Goal: Task Accomplishment & Management: Use online tool/utility

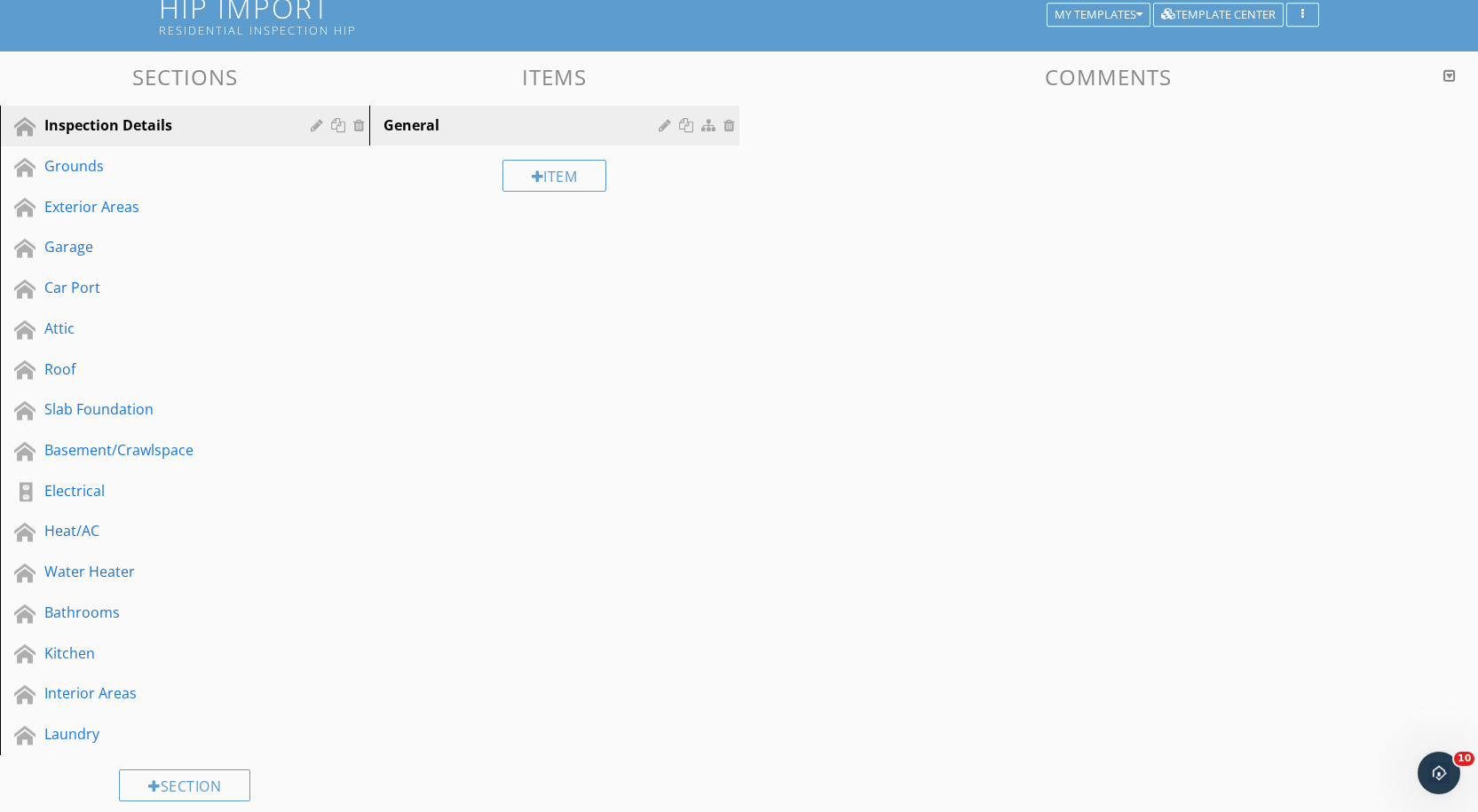
scroll to position [127, 0]
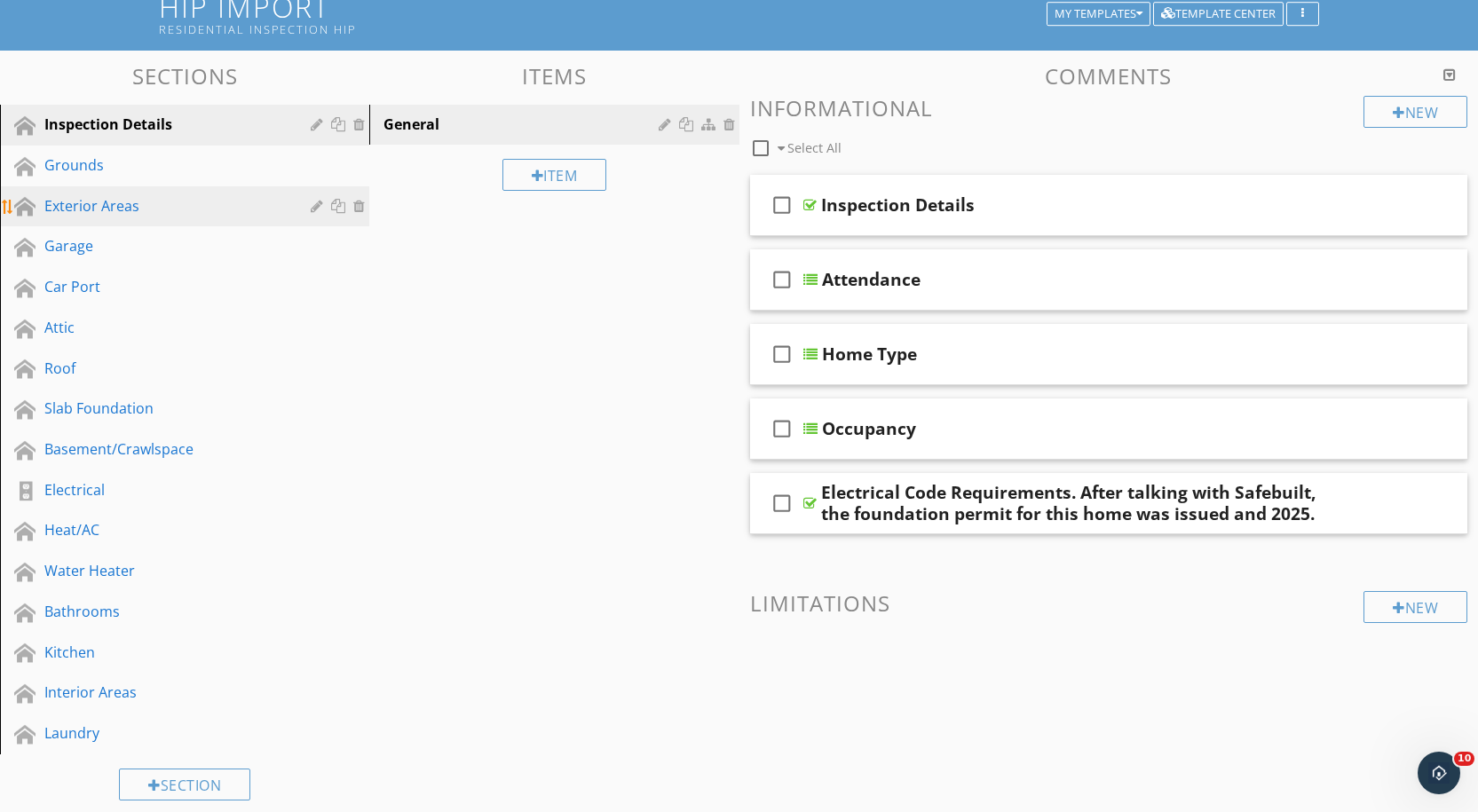
click at [92, 206] on div "Exterior Areas" at bounding box center [164, 205] width 241 height 21
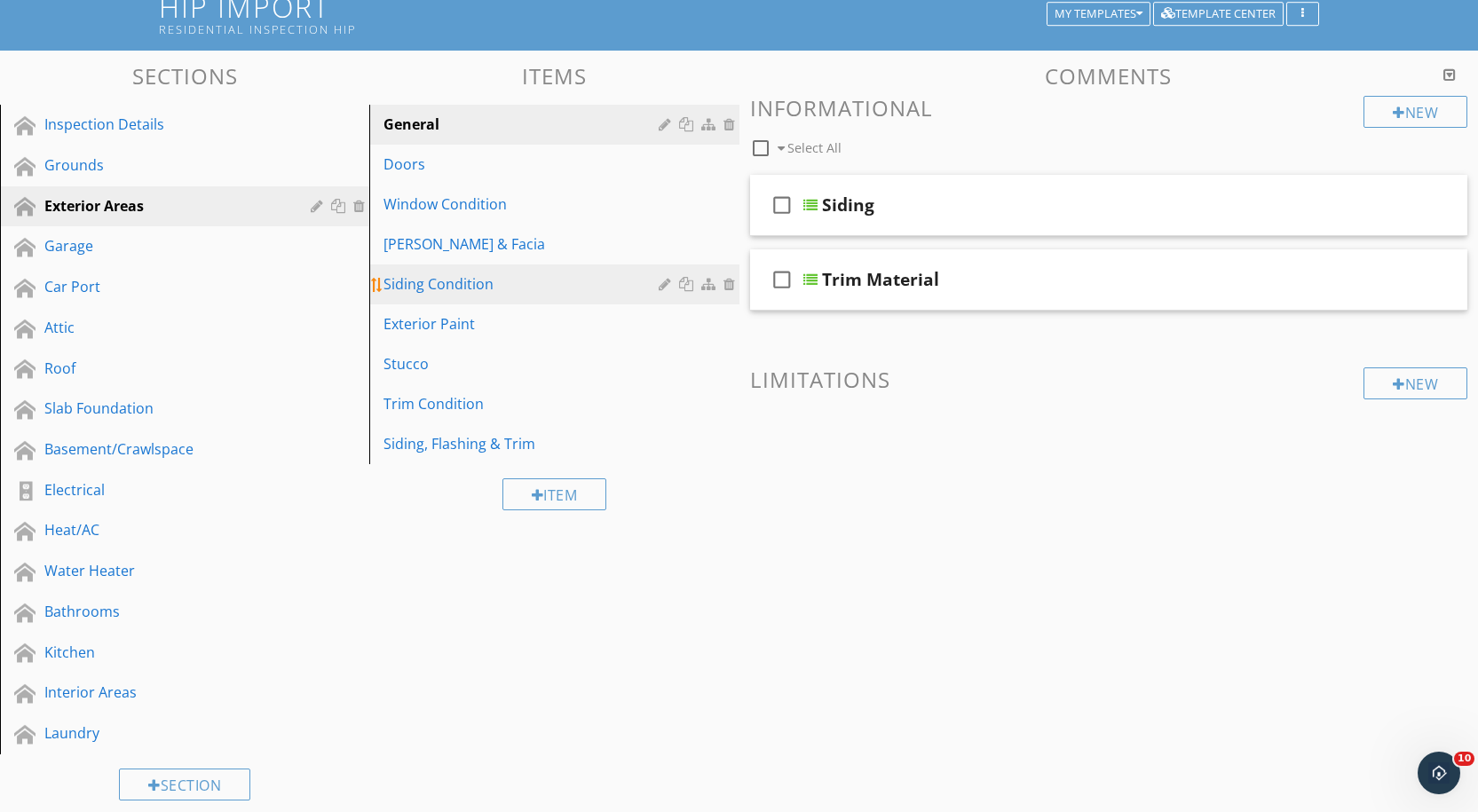
click at [419, 282] on div "Siding Condition" at bounding box center [523, 283] width 280 height 21
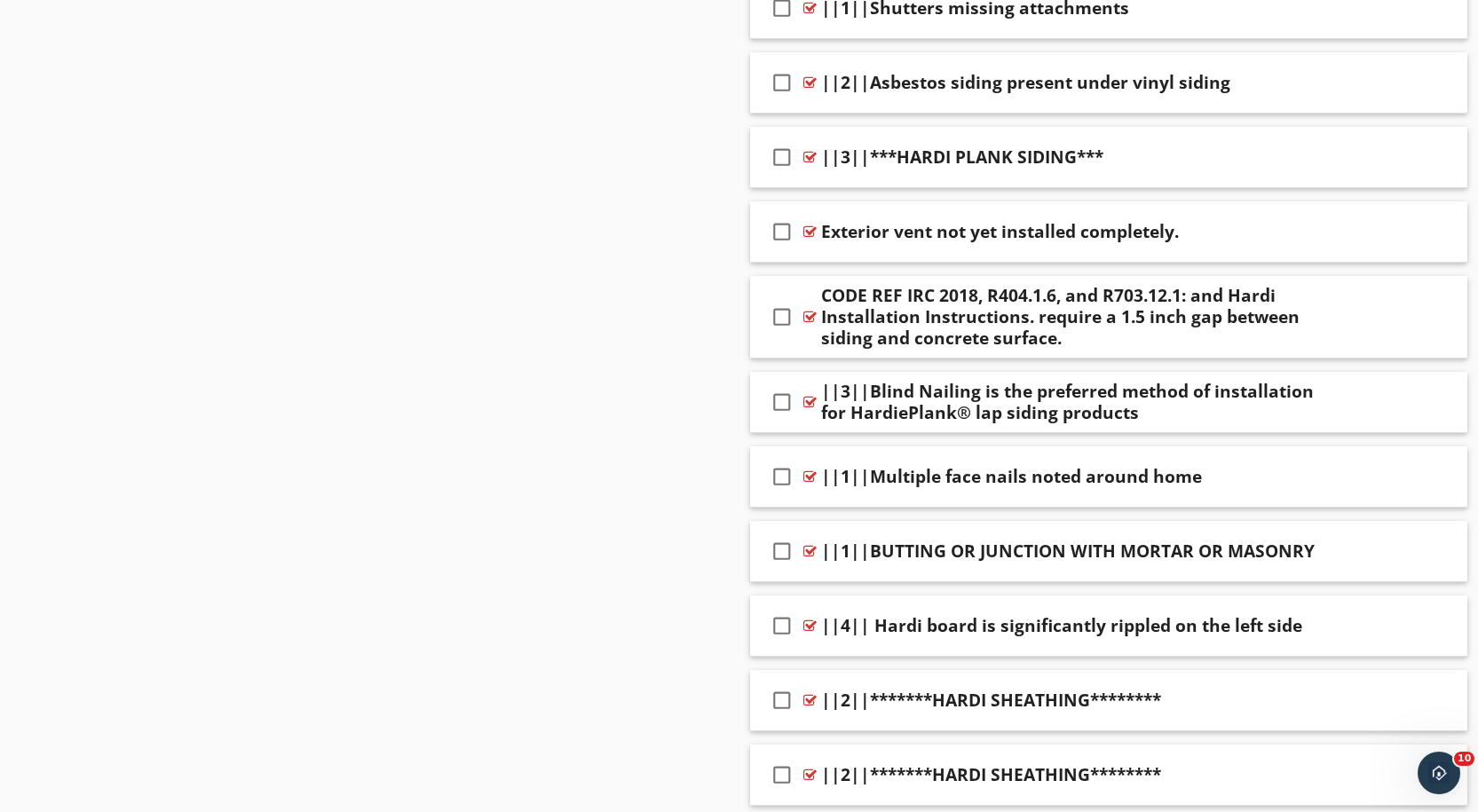
scroll to position [13011, 0]
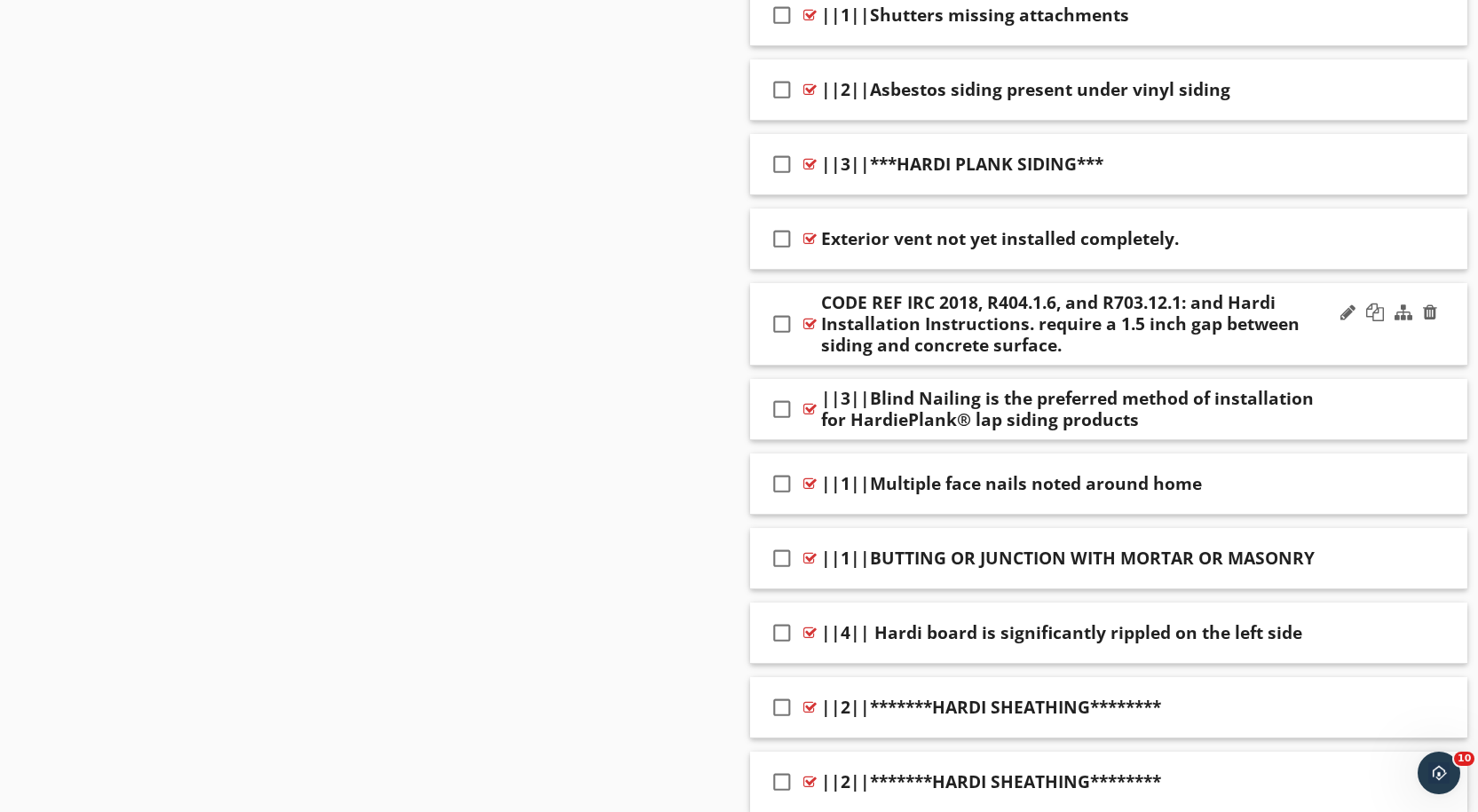
click at [809, 317] on div at bounding box center [809, 324] width 13 height 14
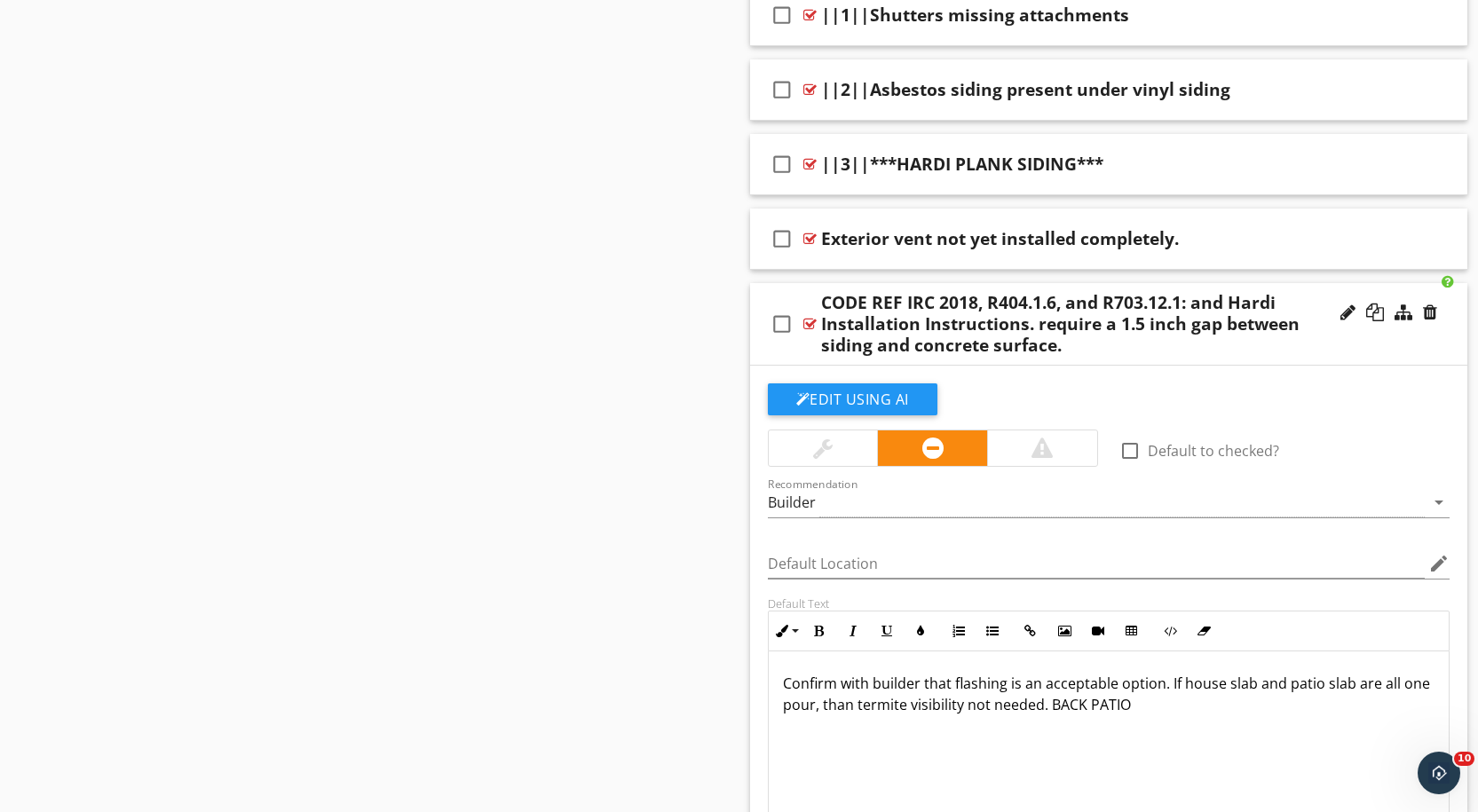
click at [782, 303] on icon "check_box_outline_blank" at bounding box center [782, 324] width 28 height 43
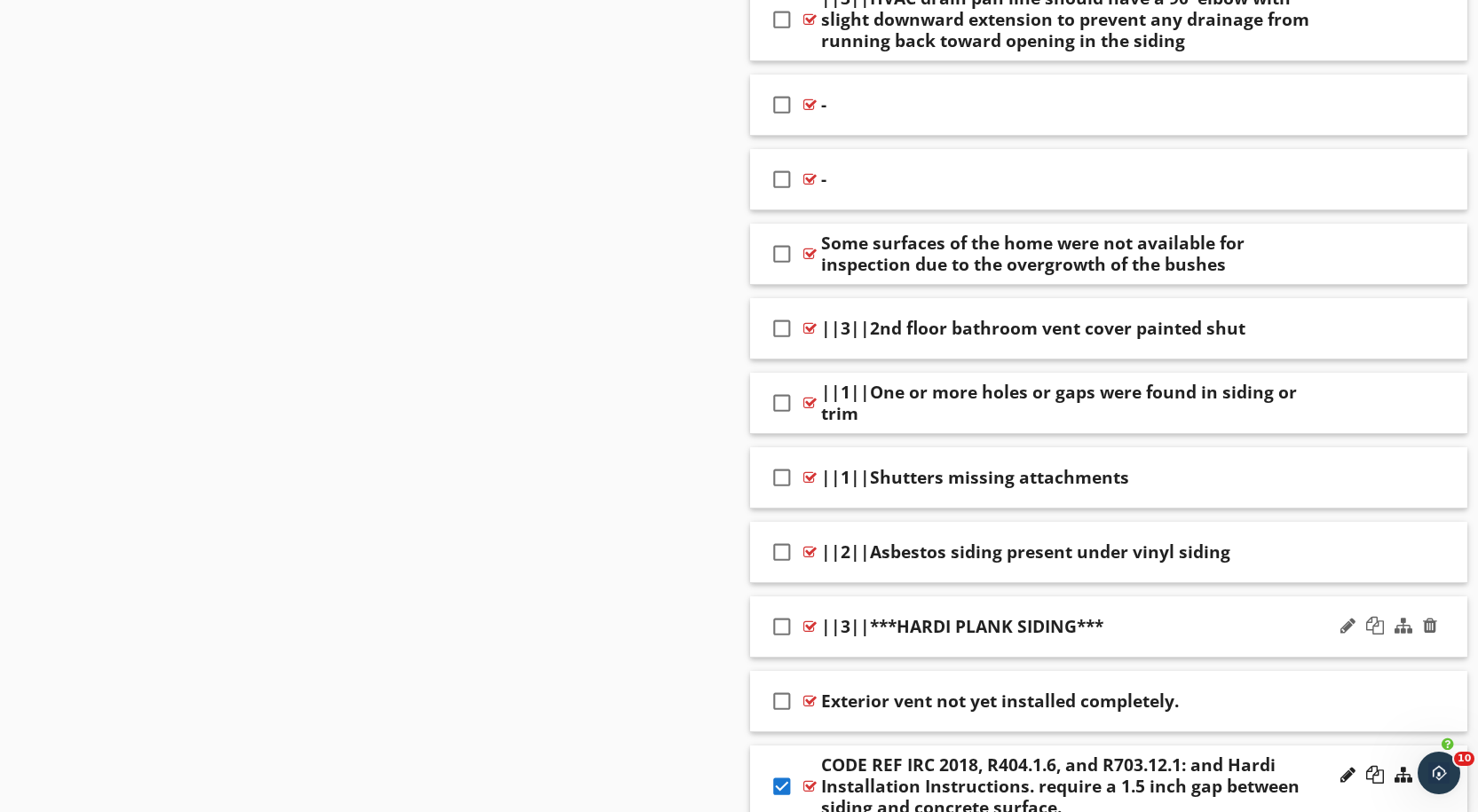
scroll to position [12547, 0]
click at [782, 769] on icon "check_box" at bounding box center [782, 787] width 28 height 43
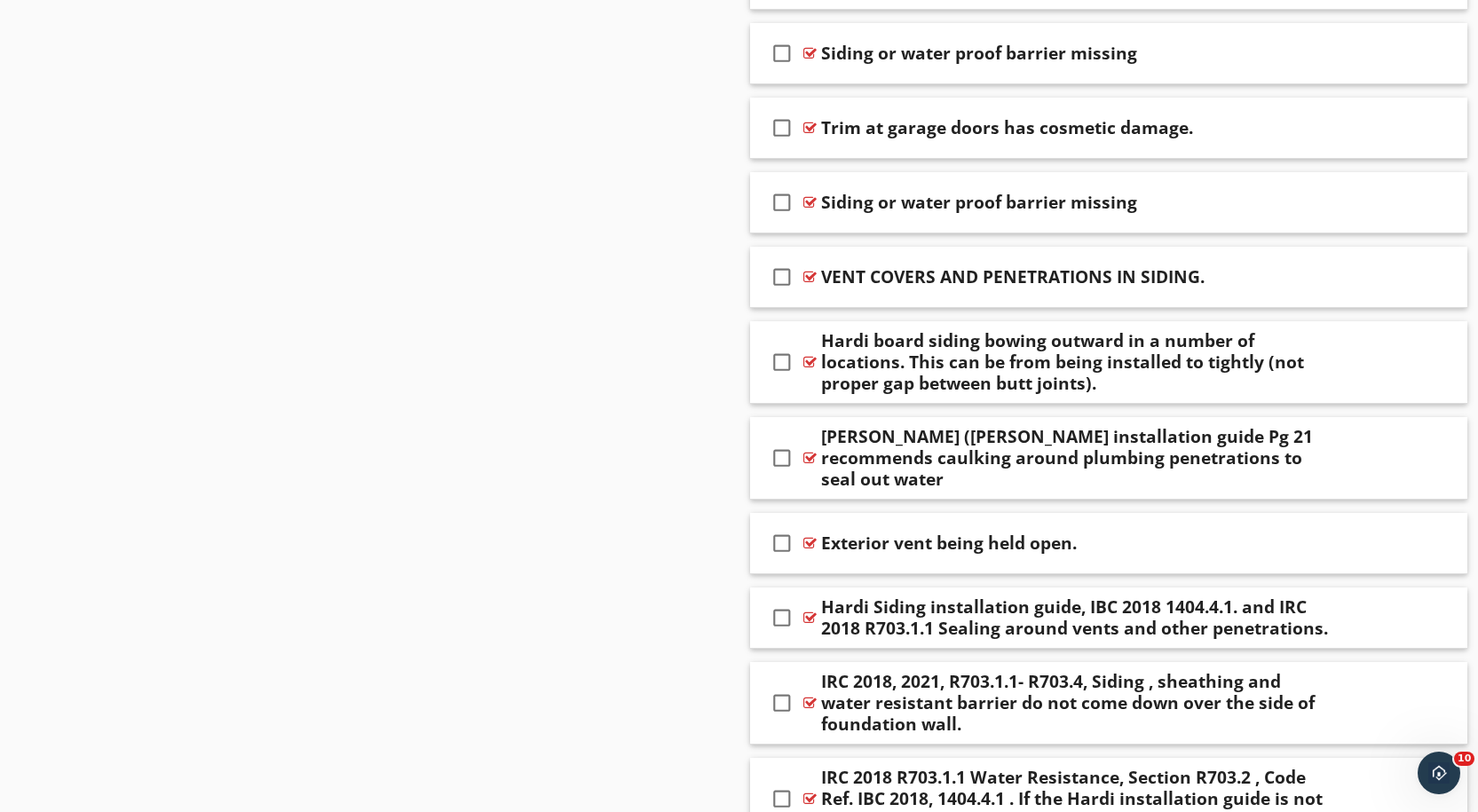
scroll to position [5294, 0]
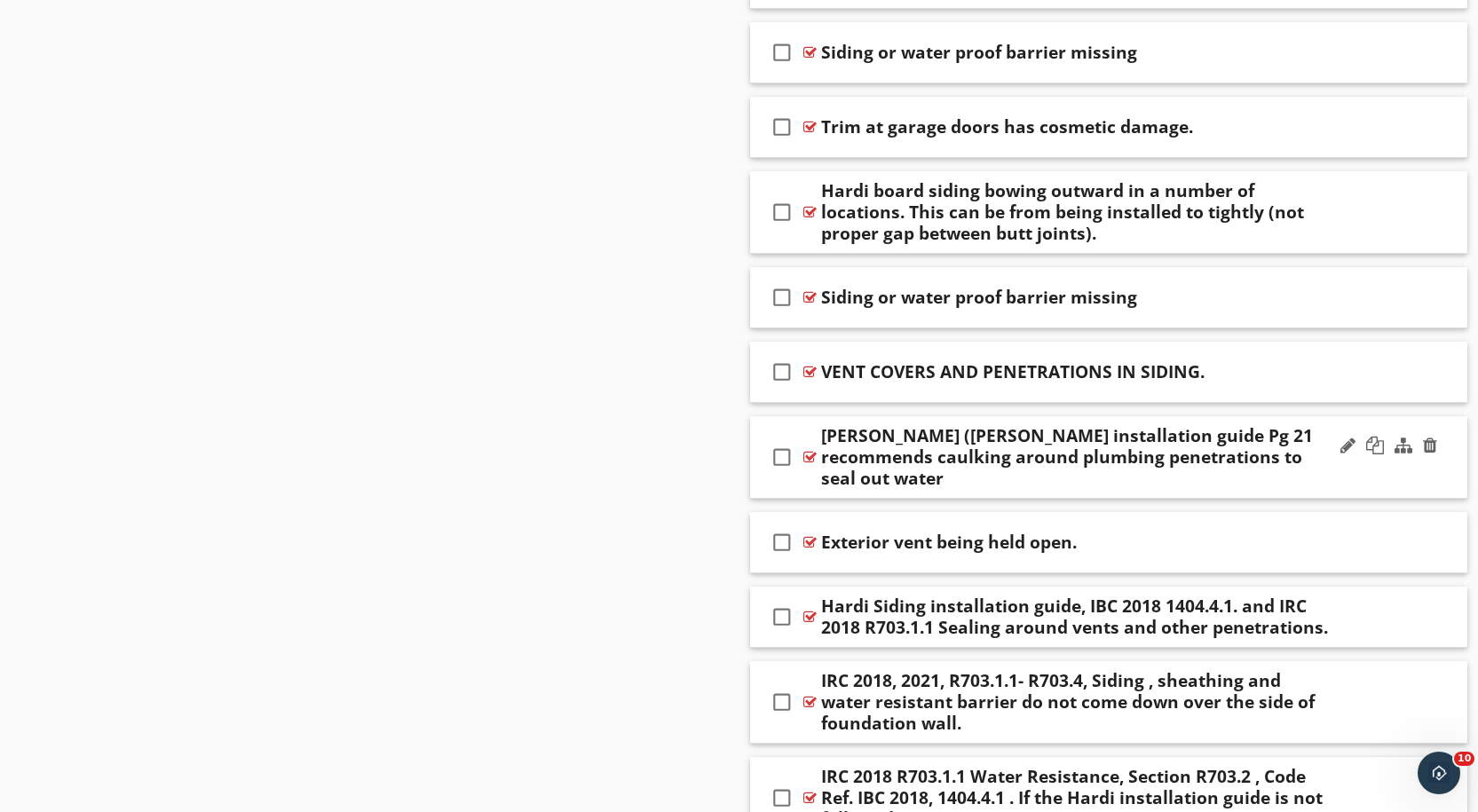
click at [810, 457] on div at bounding box center [809, 457] width 13 height 14
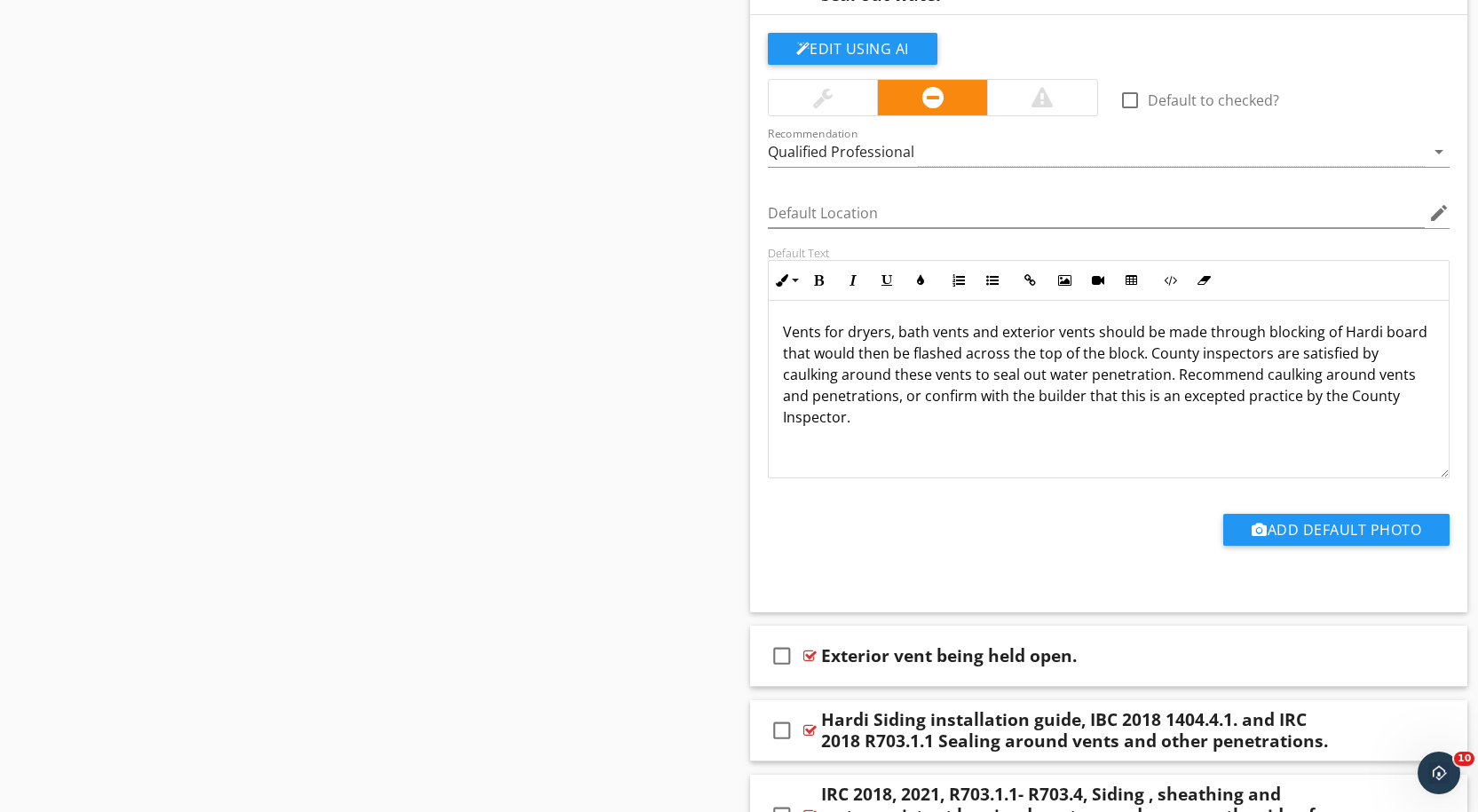
scroll to position [0, 0]
click at [1330, 531] on button "Add Default Photo" at bounding box center [1336, 530] width 226 height 32
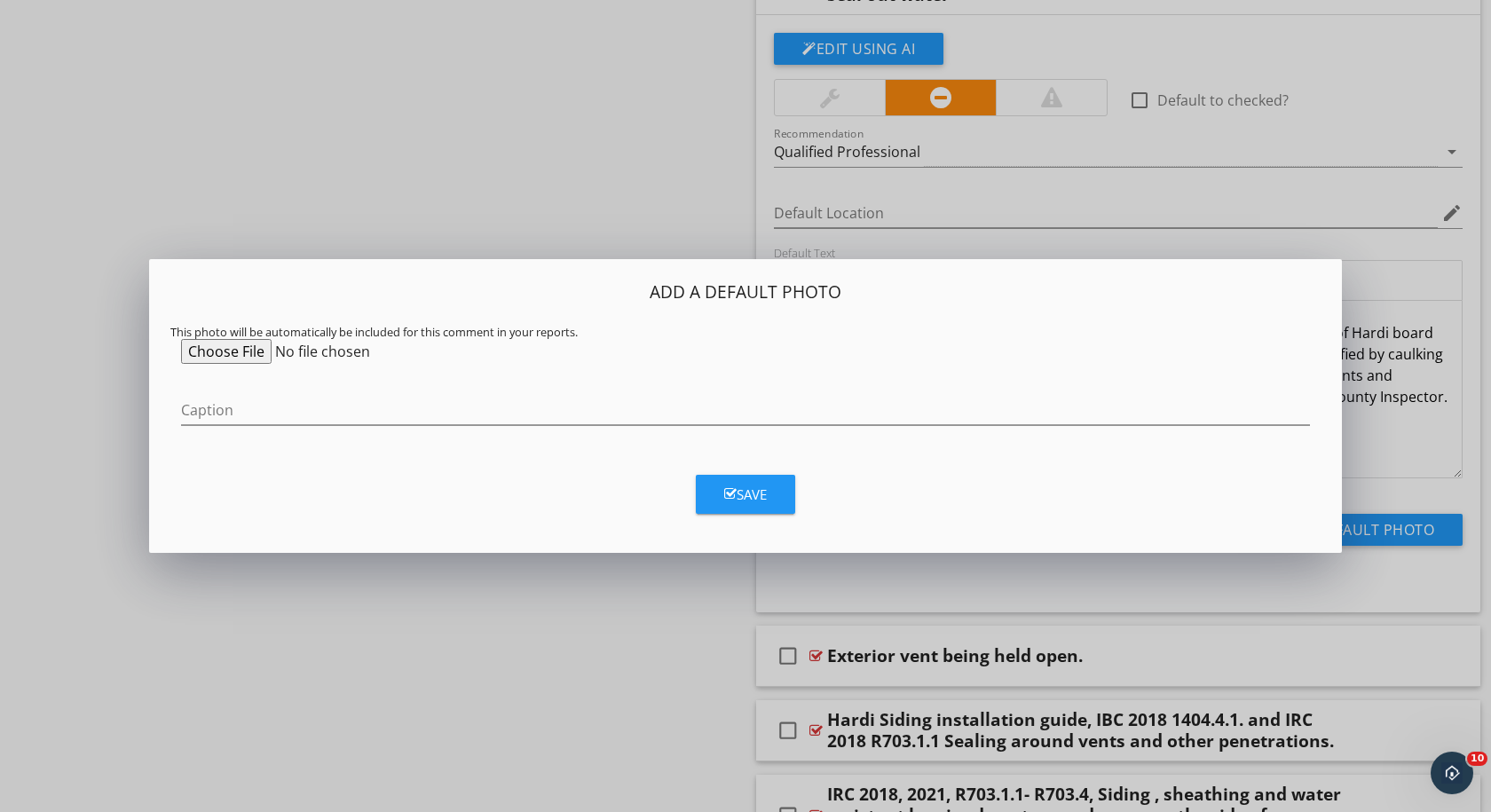
click at [757, 489] on div "Save" at bounding box center [745, 495] width 43 height 20
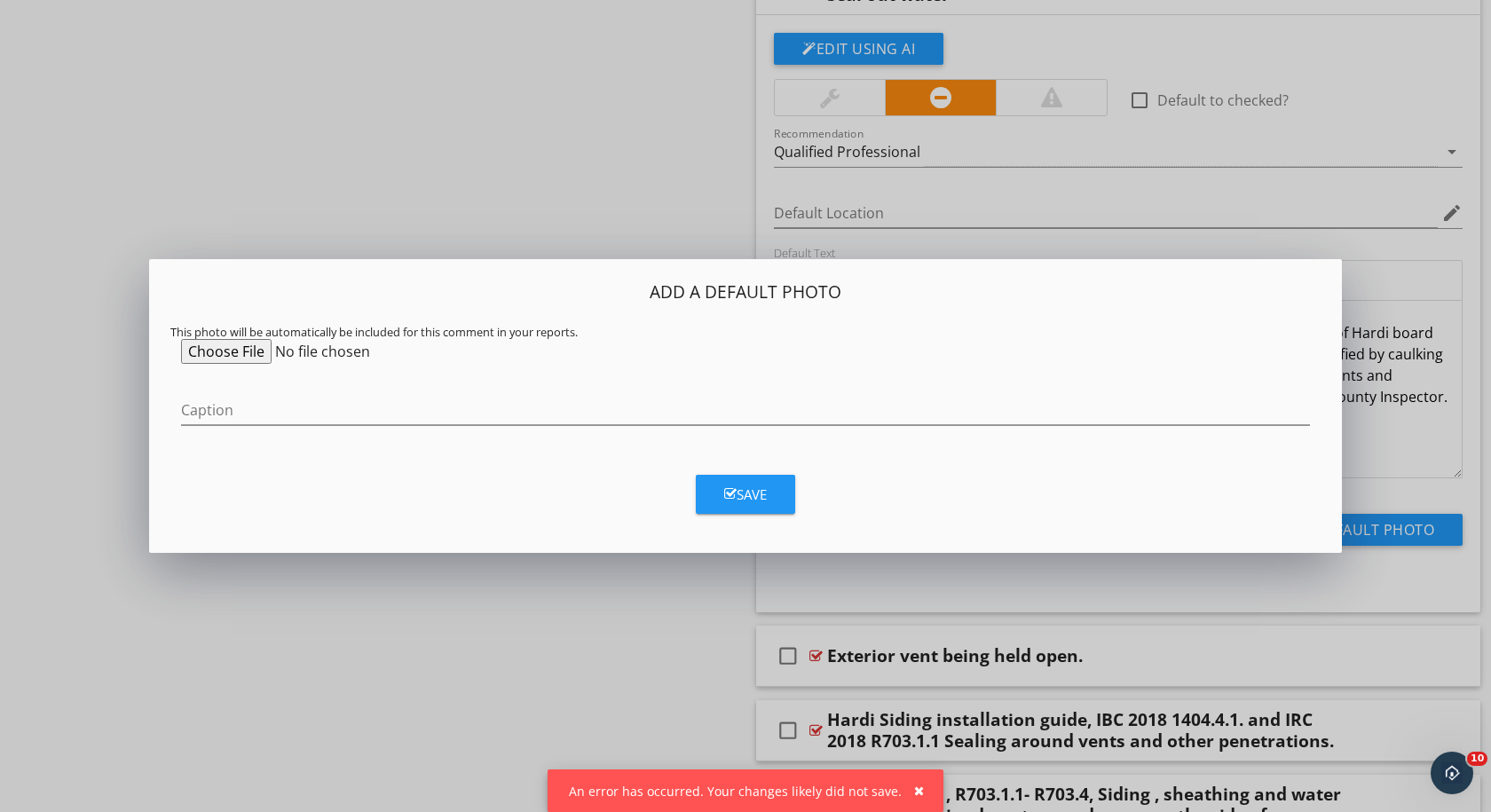
click at [221, 351] on input "file" at bounding box center [317, 351] width 272 height 25
type input "C:\fakepath\vent Blocks.jpg"
click at [756, 492] on div "Save" at bounding box center [745, 495] width 43 height 20
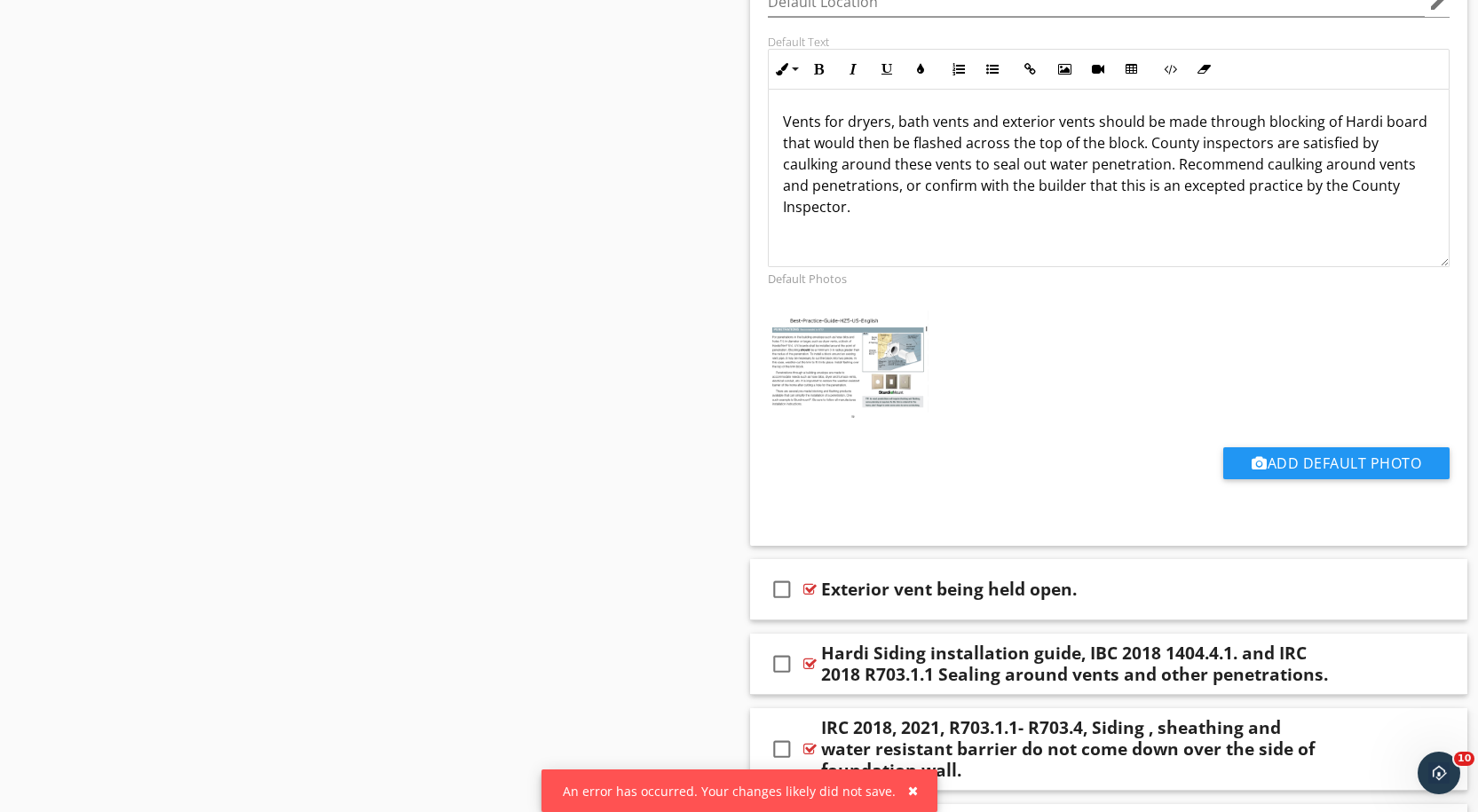
scroll to position [5990, 0]
click at [1323, 459] on button "Add Default Photo" at bounding box center [1336, 462] width 226 height 32
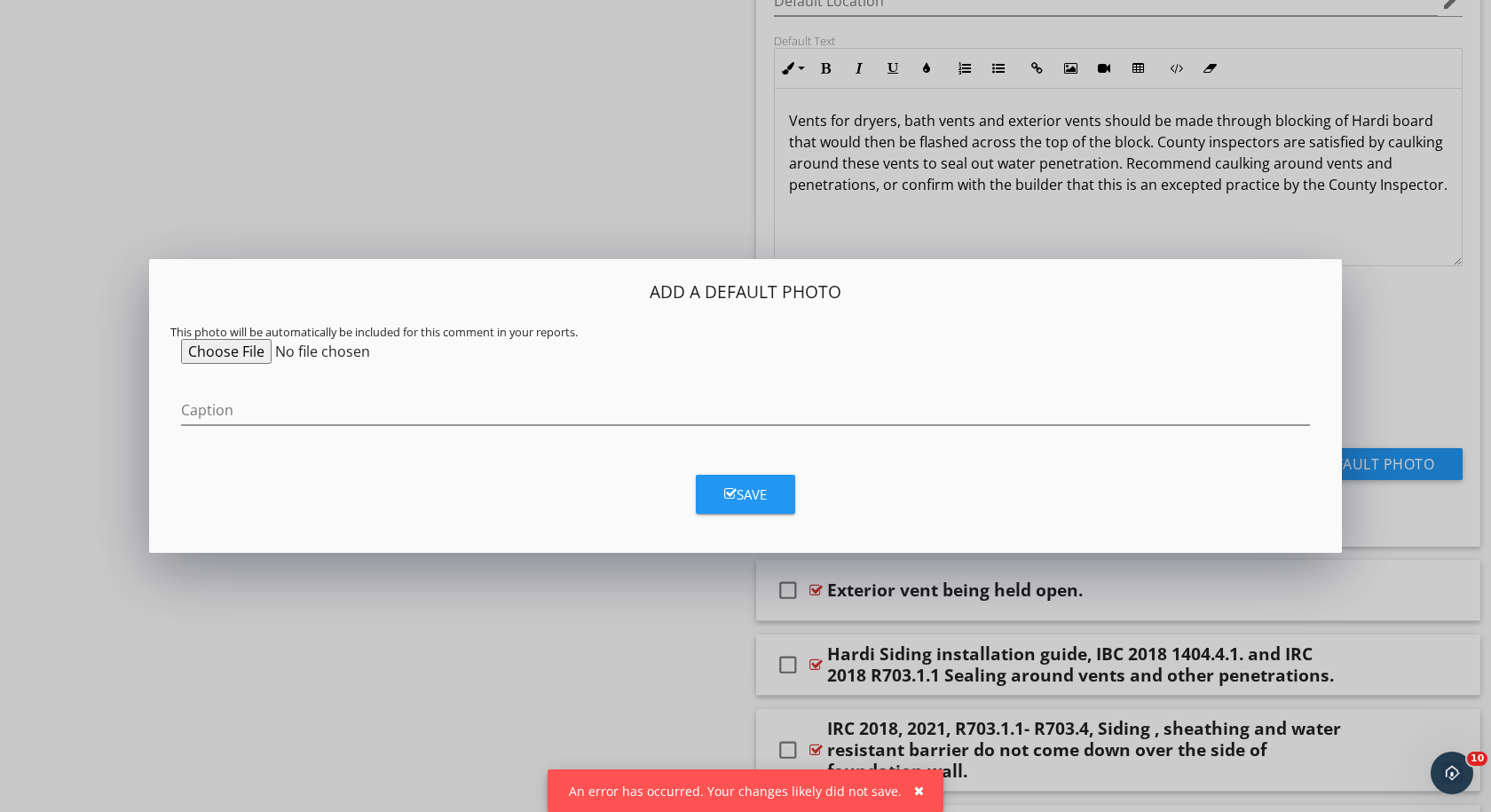
click at [234, 347] on input "file" at bounding box center [317, 351] width 272 height 25
type input "C:\fakepath\HardiPicsVent.jpeg"
click at [751, 499] on div "Save" at bounding box center [745, 495] width 43 height 20
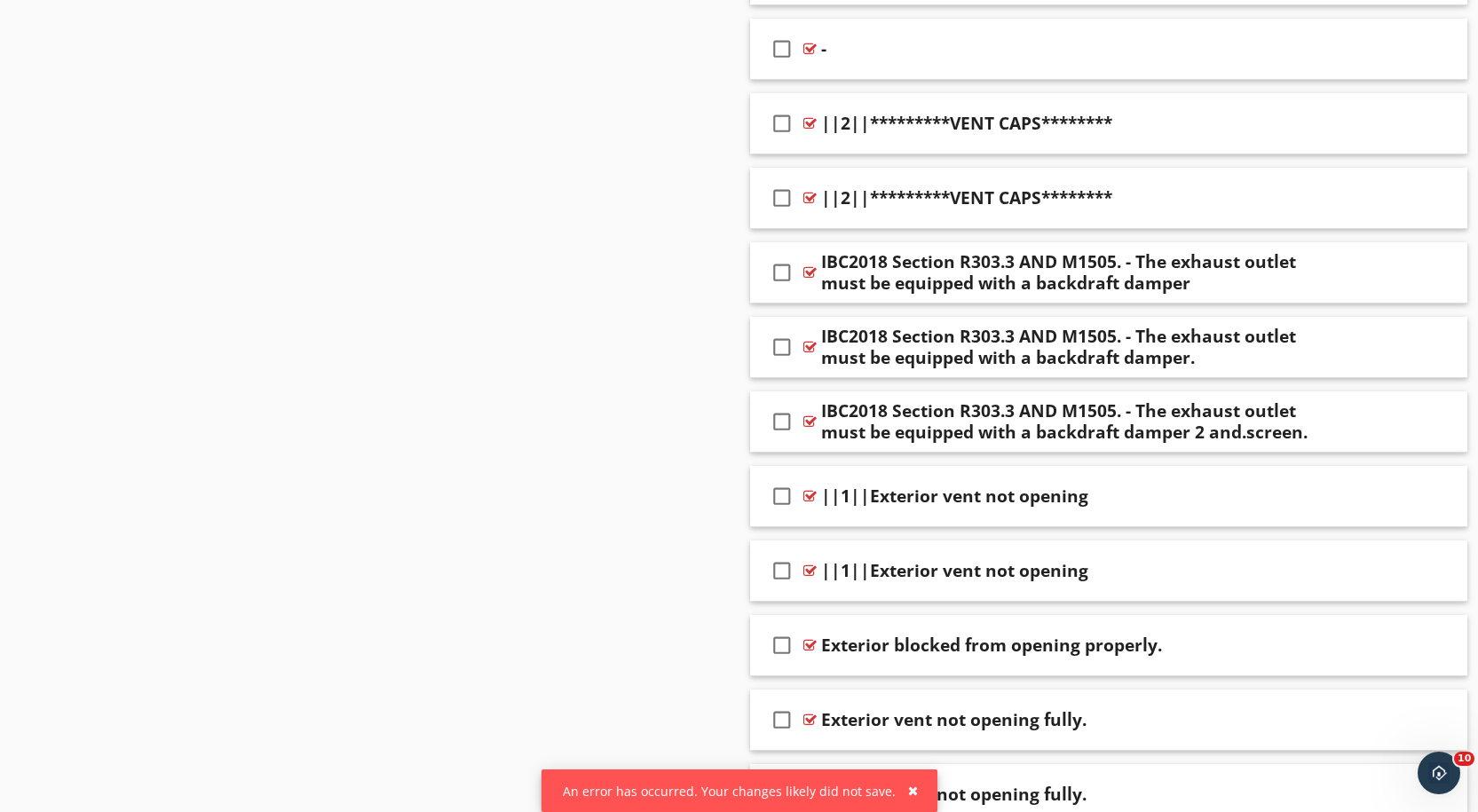
scroll to position [11419, 0]
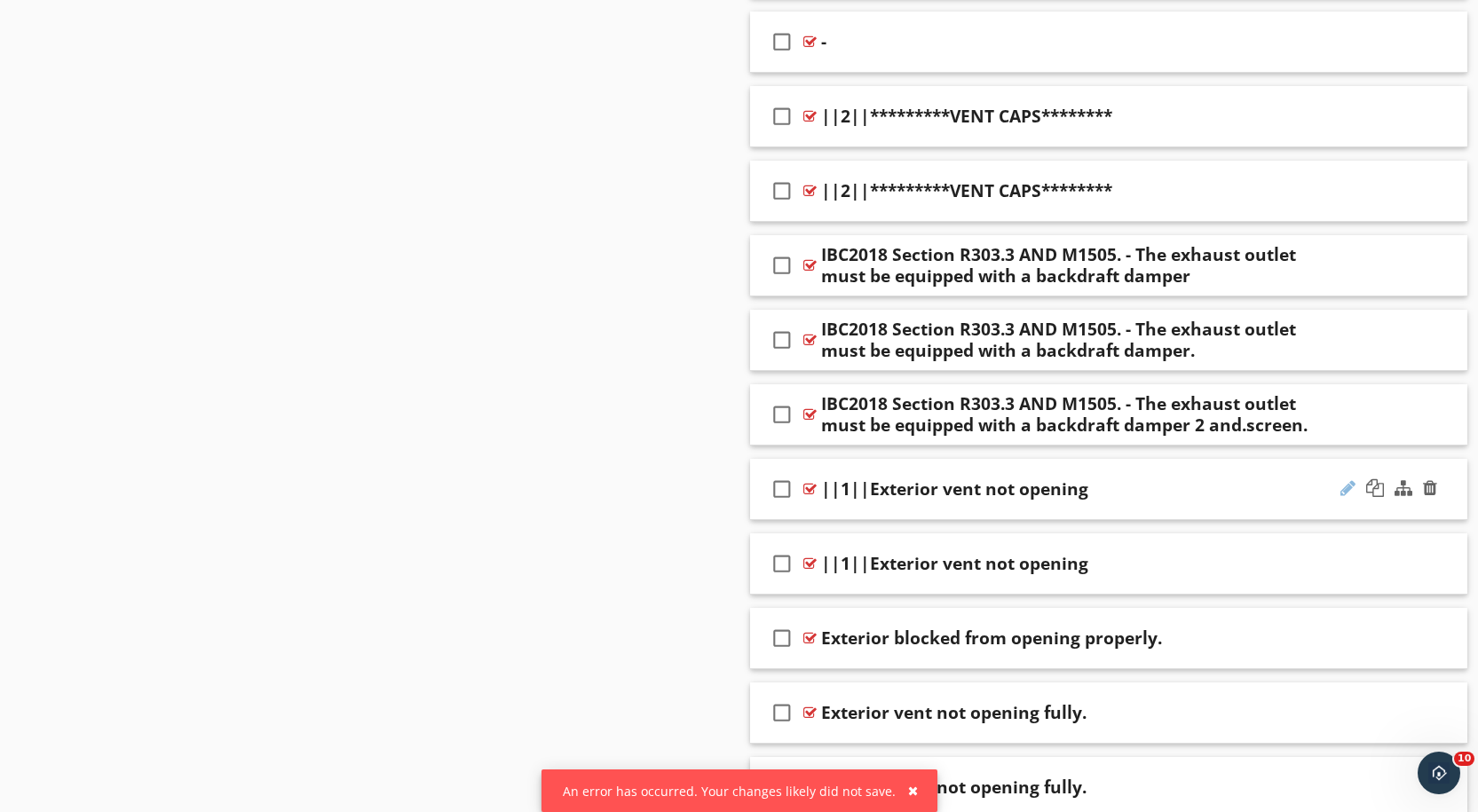
click at [1348, 479] on div at bounding box center [1347, 488] width 15 height 18
click at [861, 476] on input "||1||Exterior vent not opening" at bounding box center [1076, 490] width 511 height 29
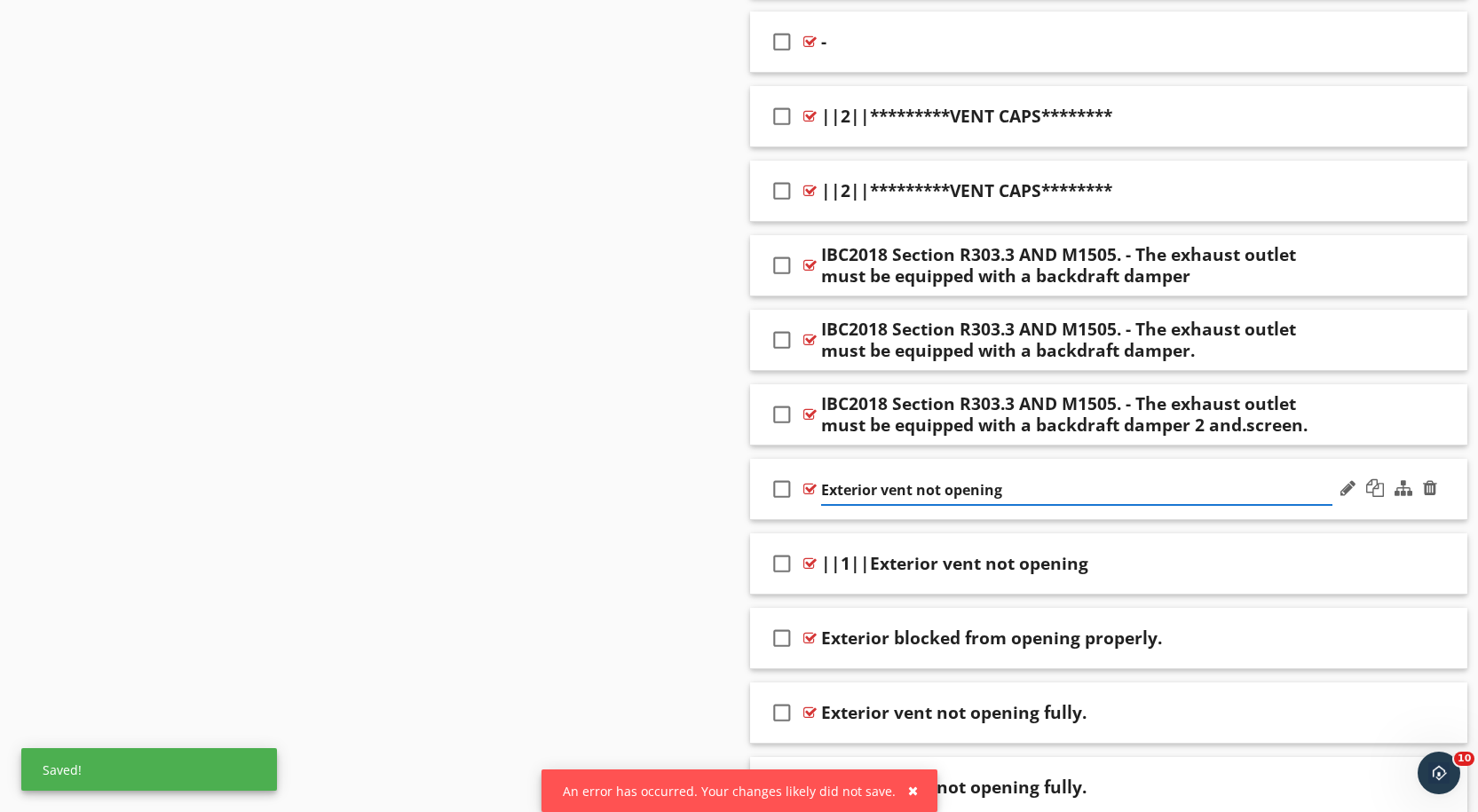
click at [1050, 476] on input "Exterior vent not opening" at bounding box center [1076, 490] width 511 height 29
type input "Exterior vent not opening."
click at [1378, 479] on div at bounding box center [1375, 488] width 18 height 18
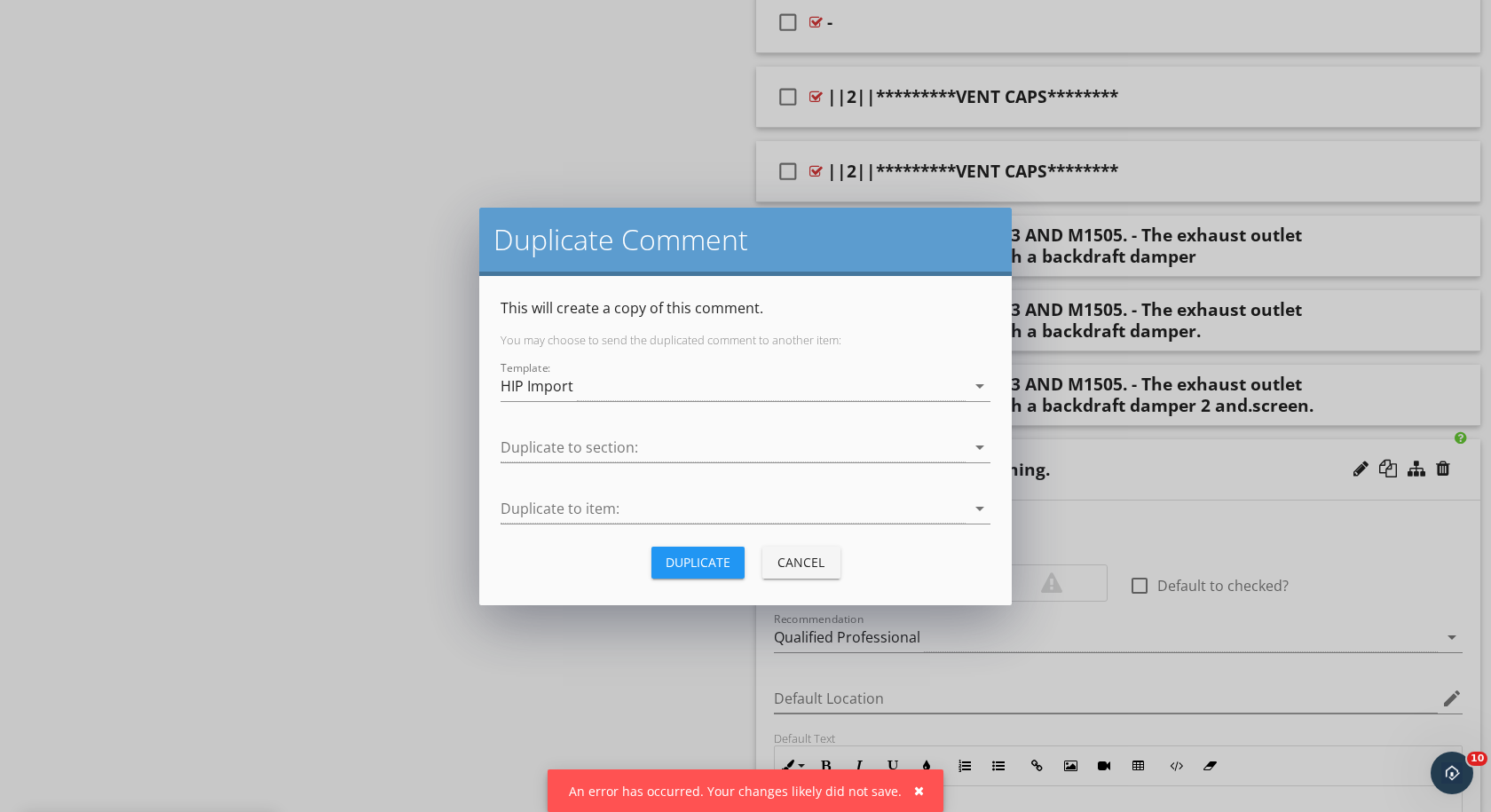
click at [797, 563] on div "Cancel" at bounding box center [802, 562] width 50 height 19
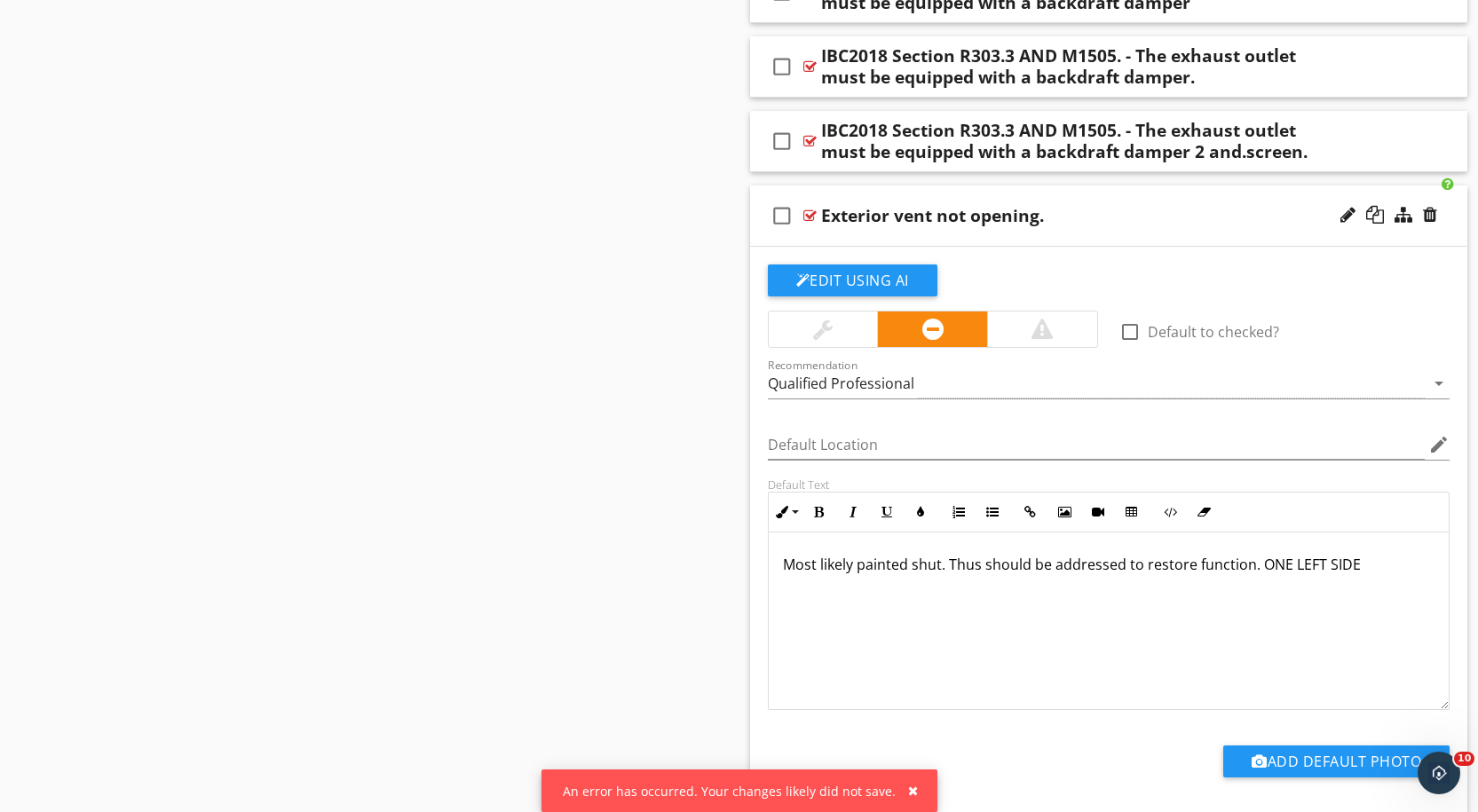
scroll to position [11693, 0]
drag, startPoint x: 947, startPoint y: 538, endPoint x: 765, endPoint y: 542, distance: 182.0
click at [765, 542] on div "Default Text Inline Style XLarge Large Normal Small Light Small/Light Bold Ital…" at bounding box center [1109, 593] width 704 height 233
copy p "Most likely painted shut."
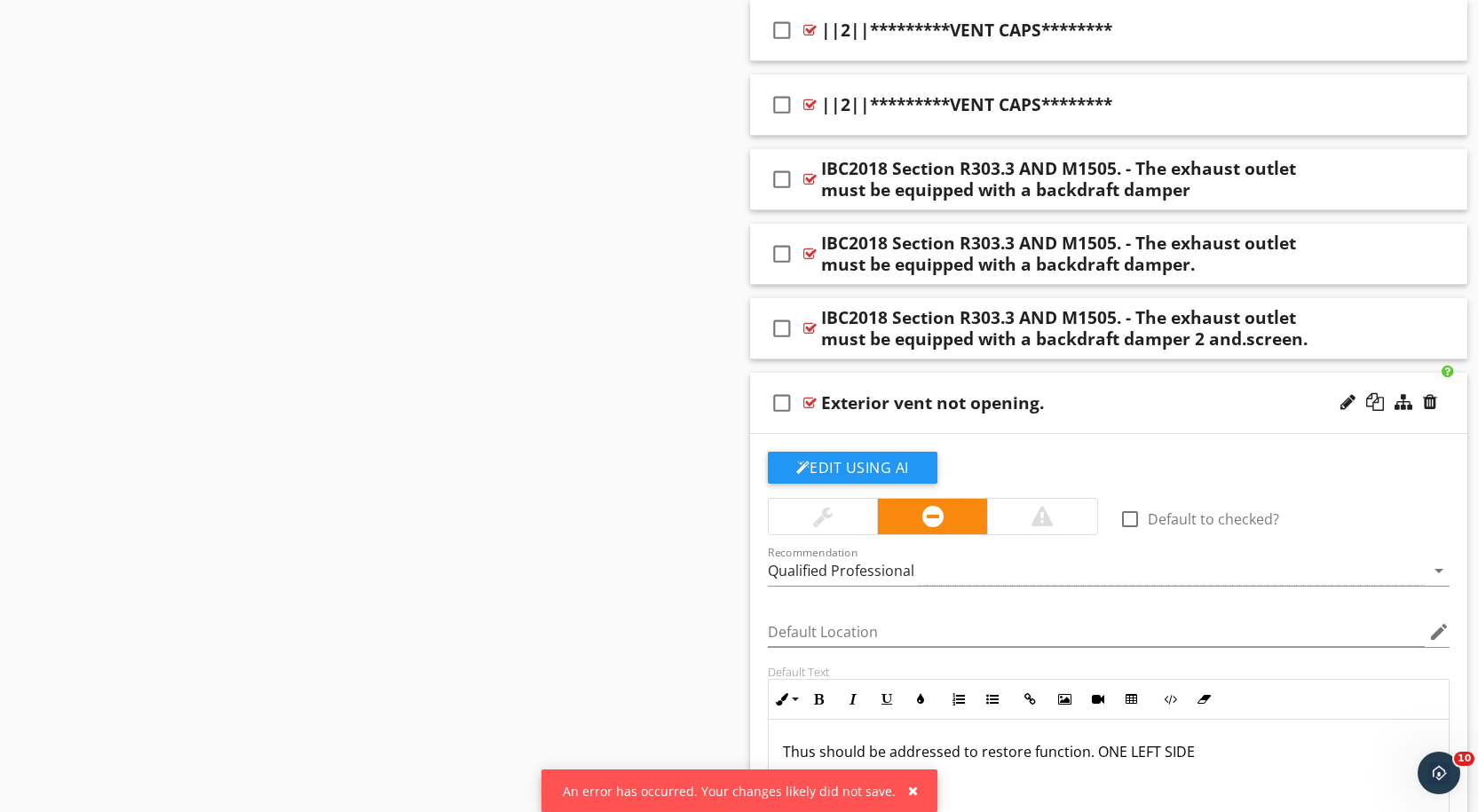
scroll to position [11500, 0]
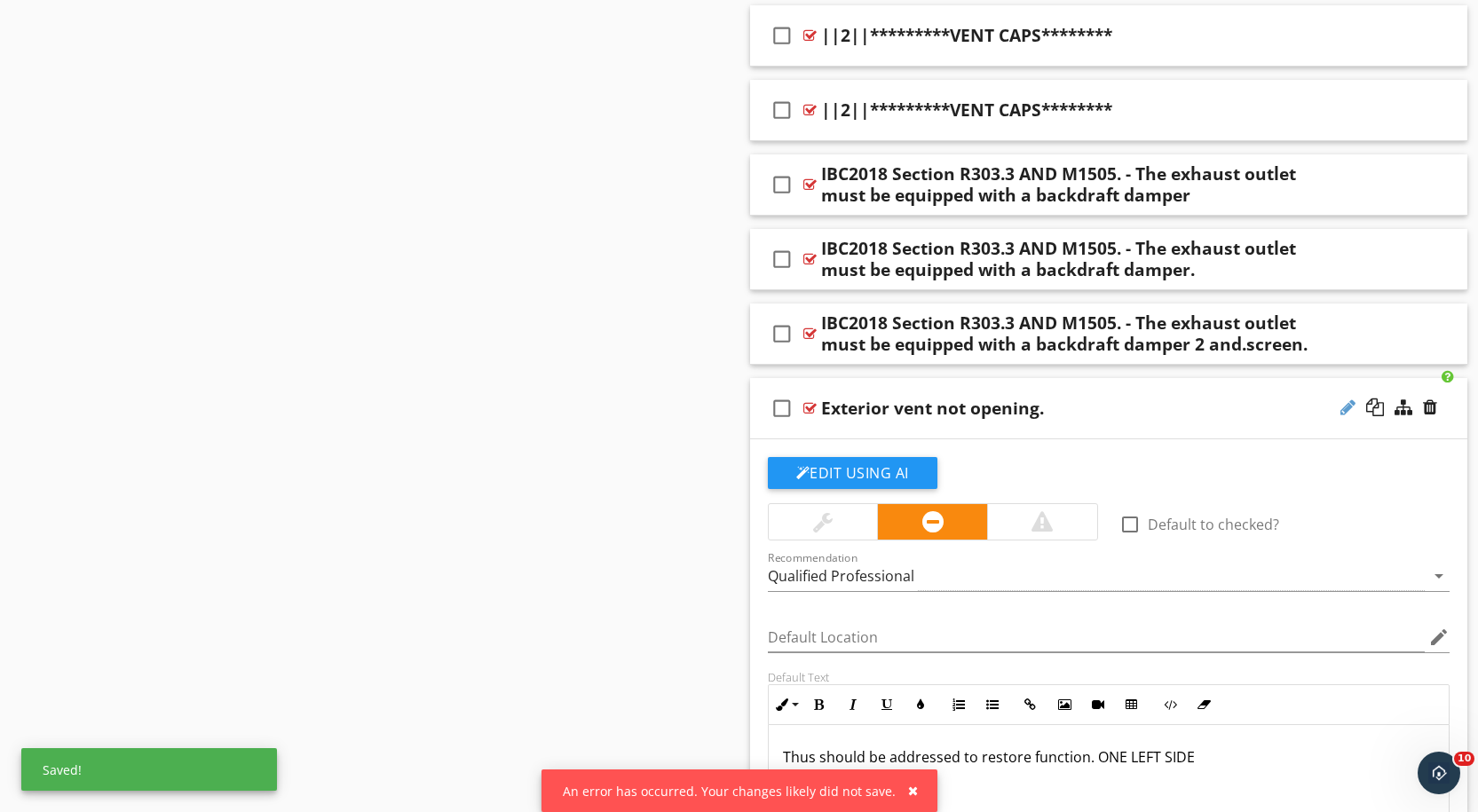
click at [1354, 399] on div at bounding box center [1347, 408] width 15 height 18
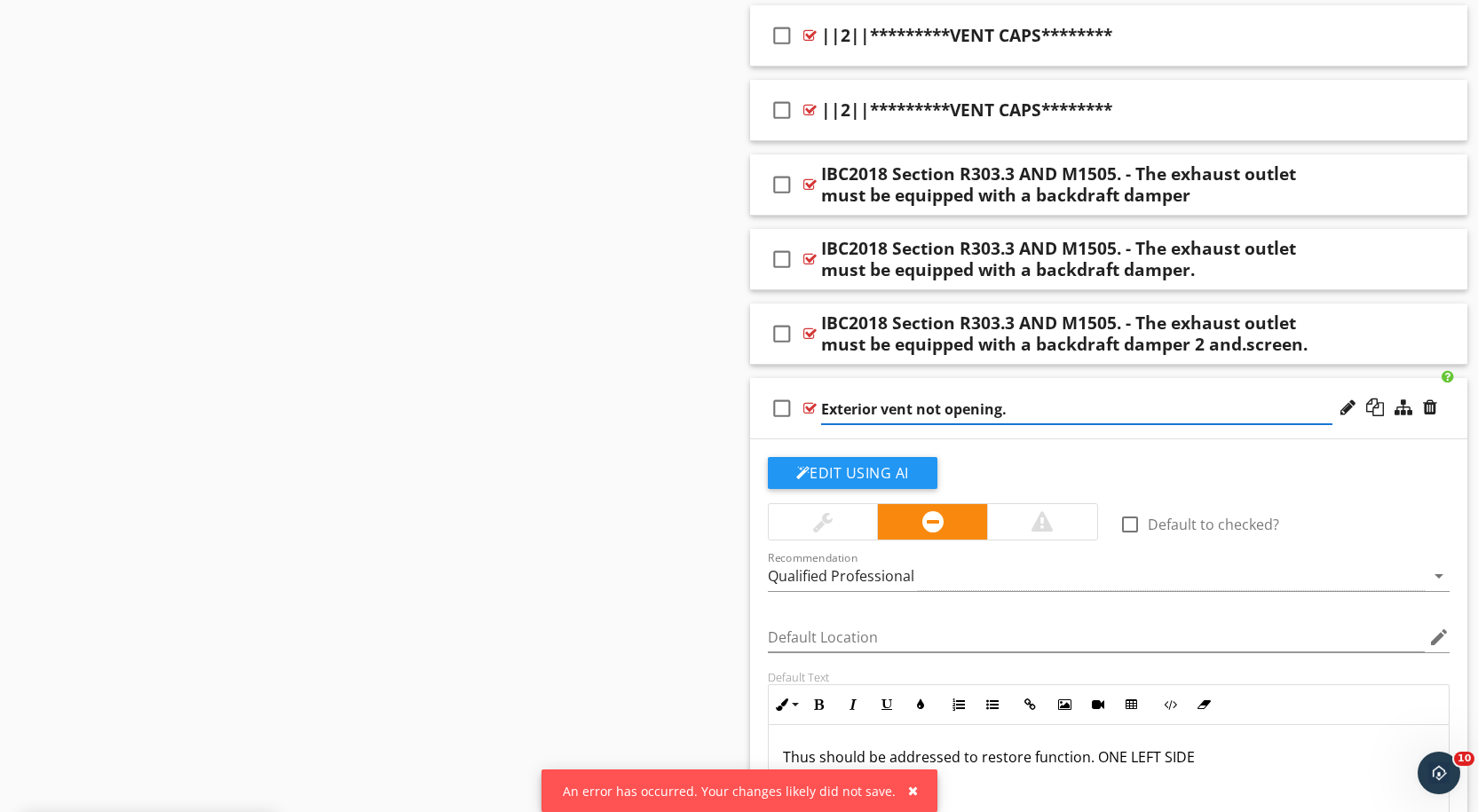
click at [1022, 395] on input "Exterior vent not opening." at bounding box center [1076, 409] width 511 height 29
paste input "Most likely painted shut."
type input "Exterior vent not opening. Most likely painted shut."
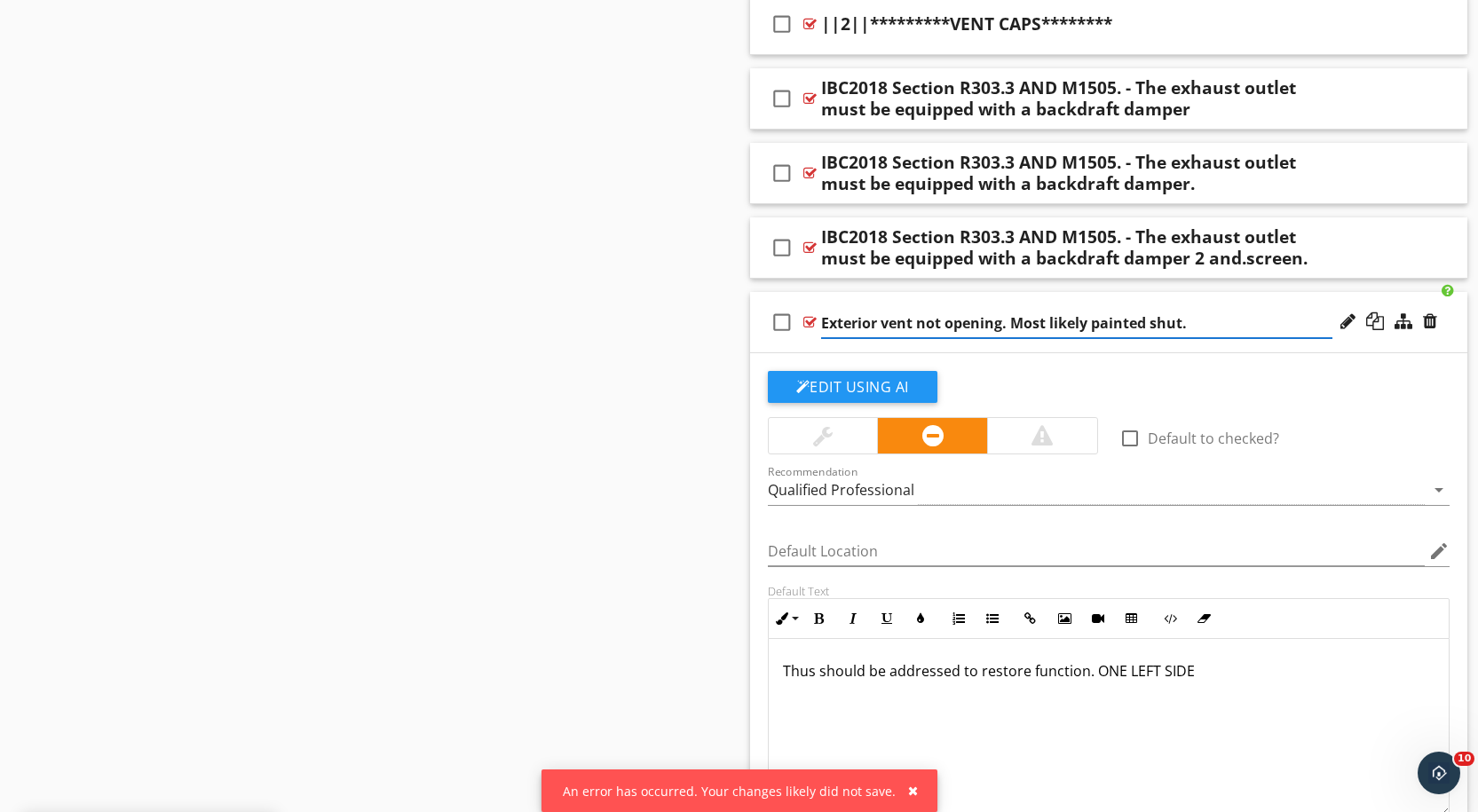
scroll to position [11588, 0]
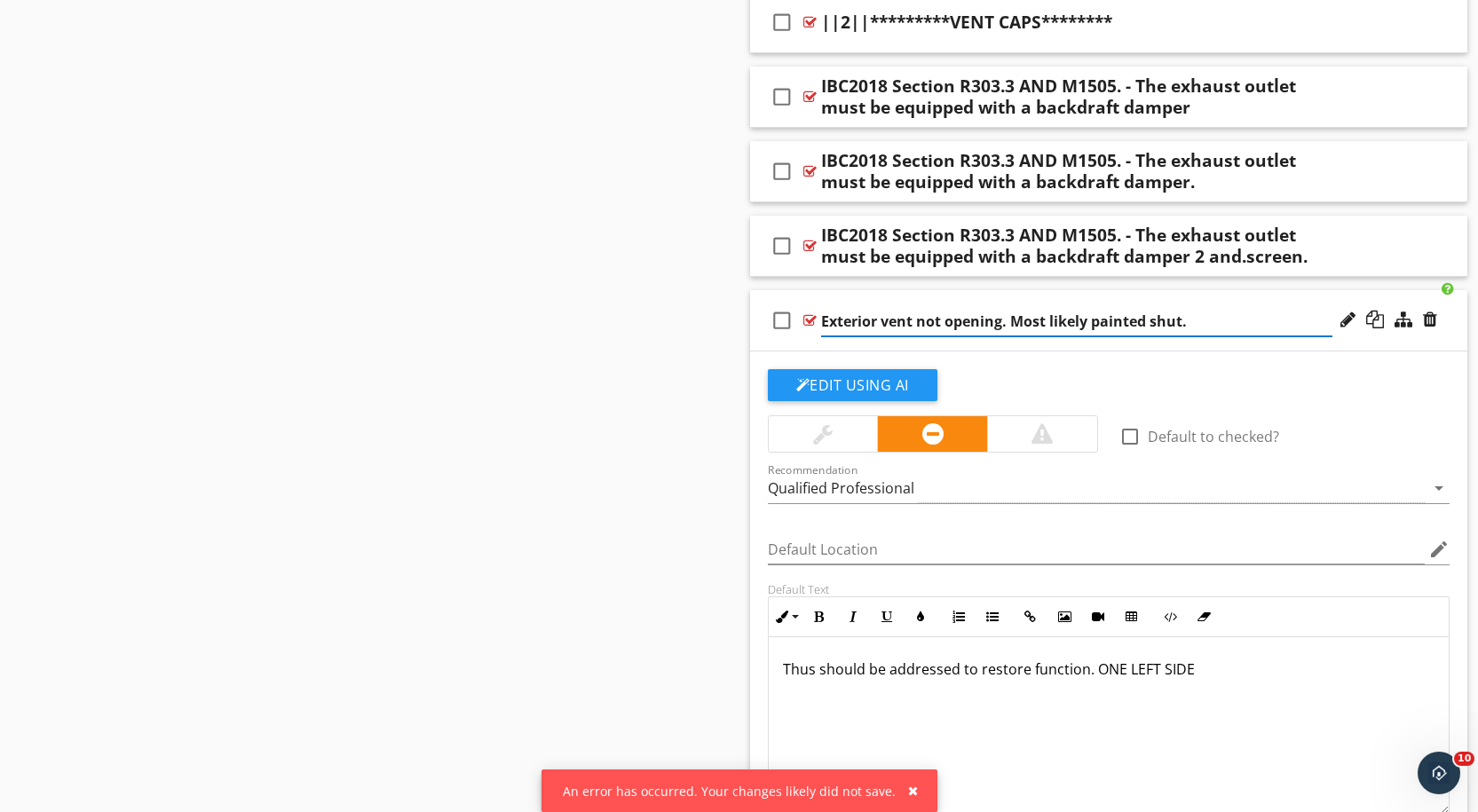
click at [1400, 369] on div "Edit Using AI" at bounding box center [1109, 392] width 683 height 46
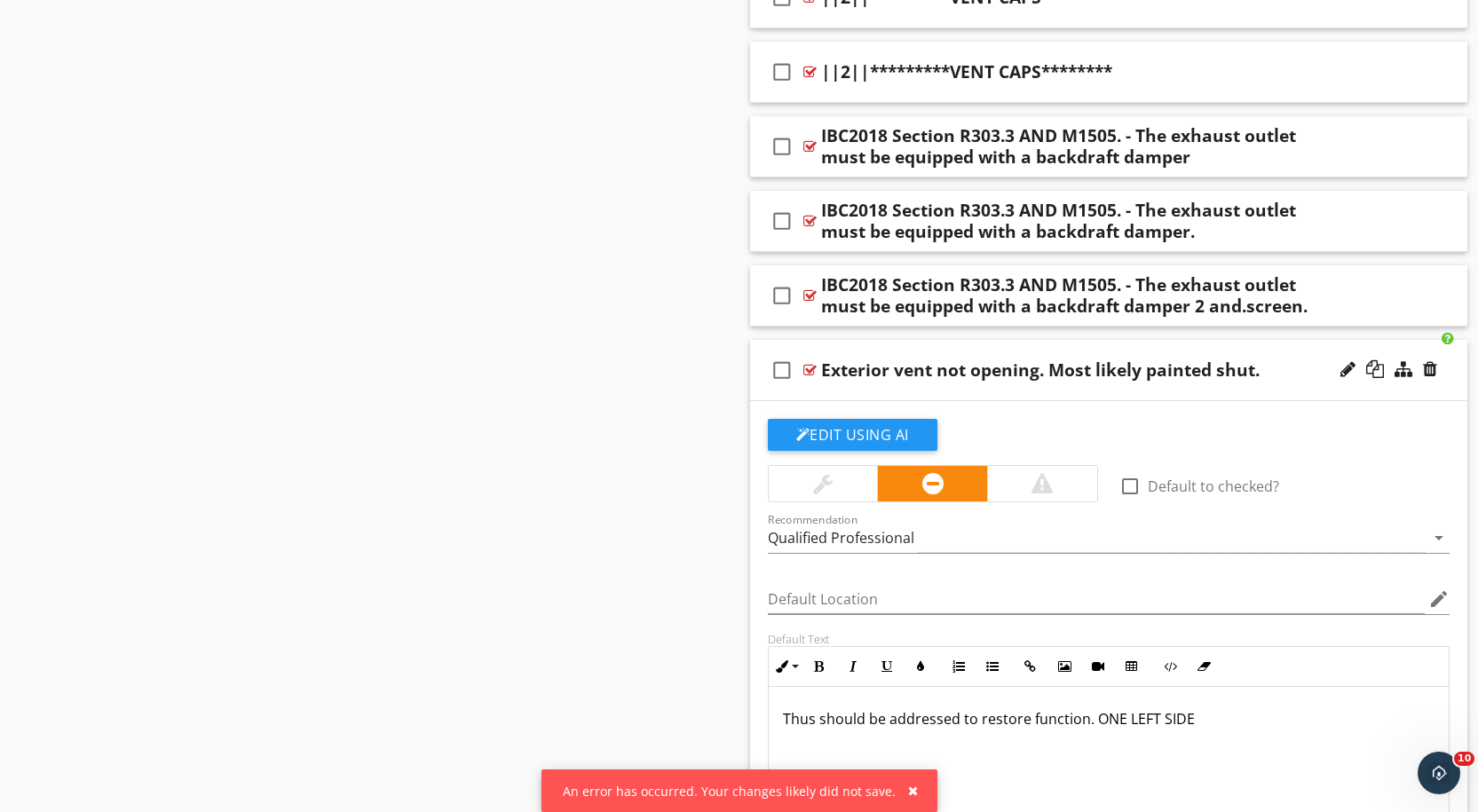
scroll to position [11563, 0]
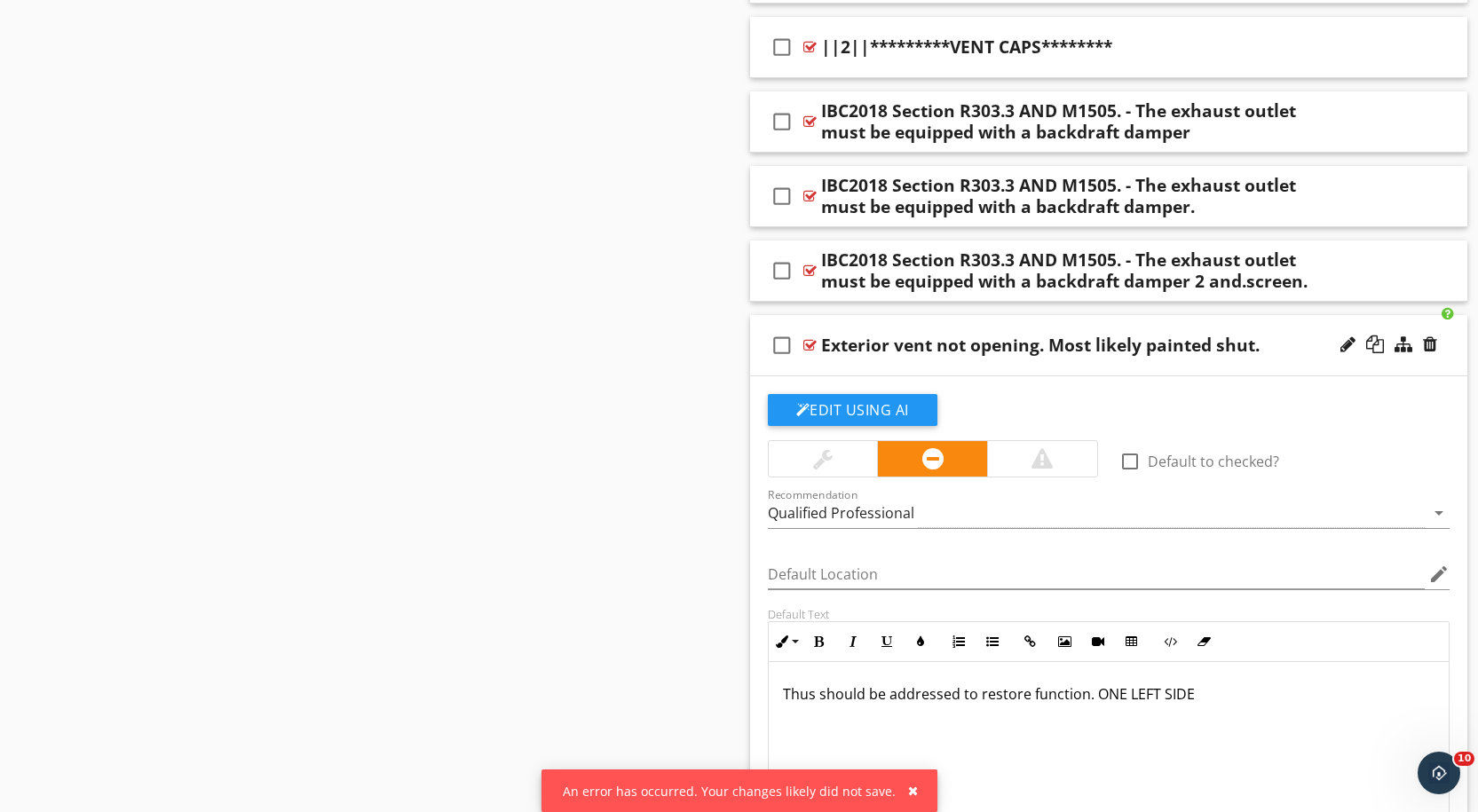
click at [912, 787] on div "An error has occurred. Your changes likely did not save." at bounding box center [739, 791] width 396 height 43
click at [912, 793] on div "An error has occurred. Your changes likely did not save." at bounding box center [739, 791] width 396 height 43
click at [908, 788] on div "button" at bounding box center [913, 791] width 10 height 12
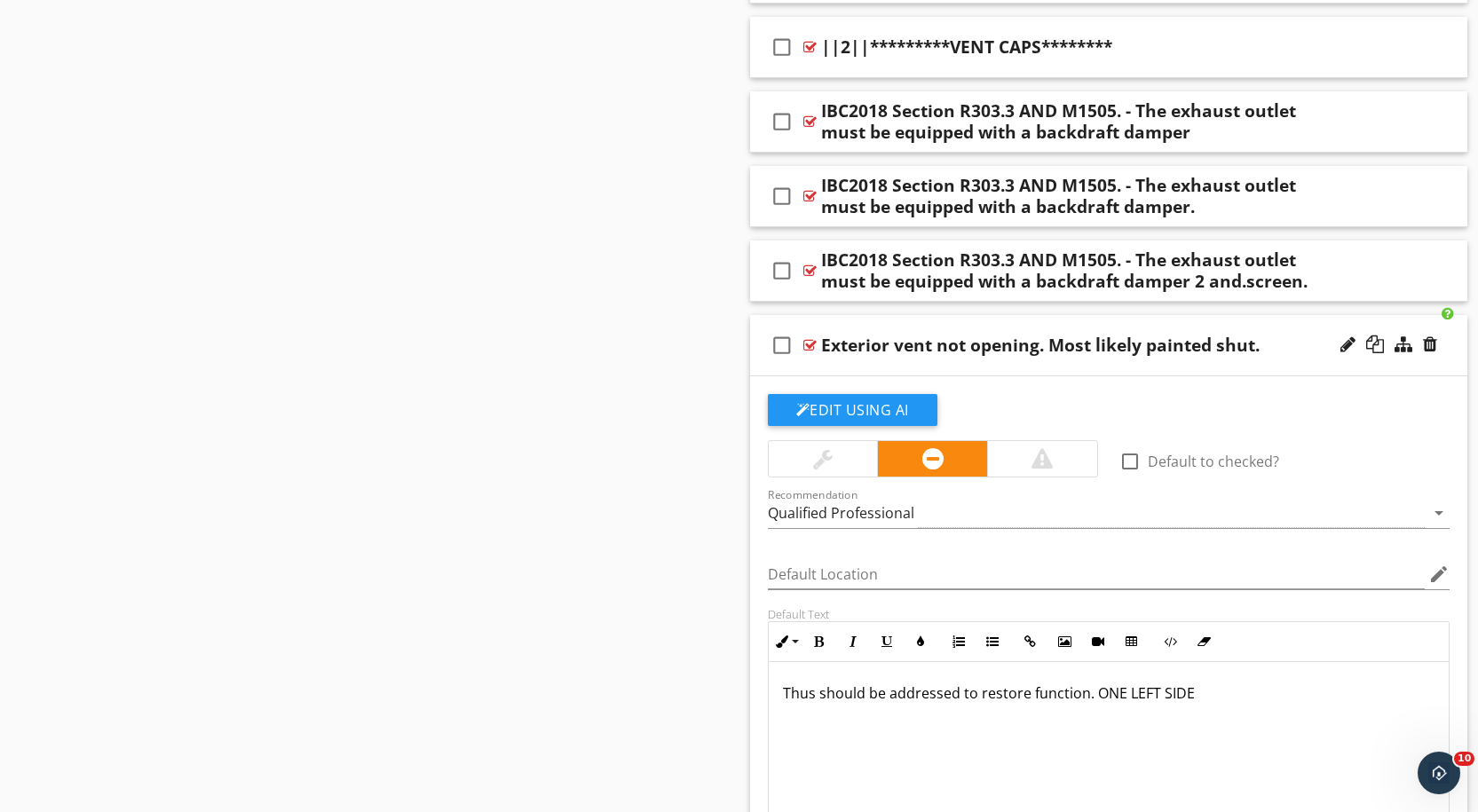
scroll to position [0, 0]
click at [1345, 335] on div at bounding box center [1347, 344] width 15 height 18
click at [1204, 332] on input "Exterior vent not opening. Most likely painted shut." at bounding box center [1076, 346] width 511 height 29
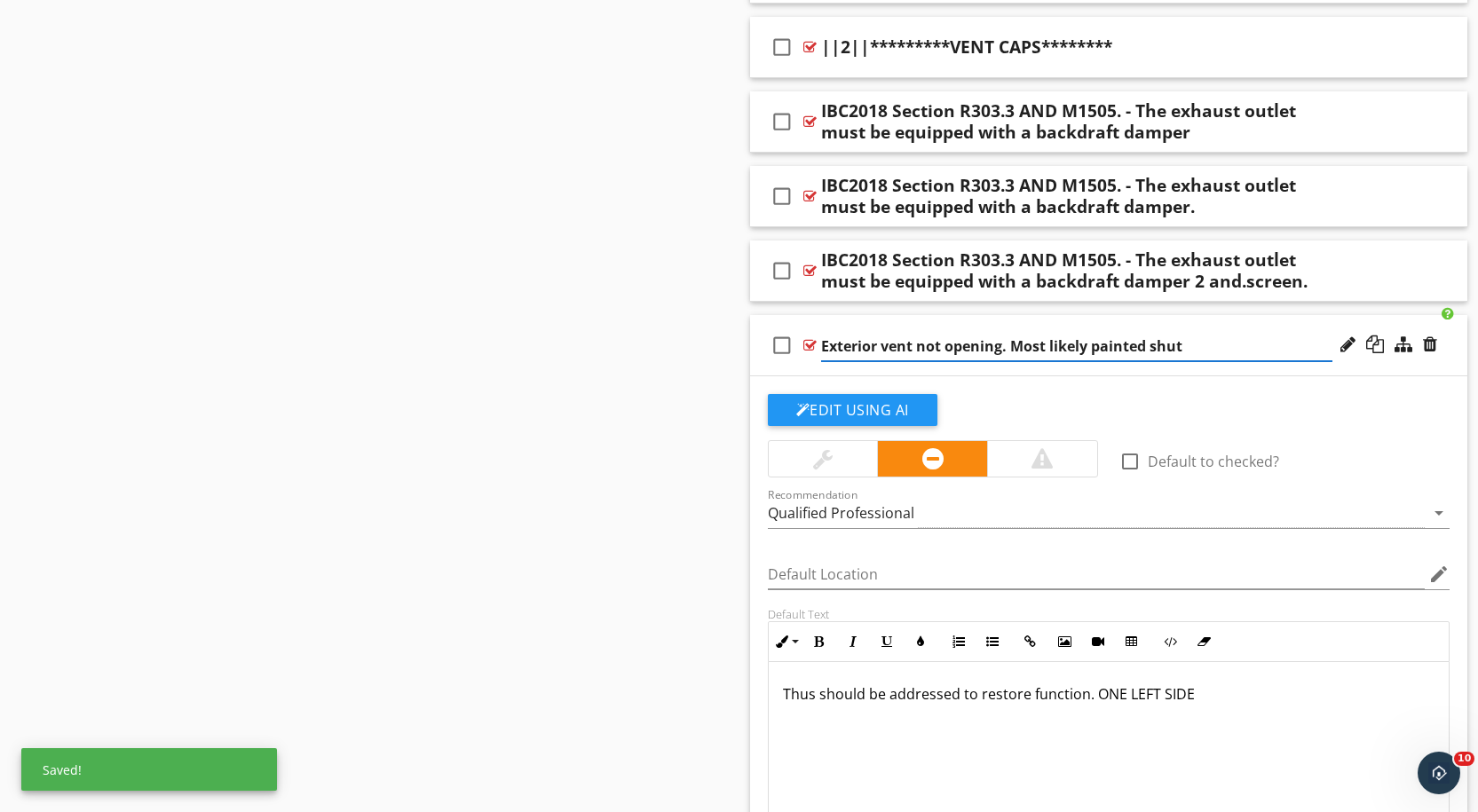
type input "Exterior vent not opening. Most likely painted shut."
click at [1365, 394] on div "Edit Using AI" at bounding box center [1109, 417] width 683 height 46
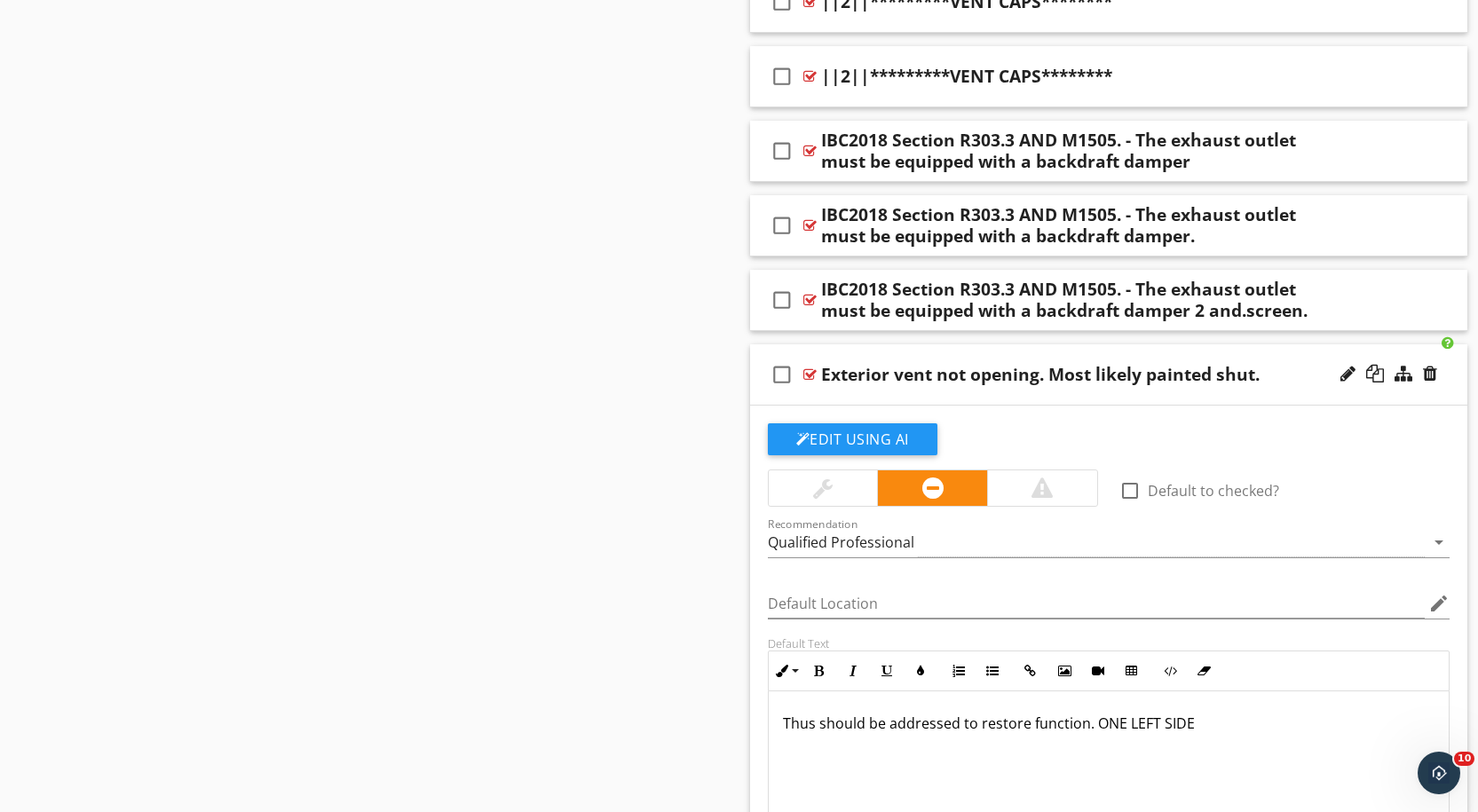
scroll to position [11533, 0]
click at [774, 354] on icon "check_box_outline_blank" at bounding box center [782, 375] width 28 height 43
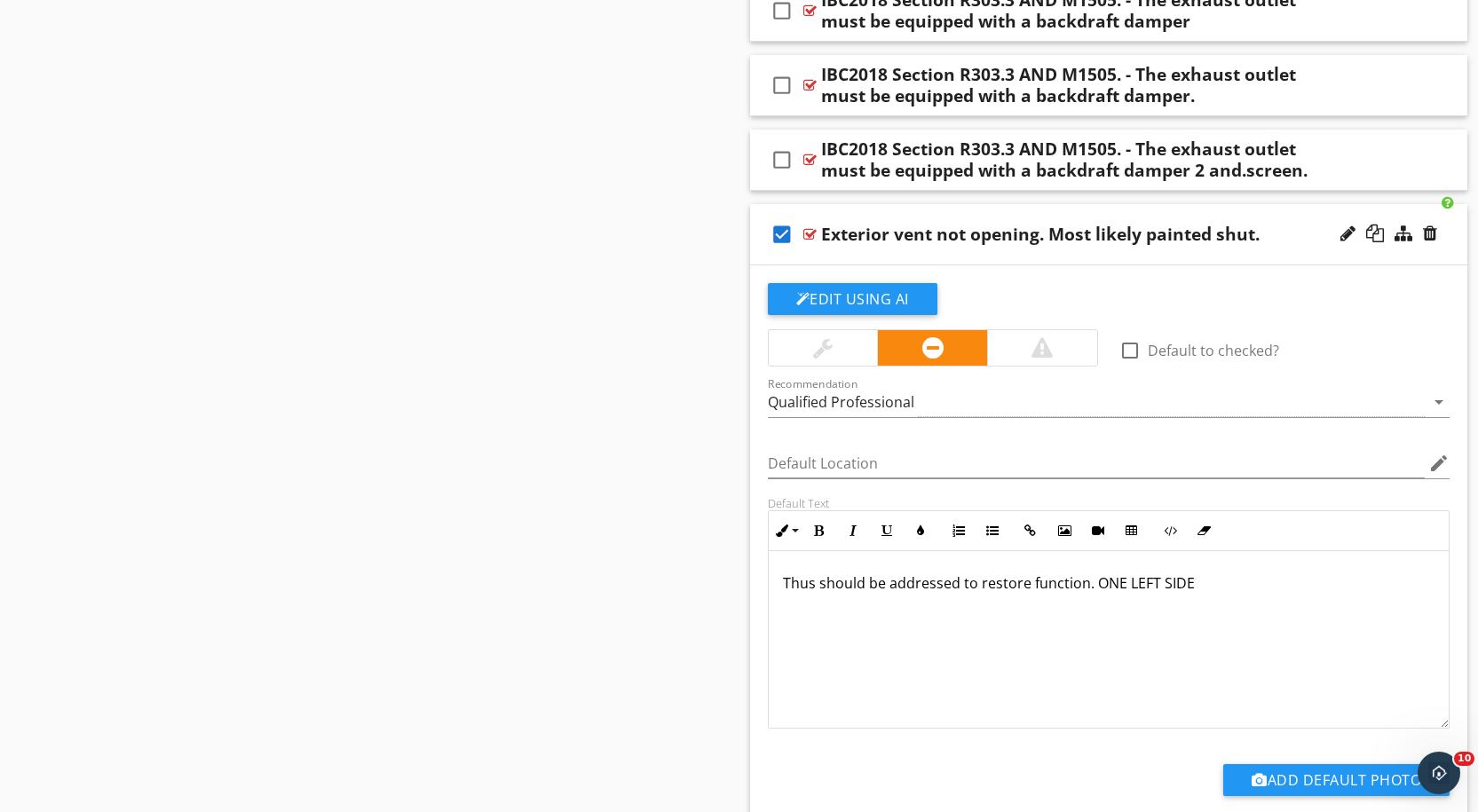
scroll to position [11675, 0]
click at [779, 213] on icon "check_box" at bounding box center [782, 233] width 28 height 43
click at [809, 226] on div at bounding box center [809, 233] width 13 height 14
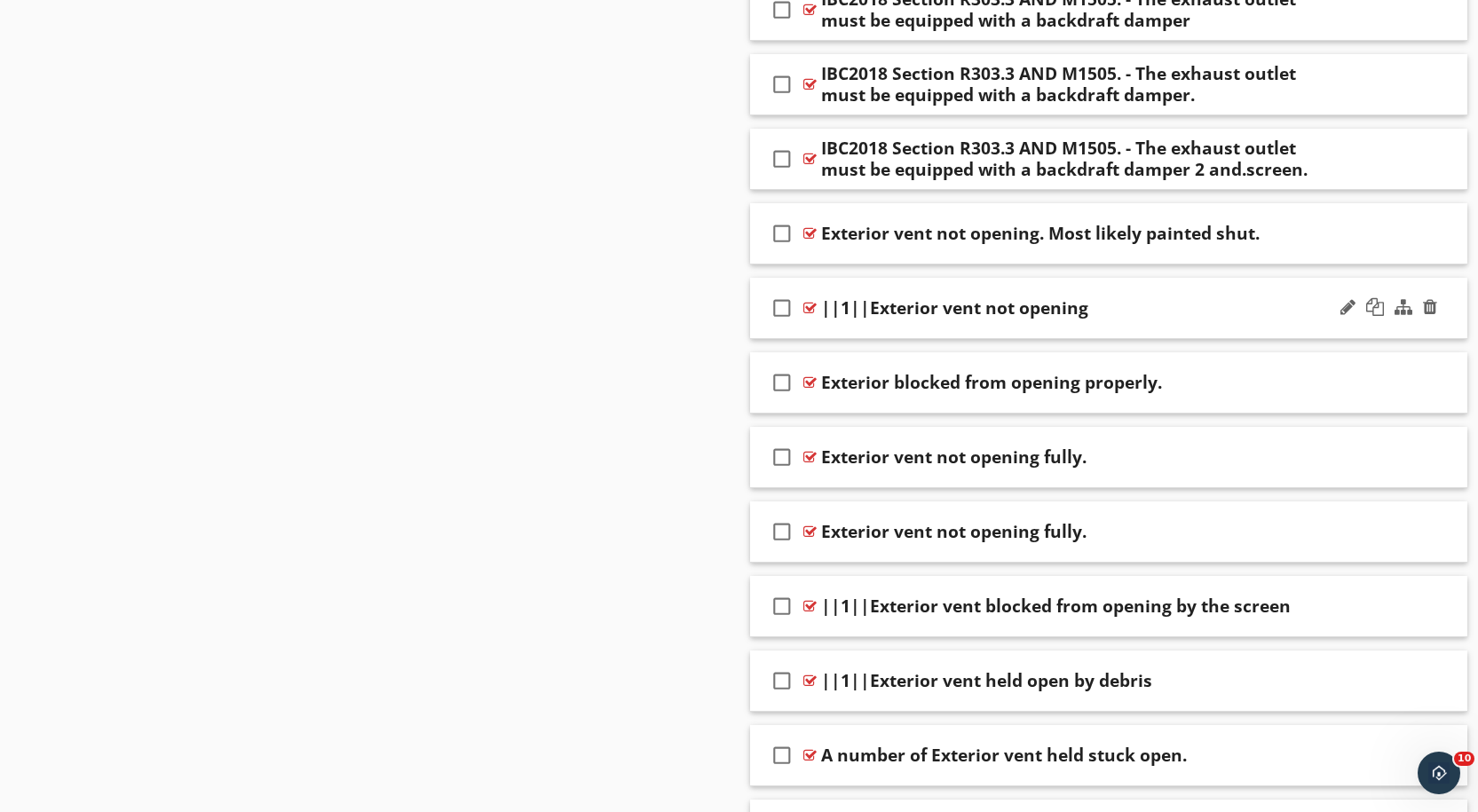
click at [807, 301] on div at bounding box center [809, 308] width 13 height 14
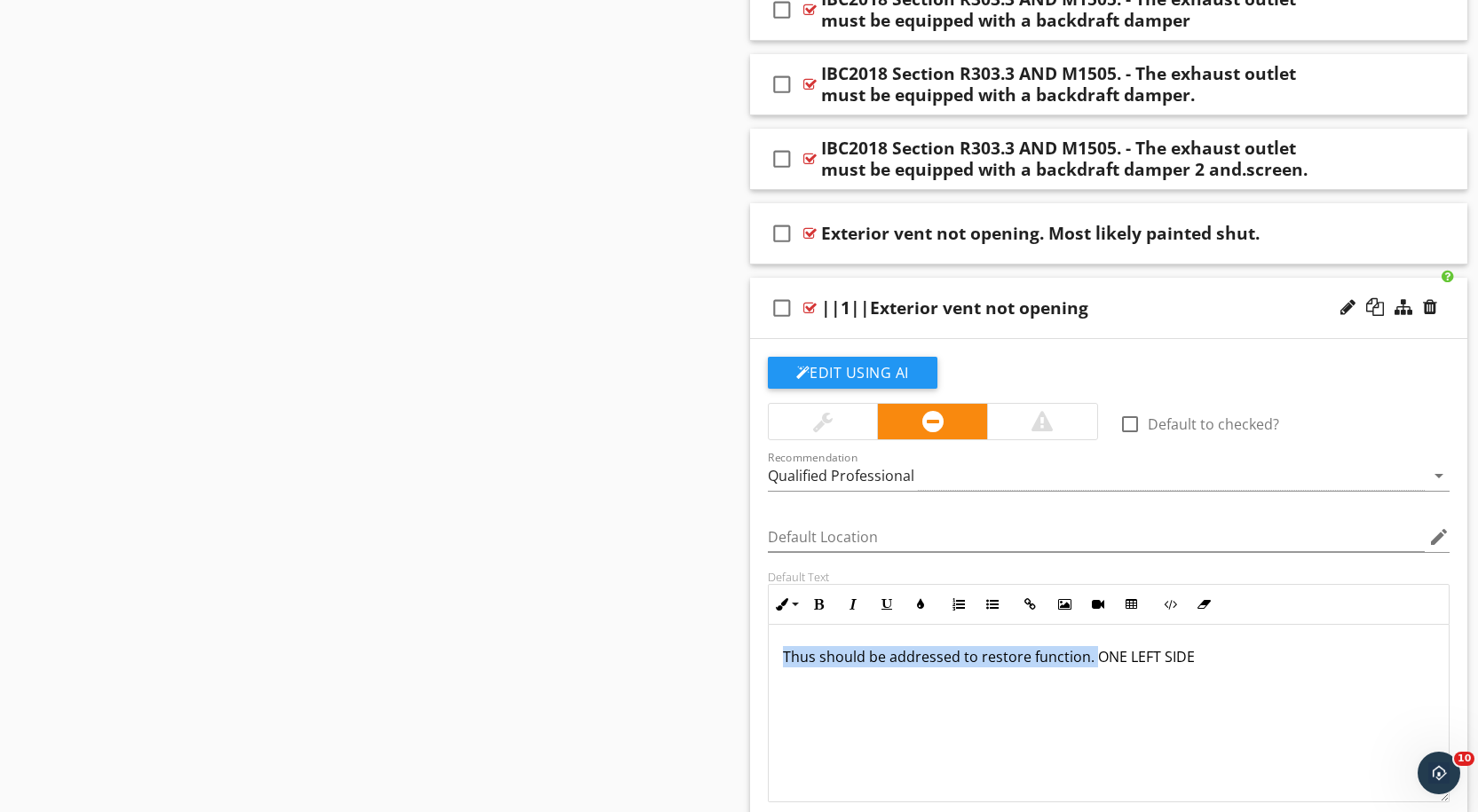
drag, startPoint x: 1093, startPoint y: 636, endPoint x: 771, endPoint y: 636, distance: 321.3
click at [771, 636] on div "Thus should be addressed to restore function. ONE LEFT SIDE" at bounding box center [1109, 714] width 681 height 178
copy p "Thus should be addressed to restore function."
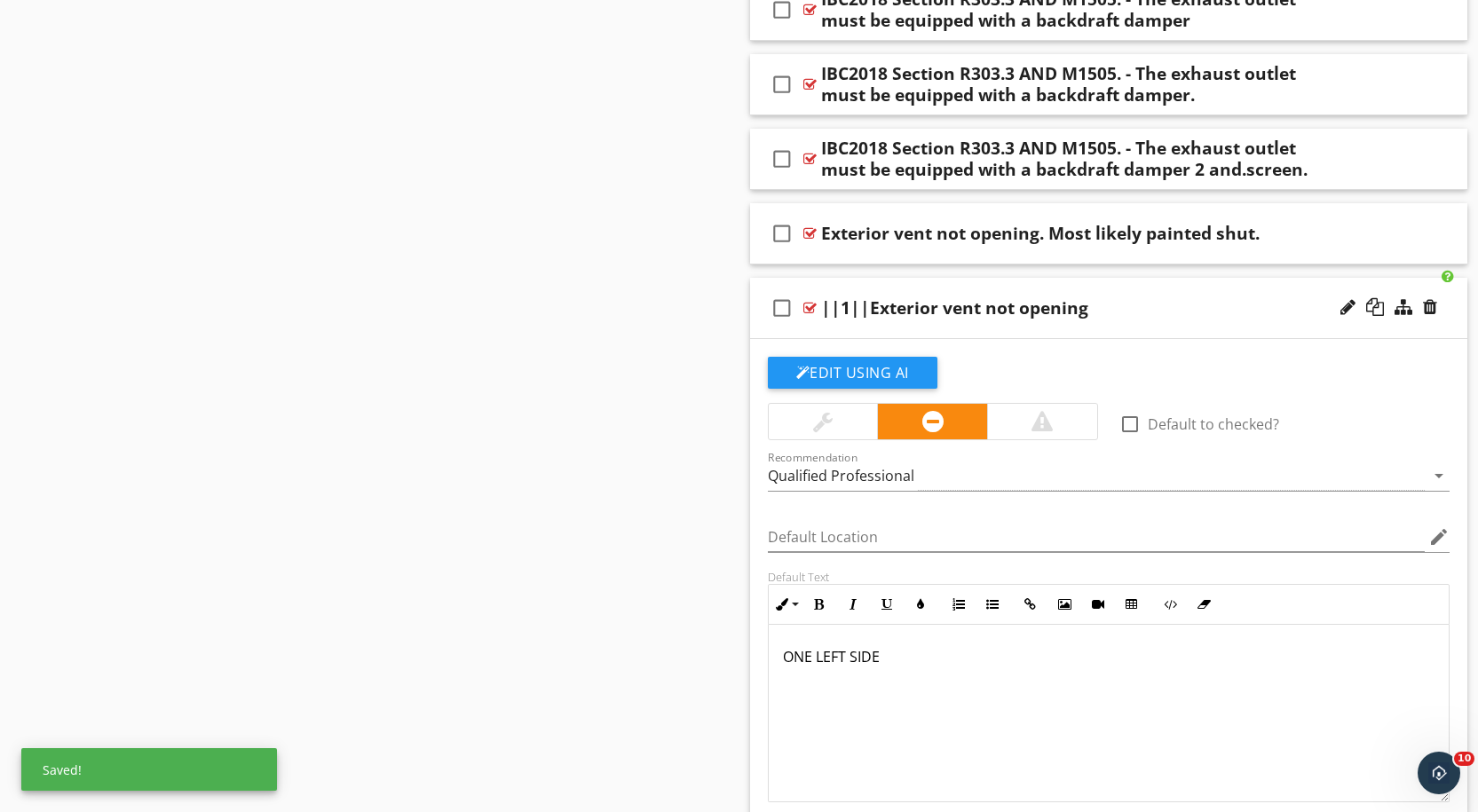
click at [1102, 297] on div "||1||Exterior vent not opening" at bounding box center [1076, 307] width 511 height 21
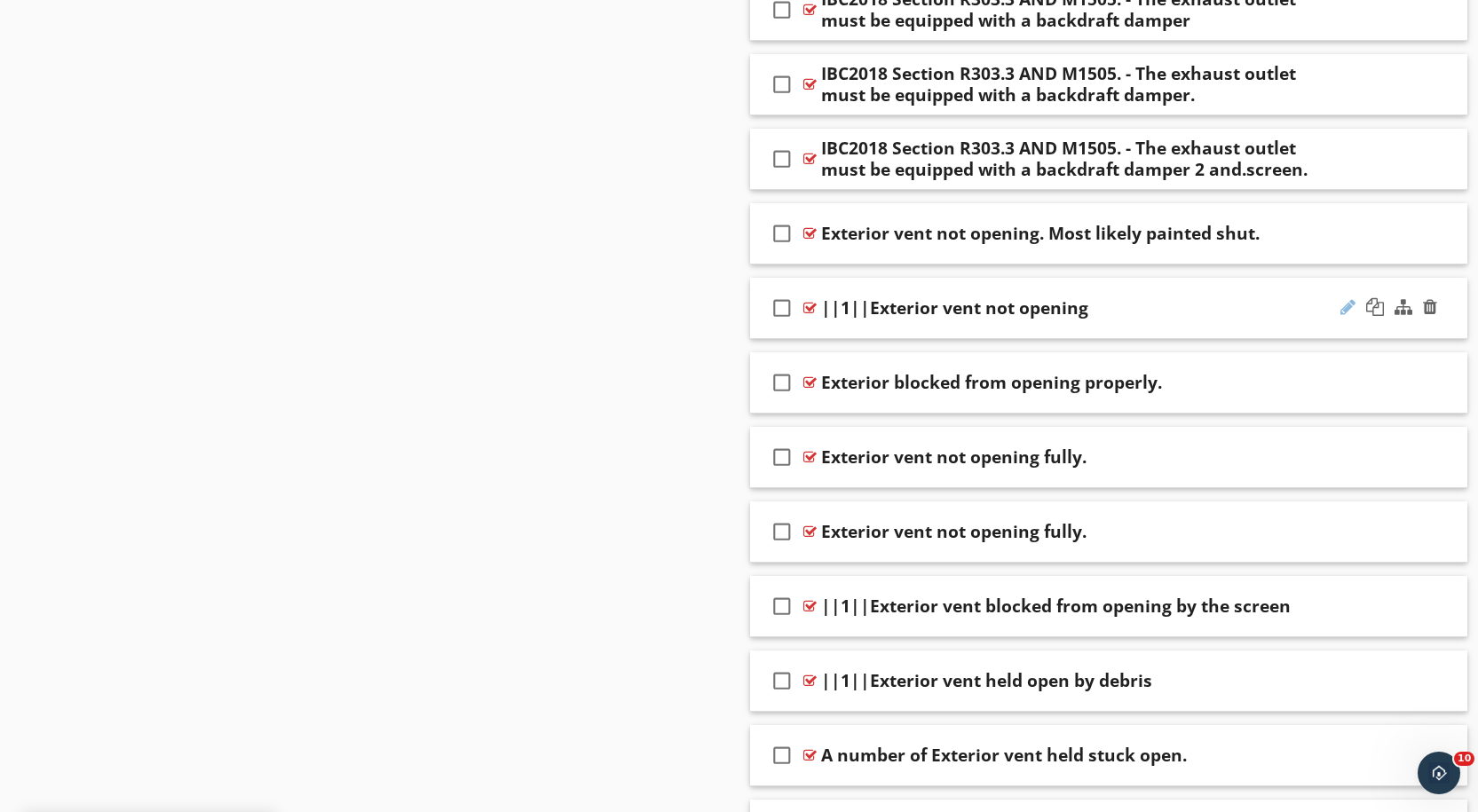
click at [1349, 298] on div at bounding box center [1347, 307] width 15 height 18
paste input "Thus should be addressed to restore function."
type input "||1||Exterior vent not opening. Thus should be addressed to restore function."
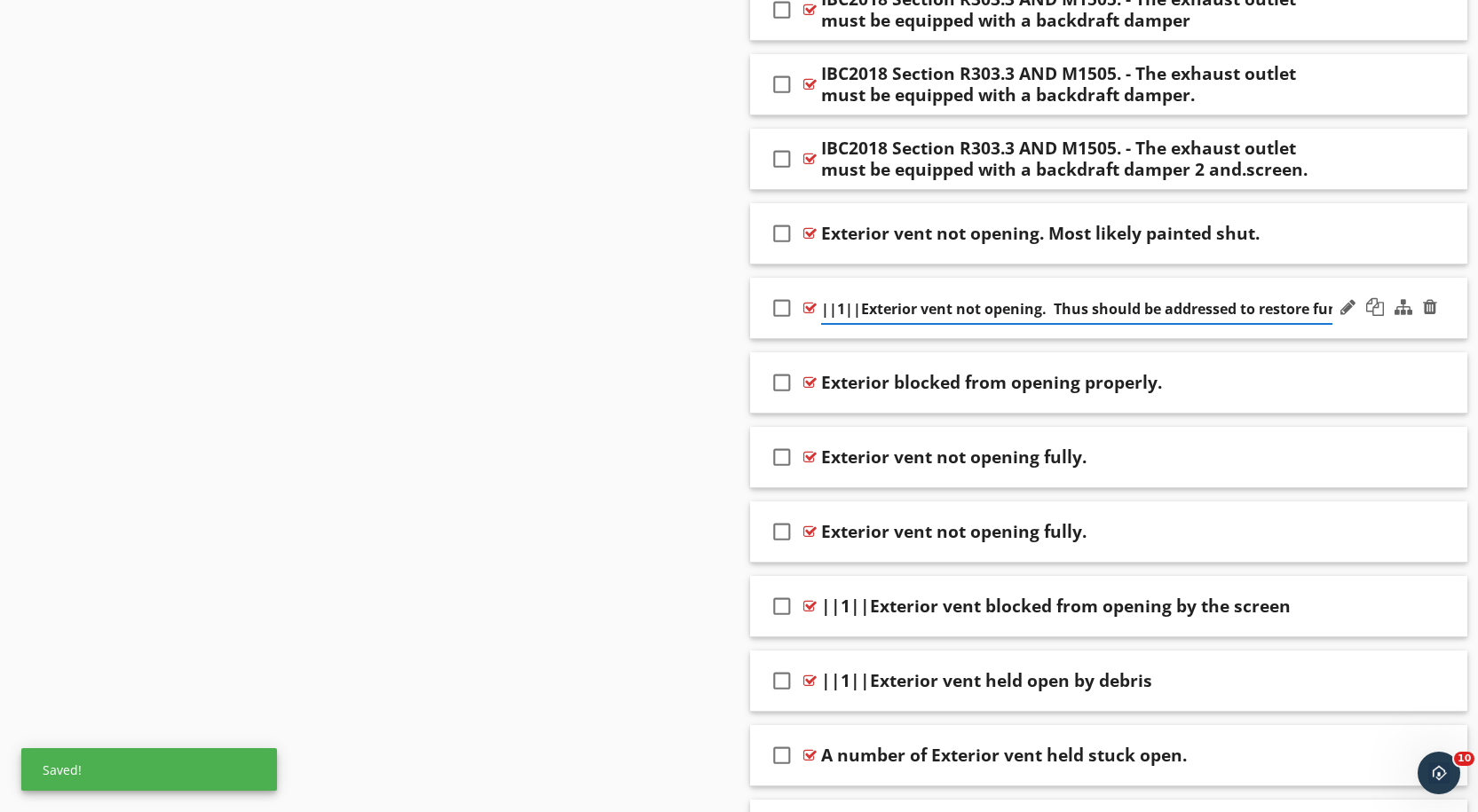
scroll to position [0, 45]
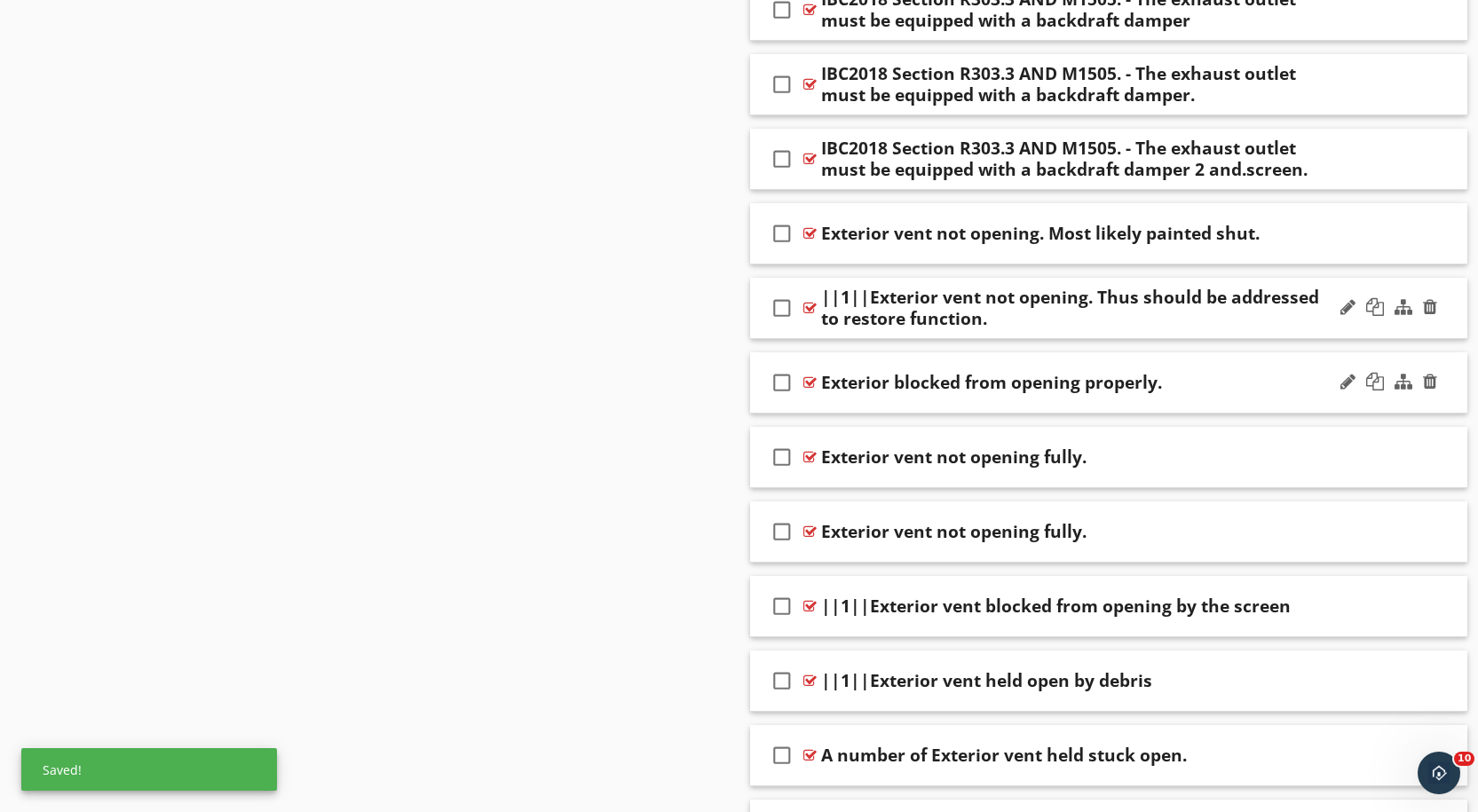
click at [1258, 372] on div "Exterior blocked from opening properly." at bounding box center [1076, 382] width 511 height 21
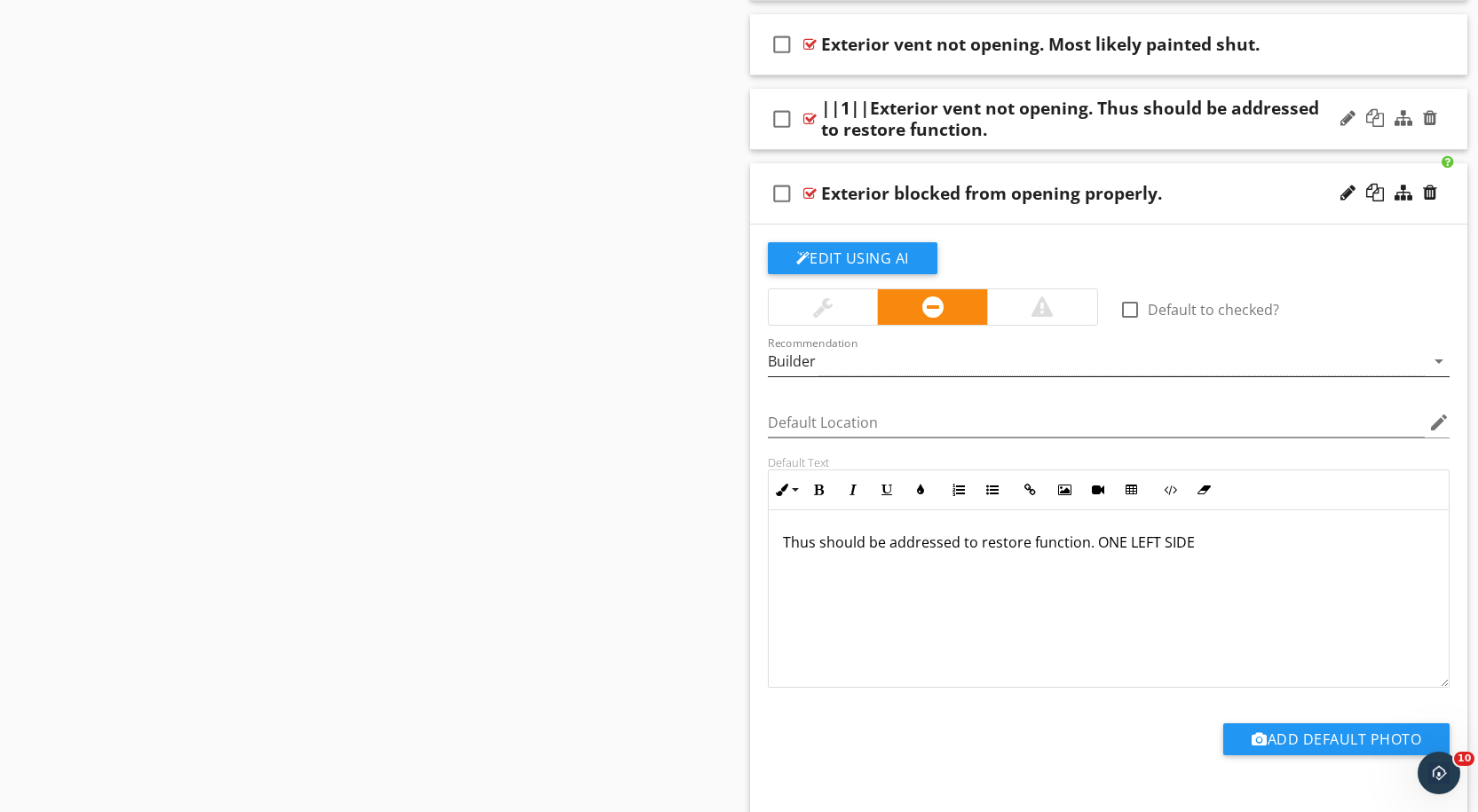
scroll to position [1, 0]
click at [807, 186] on div at bounding box center [809, 193] width 13 height 14
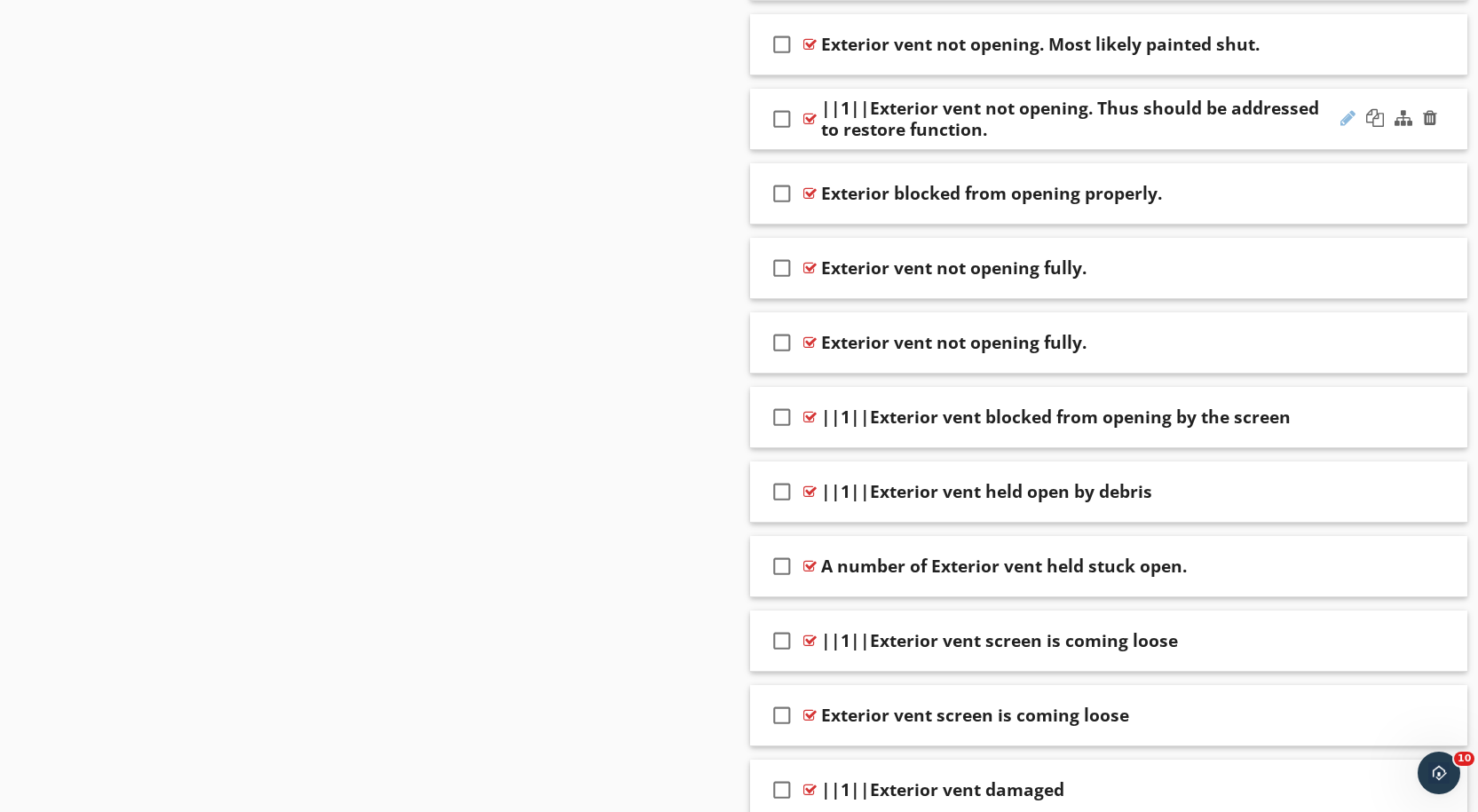
click at [1348, 109] on div at bounding box center [1347, 118] width 15 height 18
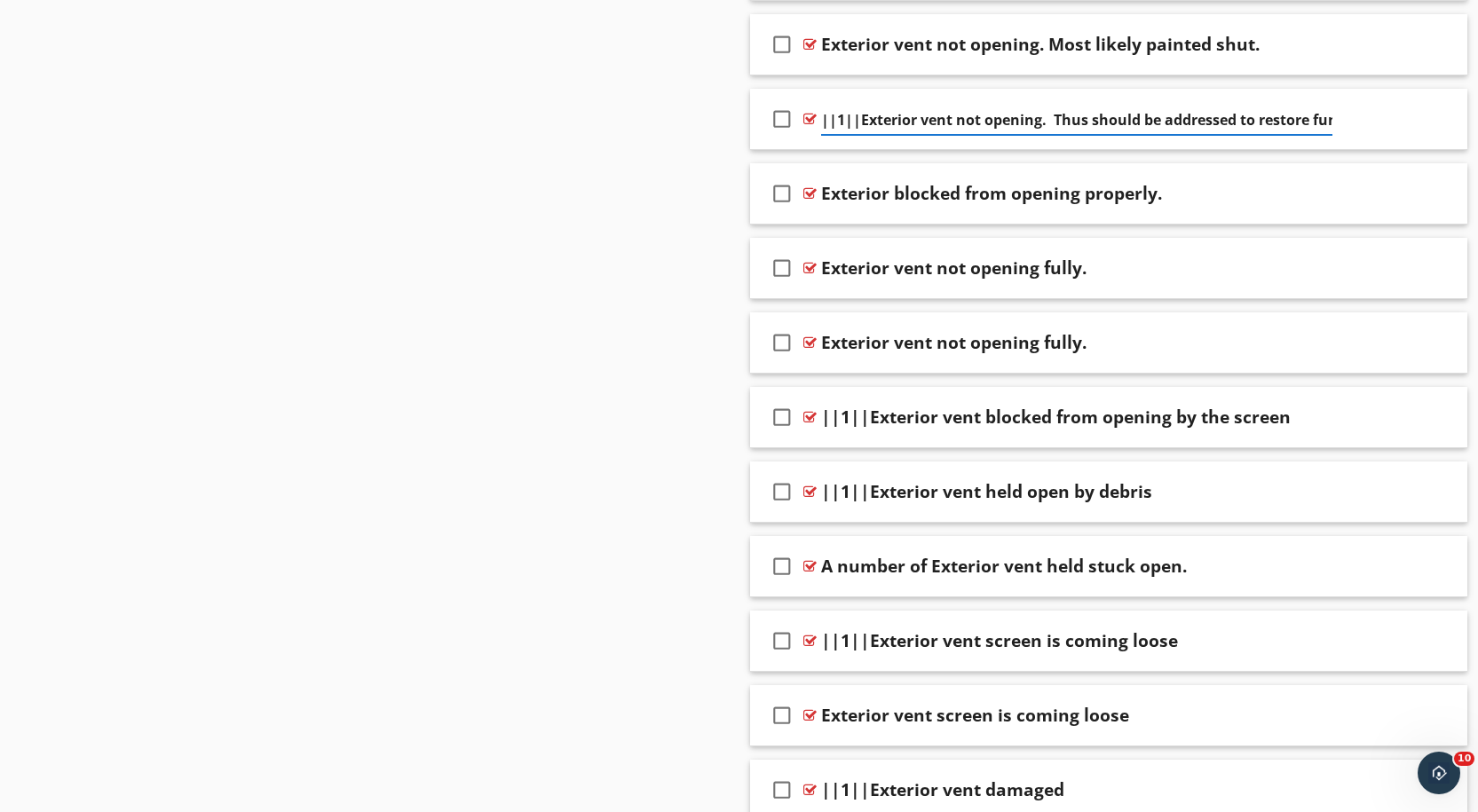
scroll to position [0, 46]
click at [842, 106] on input "||1||Exterior vent not opening. Thus should be addressed to restore function." at bounding box center [1076, 120] width 511 height 29
type input "Exterior vent not opening. Thus should be addressed to restore function."
click at [809, 186] on div at bounding box center [809, 193] width 13 height 14
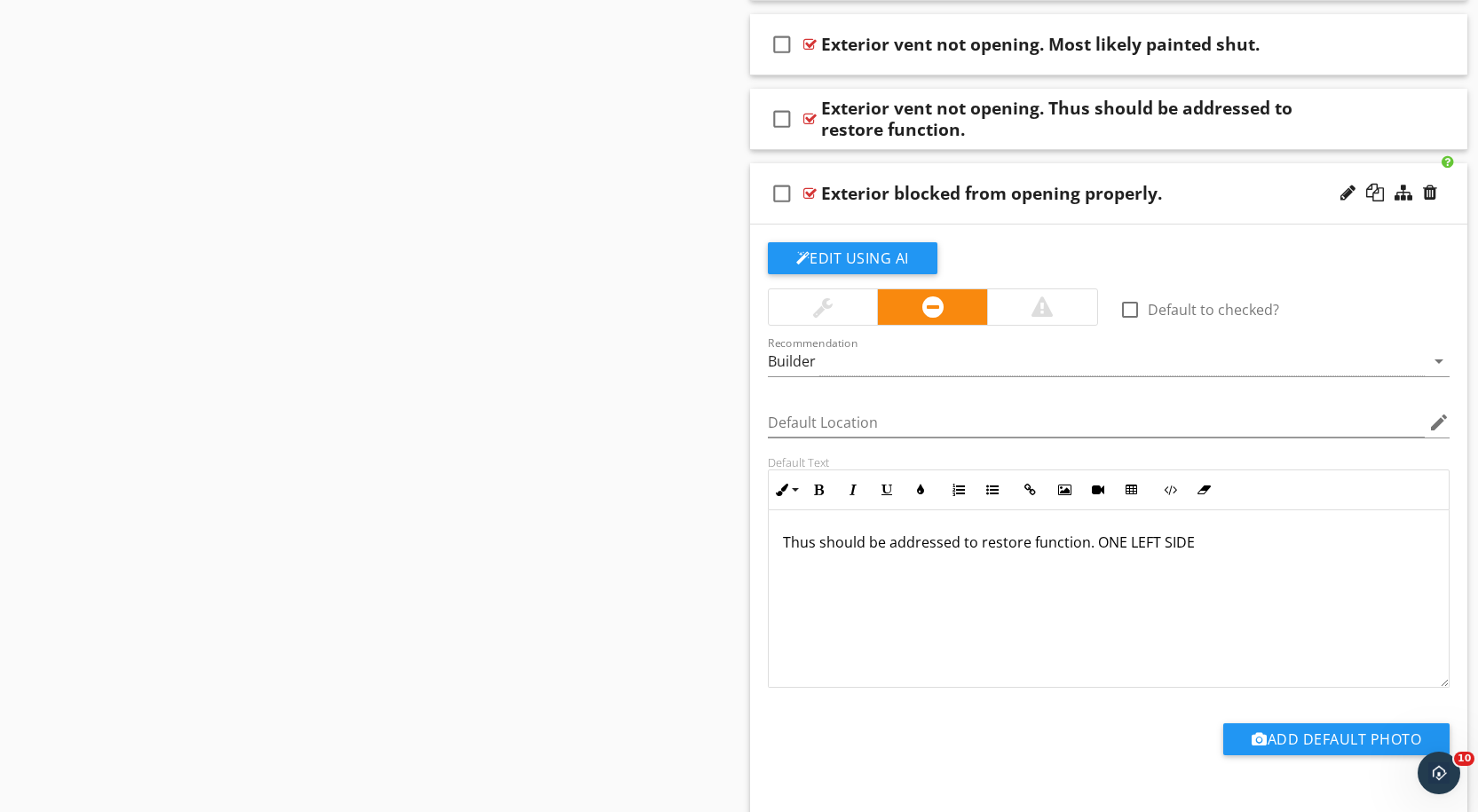
click at [809, 186] on div at bounding box center [809, 193] width 13 height 14
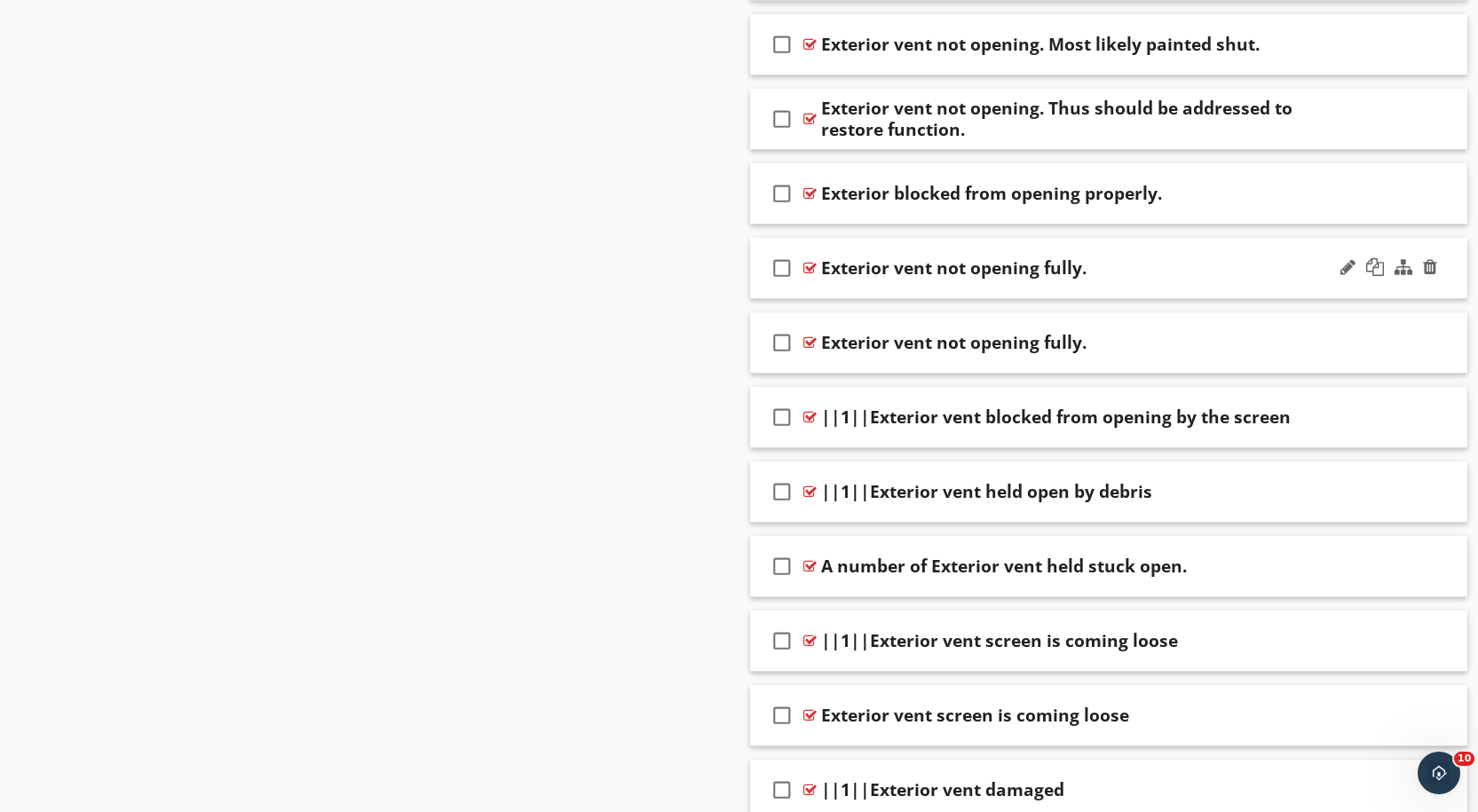
click at [810, 261] on div at bounding box center [809, 268] width 13 height 14
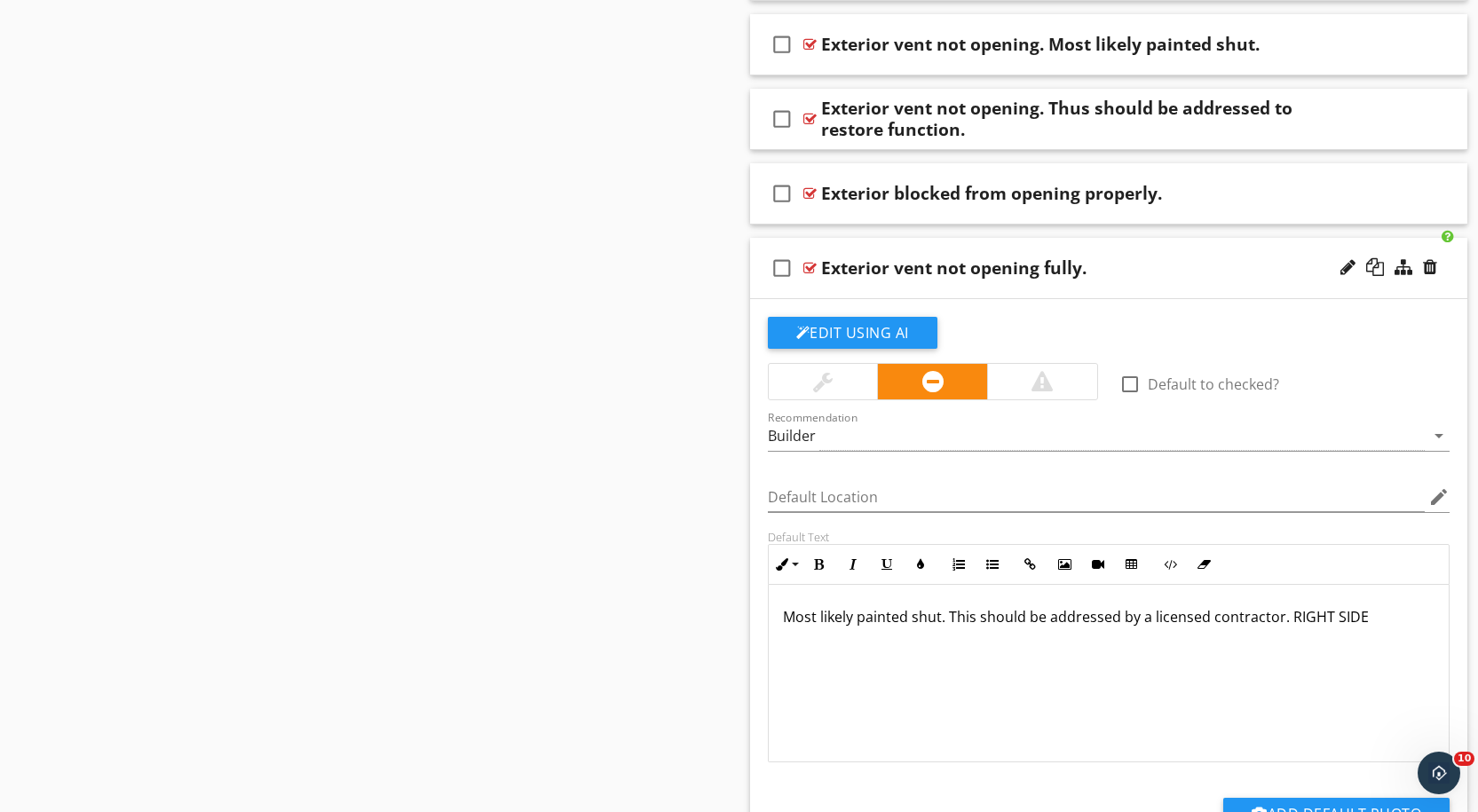
click at [804, 261] on div at bounding box center [809, 268] width 13 height 14
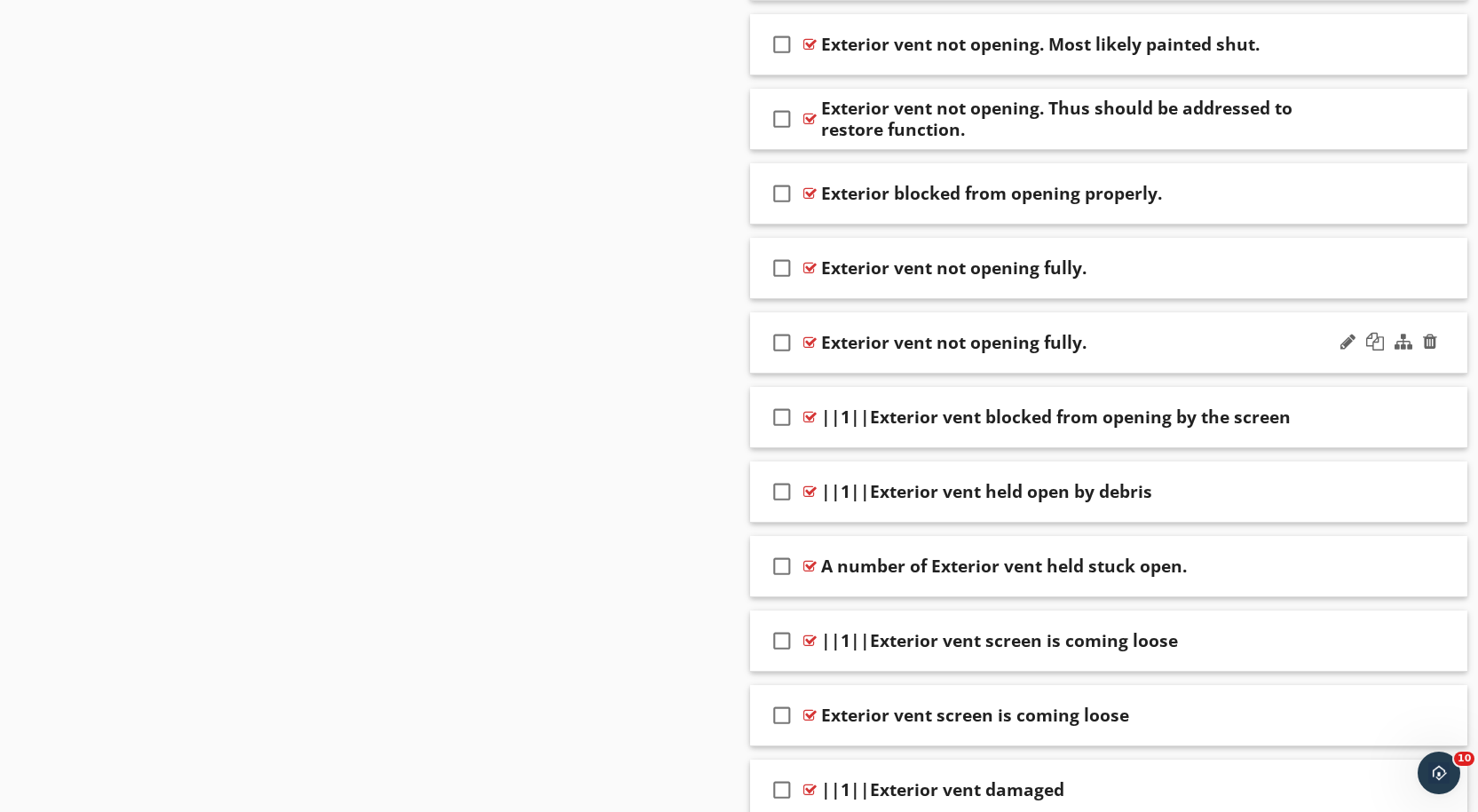
click at [809, 335] on div at bounding box center [809, 342] width 13 height 14
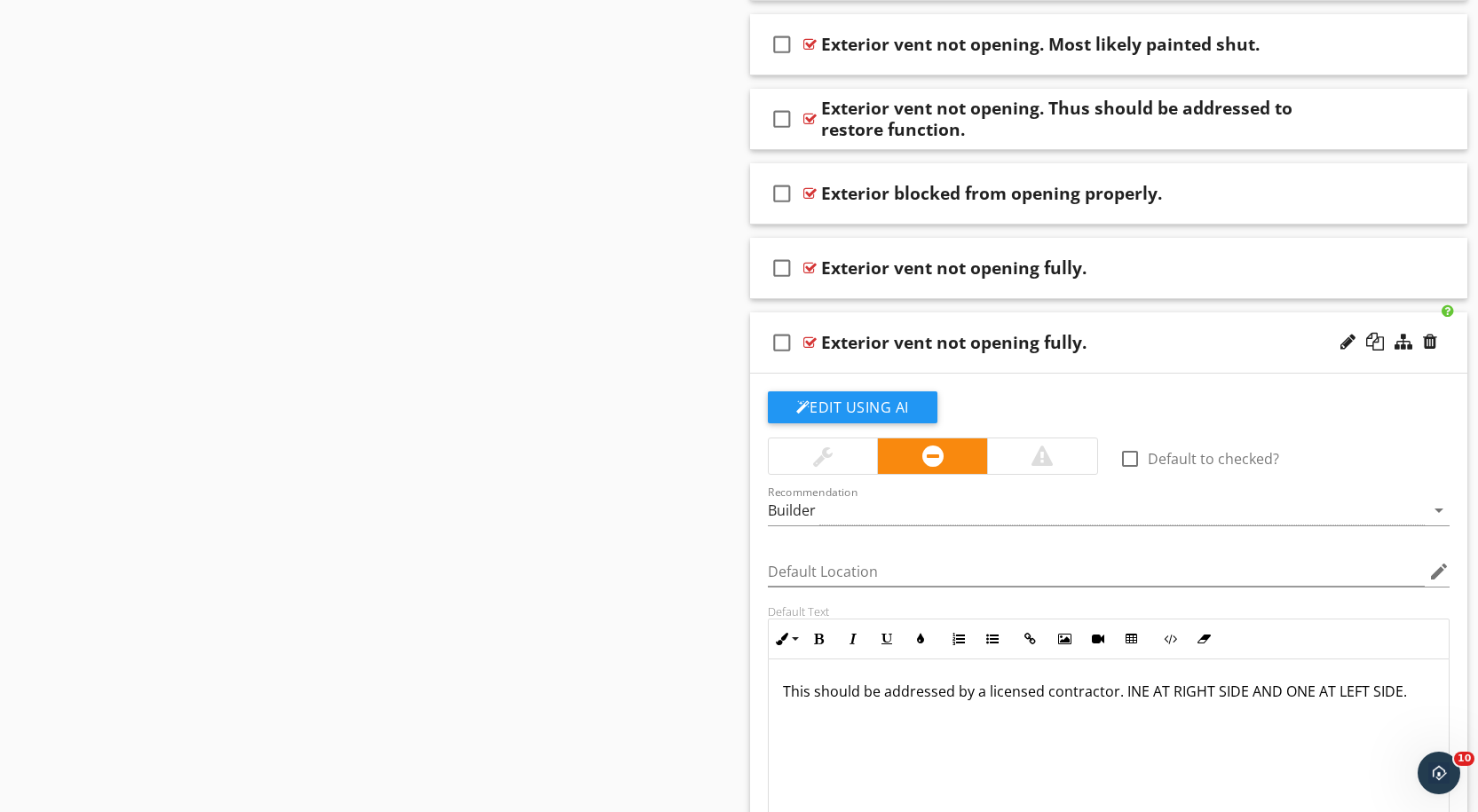
click at [809, 335] on div at bounding box center [809, 342] width 13 height 14
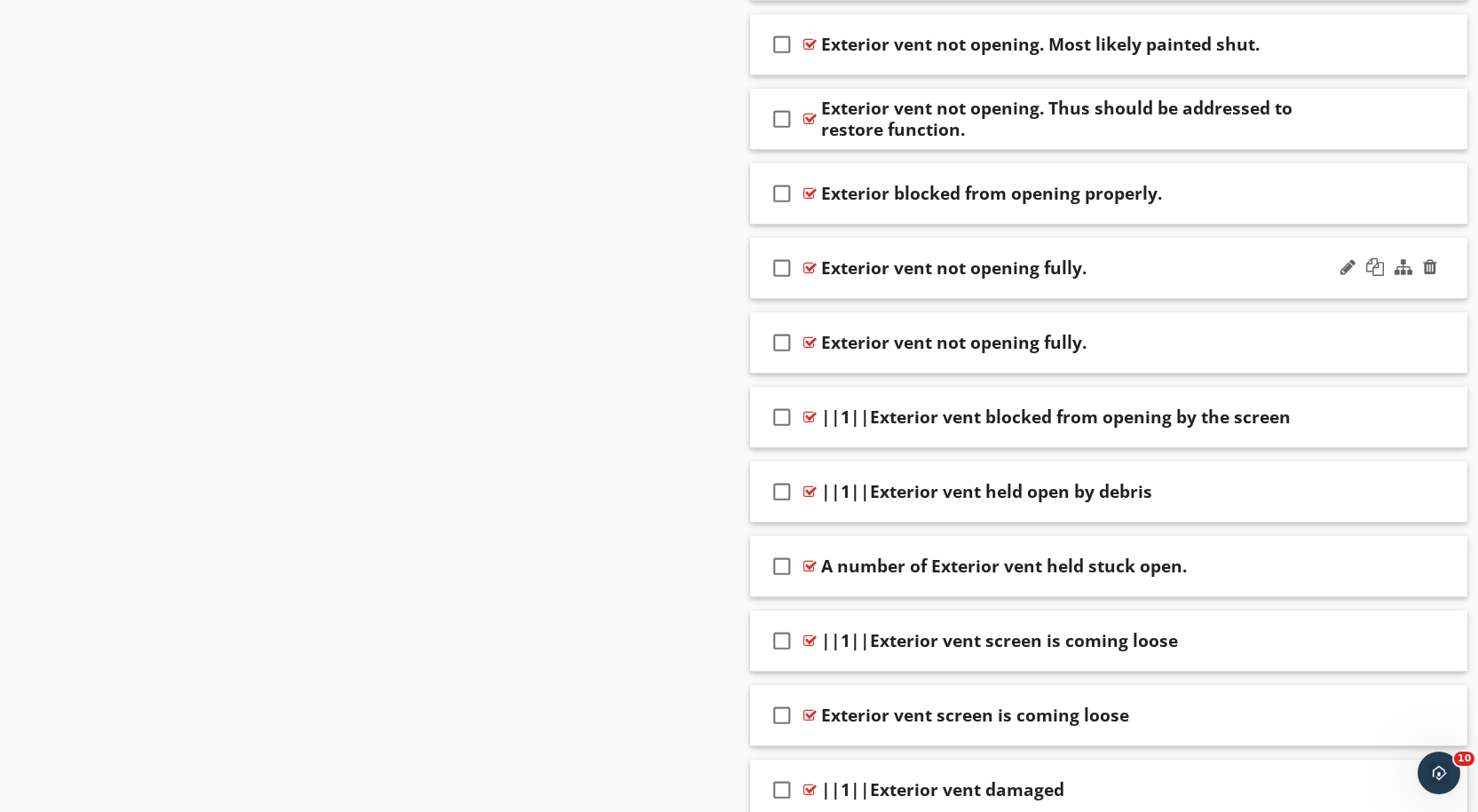
click at [809, 261] on div at bounding box center [809, 268] width 13 height 14
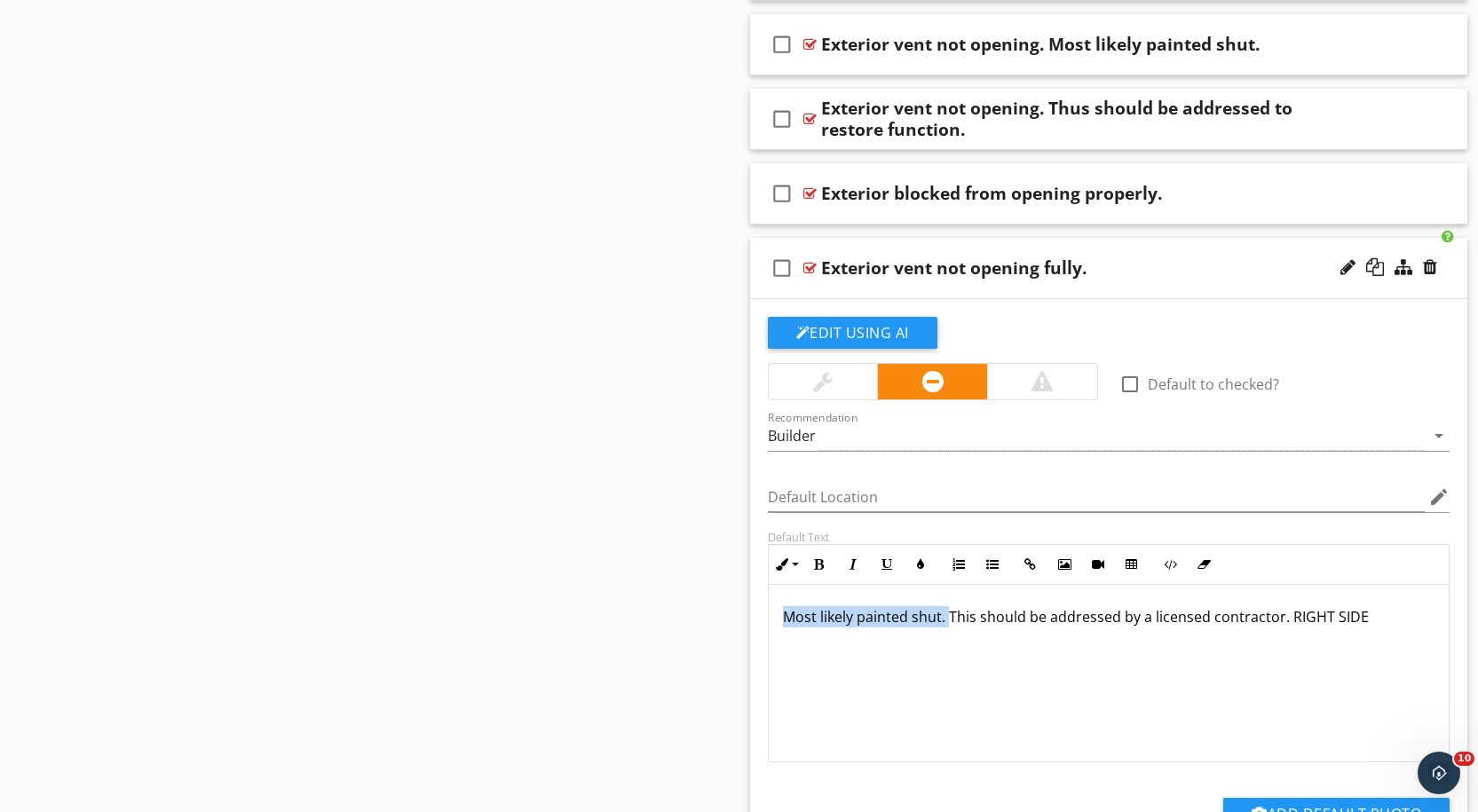
drag, startPoint x: 946, startPoint y: 599, endPoint x: 770, endPoint y: 599, distance: 175.7
click at [770, 599] on div "Most likely painted shut. This should be addressed by a licensed contractor. RI…" at bounding box center [1109, 674] width 681 height 178
copy p "Most likely painted shut."
click at [1109, 257] on div "Exterior vent not opening fully." at bounding box center [1076, 267] width 511 height 21
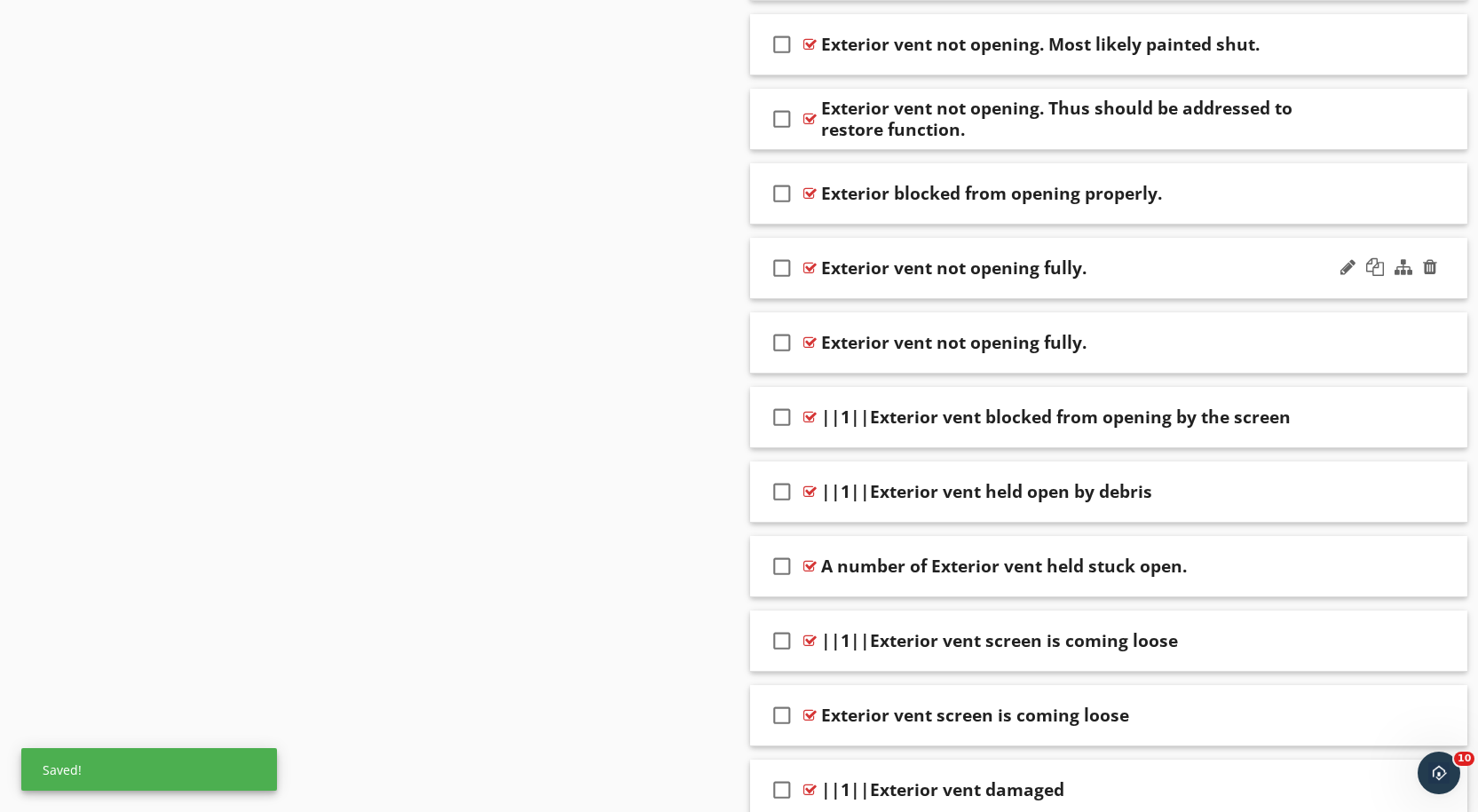
click at [1100, 257] on div "Exterior vent not opening fully." at bounding box center [1076, 267] width 511 height 21
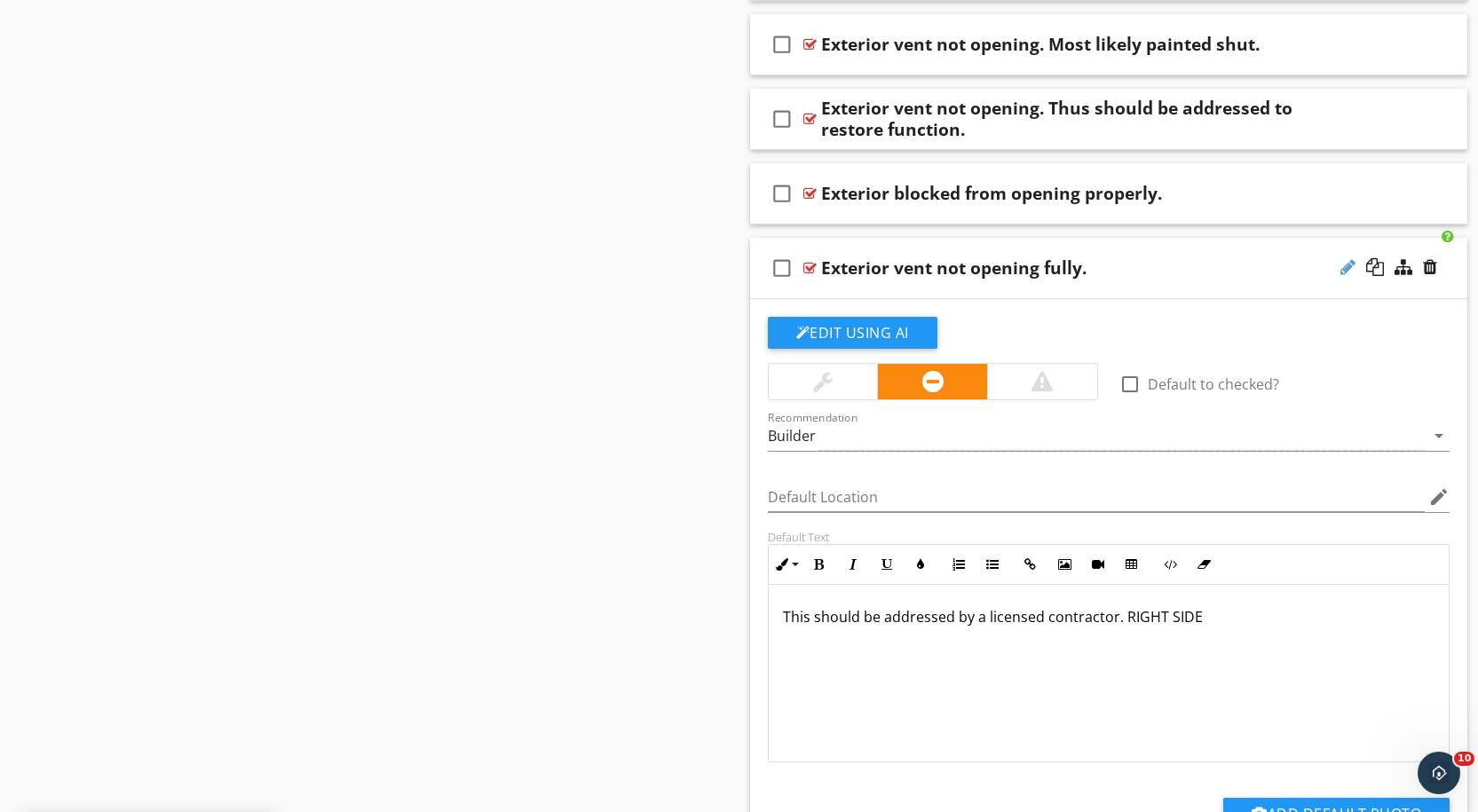
click at [1346, 258] on div at bounding box center [1347, 267] width 15 height 18
click at [1068, 255] on input "Exterior vent not opening fully." at bounding box center [1076, 269] width 511 height 29
paste input "Most likely painted shut."
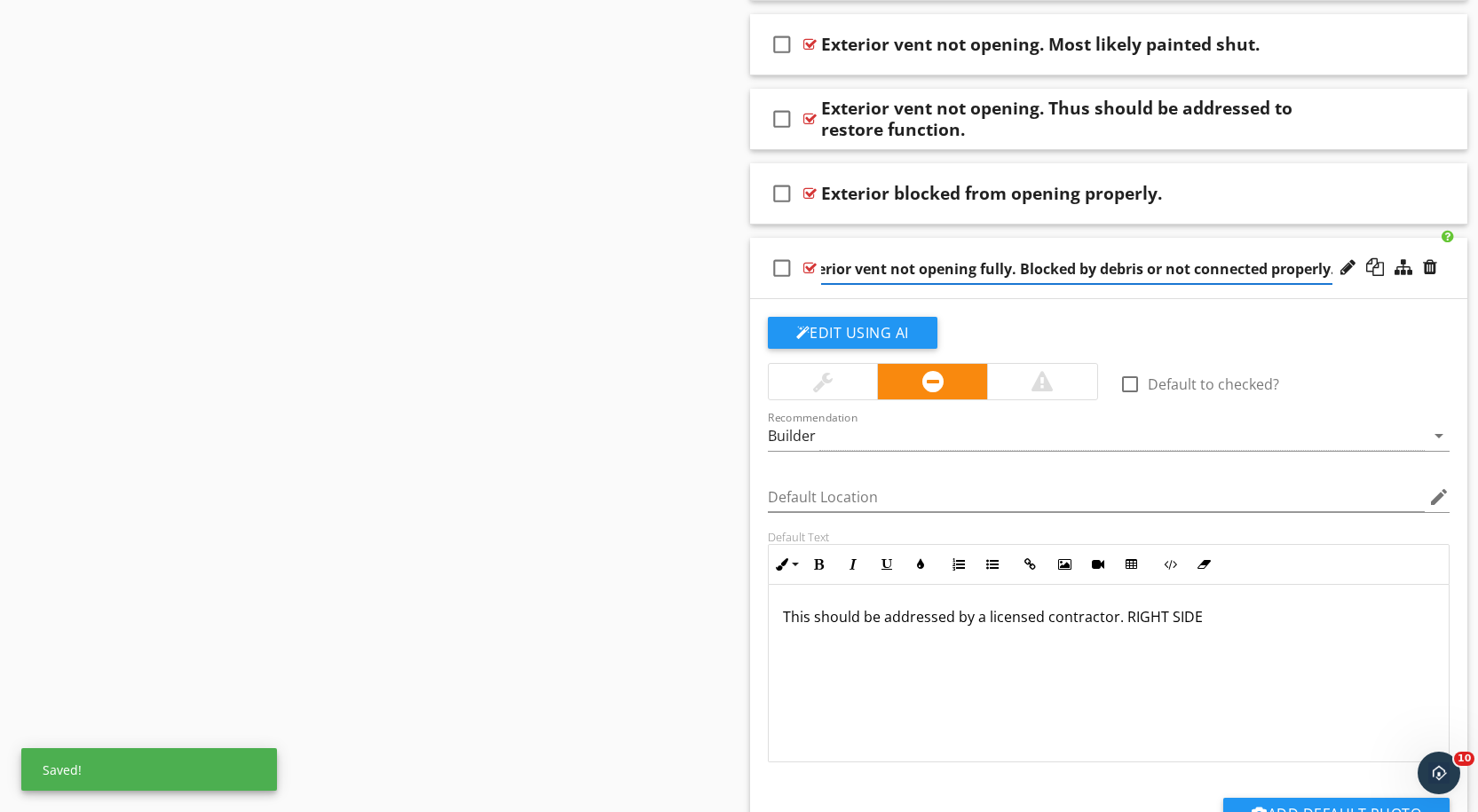
scroll to position [0, 30]
click at [1161, 255] on input "Exterior vent not opening fully. Blocked by debris or not connected properly." at bounding box center [1076, 269] width 511 height 29
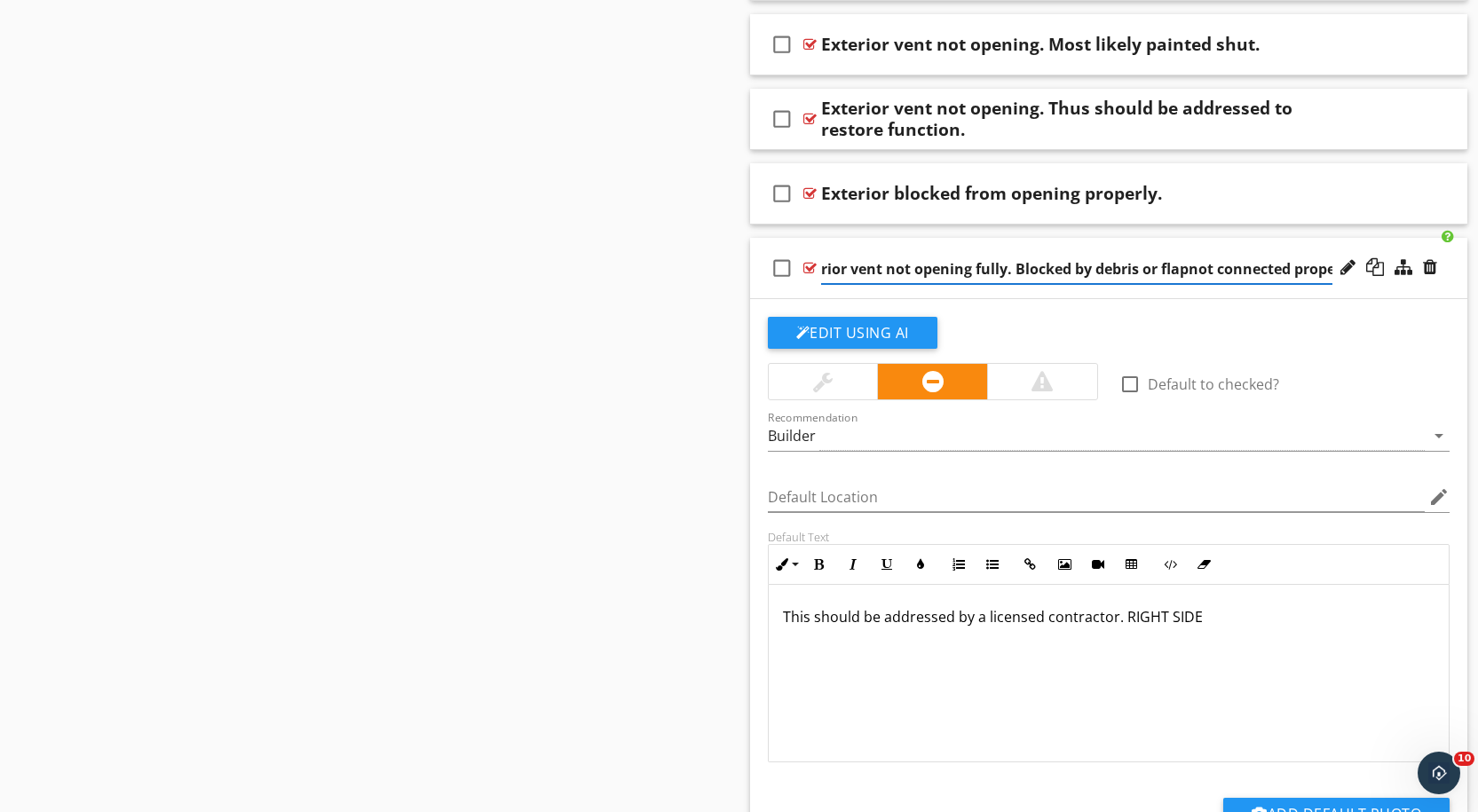
type input "Exterior vent not opening fully. Blocked by debris or flap not connected proper…"
click at [809, 261] on div at bounding box center [809, 268] width 13 height 14
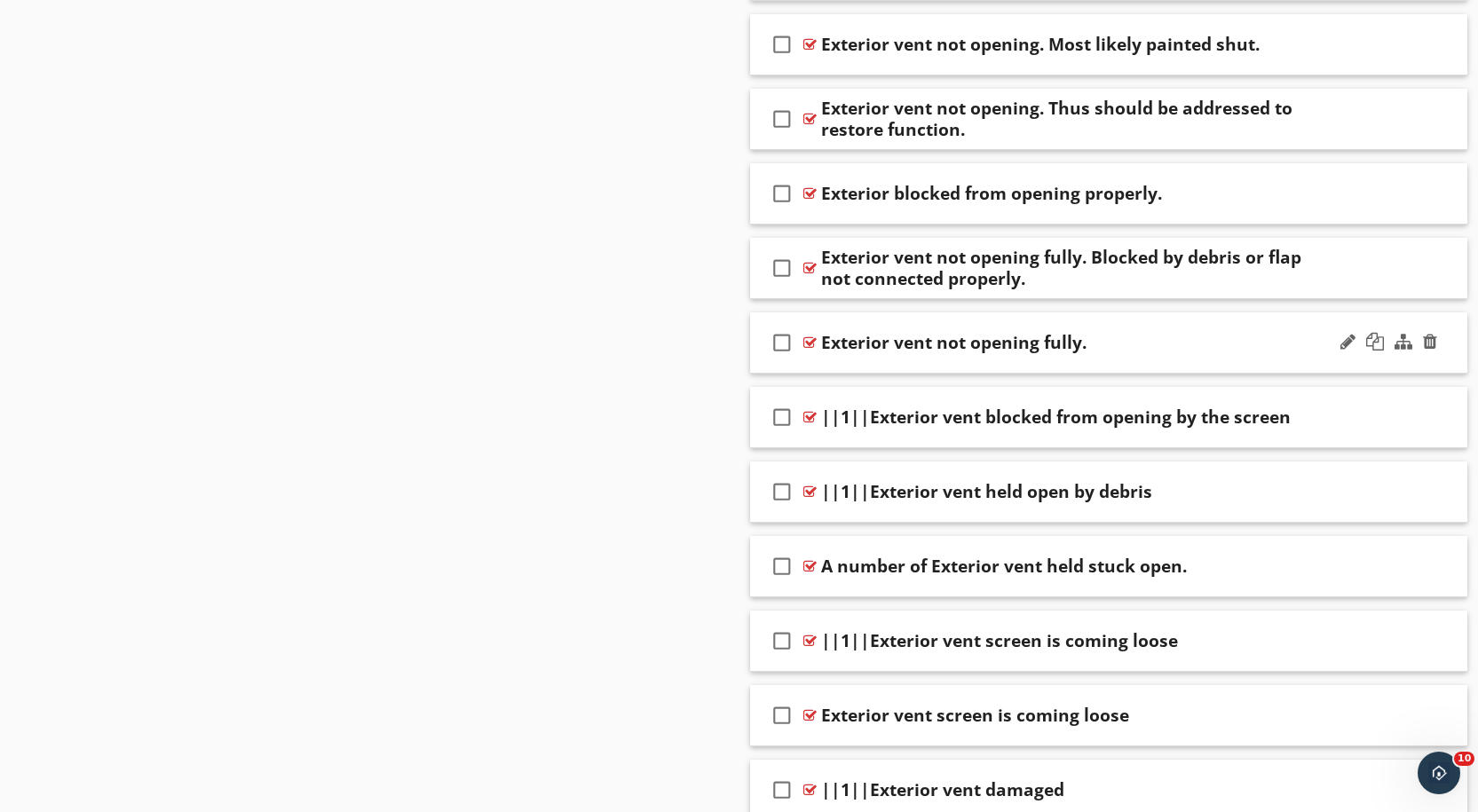
click at [811, 335] on div at bounding box center [809, 342] width 13 height 14
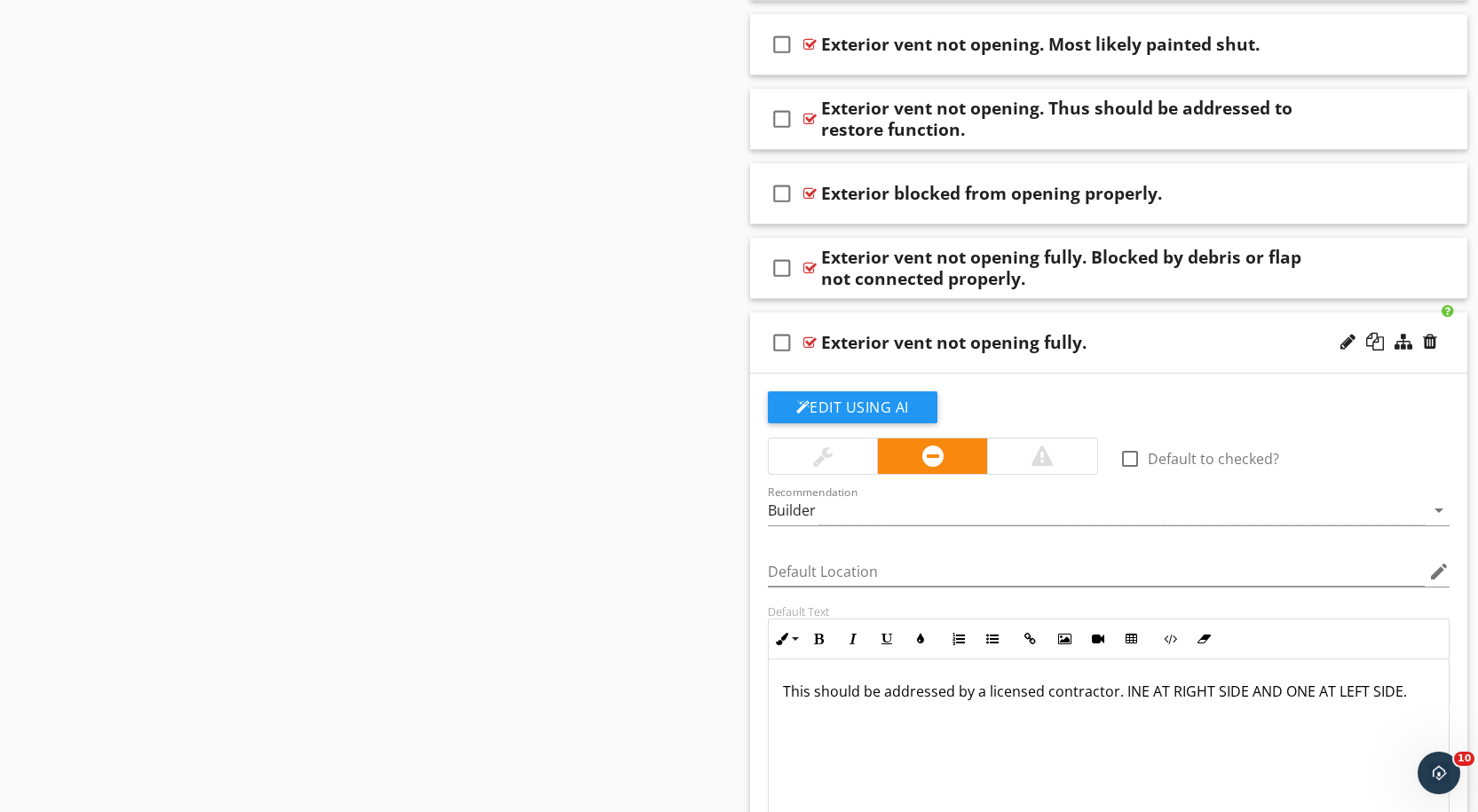
click at [811, 335] on div at bounding box center [809, 342] width 13 height 14
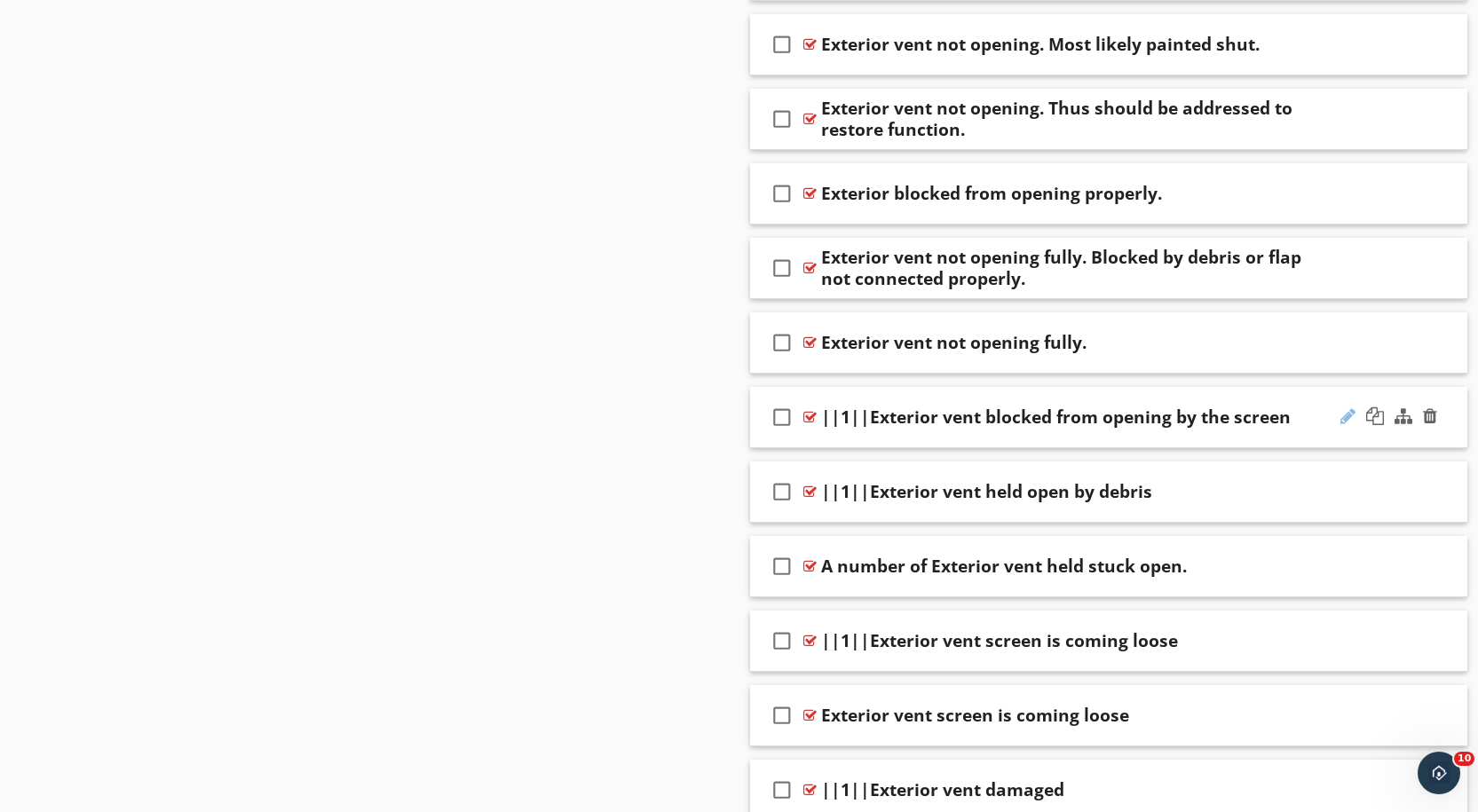
click at [1354, 407] on div at bounding box center [1347, 416] width 15 height 18
click at [861, 404] on input "||1||Exterior vent blocked from opening by the screen" at bounding box center [1076, 418] width 511 height 29
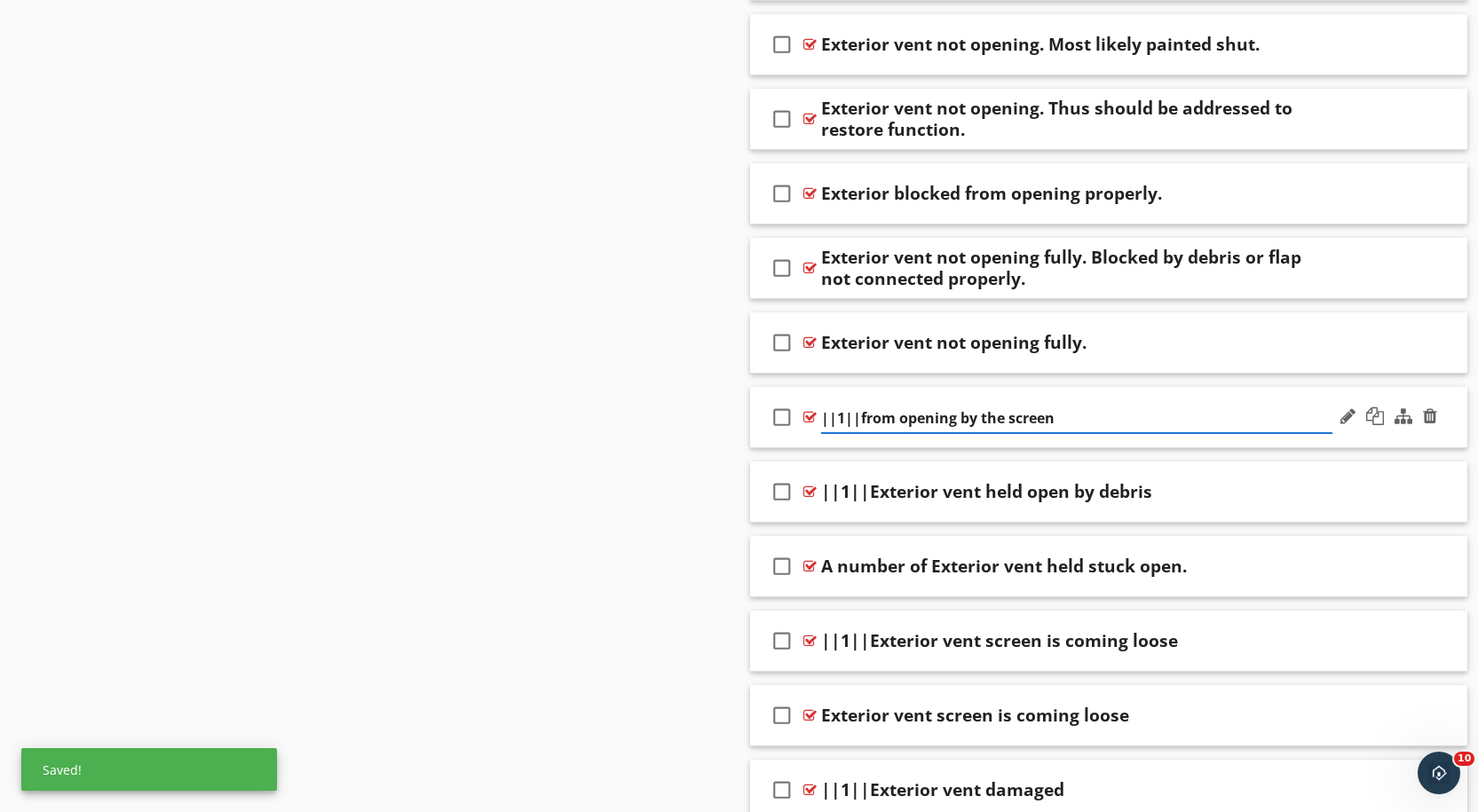
click at [861, 404] on input "||1||from opening by the screen" at bounding box center [1076, 418] width 511 height 29
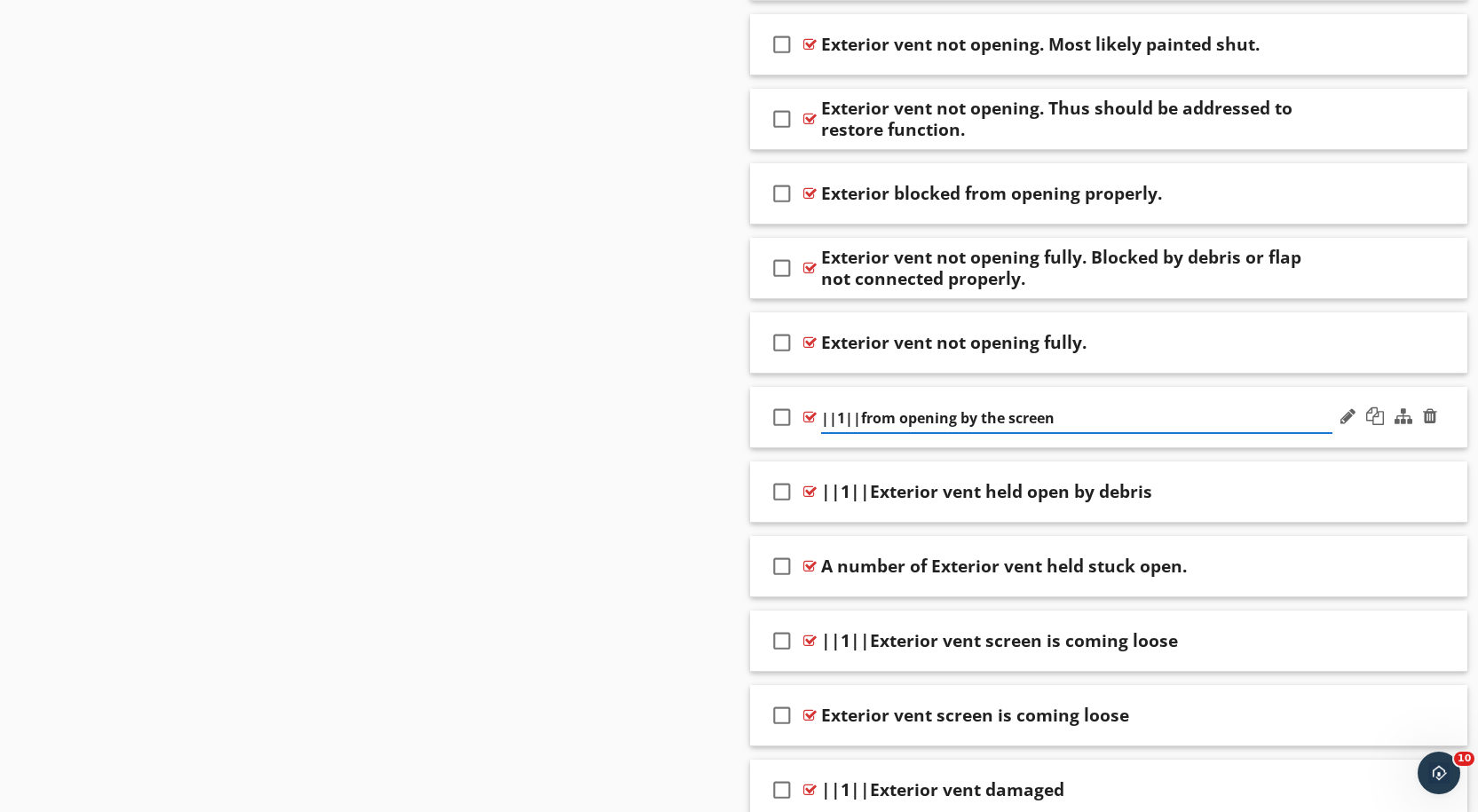
click at [857, 404] on input "||1||from opening by the screen" at bounding box center [1076, 418] width 511 height 29
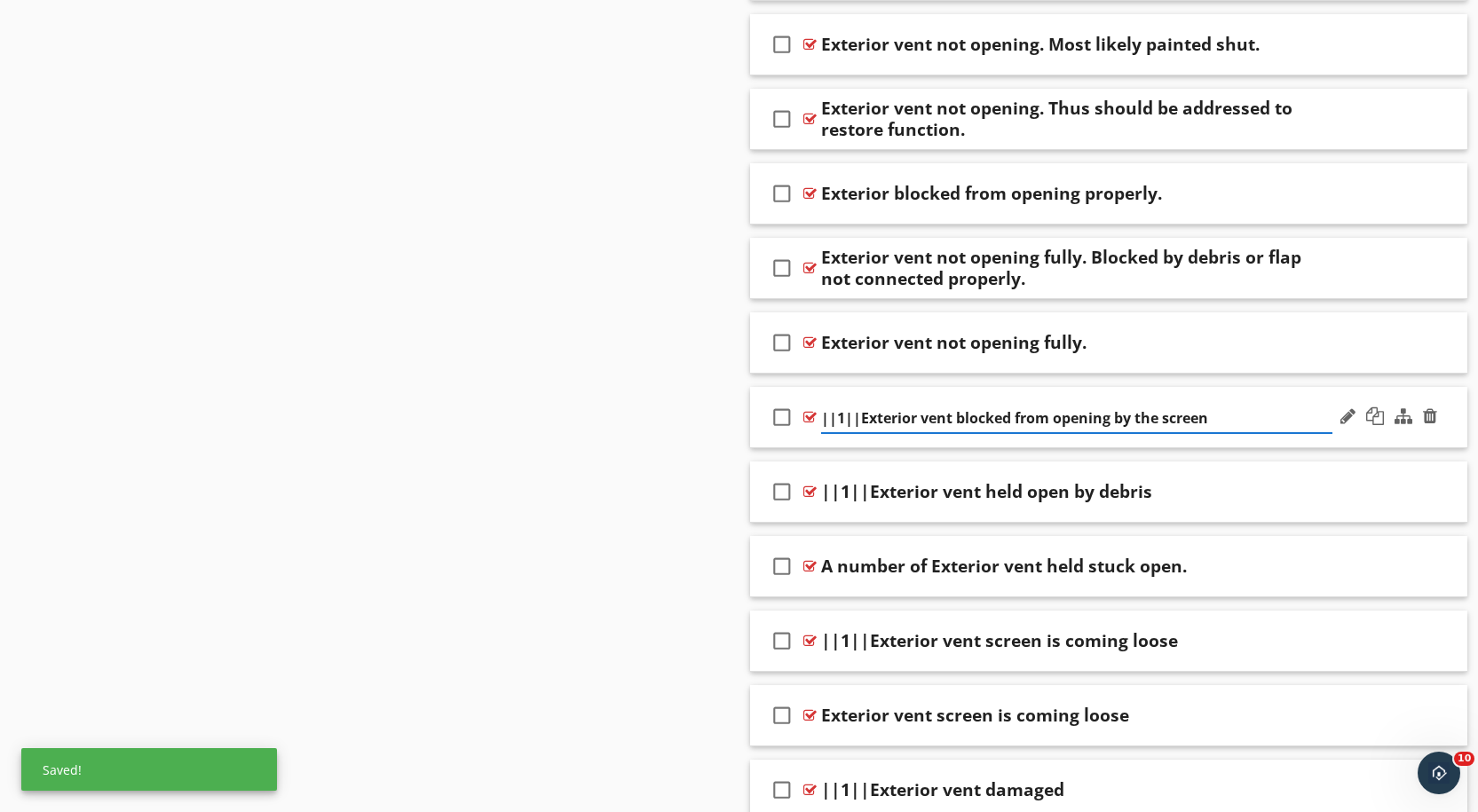
click at [1218, 404] on input "||1||Exterior vent blocked from opening by the screen" at bounding box center [1076, 418] width 511 height 29
type input "||1||Exterior vent blocked from opening by the screen."
click at [861, 404] on input "||1||Exterior vent blocked from opening by the screen." at bounding box center [1076, 418] width 511 height 29
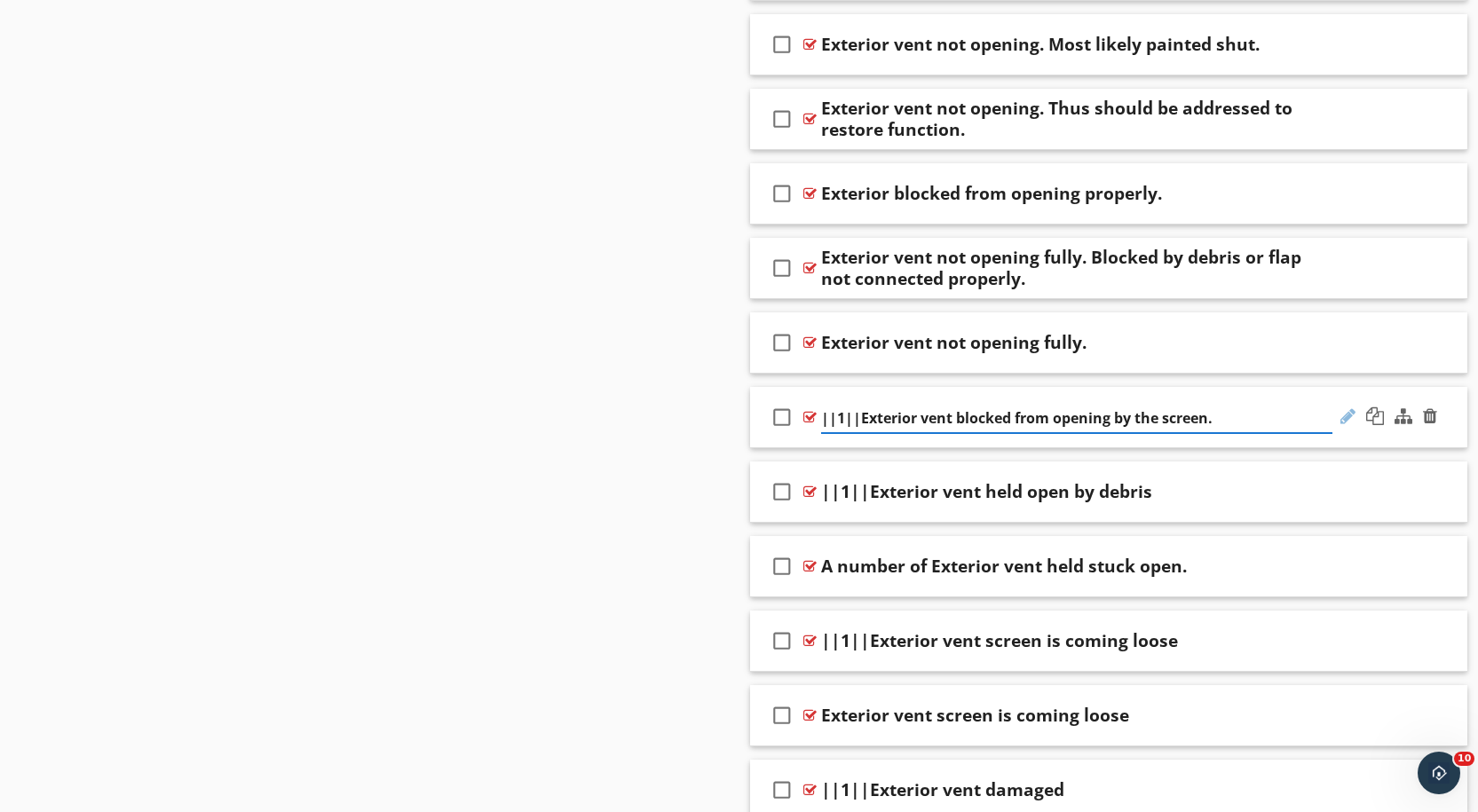
click at [1354, 407] on div at bounding box center [1347, 416] width 15 height 18
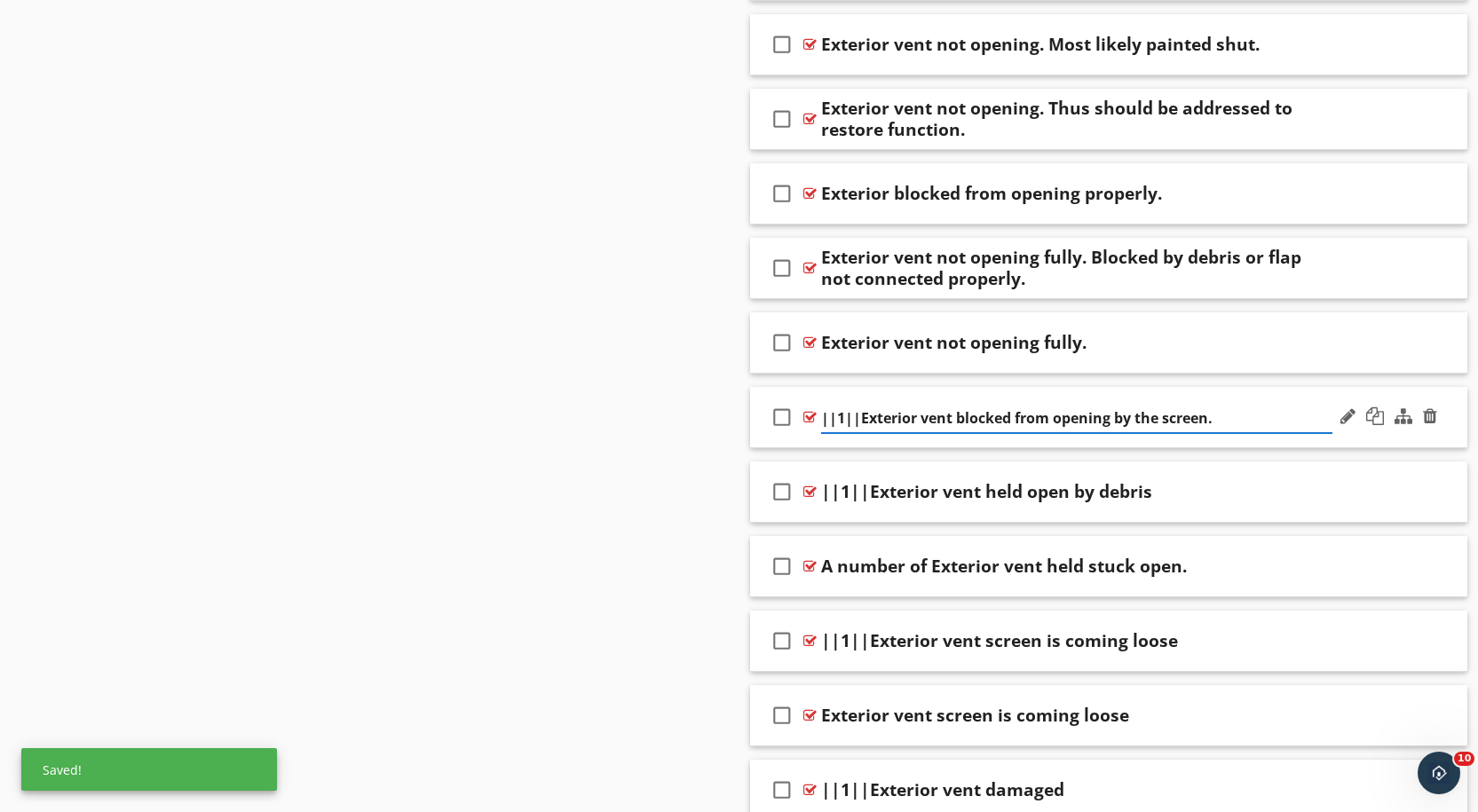
click at [864, 404] on input "||1||Exterior vent blocked from opening by the screen." at bounding box center [1076, 418] width 511 height 29
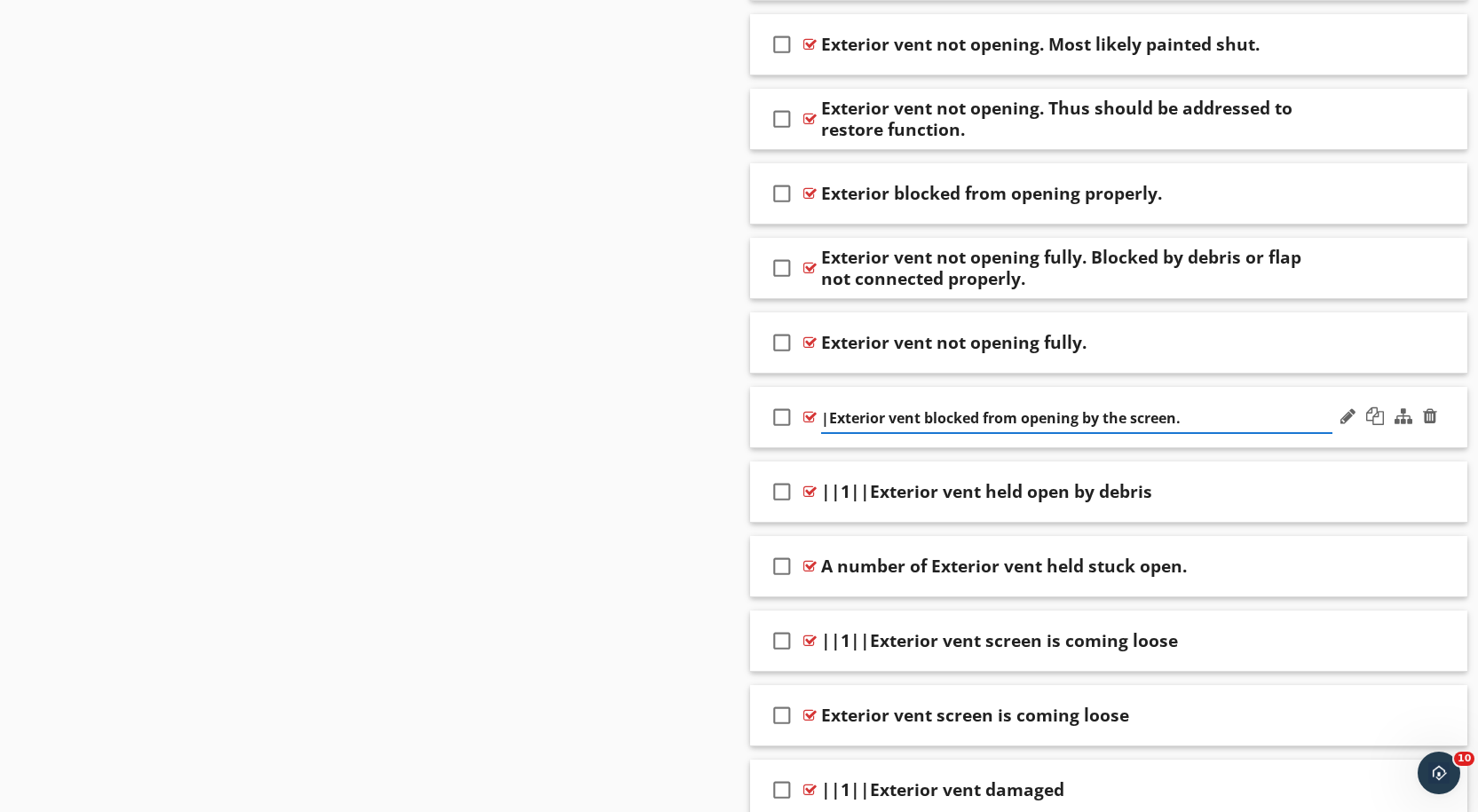
type input "Exterior vent blocked from opening by the screen."
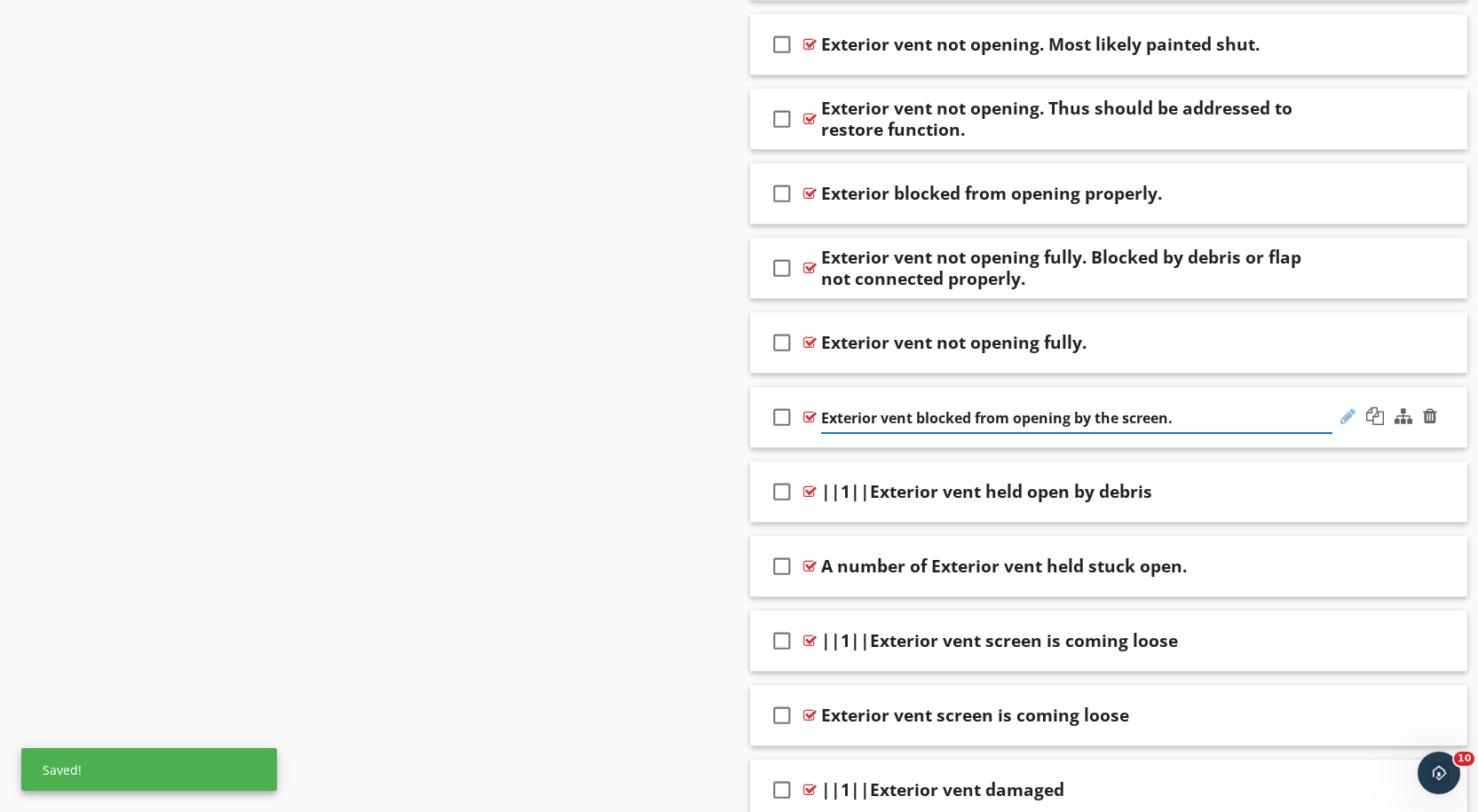
click at [1348, 407] on div at bounding box center [1347, 416] width 15 height 18
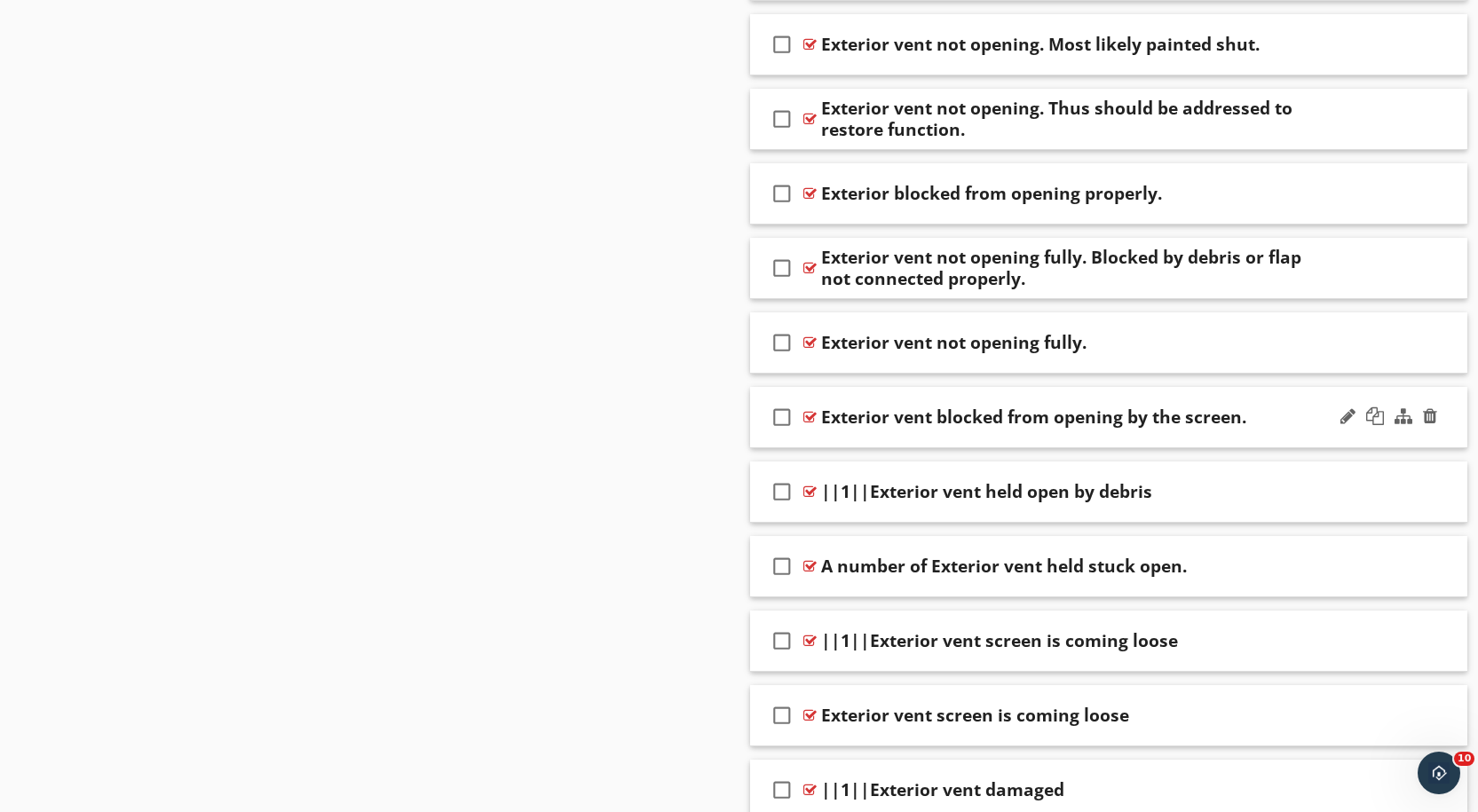
click at [808, 410] on div at bounding box center [809, 417] width 13 height 14
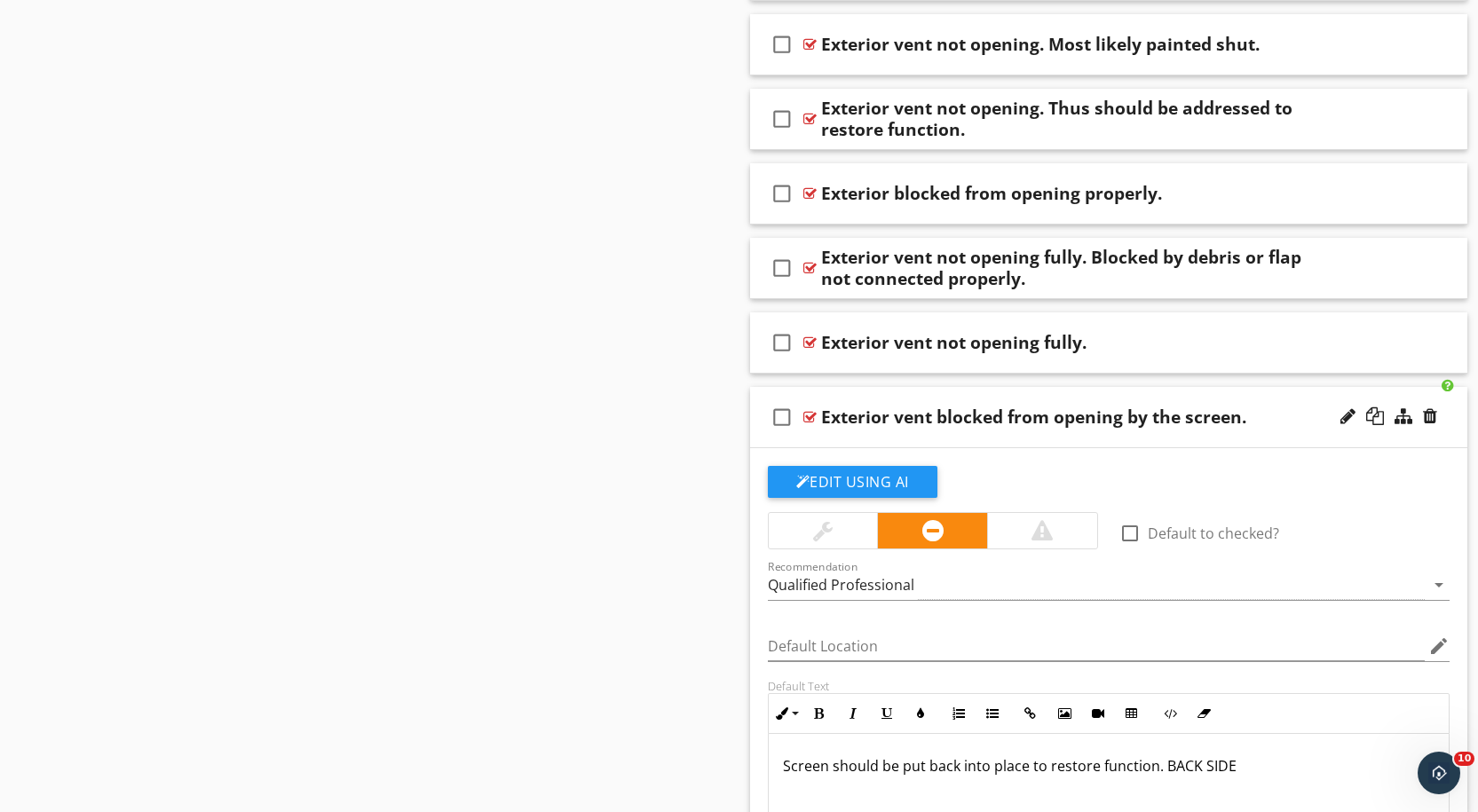
click at [809, 410] on div at bounding box center [809, 417] width 13 height 14
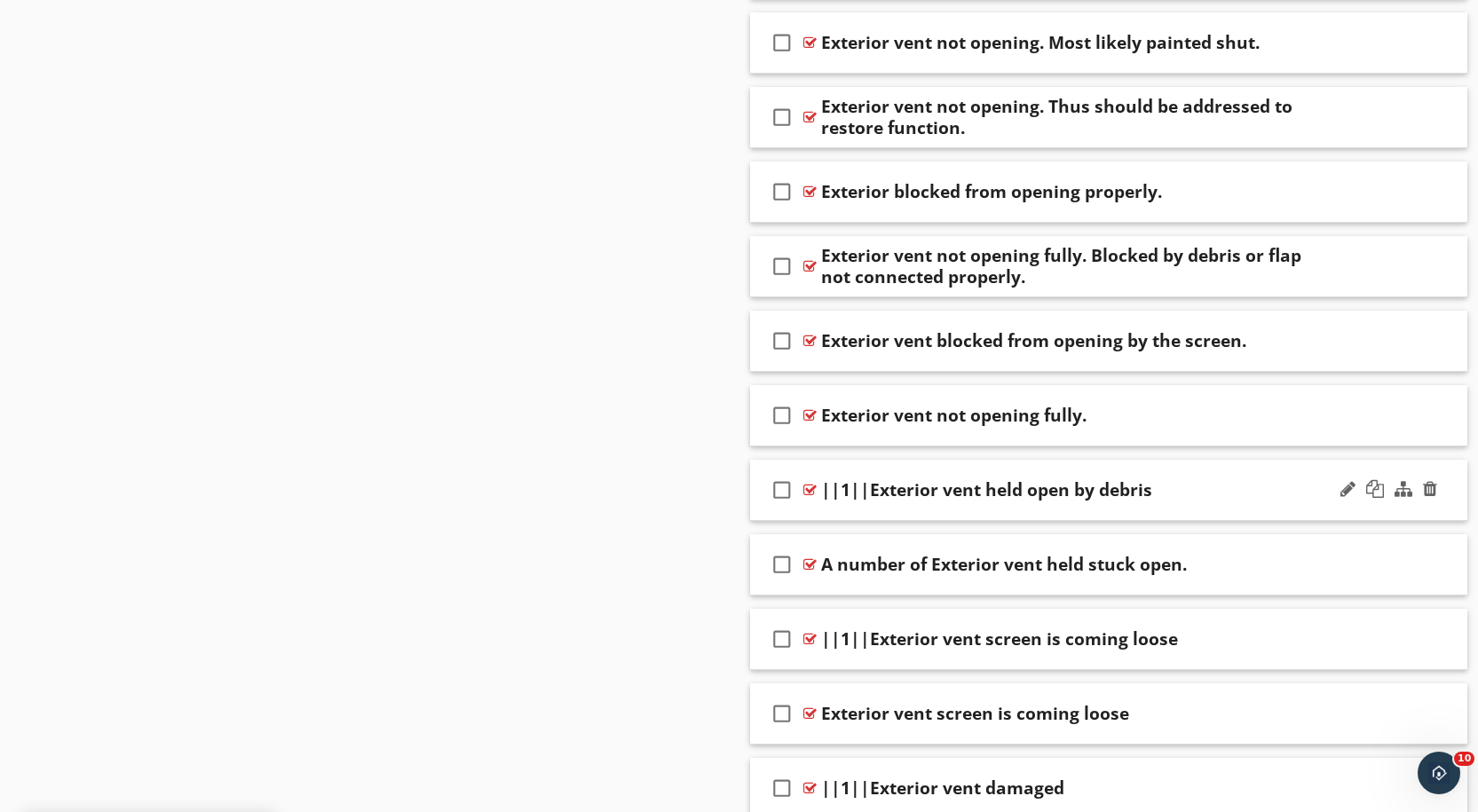
scroll to position [11873, 0]
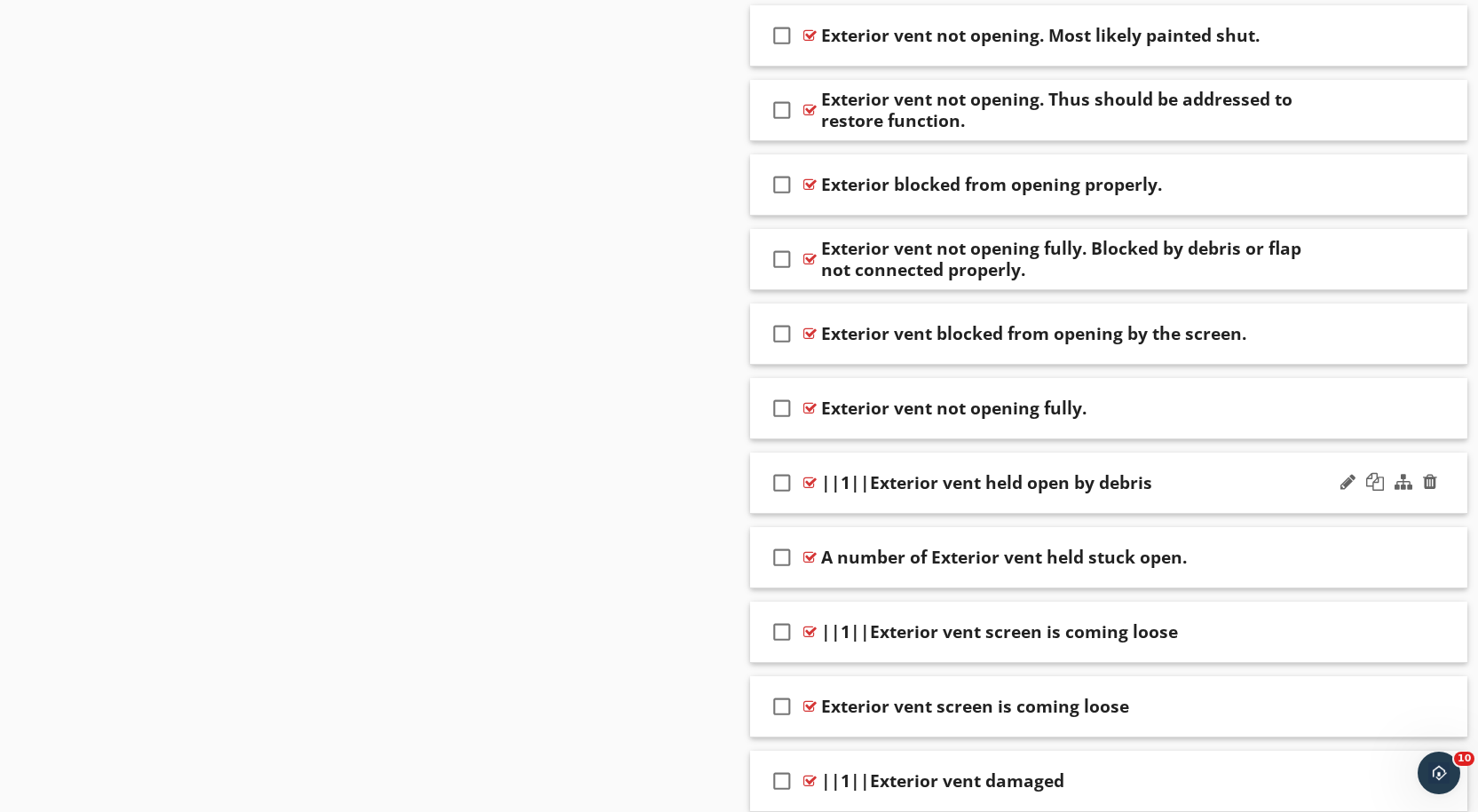
click at [809, 476] on div at bounding box center [809, 483] width 13 height 14
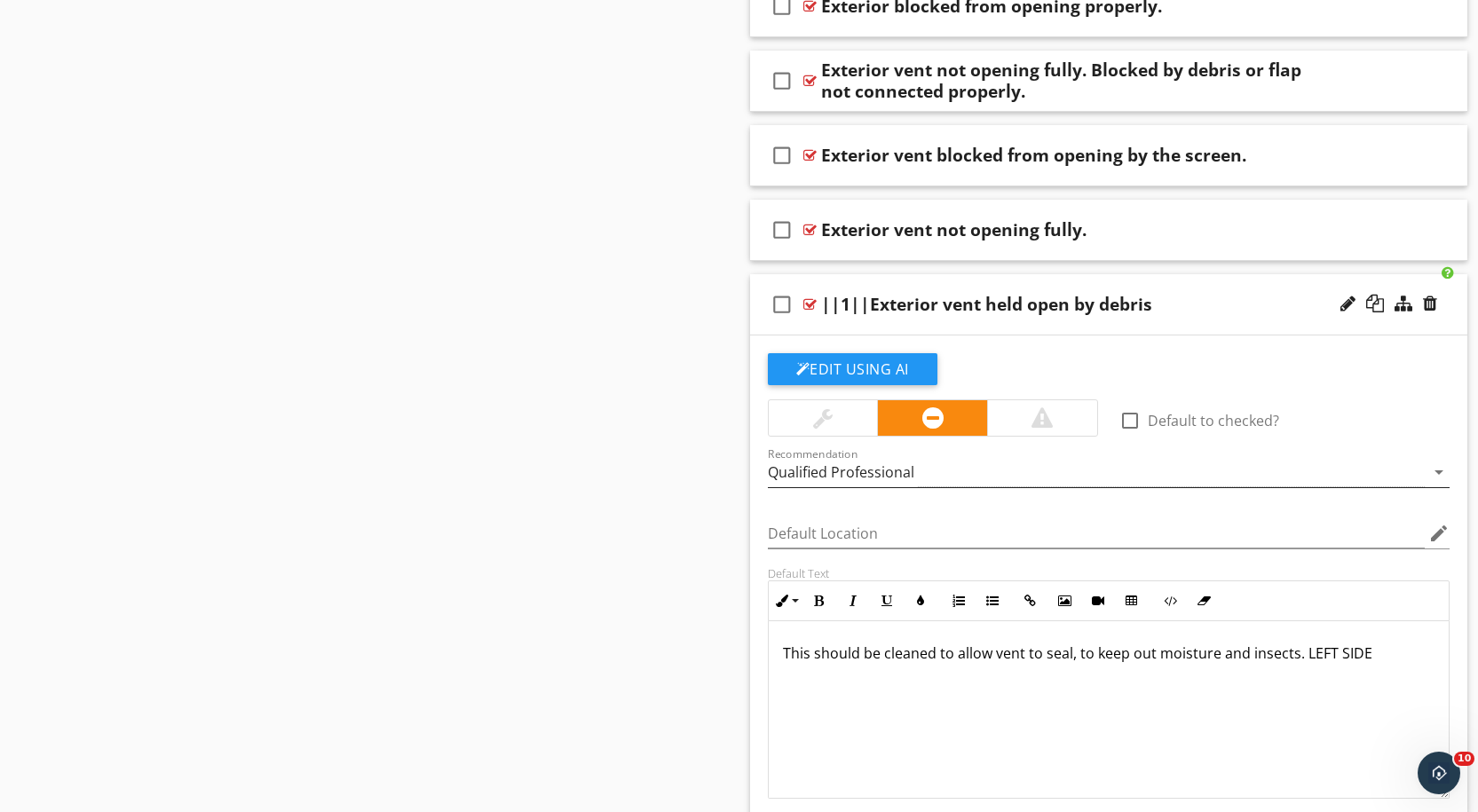
scroll to position [12054, 0]
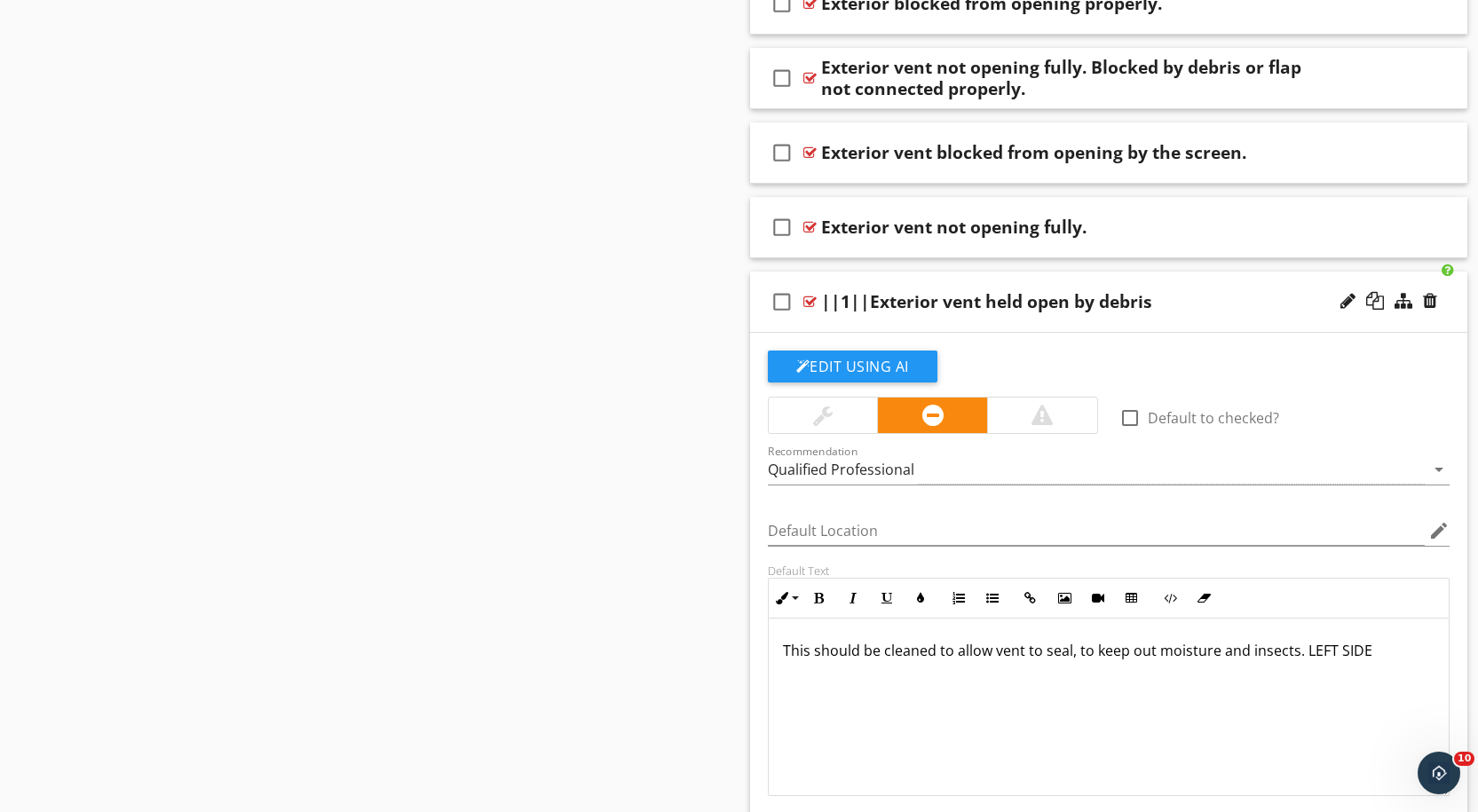
click at [807, 295] on div at bounding box center [809, 302] width 13 height 14
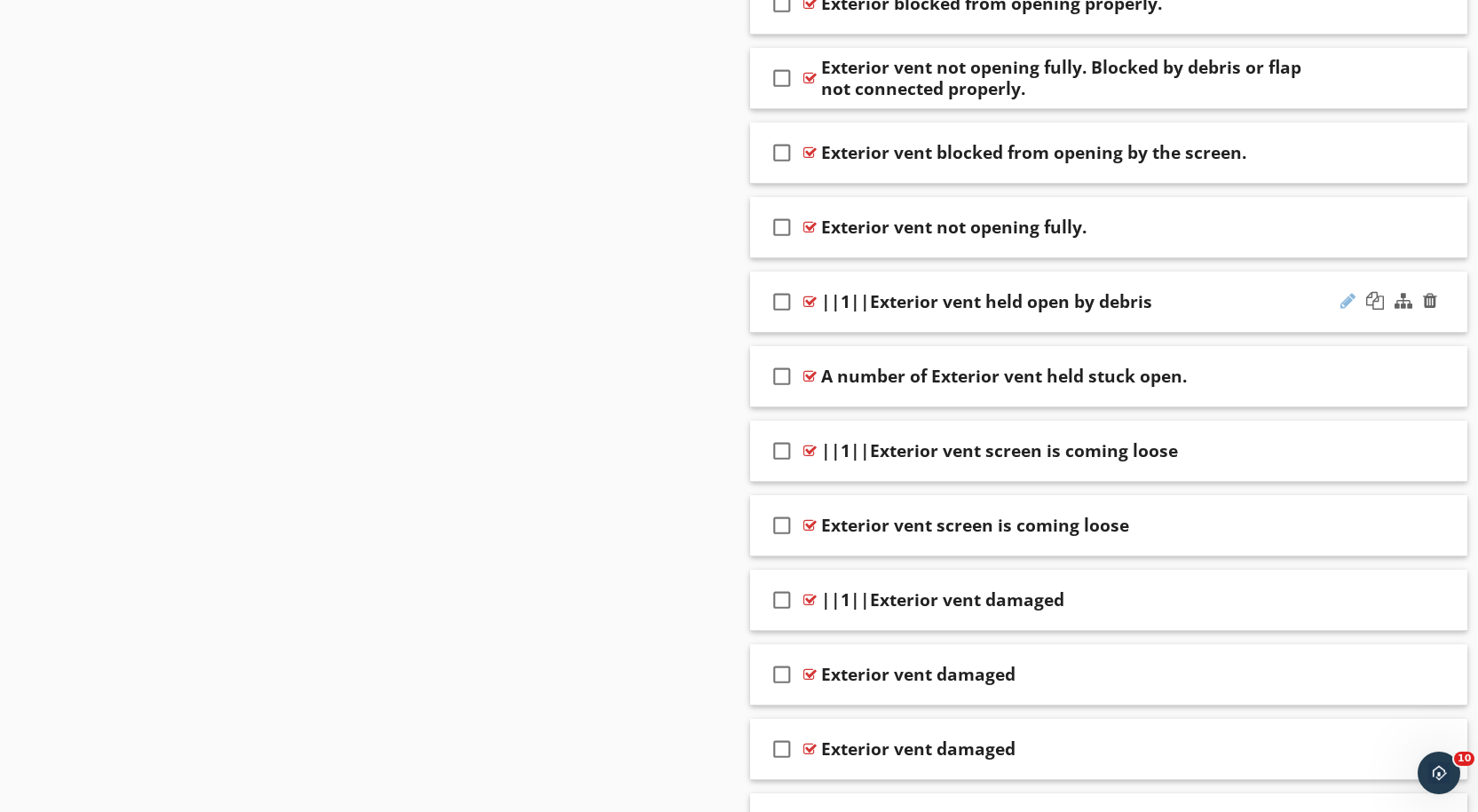
click at [1347, 292] on div at bounding box center [1347, 301] width 15 height 18
click at [859, 288] on input "||1||Exterior vent held open by debris" at bounding box center [1076, 302] width 511 height 29
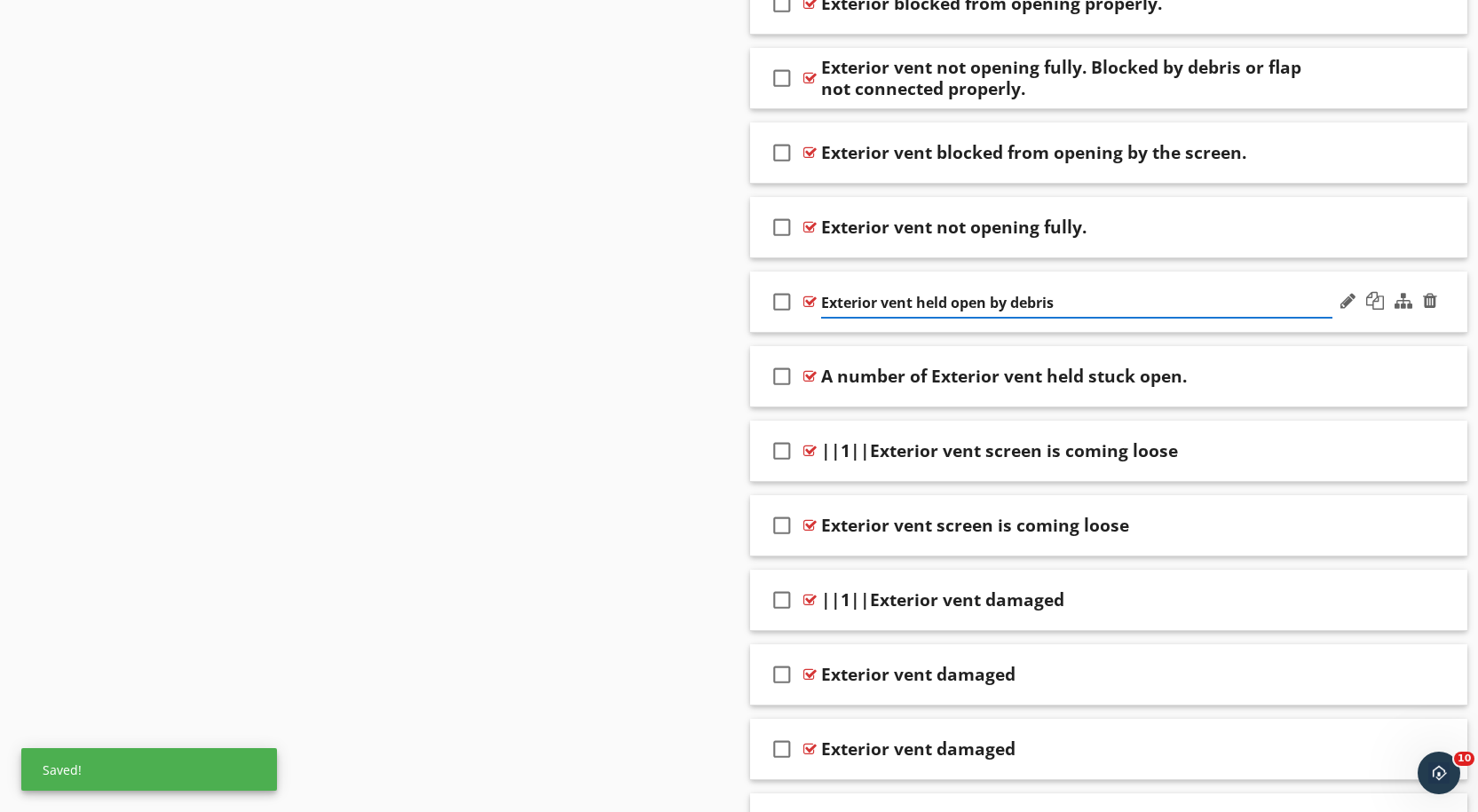
click at [1073, 288] on input "Exterior vent held open by debris" at bounding box center [1076, 302] width 511 height 29
type input "Exterior vent held open by debris."
click at [807, 295] on div at bounding box center [809, 302] width 13 height 14
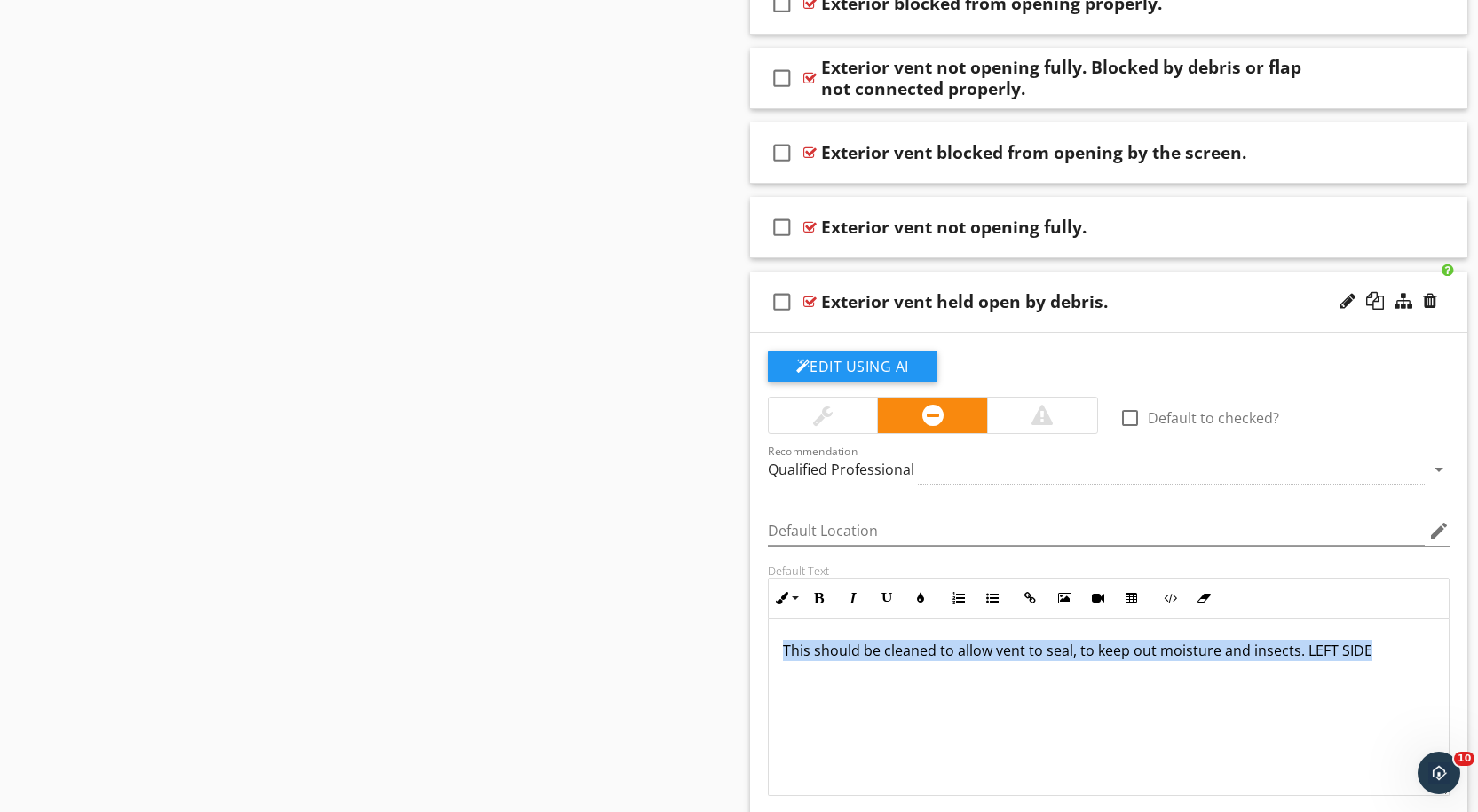
drag, startPoint x: 1382, startPoint y: 634, endPoint x: 777, endPoint y: 643, distance: 604.5
click at [777, 643] on div "This should be cleaned to allow vent to seal, to keep out moisture and insects.…" at bounding box center [1109, 708] width 681 height 178
copy p "This should be cleaned to allow vent to seal, to keep out moisture and insects.…"
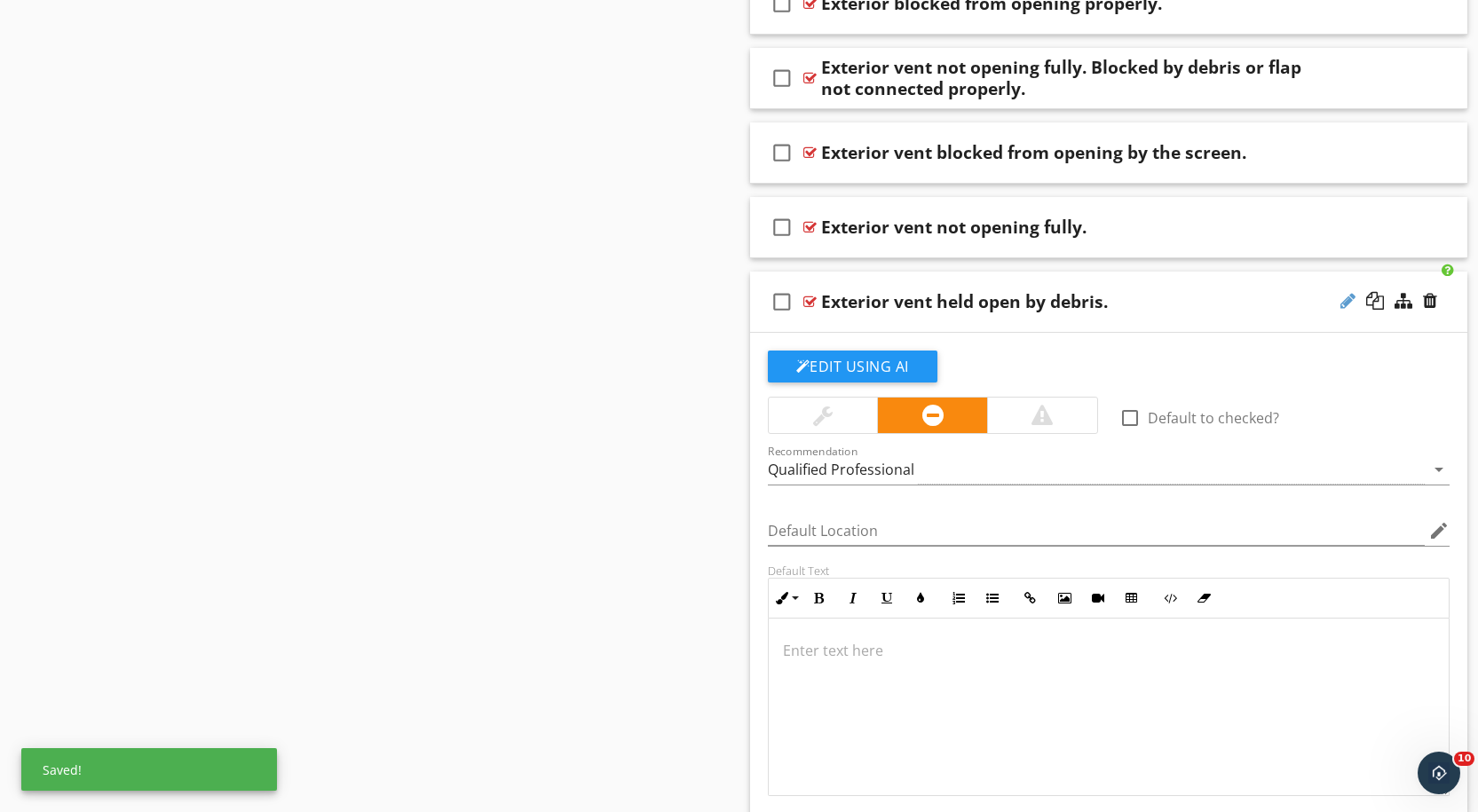
click at [1346, 292] on div at bounding box center [1347, 301] width 15 height 18
click at [1078, 288] on input "Exterior vent held open by debris." at bounding box center [1076, 302] width 511 height 29
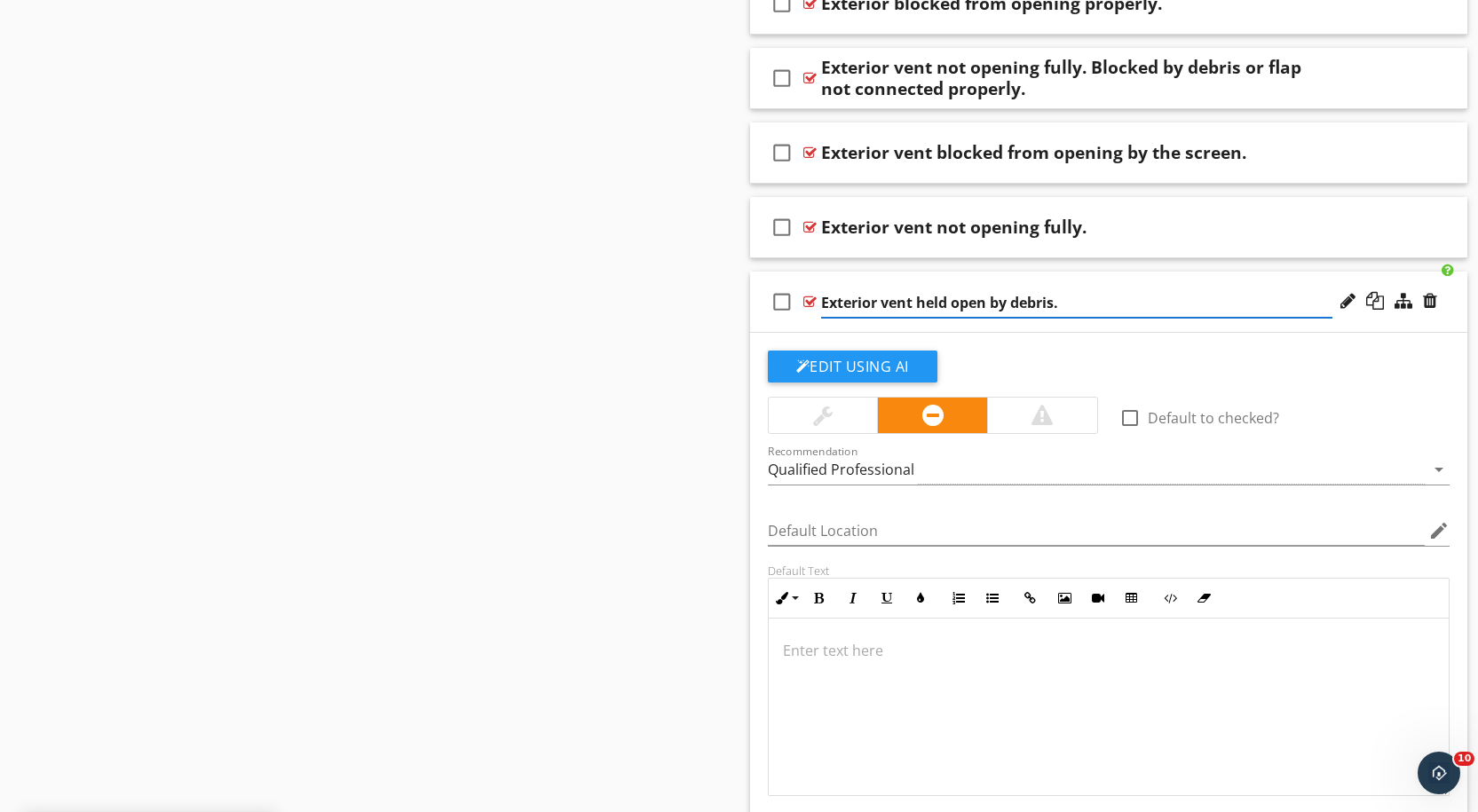
paste input "This should be cleaned to allow vent to seal, to keep out moisture and insects.…"
type input "Exterior vent held open by debris. This should be cleaned to allow vent to seal…"
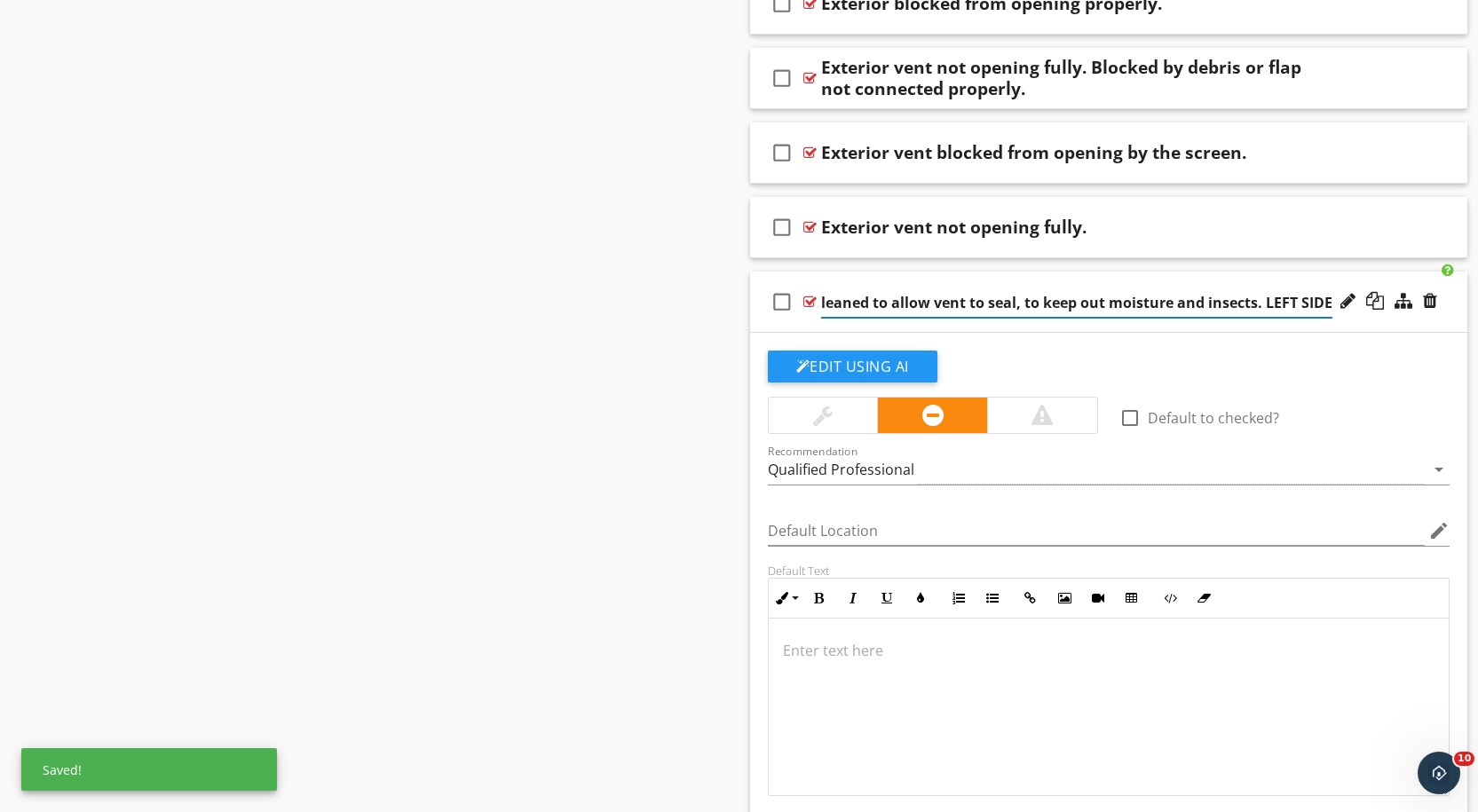
click at [1371, 321] on li "check_box_outline_blank Exterior vent held open by debris. This should be clean…" at bounding box center [1109, 601] width 718 height 659
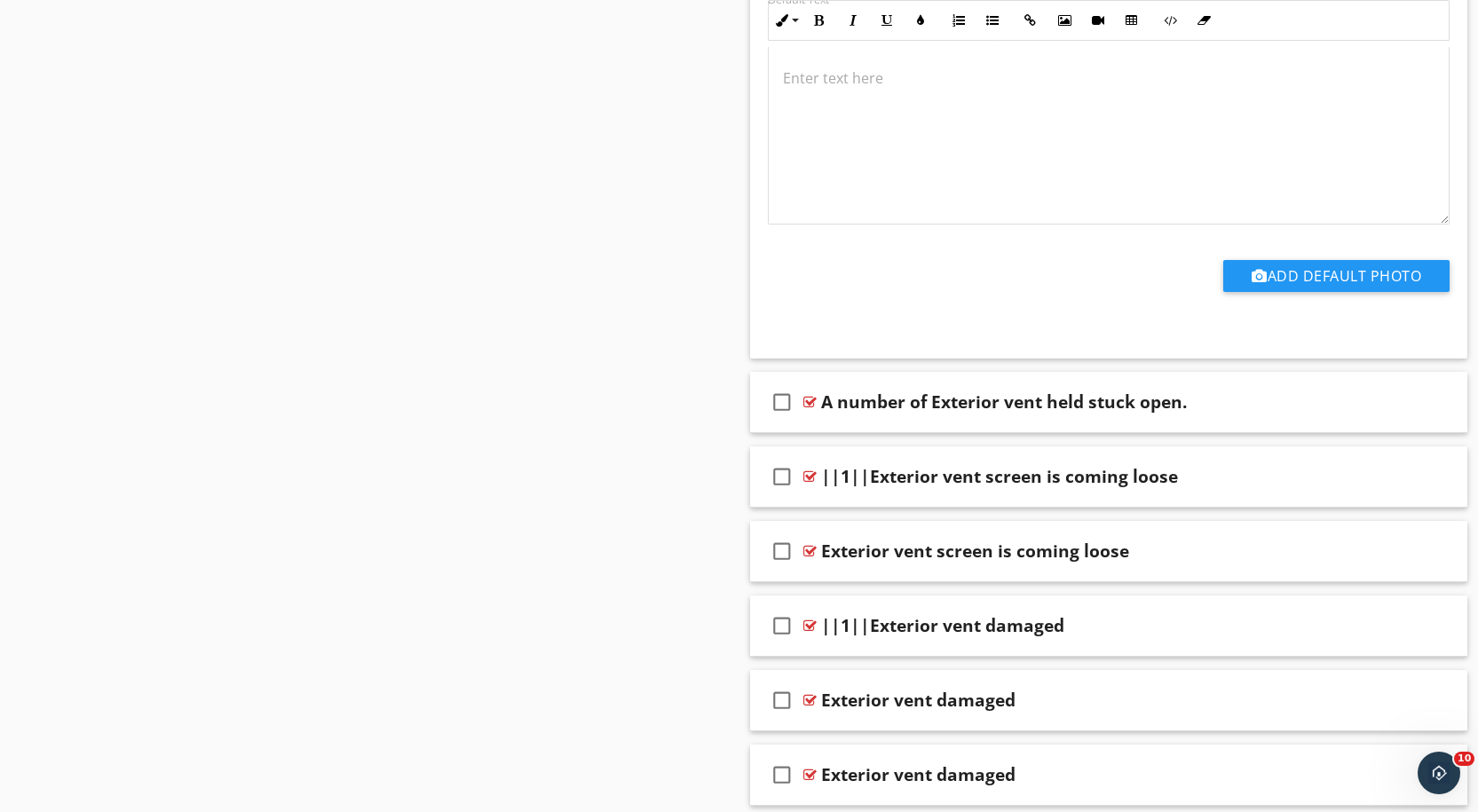
scroll to position [12640, 0]
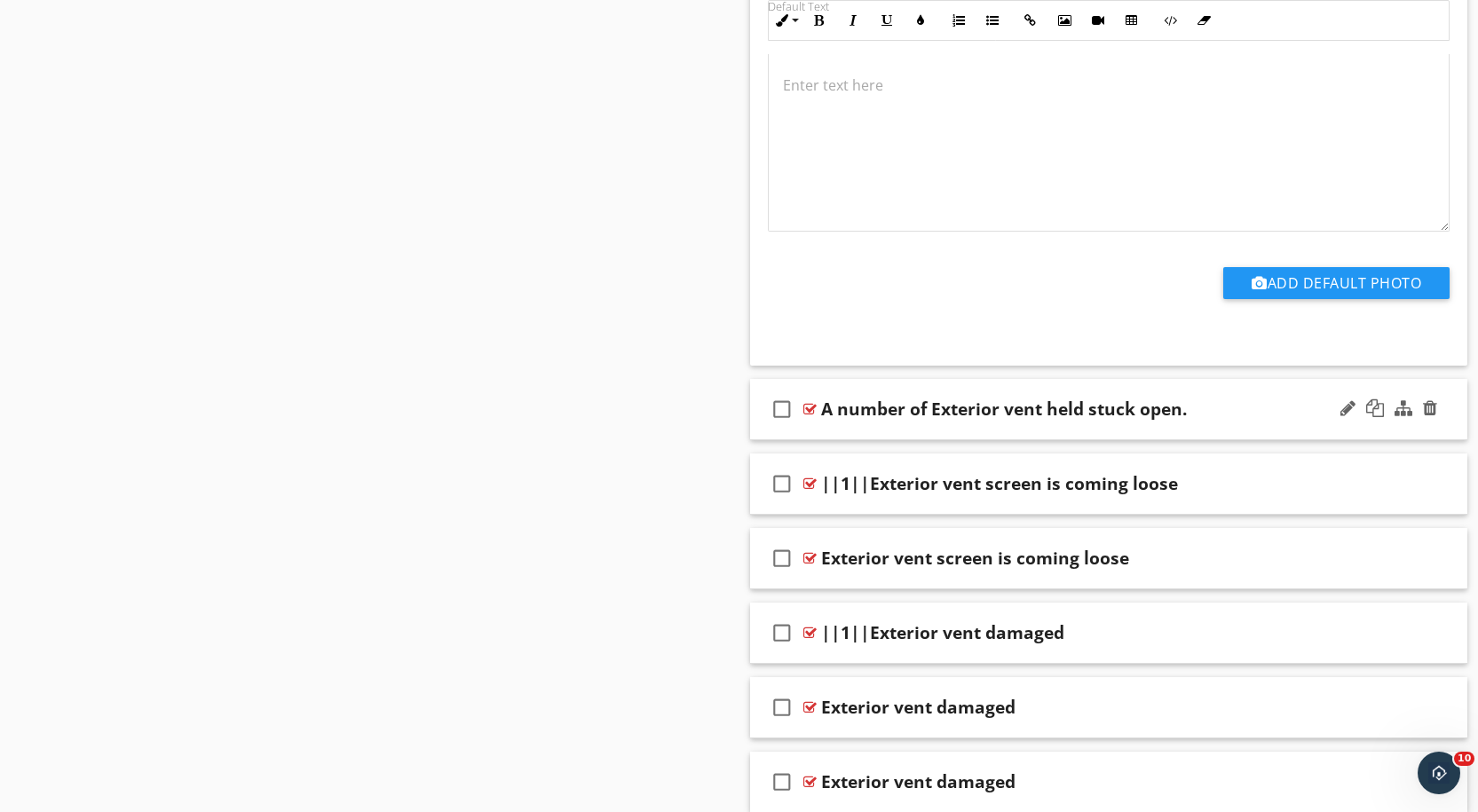
click at [808, 402] on div at bounding box center [809, 409] width 13 height 14
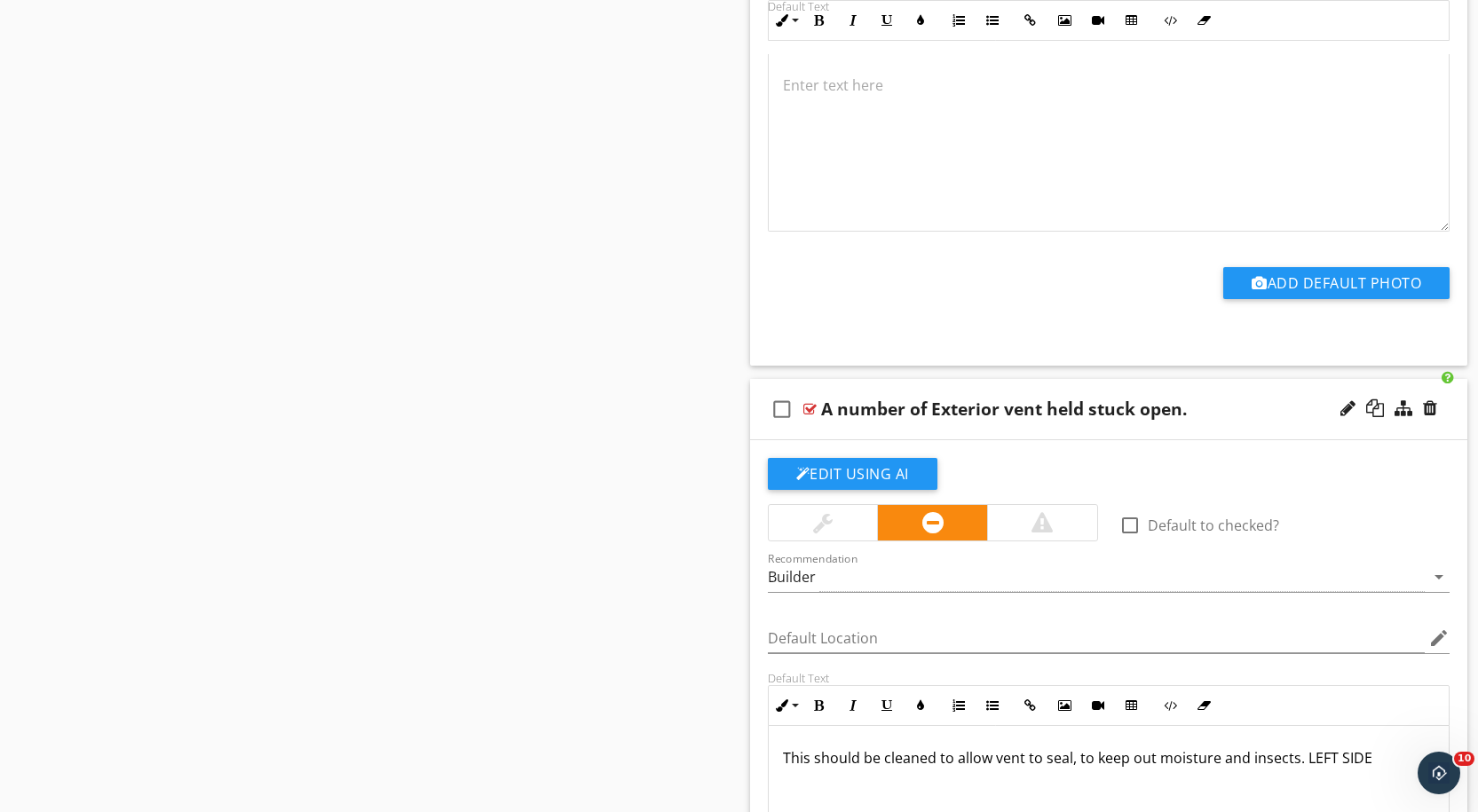
click at [809, 402] on div at bounding box center [809, 409] width 13 height 14
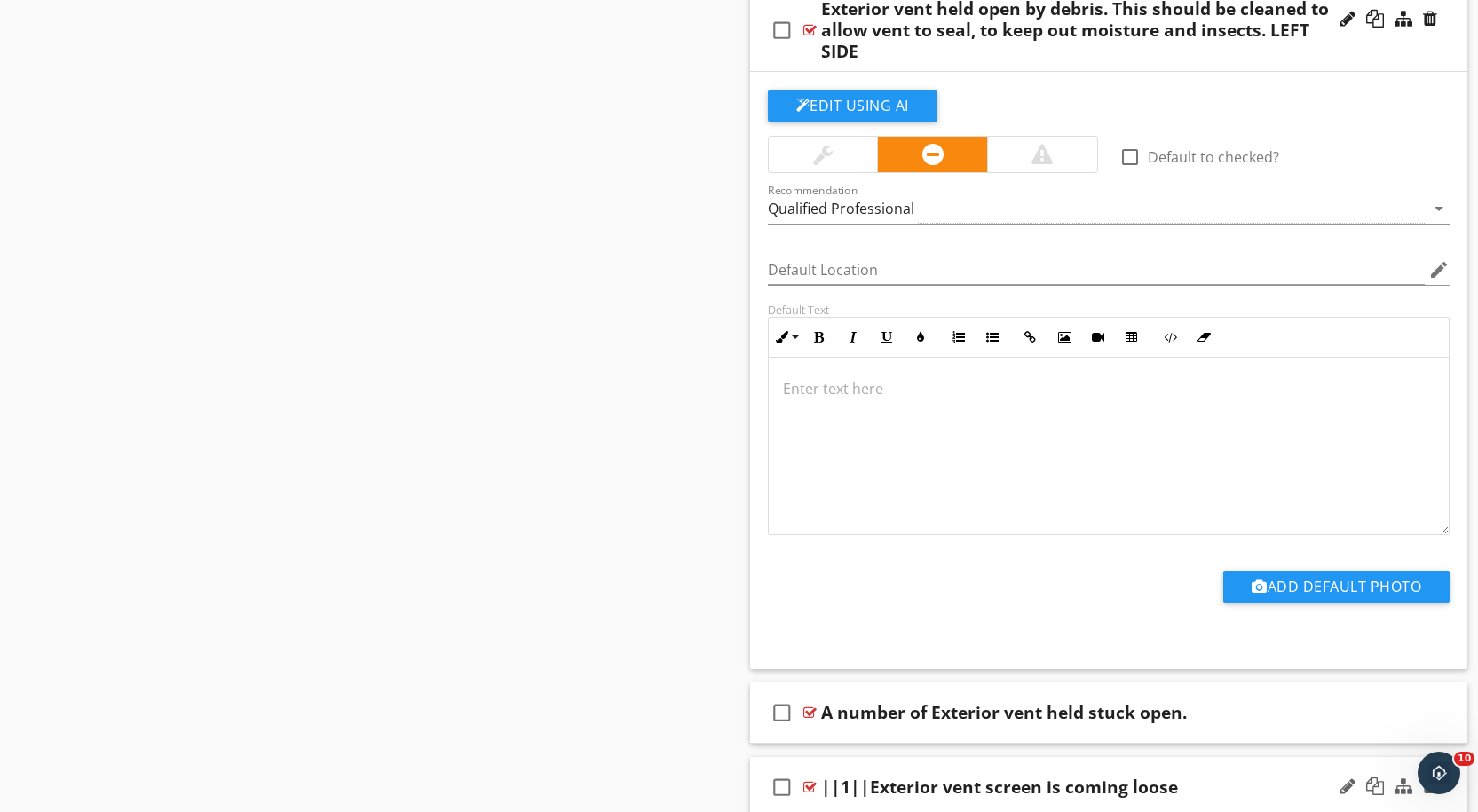
scroll to position [12298, 0]
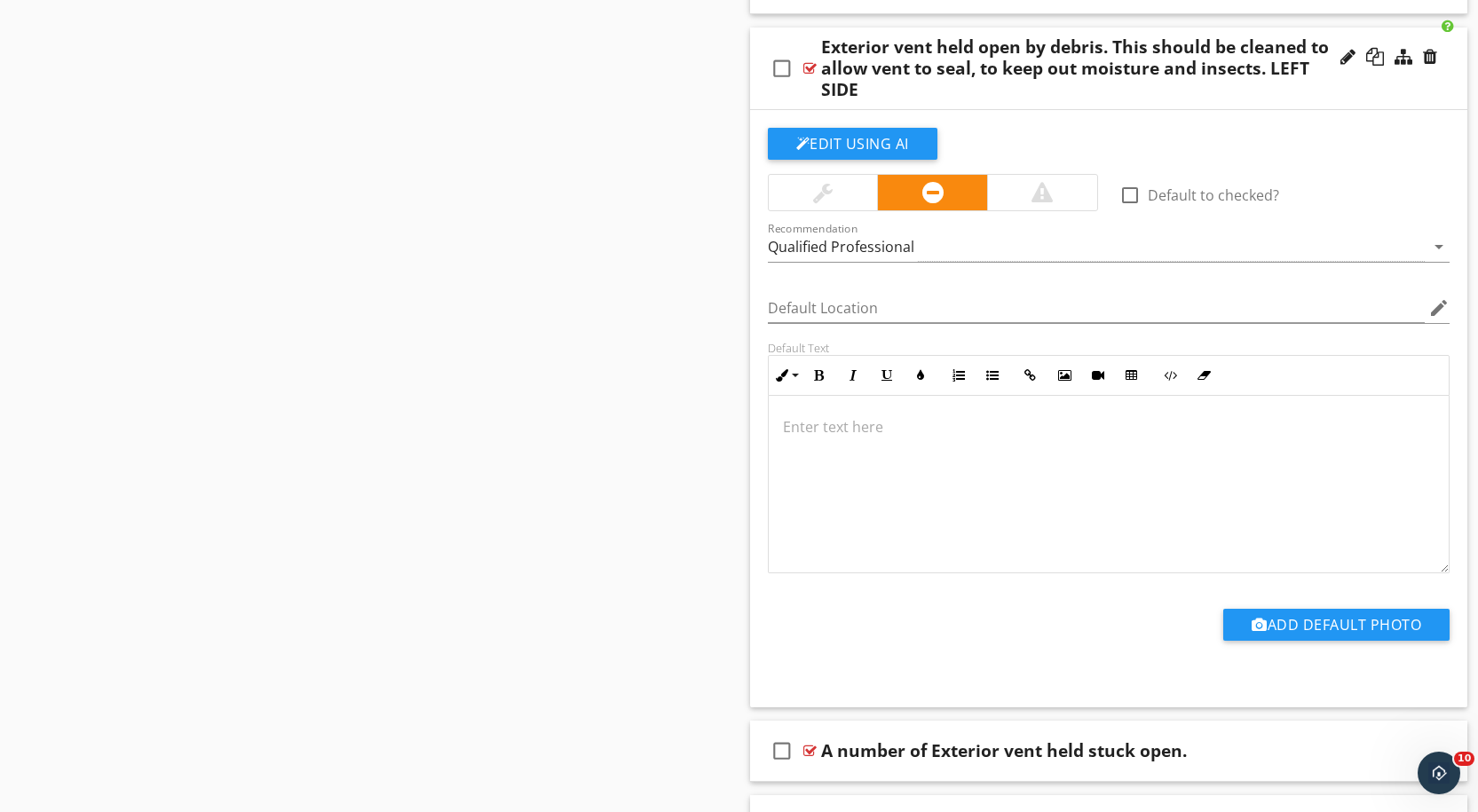
click at [809, 61] on div at bounding box center [809, 68] width 13 height 14
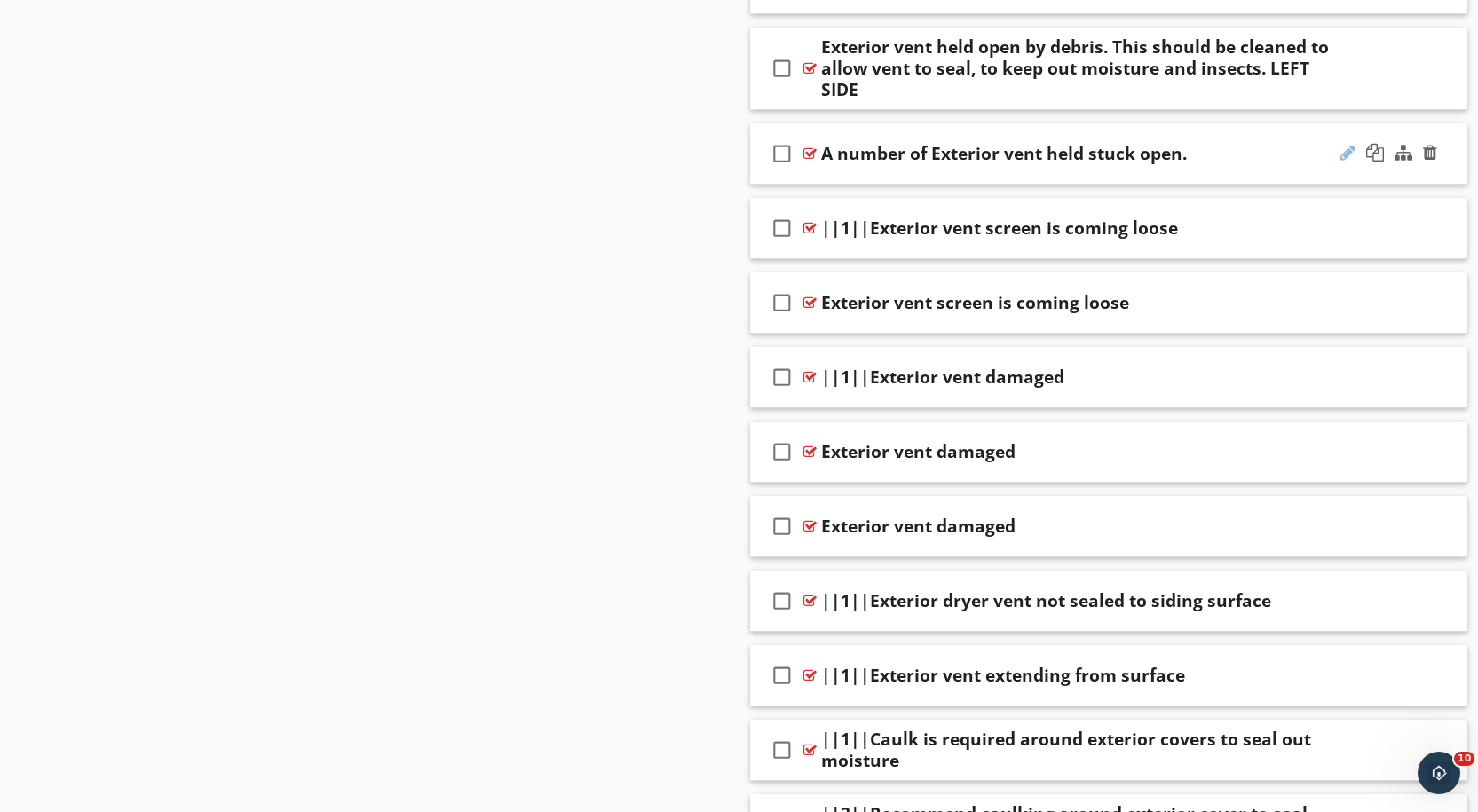
click at [1347, 144] on div at bounding box center [1347, 153] width 15 height 18
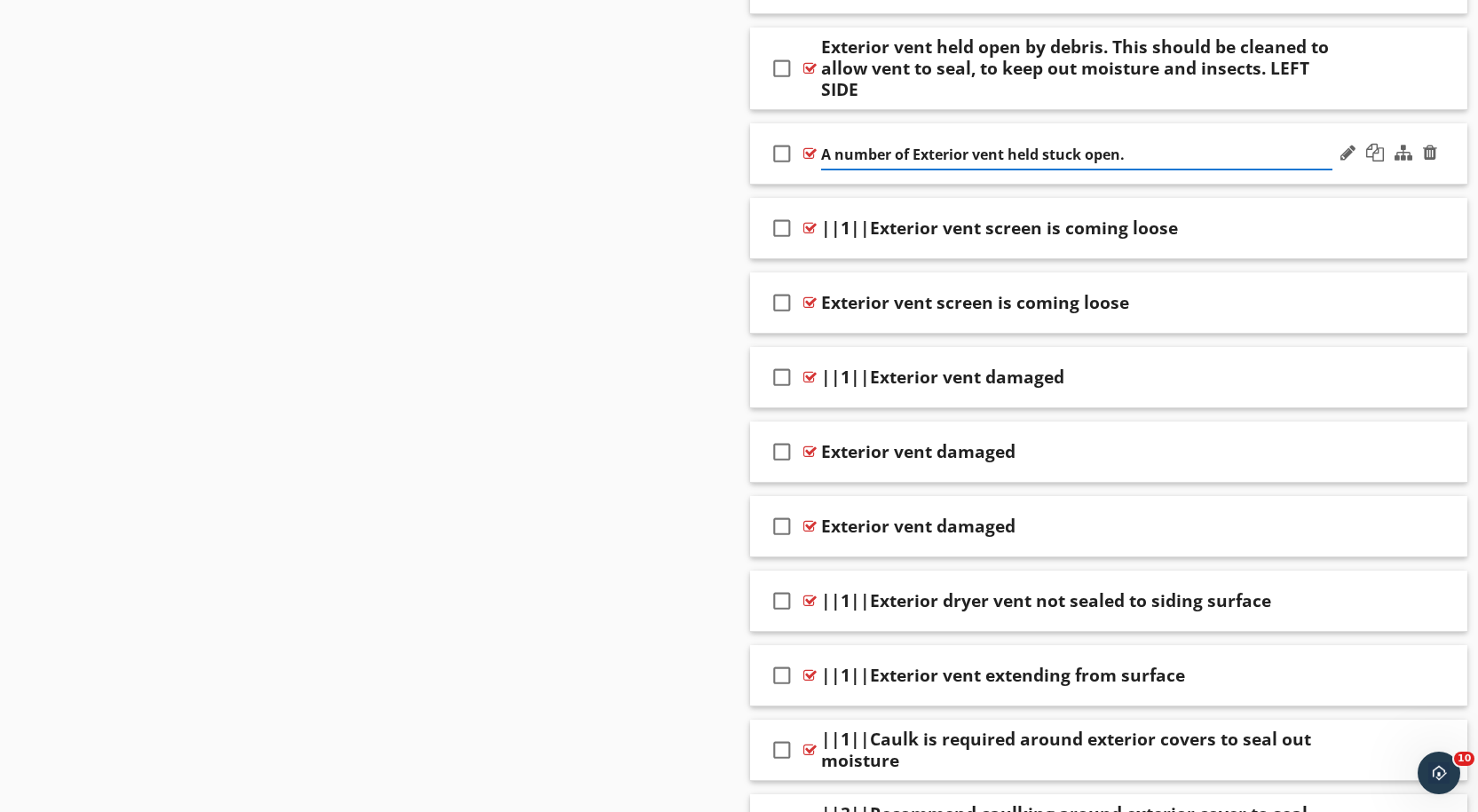
click at [1039, 140] on input "A number of Exterior vent held stuck open." at bounding box center [1076, 154] width 511 height 29
type input "A number of Exterior vent held or stuck open."
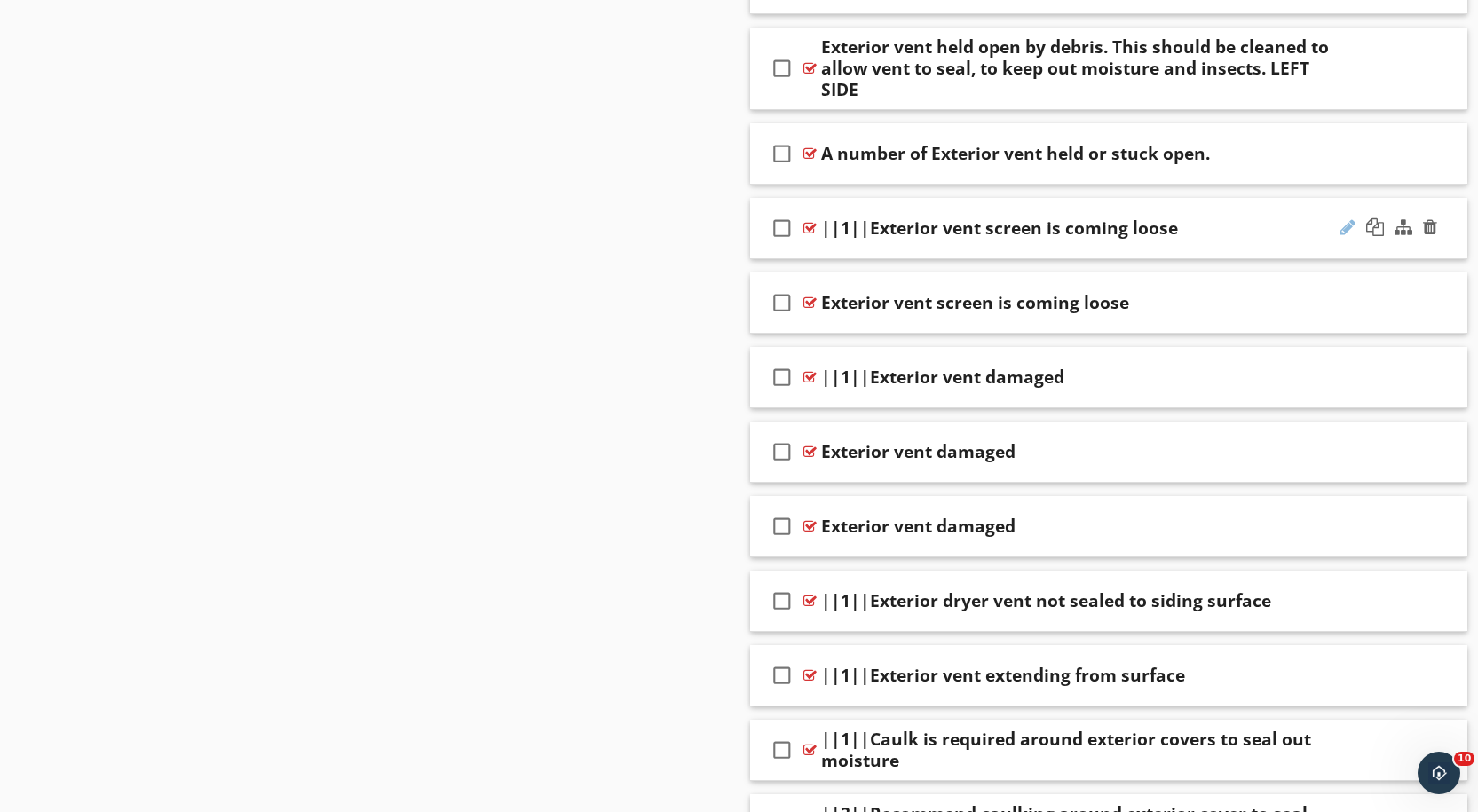
click at [1348, 218] on div at bounding box center [1347, 227] width 15 height 18
click at [804, 221] on div at bounding box center [809, 228] width 13 height 14
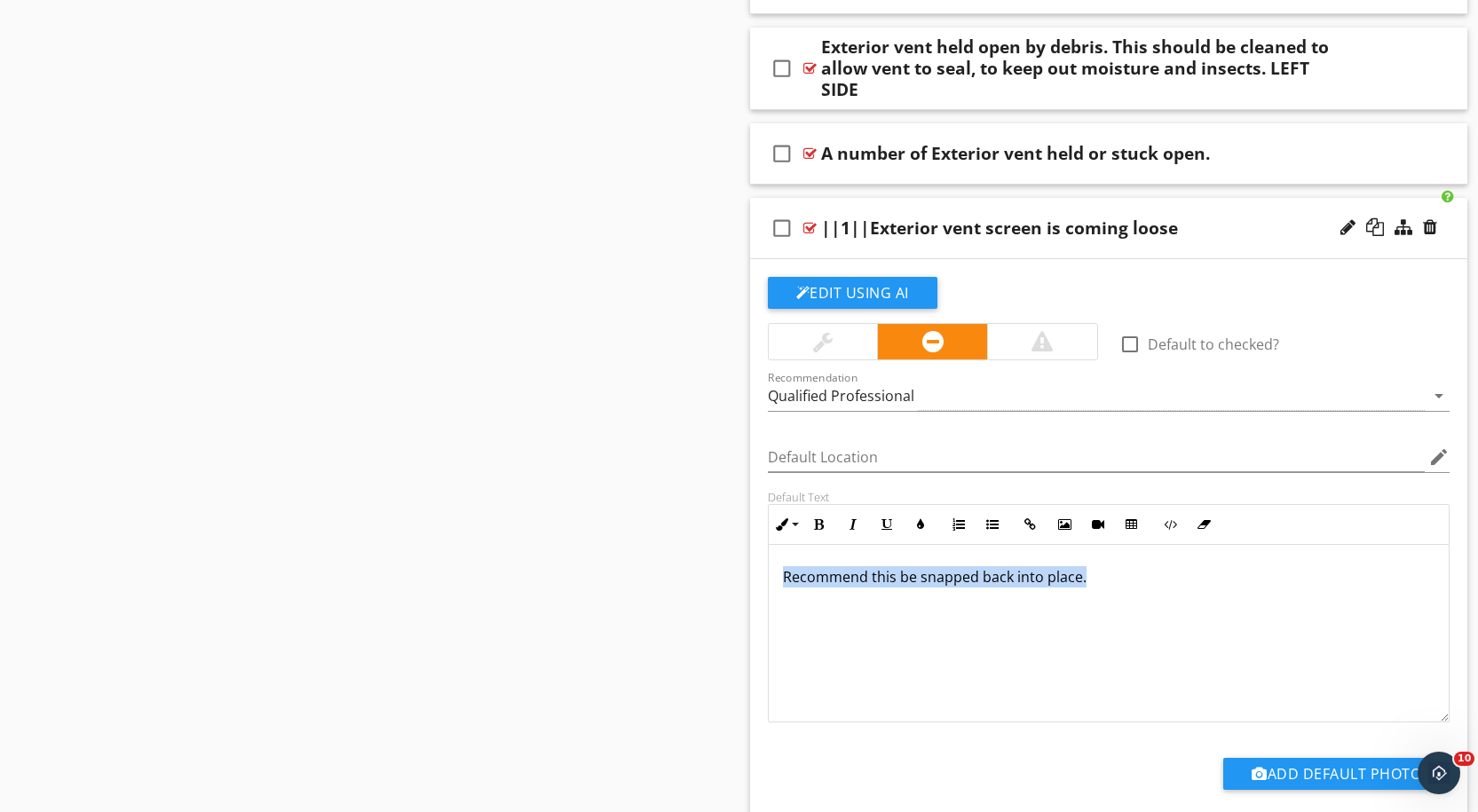
drag, startPoint x: 1114, startPoint y: 560, endPoint x: 774, endPoint y: 561, distance: 339.9
click at [774, 561] on div "Recommend this be snapped back into place." at bounding box center [1109, 634] width 681 height 178
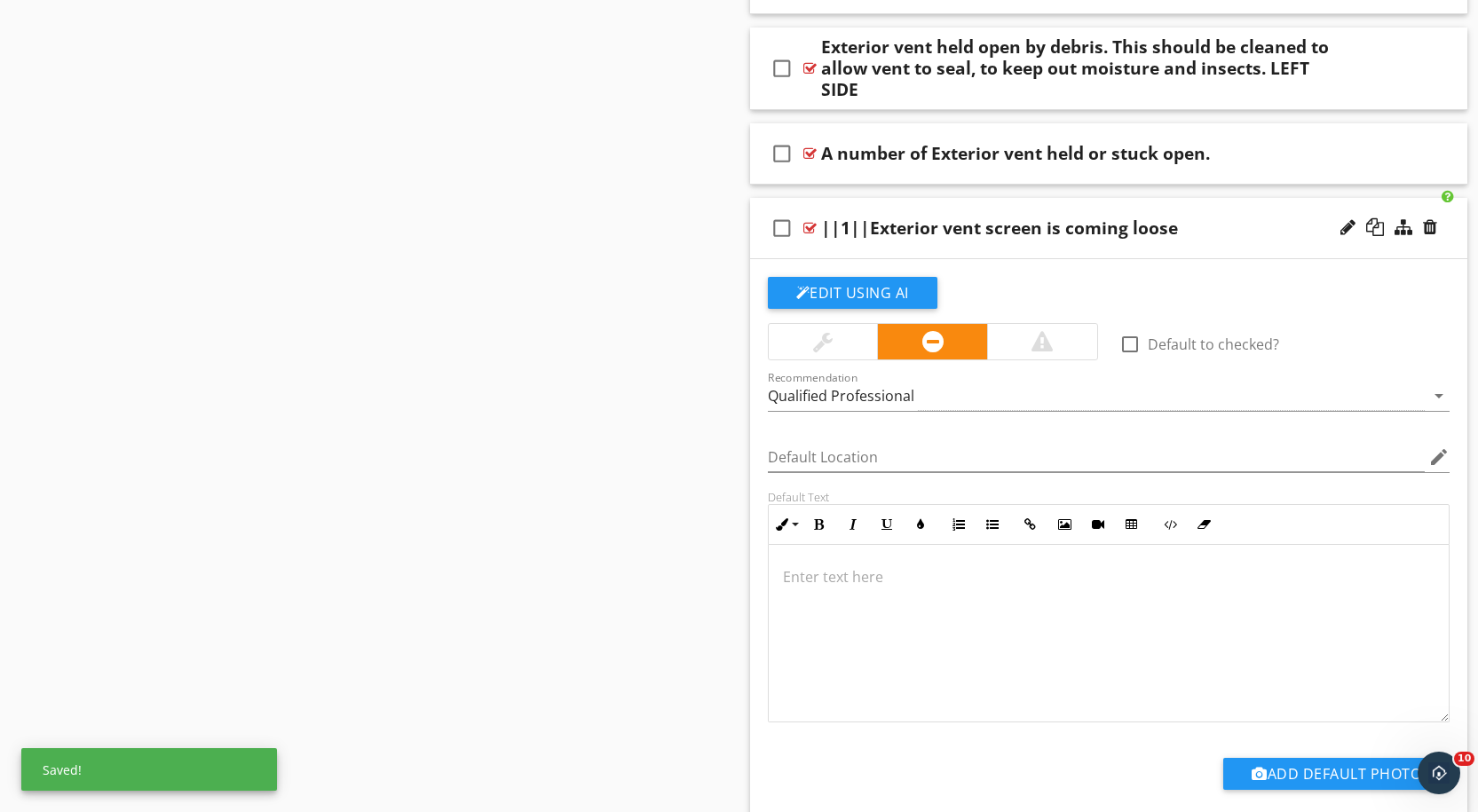
click at [1179, 217] on div "||1||Exterior vent screen is coming loose" at bounding box center [1076, 227] width 511 height 21
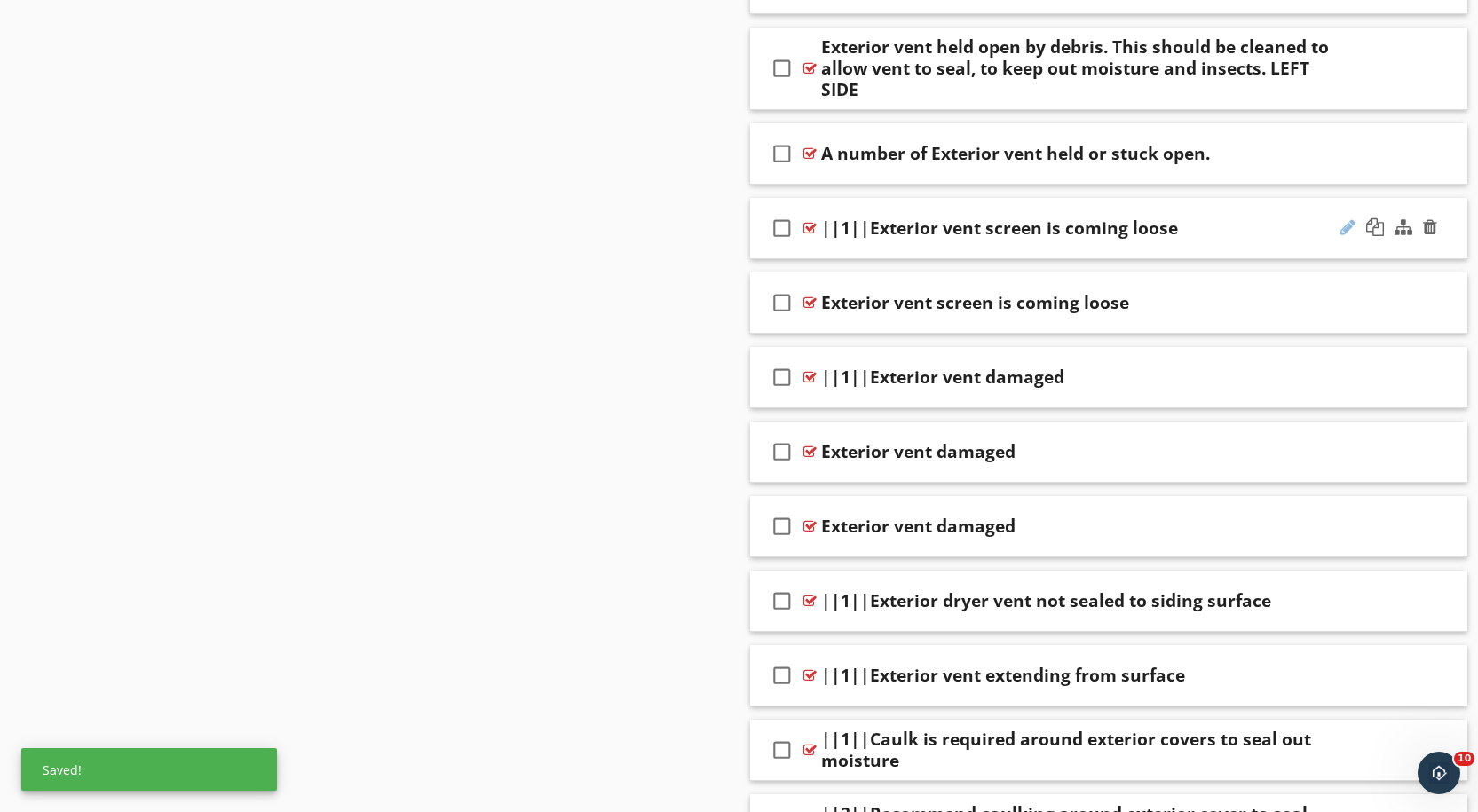
click at [1350, 218] on div at bounding box center [1347, 227] width 15 height 18
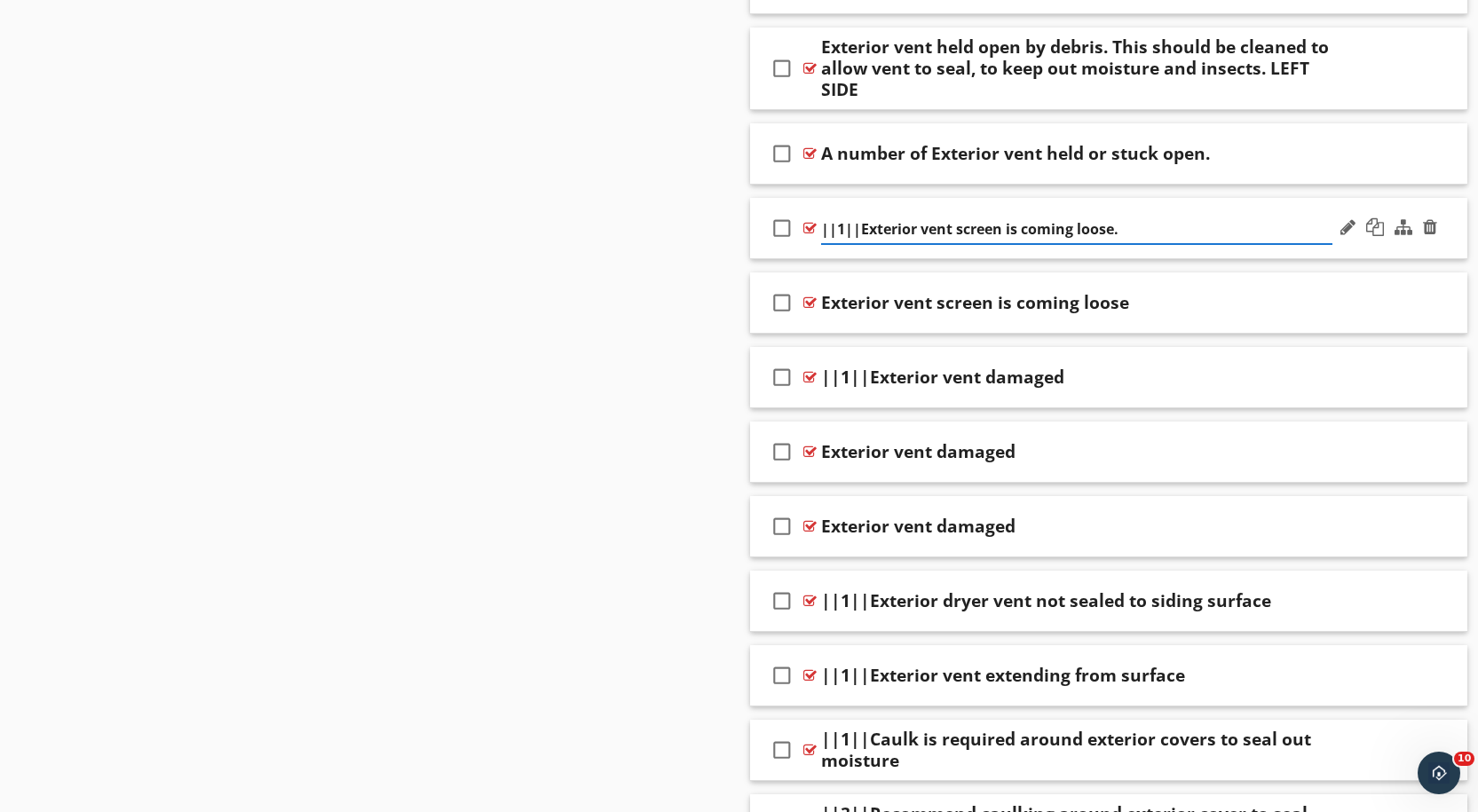
paste input "Recommend this be snapped back into place."
type input "Exterior vent screen is coming loose. Recommend this be snapped back into place."
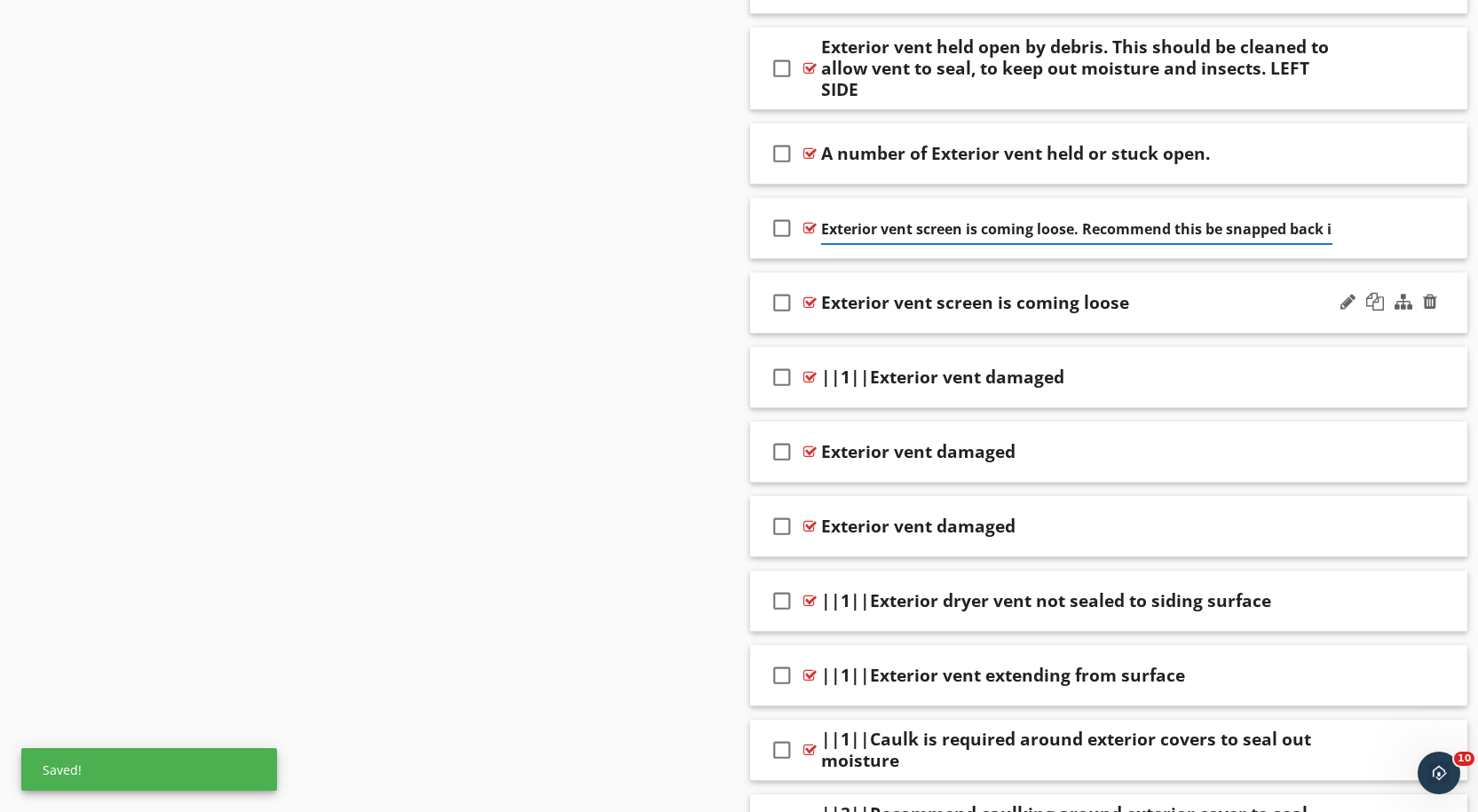
click at [803, 296] on div at bounding box center [809, 303] width 13 height 14
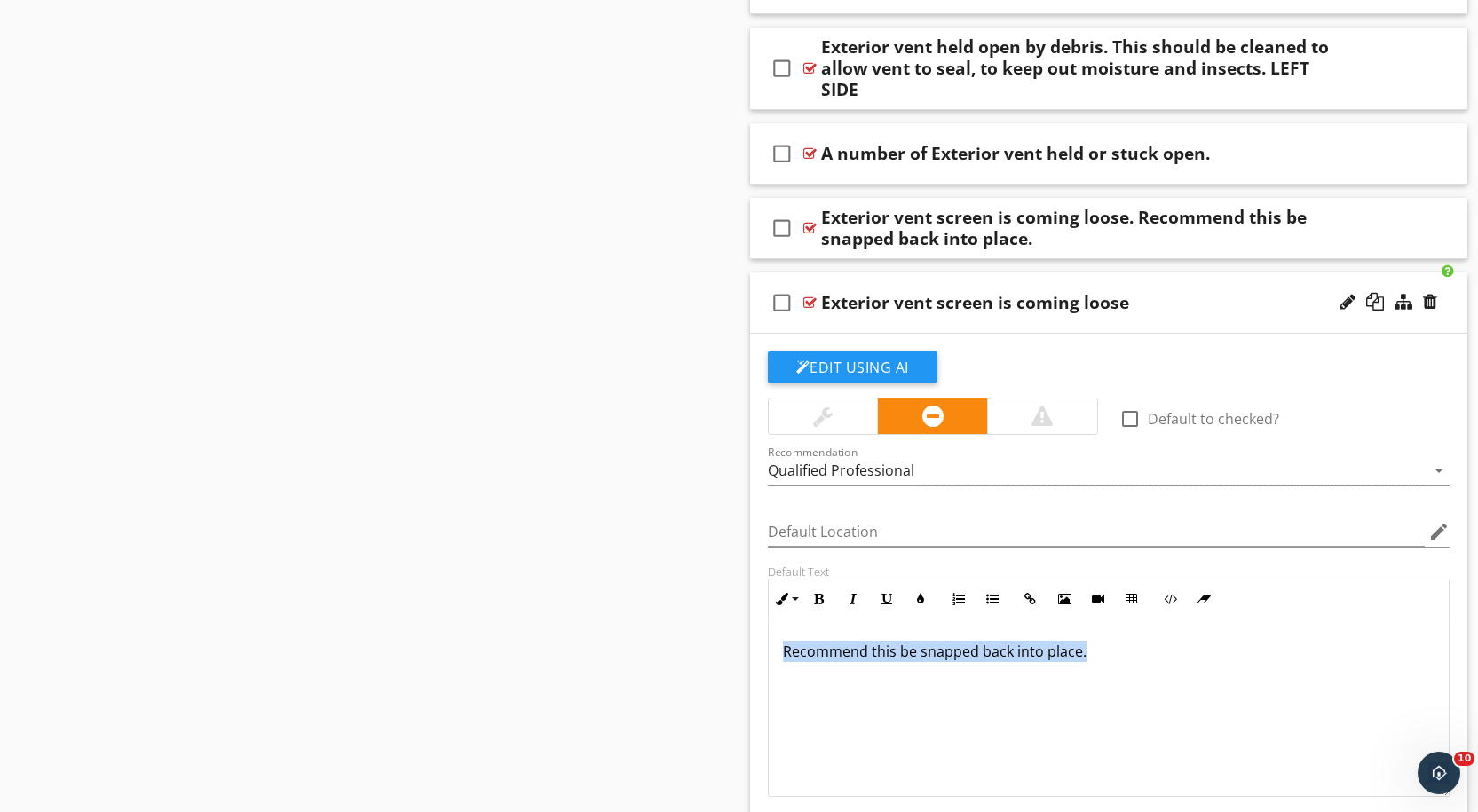
drag, startPoint x: 1144, startPoint y: 640, endPoint x: 759, endPoint y: 635, distance: 385.2
click at [759, 635] on div "Default Text Inline Style XLarge Large Normal Small Light Small/Light Bold Ital…" at bounding box center [1109, 680] width 704 height 233
copy p "Recommend this be snapped back into place."
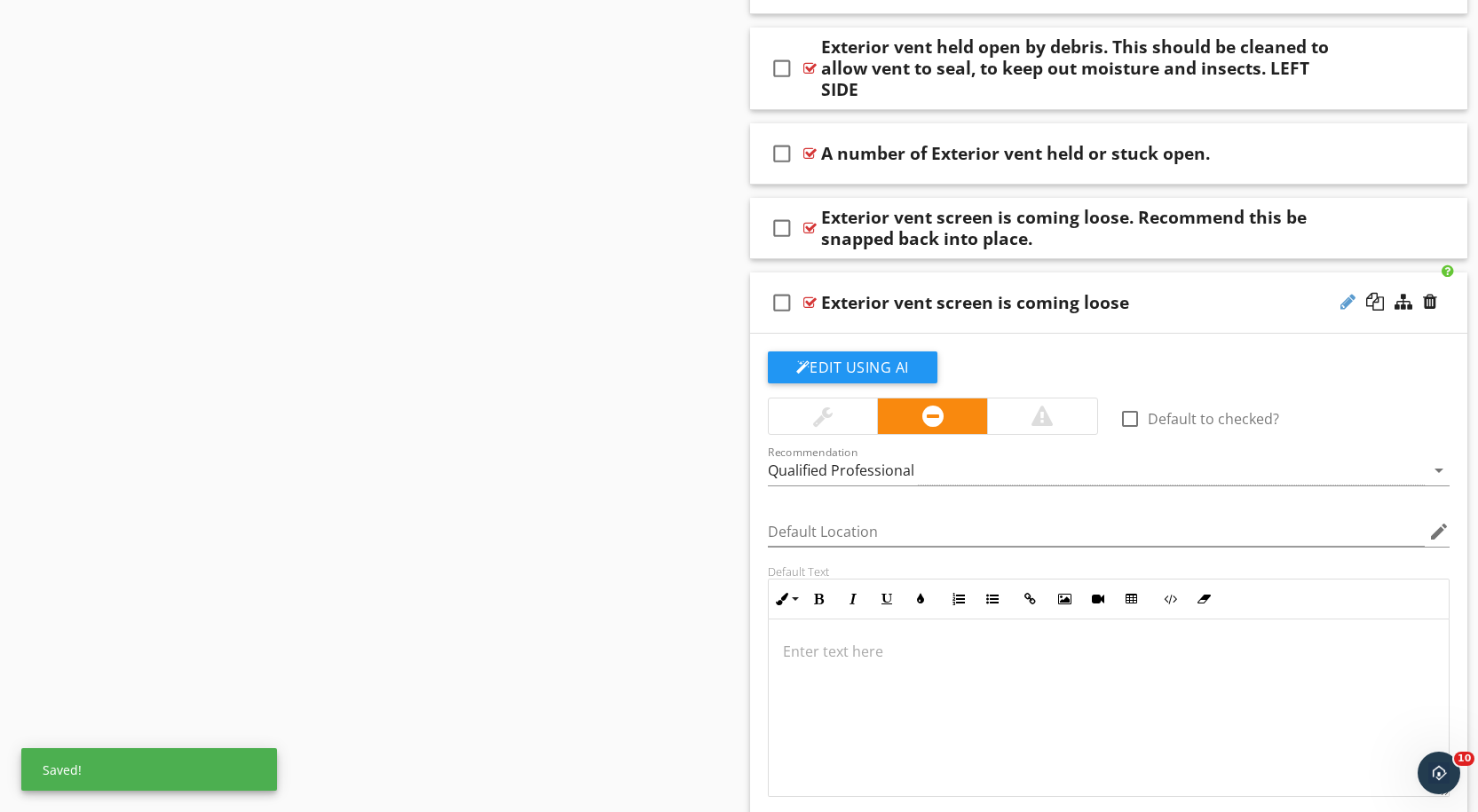
click at [1351, 293] on div at bounding box center [1347, 302] width 15 height 18
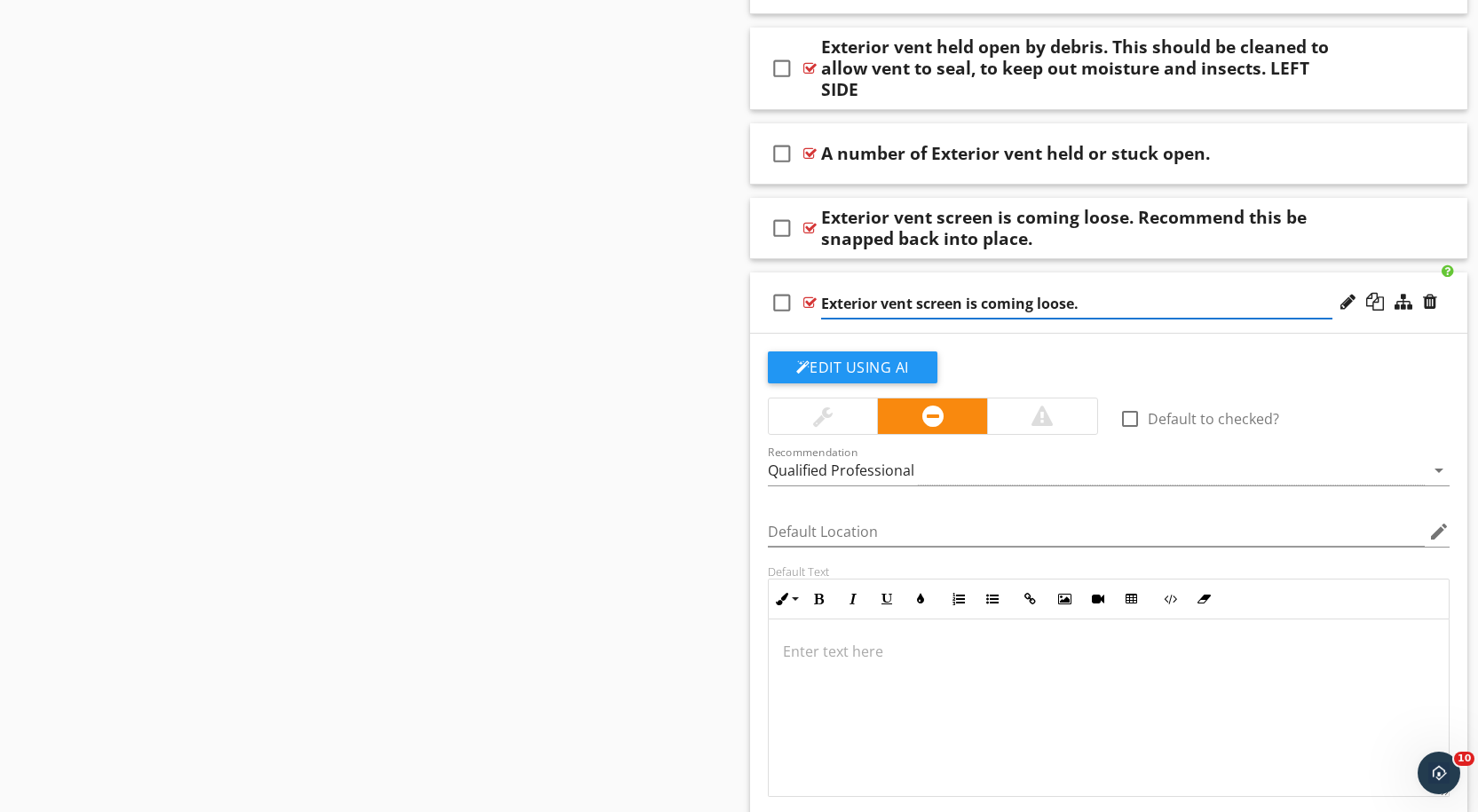
paste input "Recommend this be snapped back into place."
type input "Exterior vent screen is coming loose. Recommend this be snapped back into place."
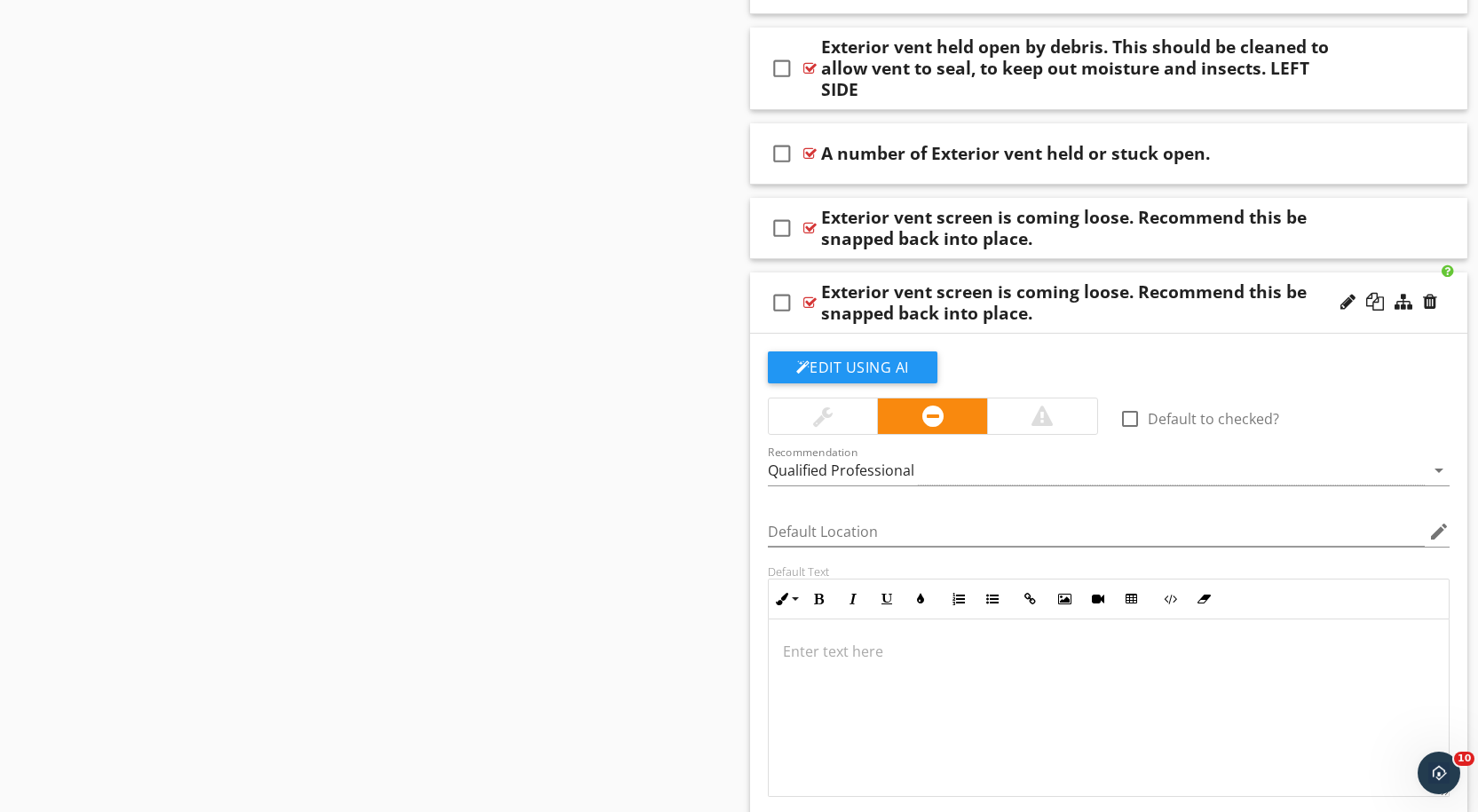
click at [809, 296] on div at bounding box center [809, 303] width 13 height 14
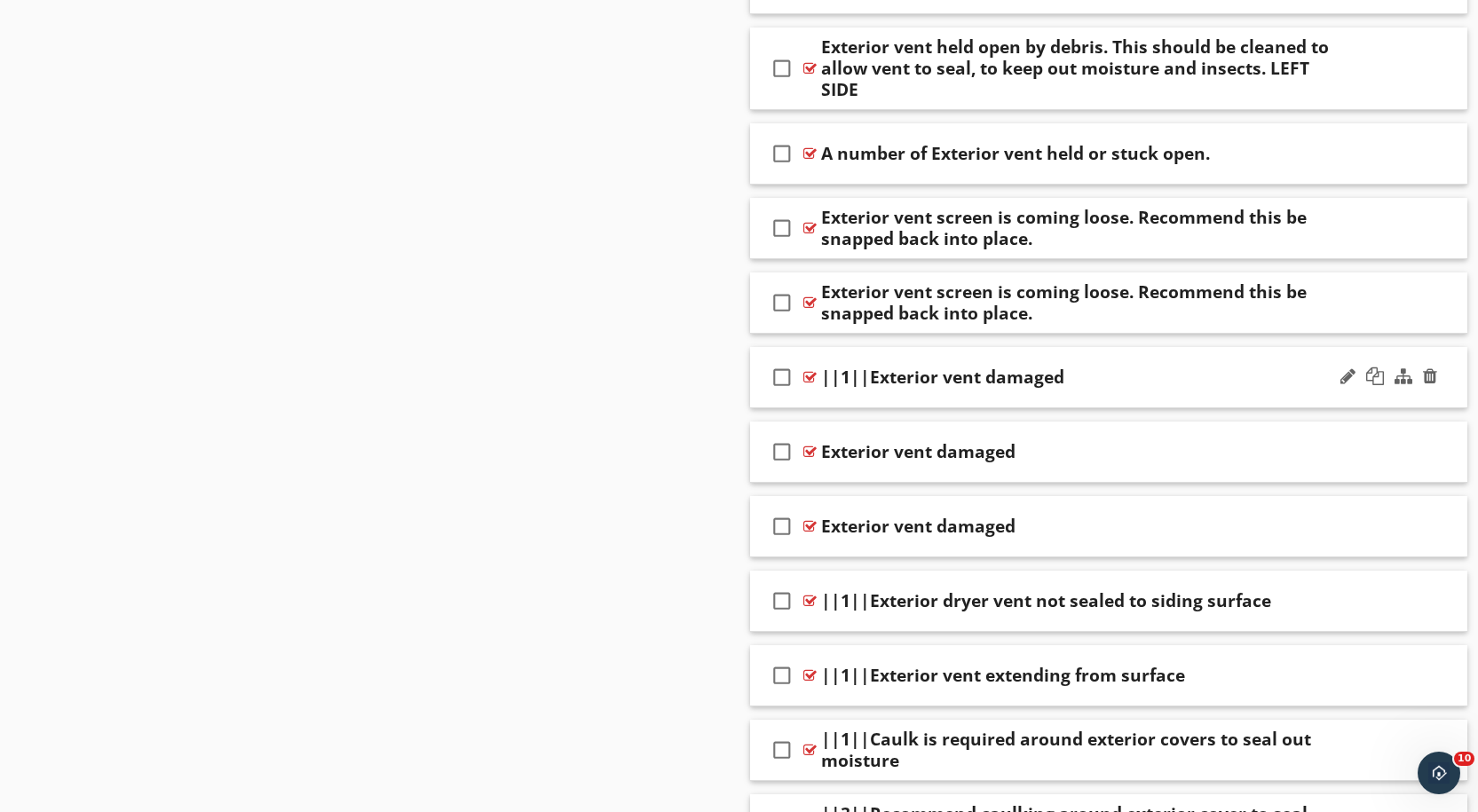
click at [809, 370] on div at bounding box center [809, 377] width 13 height 14
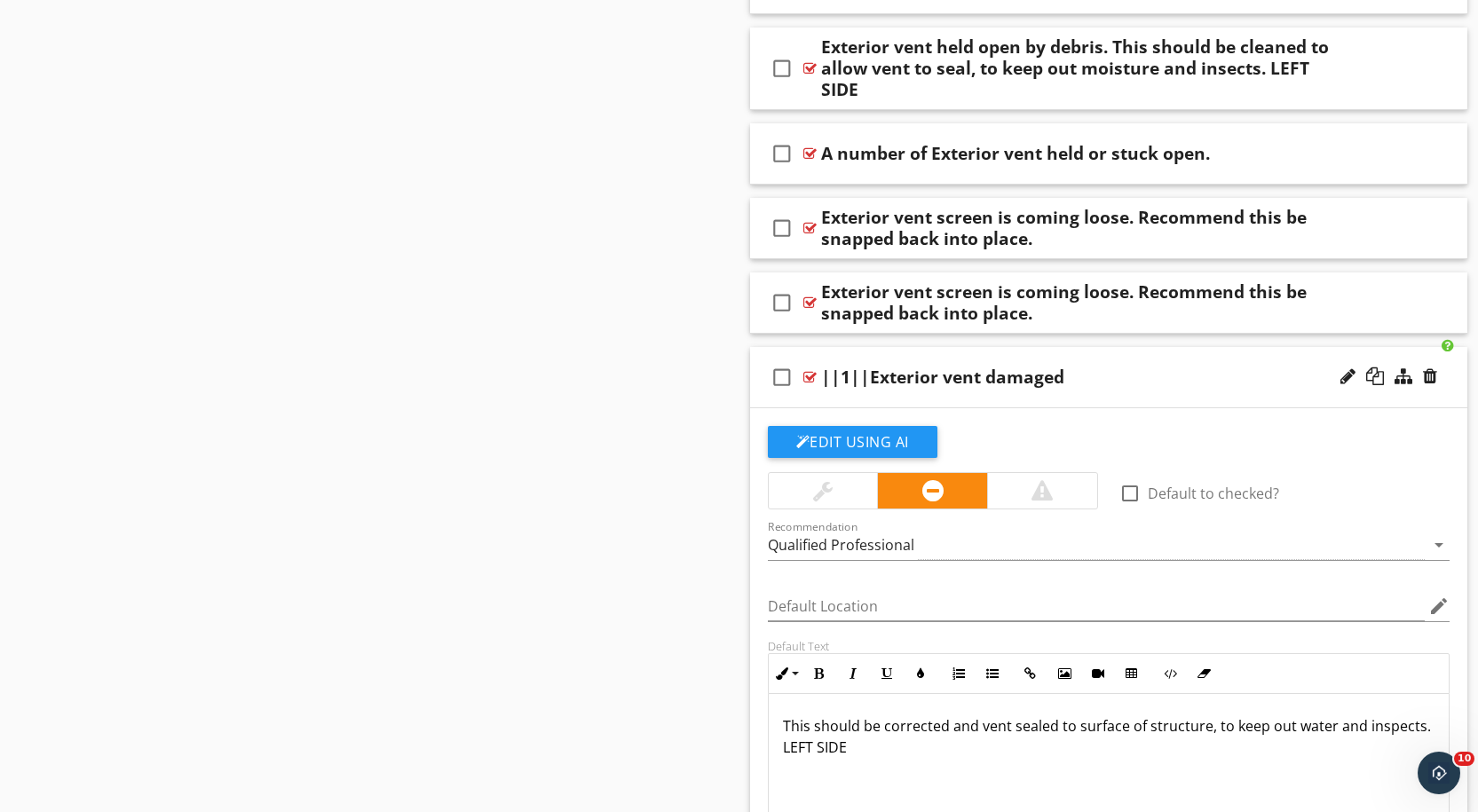
click at [809, 370] on div at bounding box center [809, 377] width 13 height 14
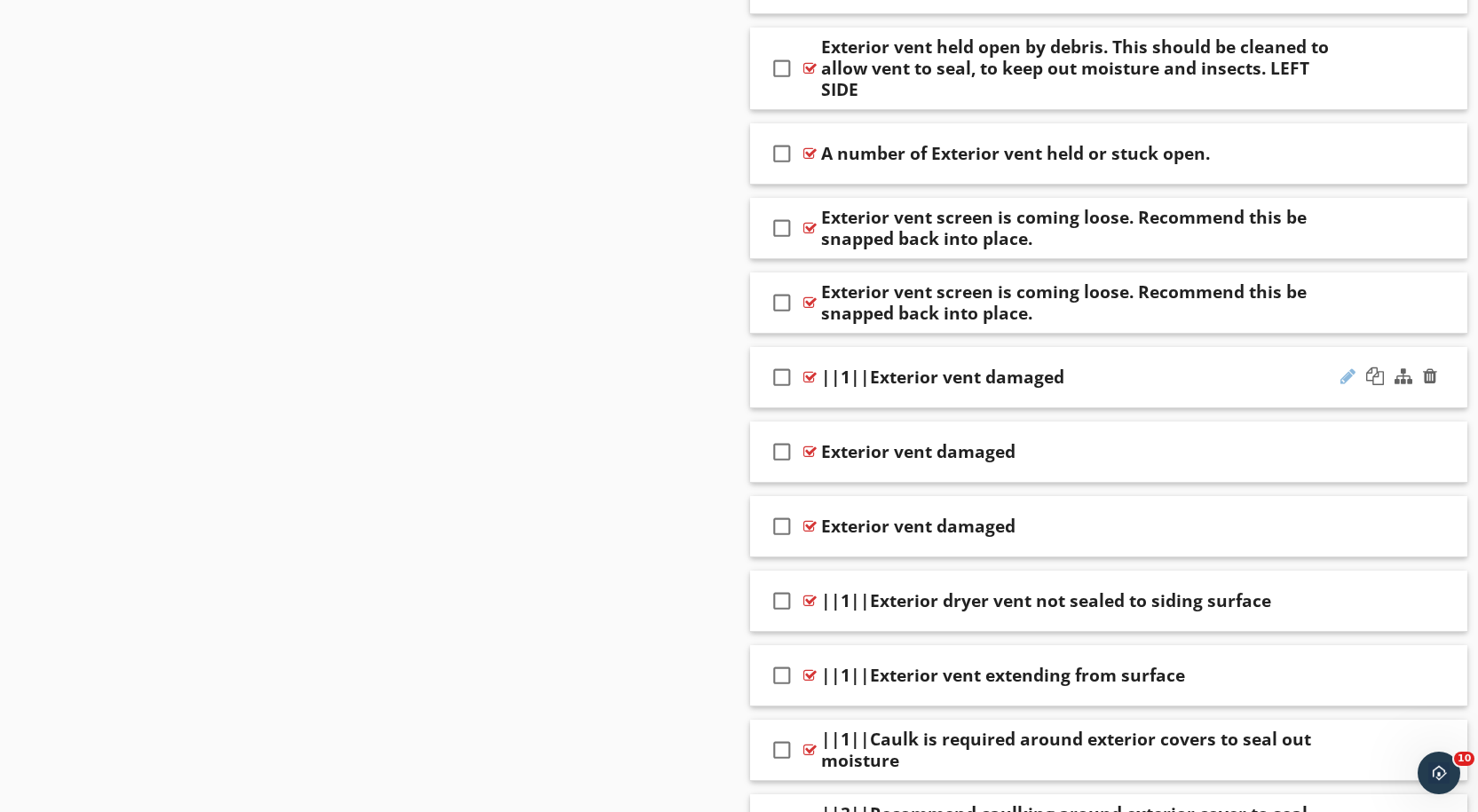
click at [1354, 367] on div at bounding box center [1347, 376] width 15 height 18
click at [861, 364] on input "||1||Exterior vent damaged" at bounding box center [1076, 378] width 511 height 29
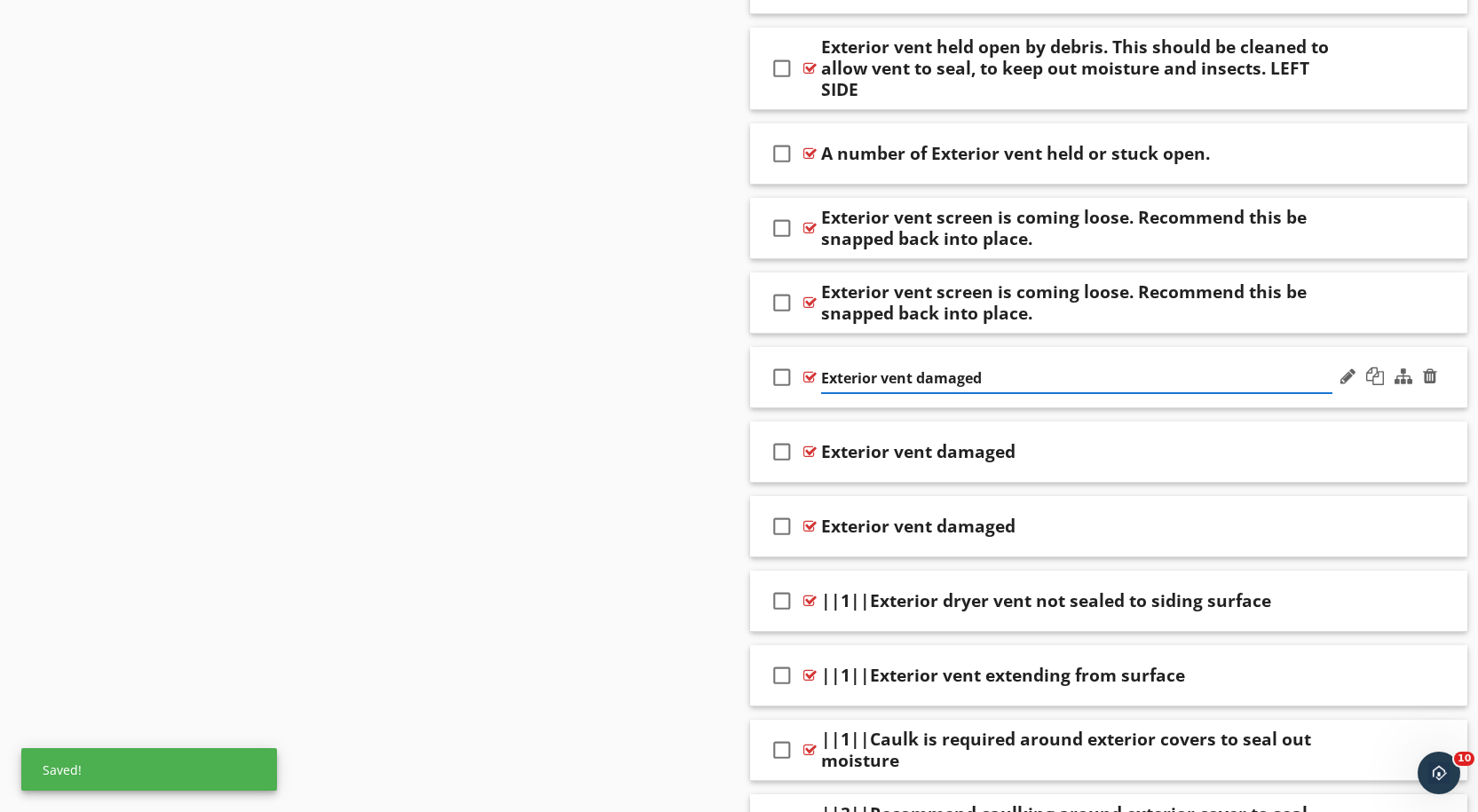
click at [998, 364] on input "Exterior vent damaged" at bounding box center [1076, 378] width 511 height 29
type input "Exterior vent damaged."
click at [807, 370] on div at bounding box center [809, 377] width 13 height 14
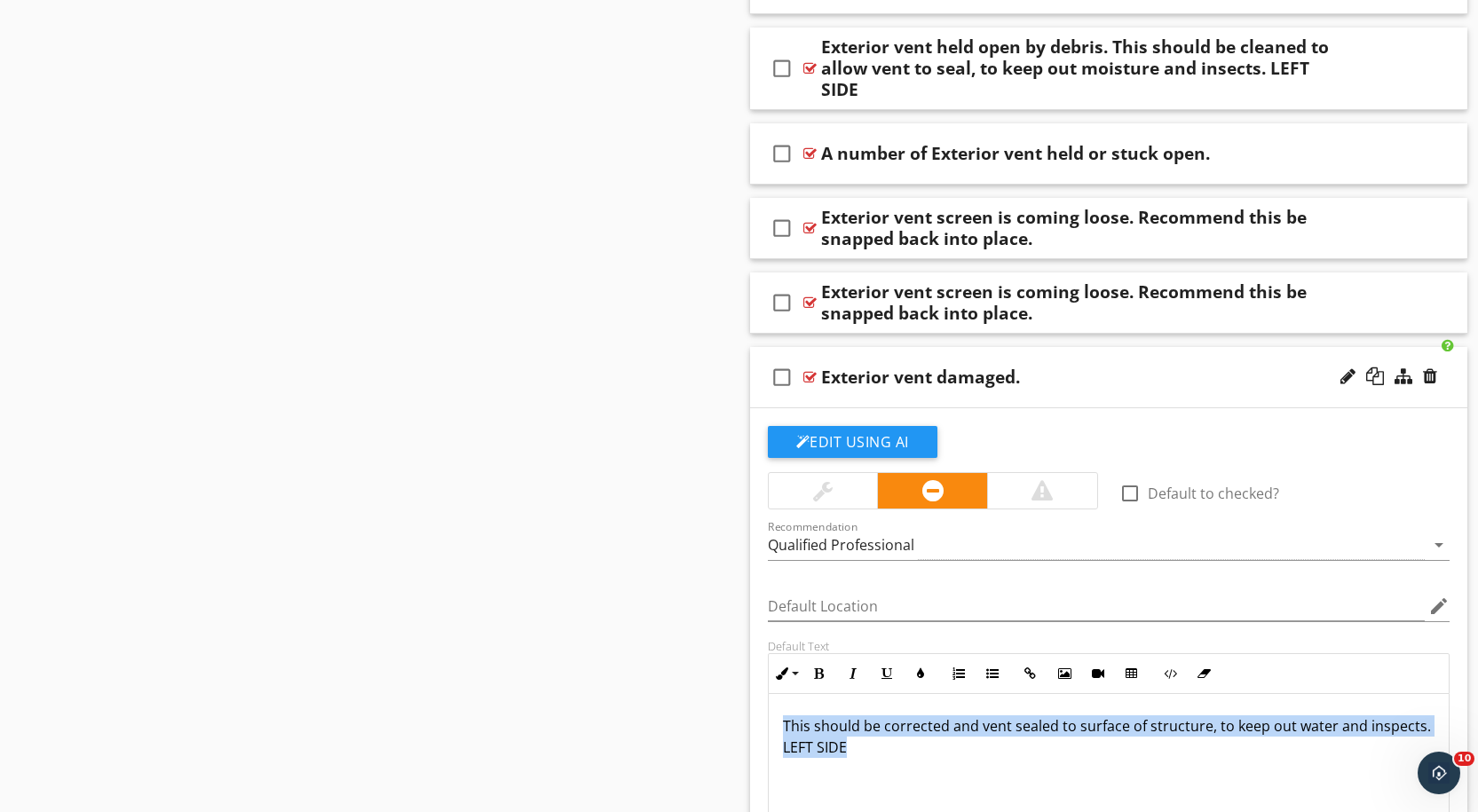
drag, startPoint x: 853, startPoint y: 729, endPoint x: 768, endPoint y: 698, distance: 90.7
click at [769, 698] on div "This should be corrected and vent sealed to surface of structure, to keep out w…" at bounding box center [1109, 783] width 681 height 178
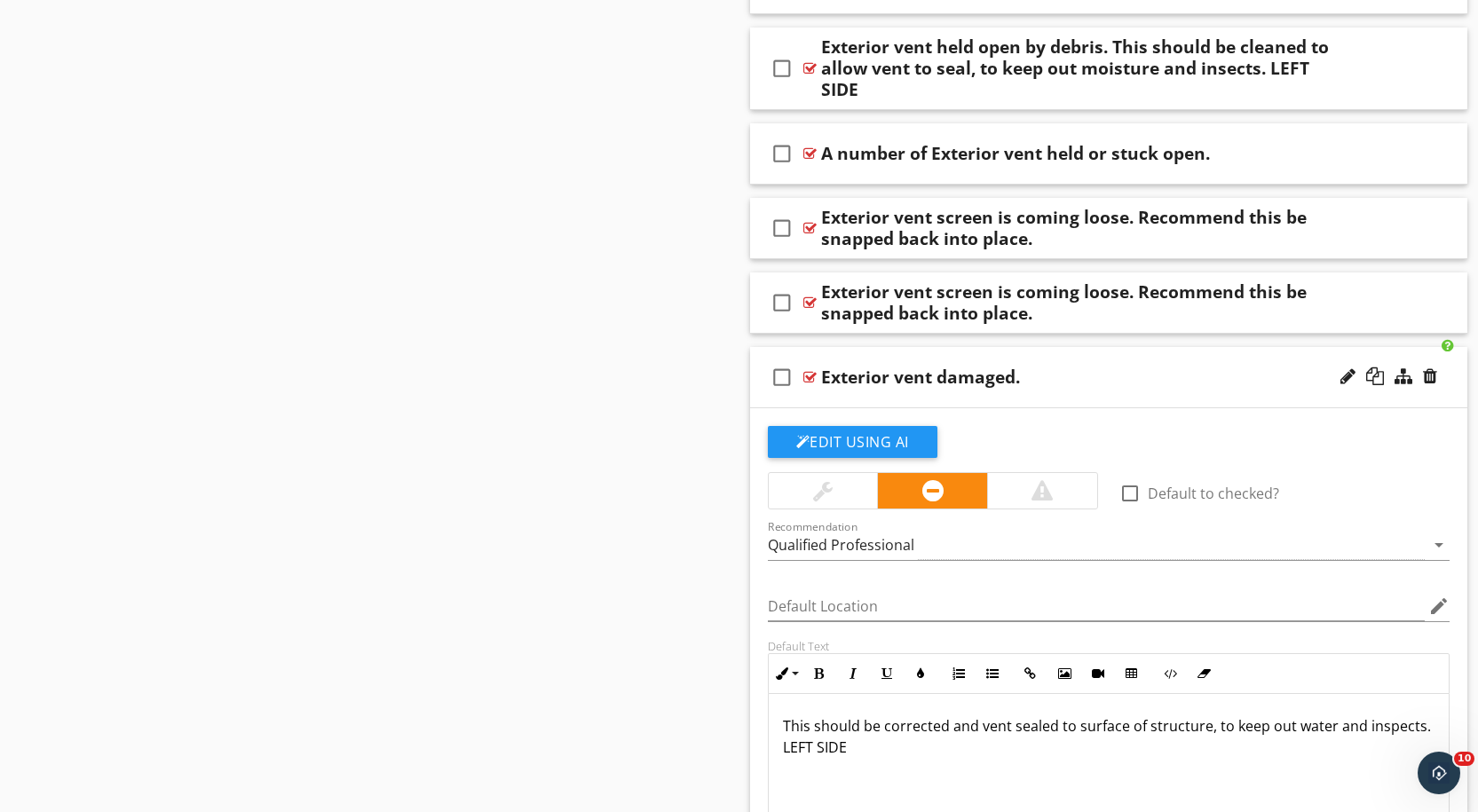
click at [1047, 367] on div "Exterior vent damaged." at bounding box center [1076, 377] width 511 height 21
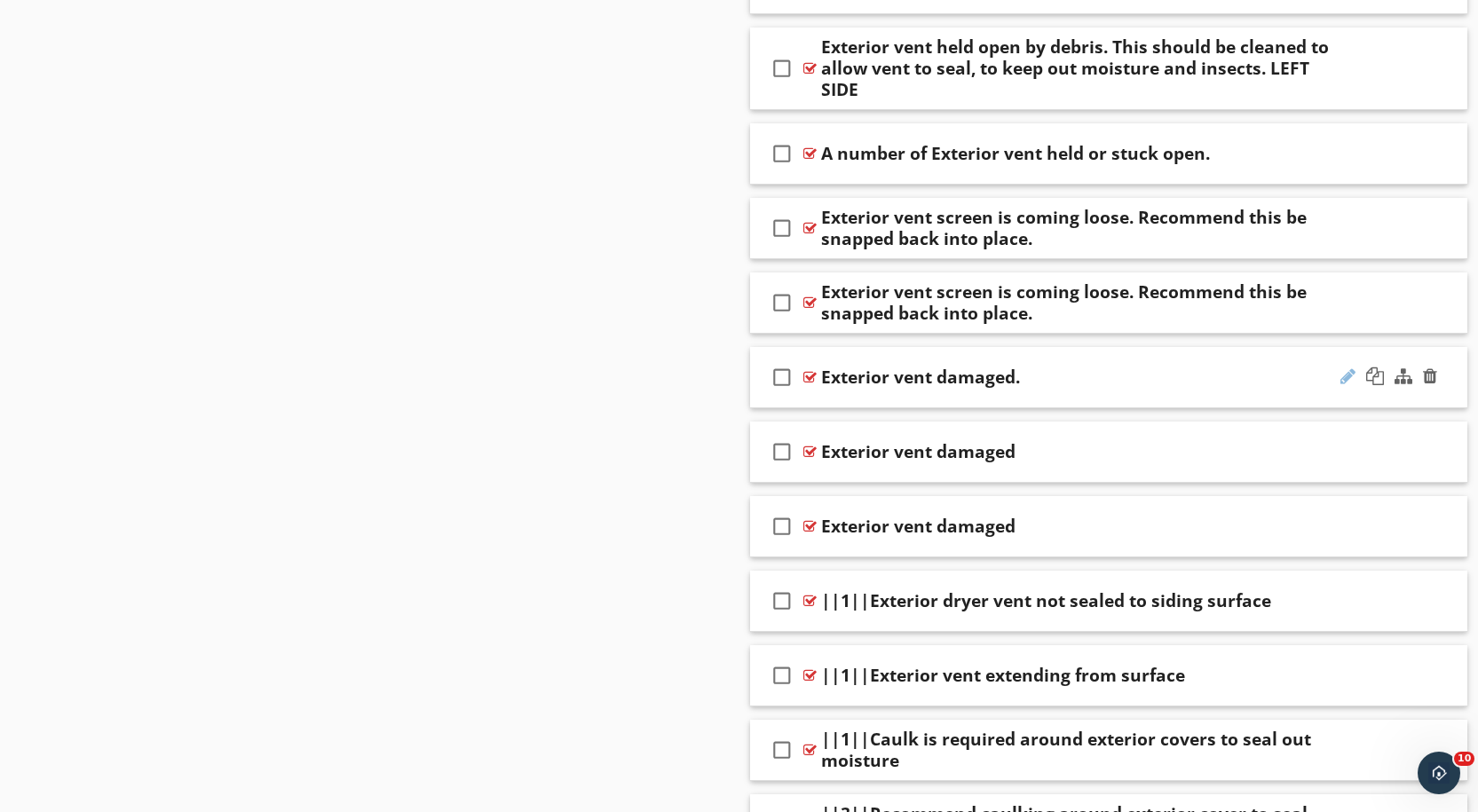
click at [1346, 367] on div at bounding box center [1347, 376] width 15 height 18
paste input "This should be corrected and vent sealed to surface of structure, to keep out w…"
type input "Exterior vent damaged. This should be corrected and vent sealed to surface of s…"
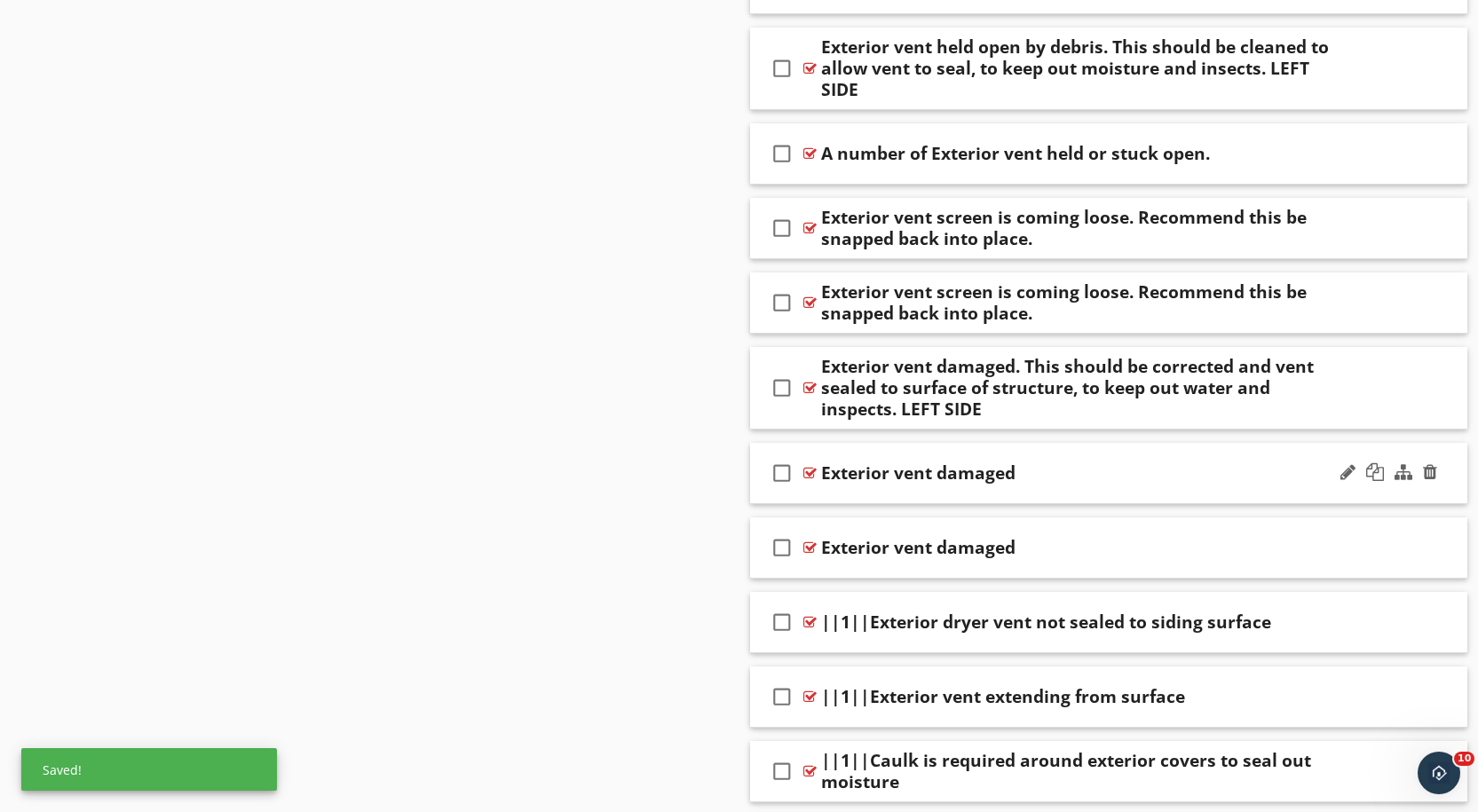
click at [808, 381] on div at bounding box center [809, 388] width 13 height 14
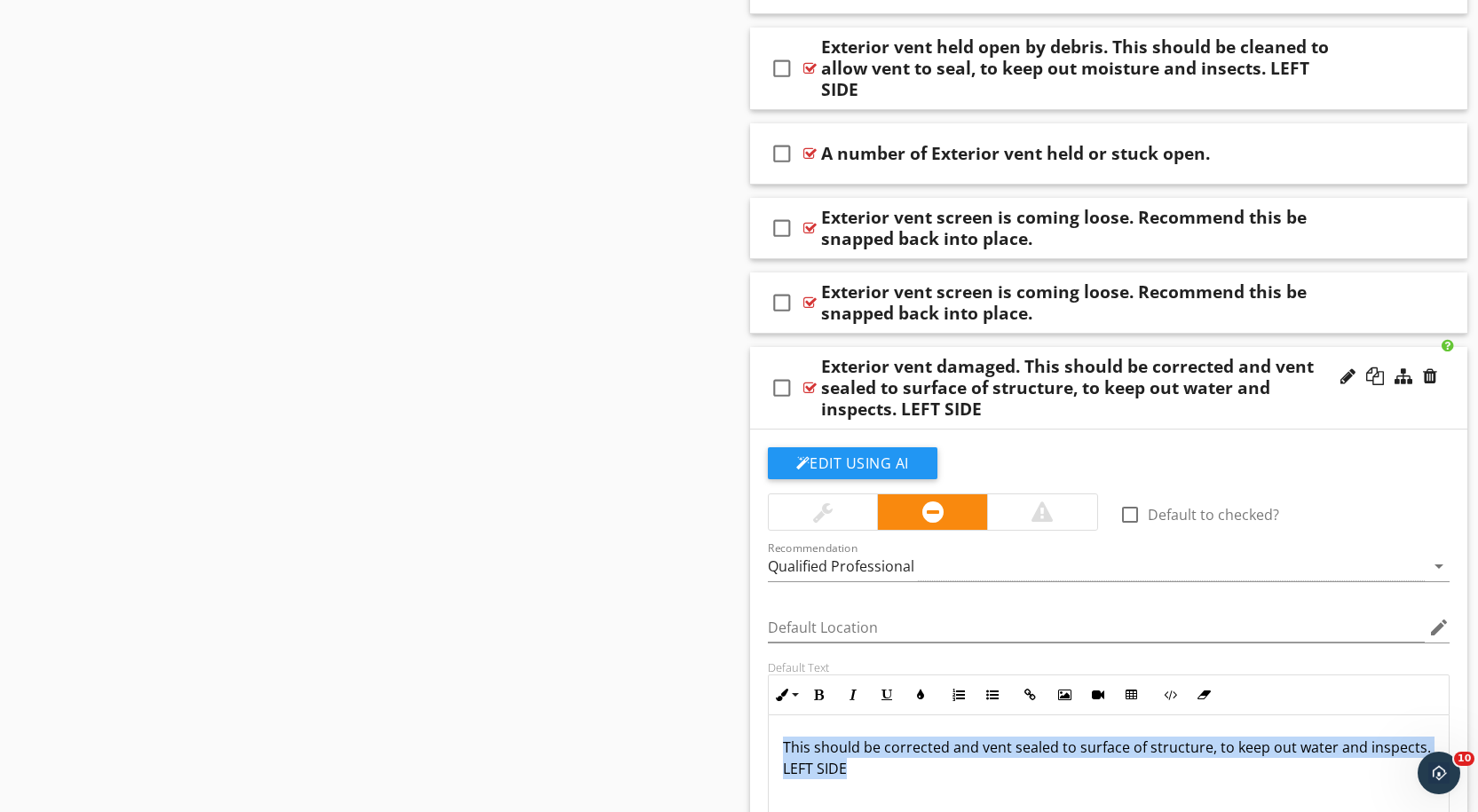
drag, startPoint x: 845, startPoint y: 744, endPoint x: 766, endPoint y: 721, distance: 82.3
click at [766, 721] on div "Default Text Inline Style XLarge Large Normal Small Light Small/Light Bold Ital…" at bounding box center [1109, 776] width 704 height 233
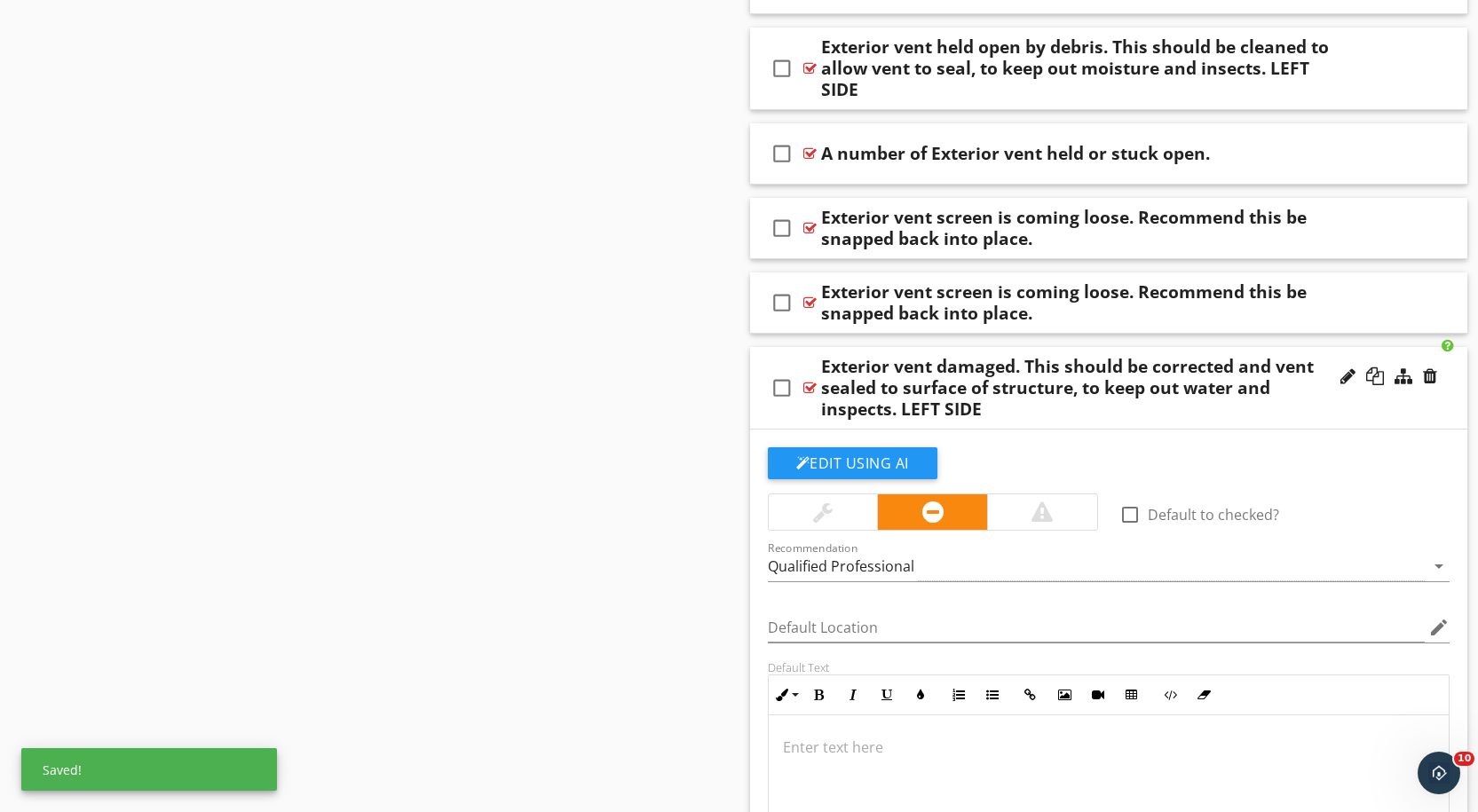
click at [809, 381] on div at bounding box center [809, 388] width 13 height 14
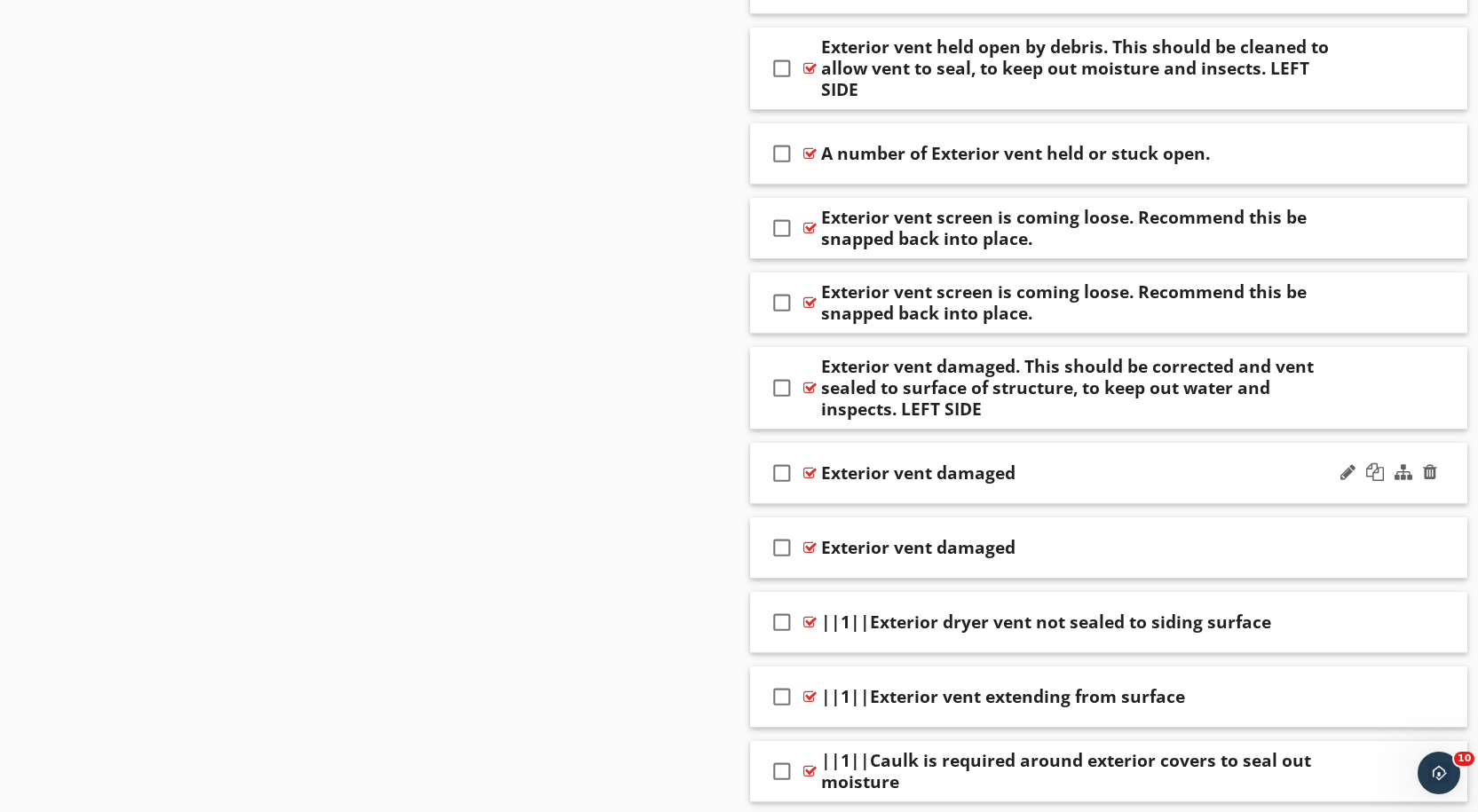
click at [809, 466] on div at bounding box center [809, 473] width 13 height 14
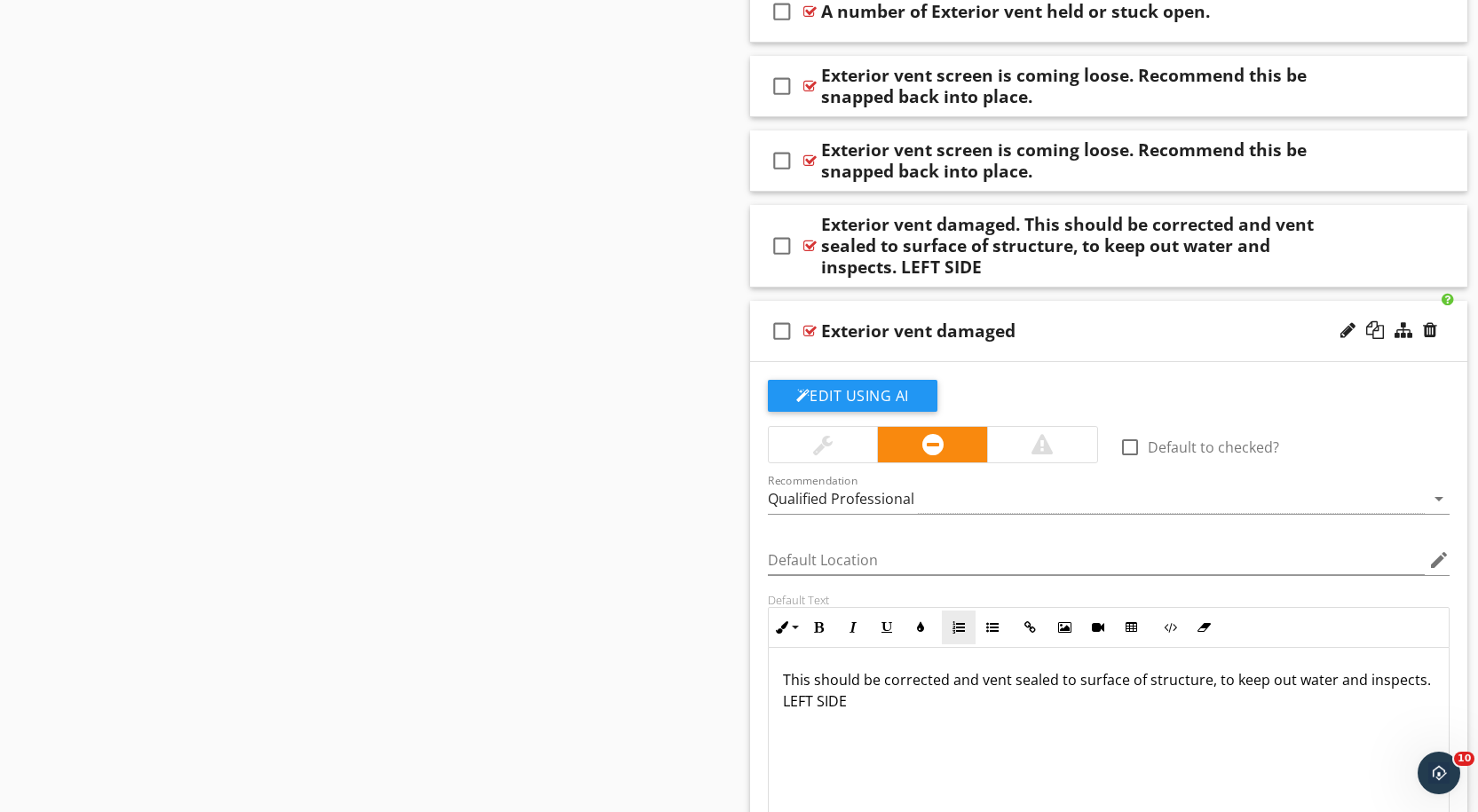
scroll to position [12441, 0]
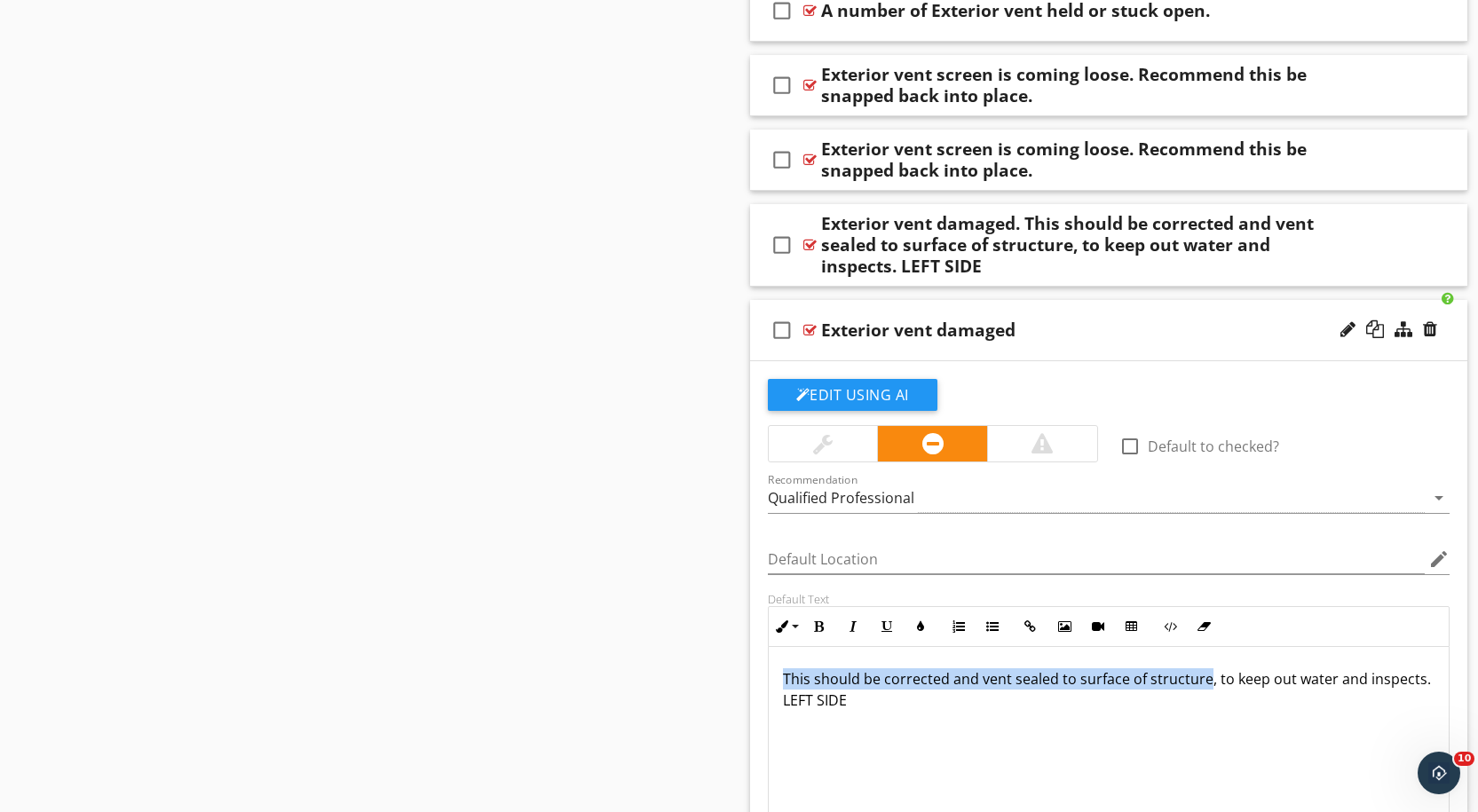
drag, startPoint x: 1206, startPoint y: 666, endPoint x: 784, endPoint y: 651, distance: 422.7
click at [784, 668] on p "This should be corrected and vent sealed to surface of structure, to keep out w…" at bounding box center [1109, 689] width 652 height 43
click at [1046, 300] on div "check_box_outline_blank Exterior vent damaged" at bounding box center [1109, 330] width 718 height 61
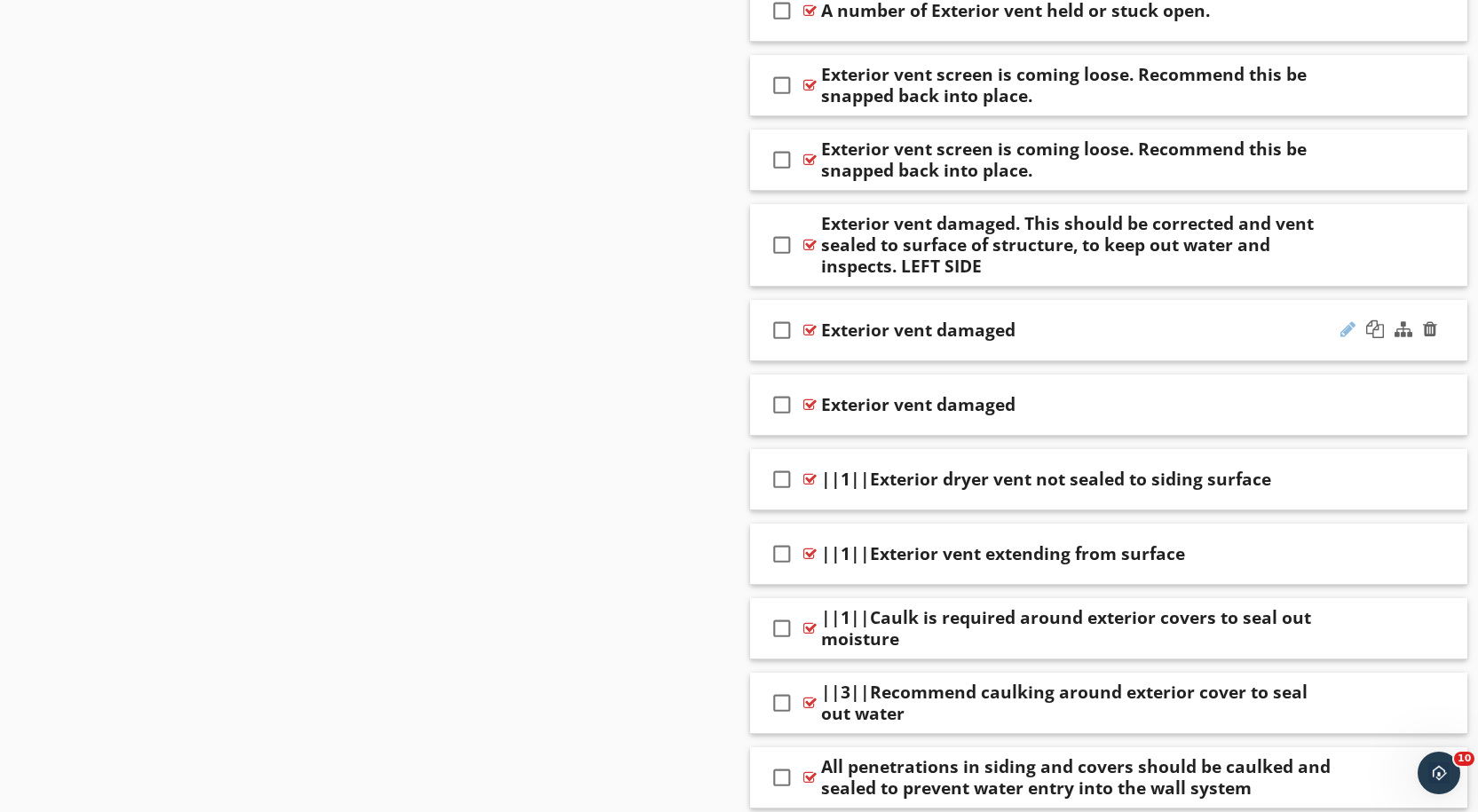
click at [1346, 320] on div at bounding box center [1347, 329] width 15 height 18
paste input "This should be corrected and vent sealed to surface of structure"
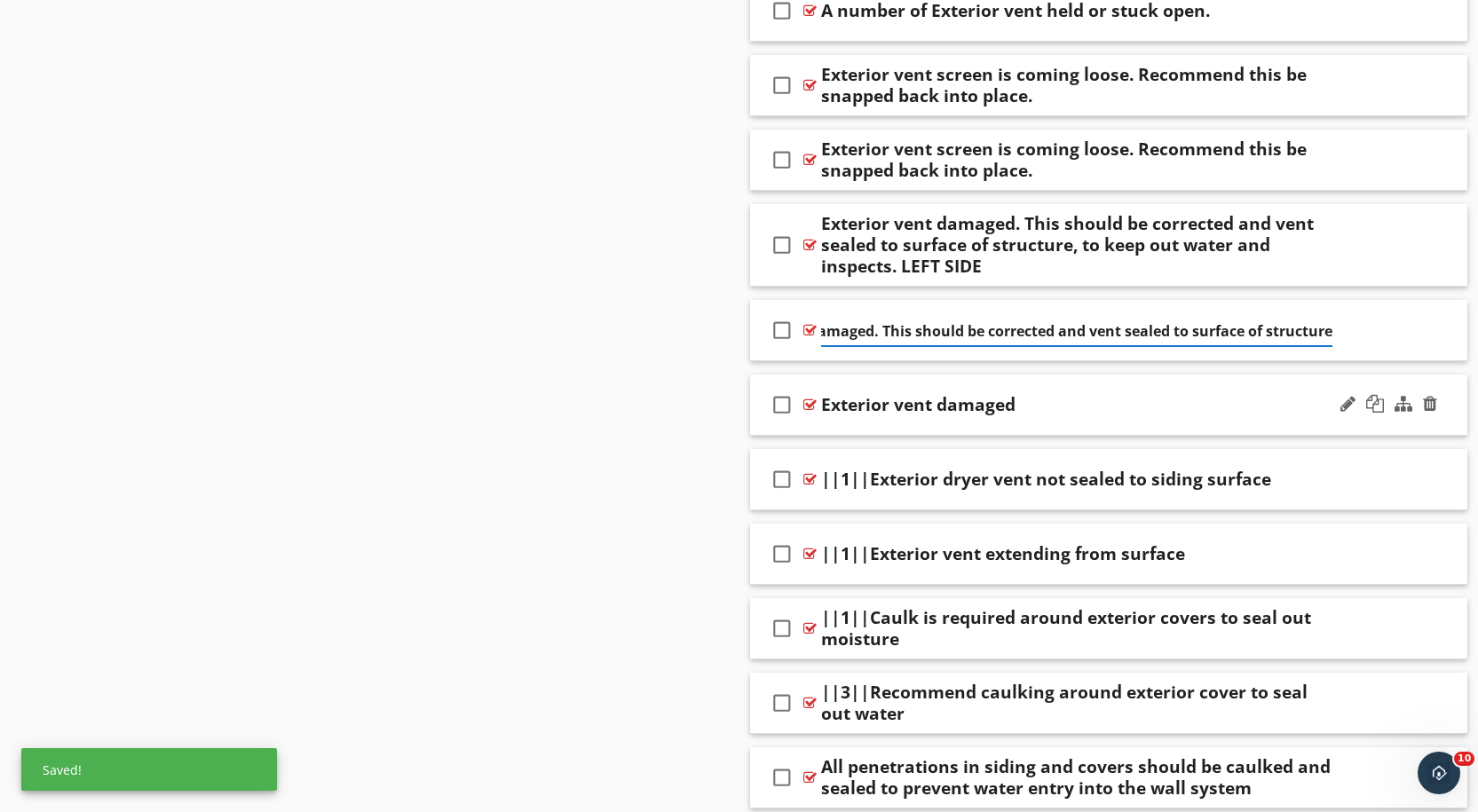
type input "Exterior vent damaged. This should be corrected and vent sealed to surface of s…"
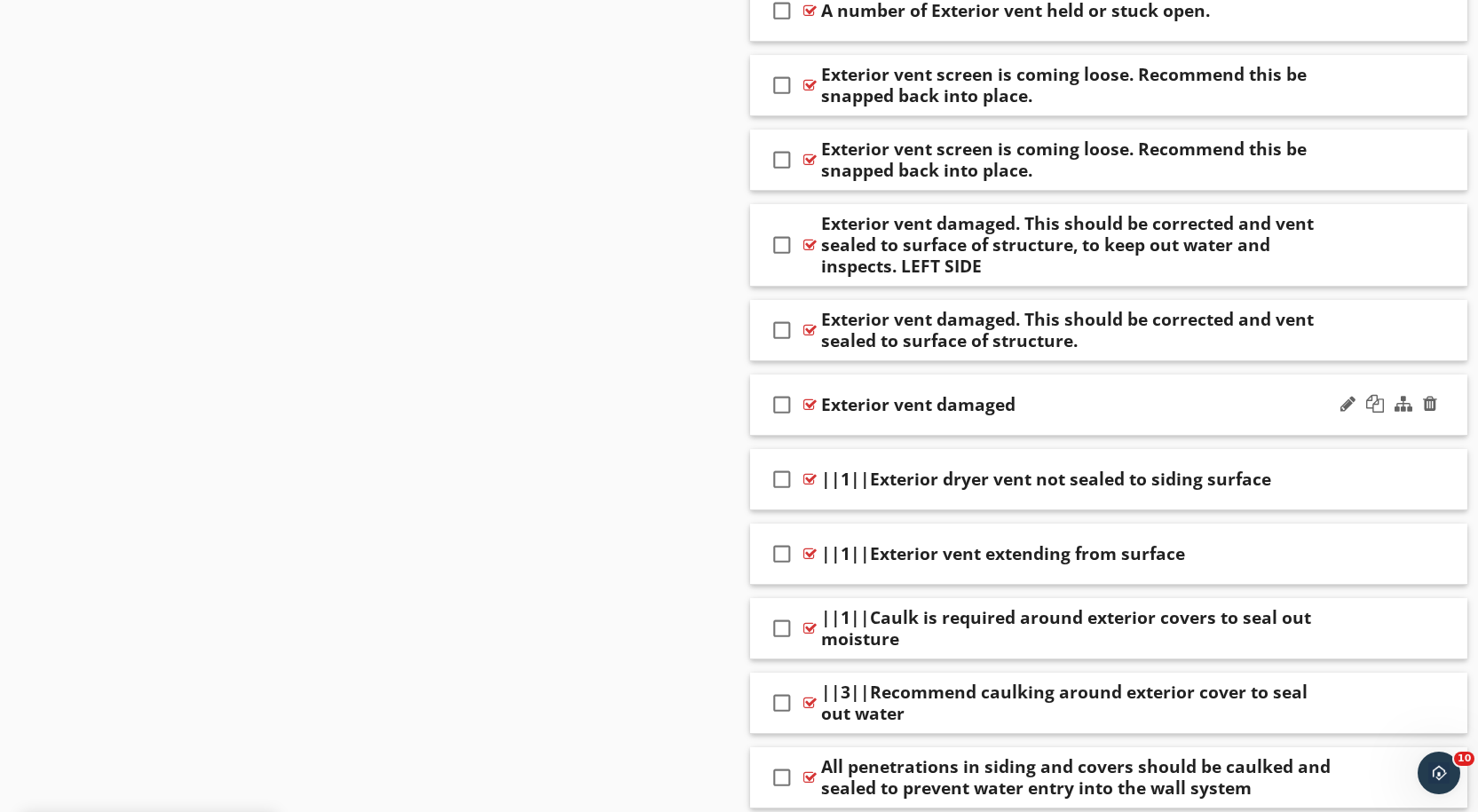
click at [1159, 394] on div "Exterior vent damaged" at bounding box center [1076, 404] width 511 height 21
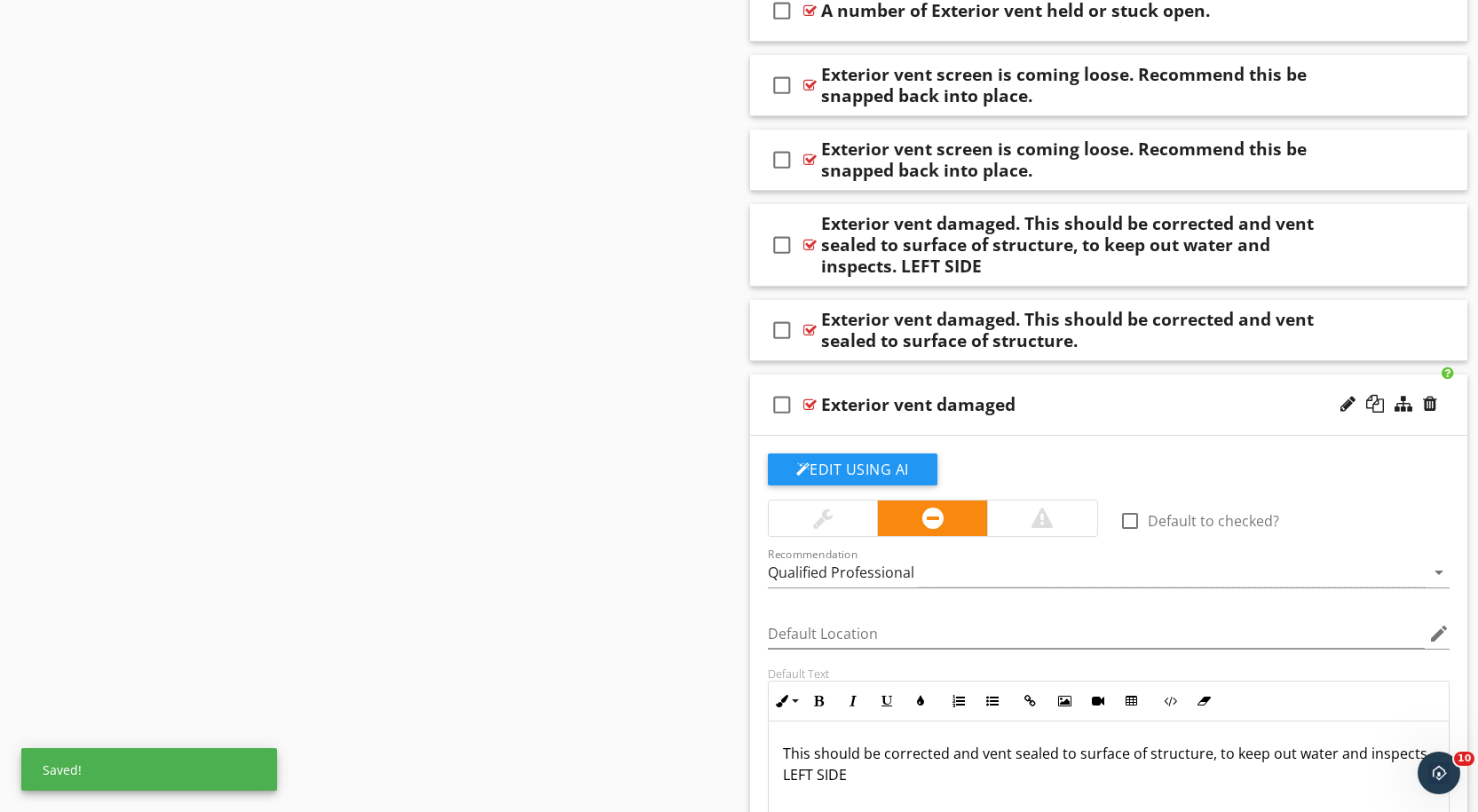
click at [812, 398] on div at bounding box center [809, 405] width 13 height 14
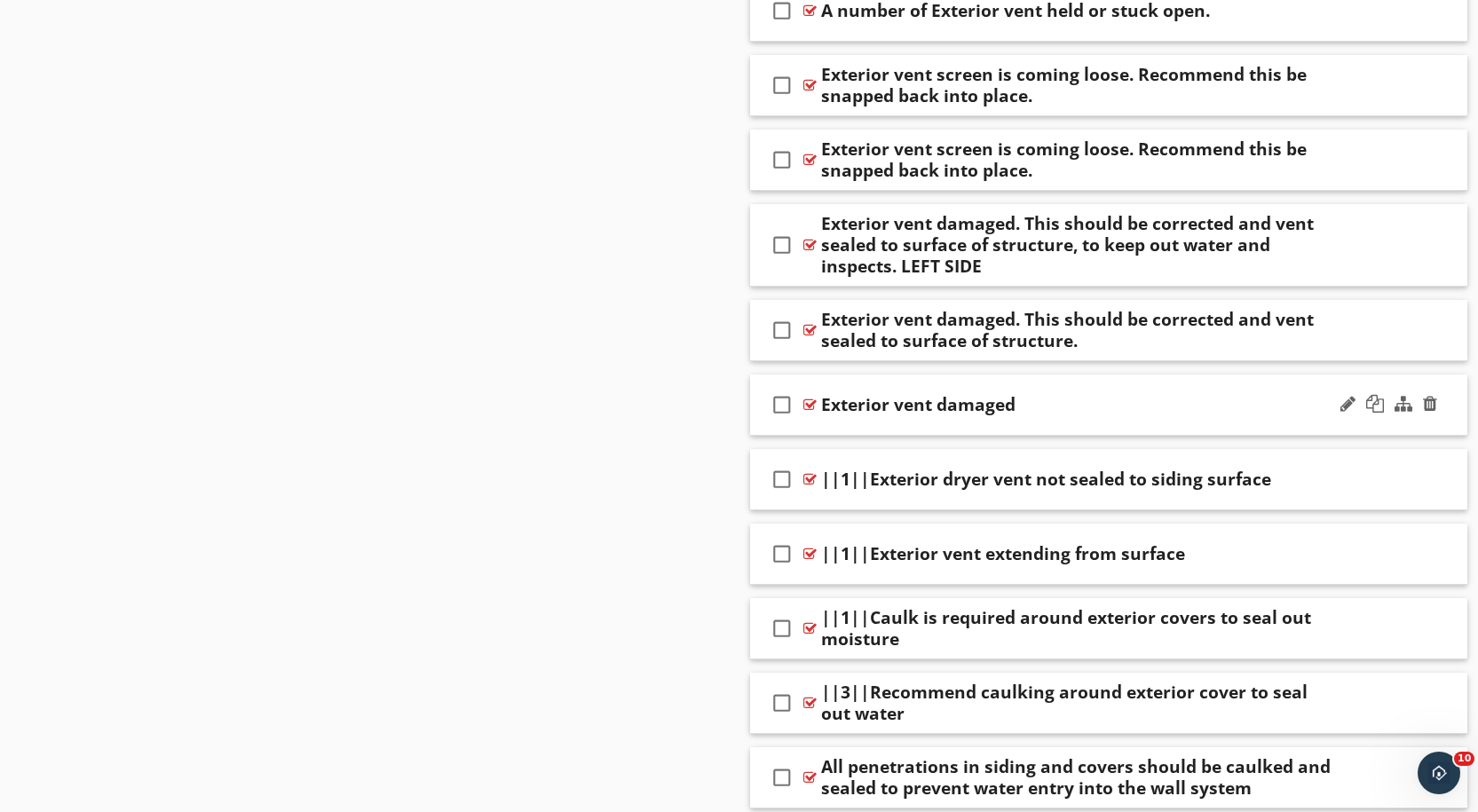
click at [810, 398] on div at bounding box center [809, 405] width 13 height 14
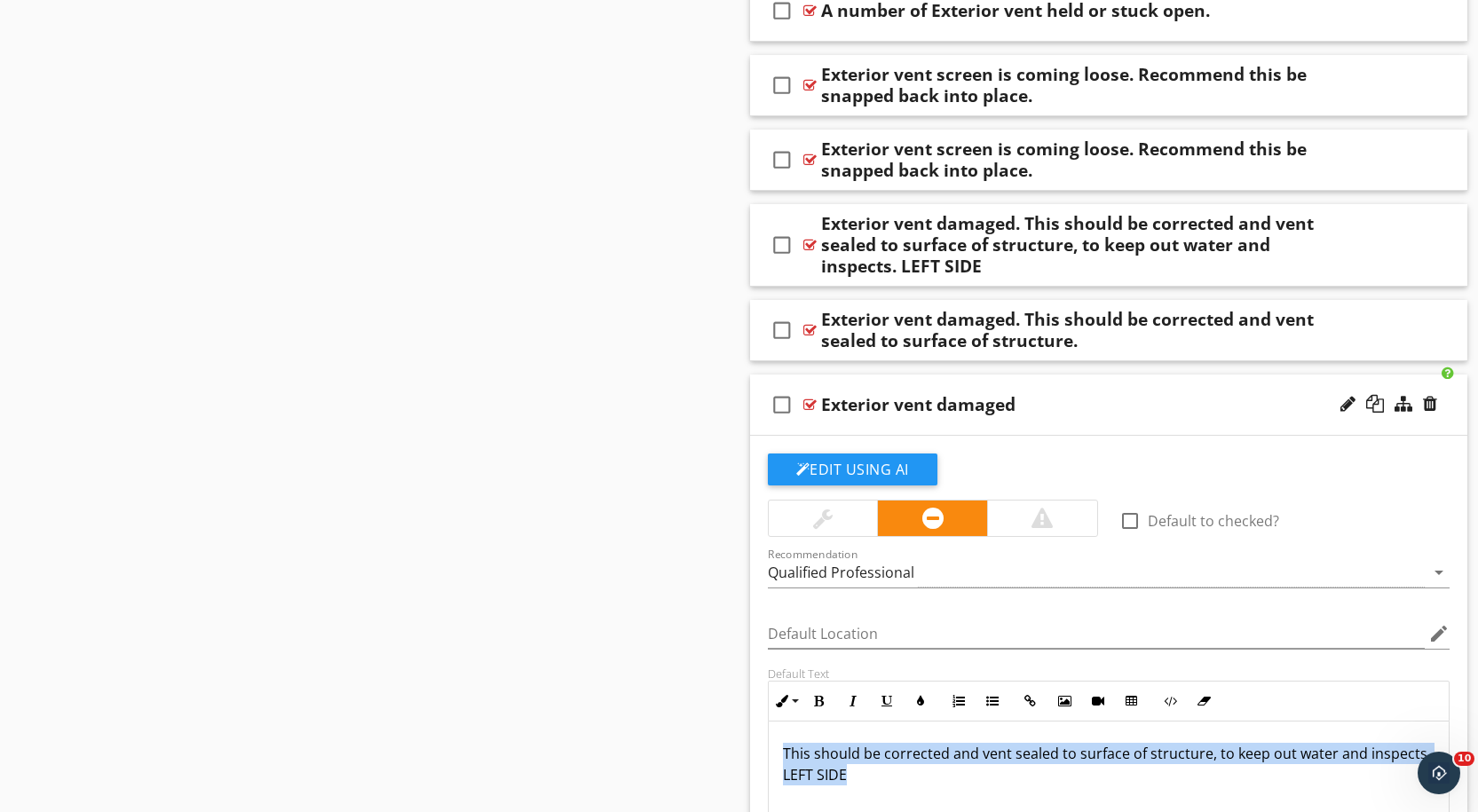
drag, startPoint x: 849, startPoint y: 749, endPoint x: 774, endPoint y: 719, distance: 81.3
click at [774, 722] on div "This should be corrected and vent sealed to surface of structure, to keep out w…" at bounding box center [1109, 811] width 681 height 178
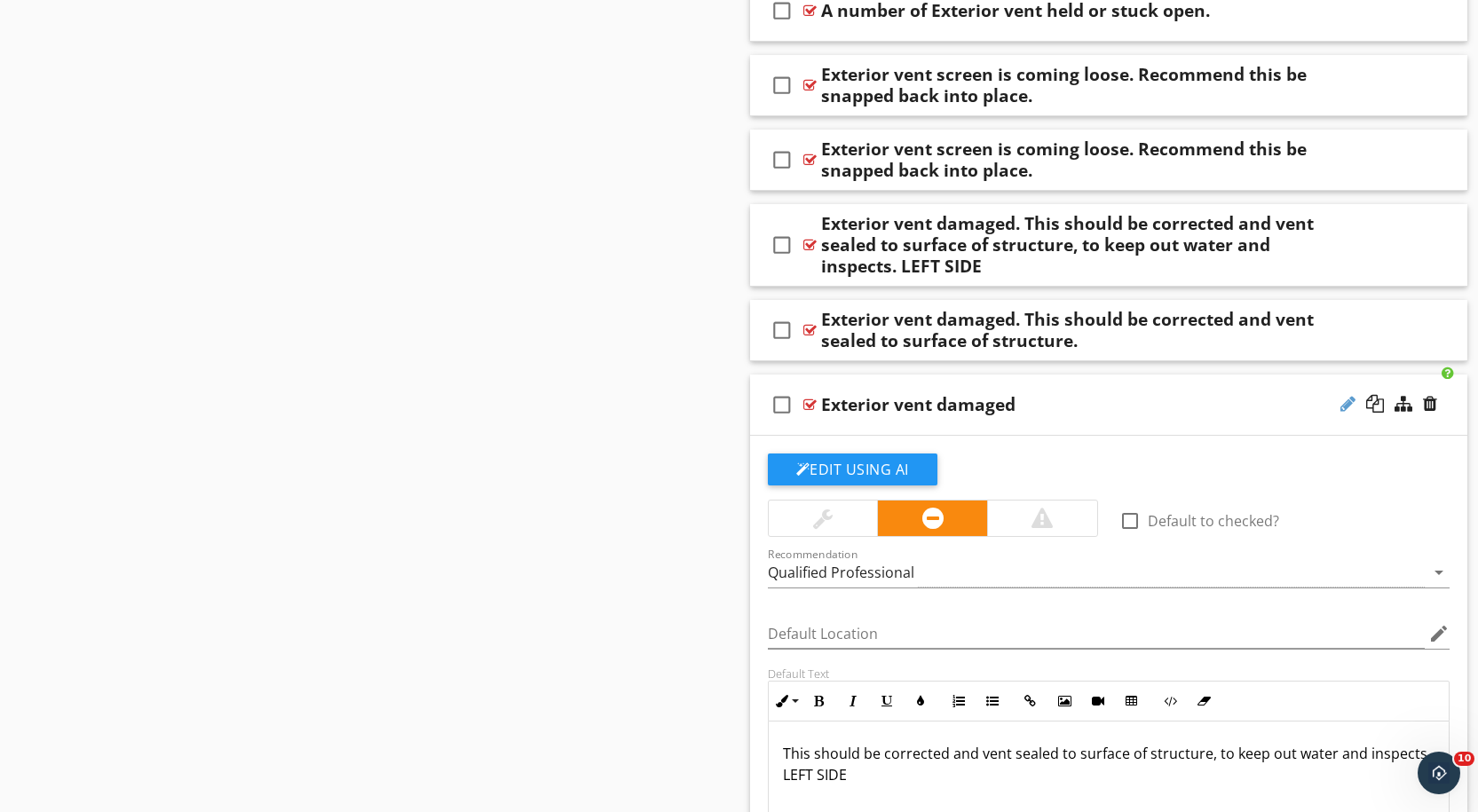
click at [1348, 395] on div at bounding box center [1347, 404] width 15 height 18
click at [998, 394] on input "Exterior vent damaged" at bounding box center [1076, 405] width 511 height 29
paste input "This should be corrected and vent sealed to surface of structure, to keep out w…"
type input "Exterior vent damaged. This should be corrected and vent sealed to surface of s…"
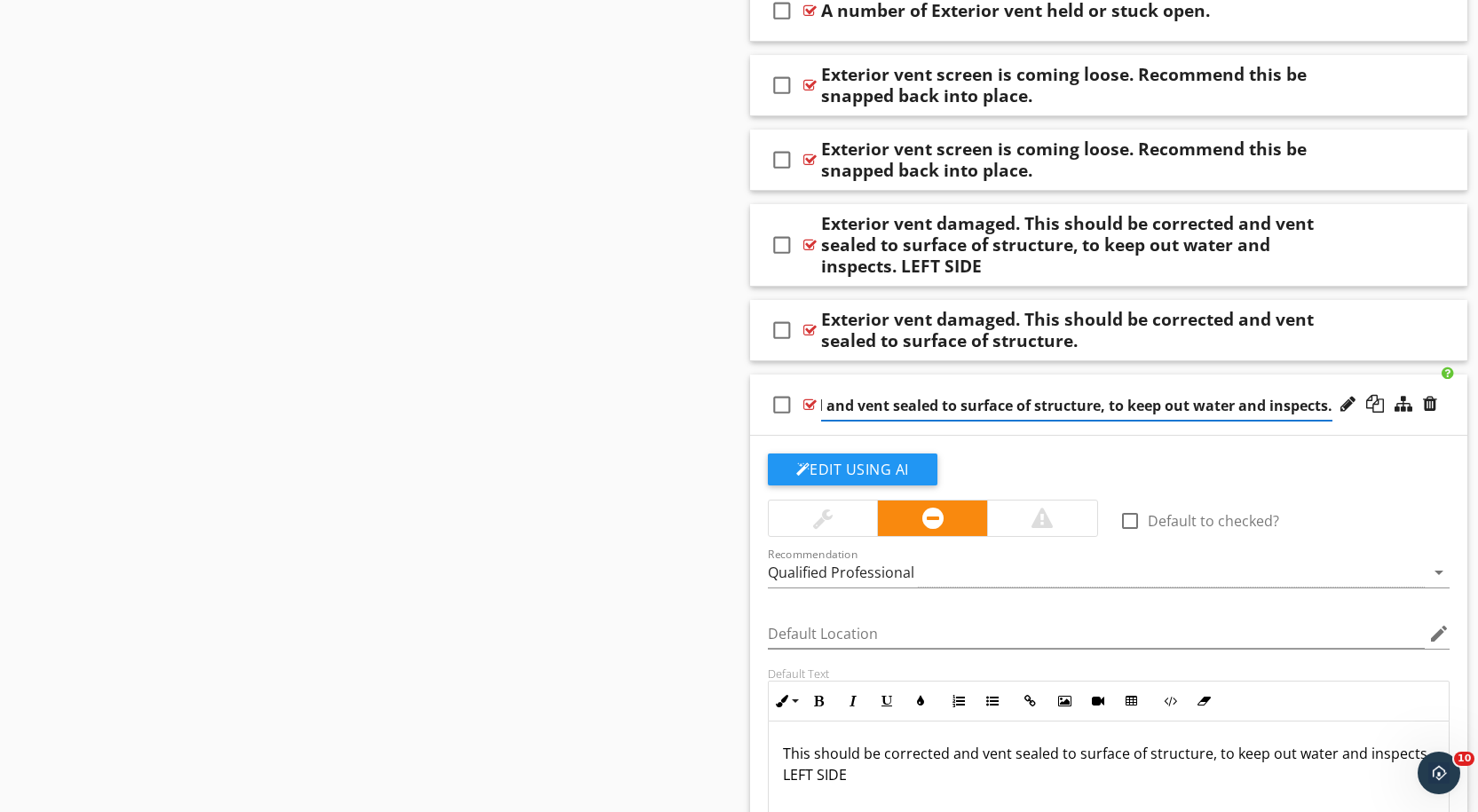
scroll to position [0, 345]
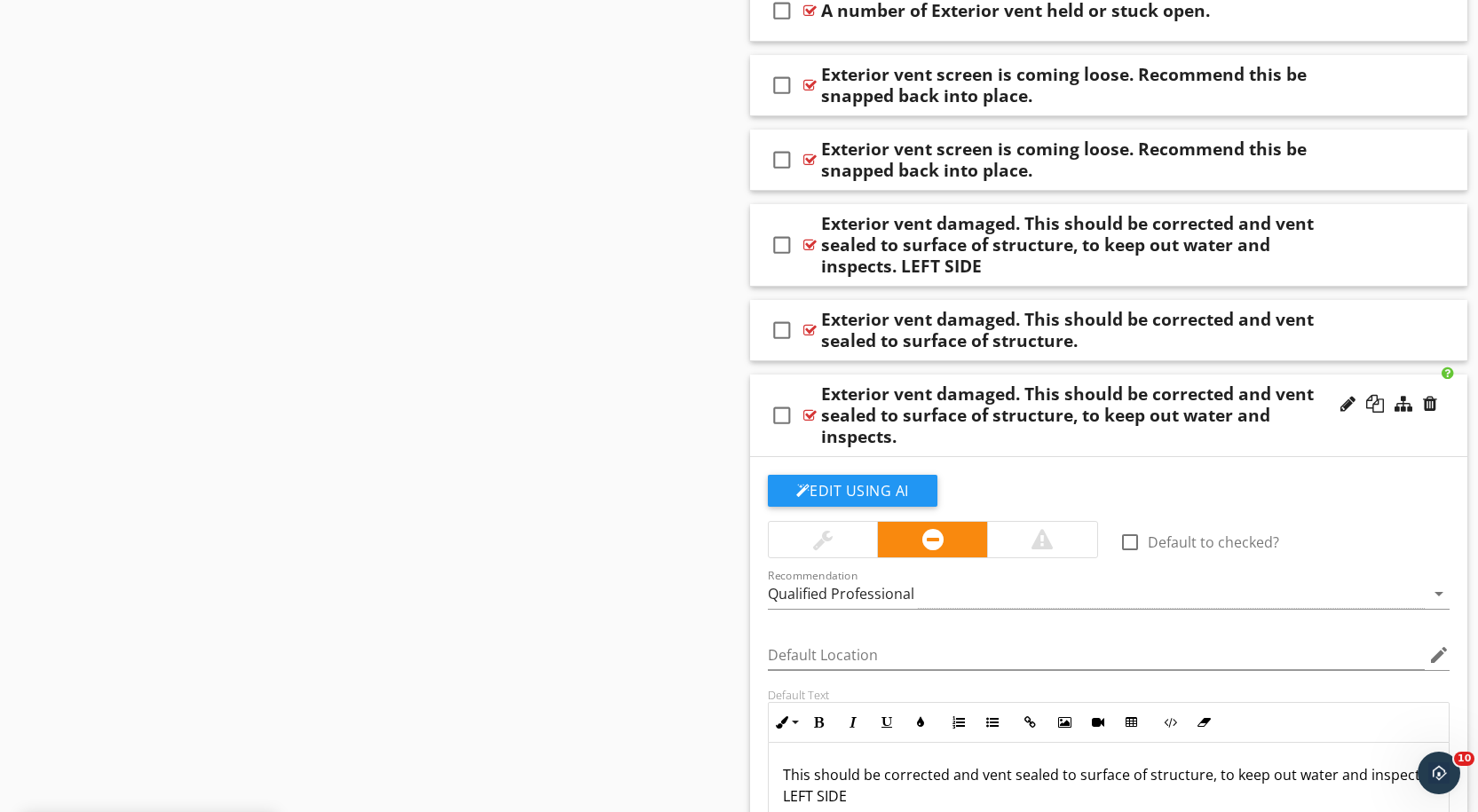
drag, startPoint x: 865, startPoint y: 763, endPoint x: 772, endPoint y: 727, distance: 100.0
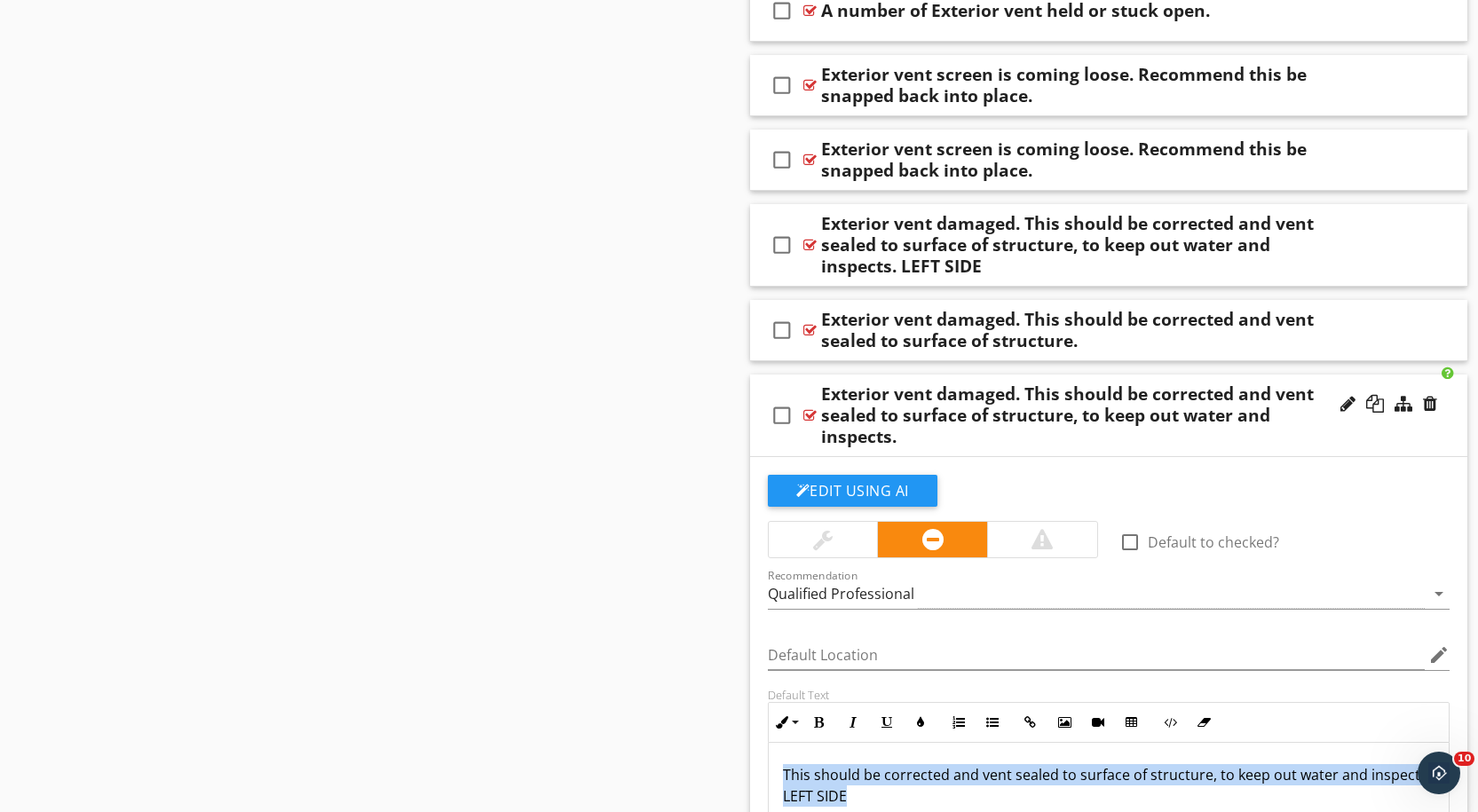
drag, startPoint x: 779, startPoint y: 746, endPoint x: 864, endPoint y: 775, distance: 89.0
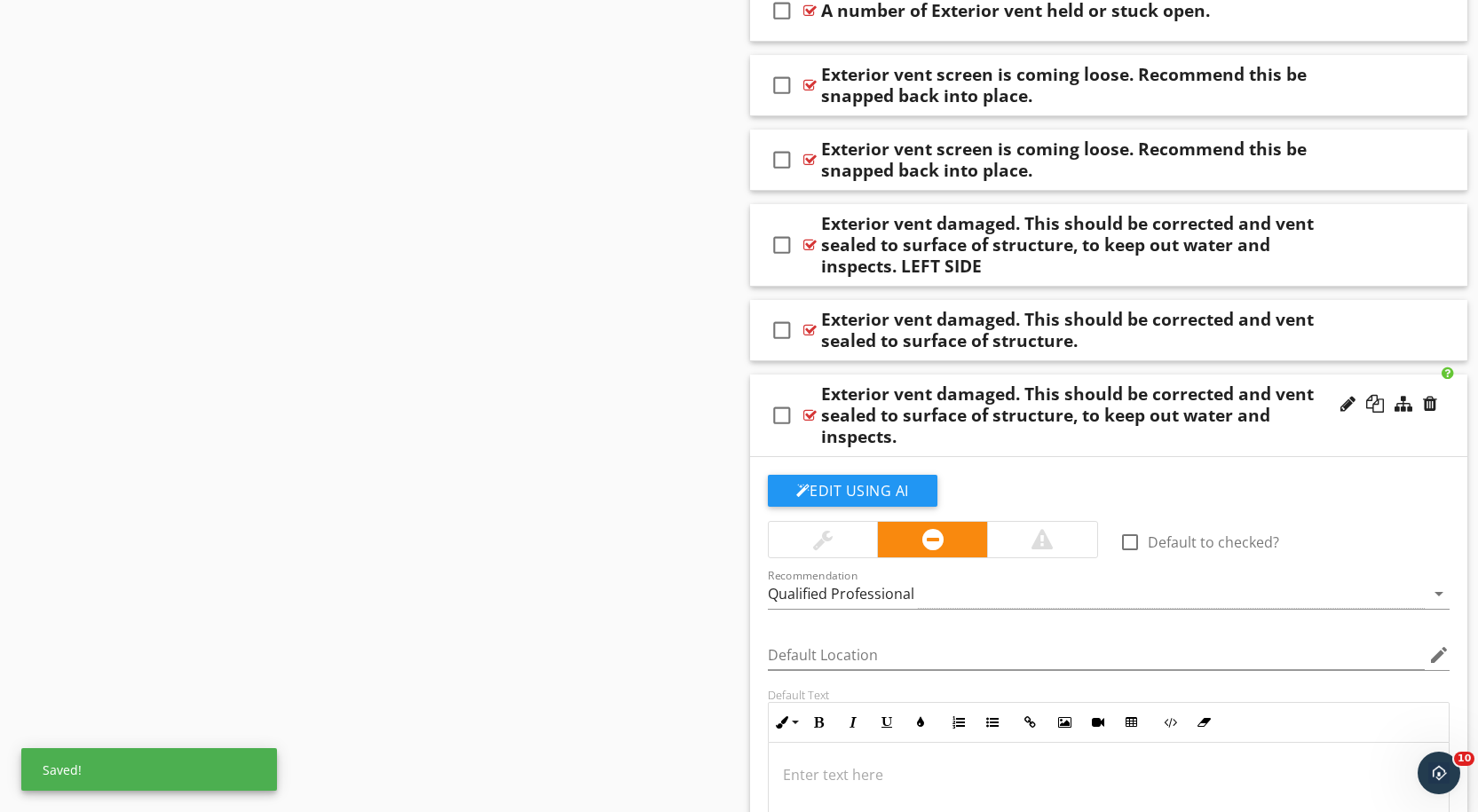
click at [809, 408] on div at bounding box center [809, 415] width 13 height 14
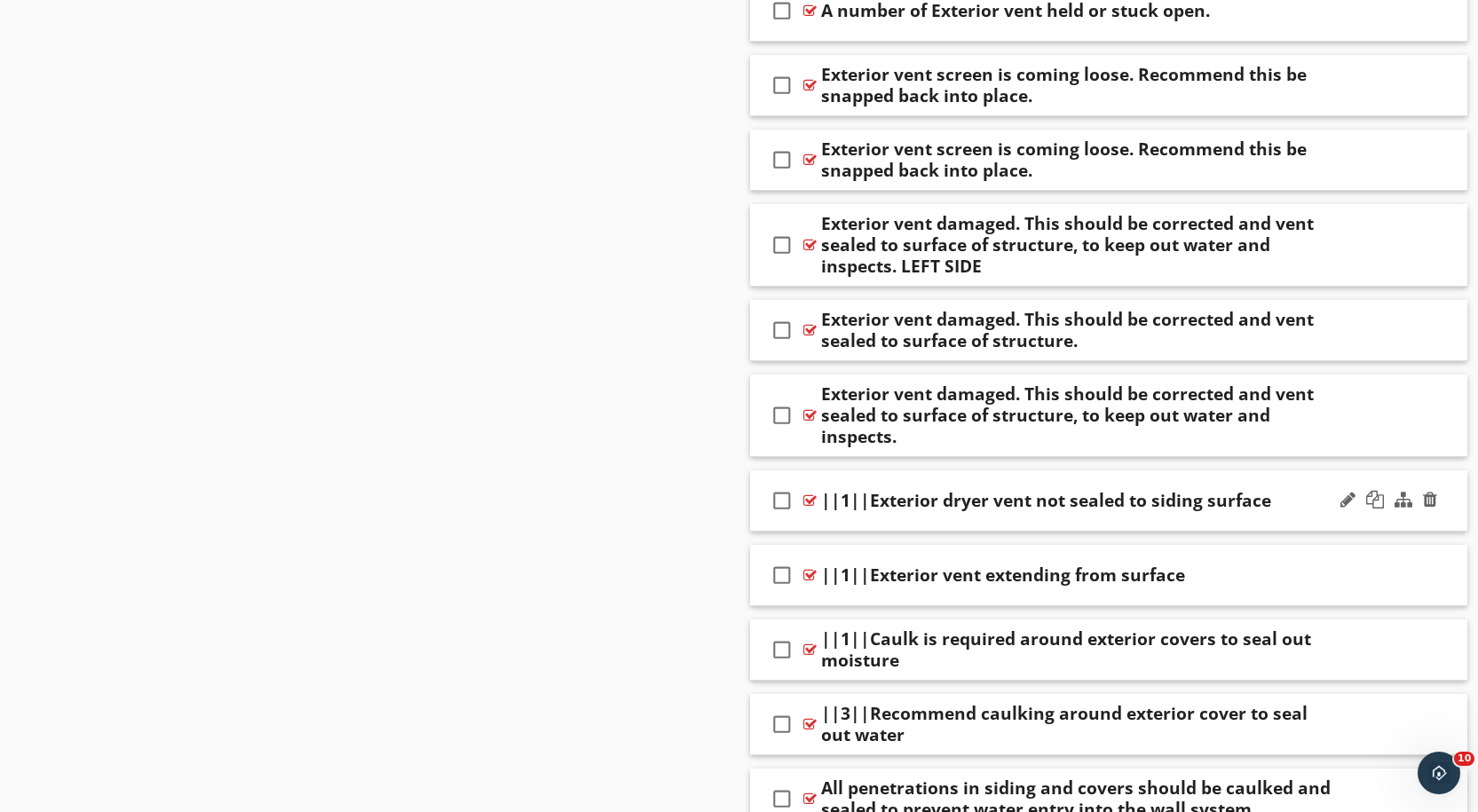
click at [811, 493] on div at bounding box center [809, 500] width 13 height 14
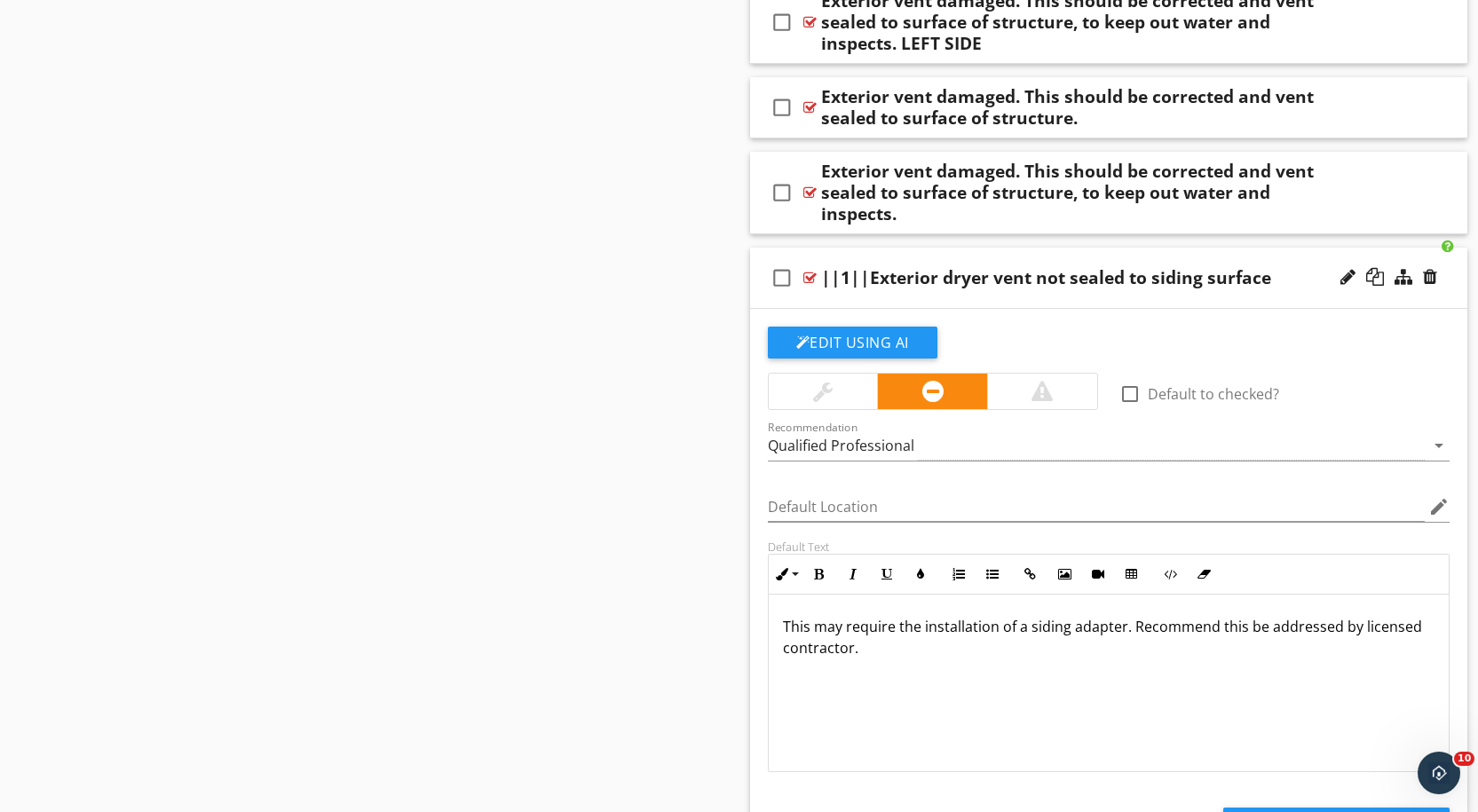
scroll to position [1, 0]
click at [1346, 268] on div at bounding box center [1347, 277] width 15 height 18
click at [861, 264] on input "||1||Exterior dryer vent not sealed to siding surface" at bounding box center [1076, 278] width 511 height 29
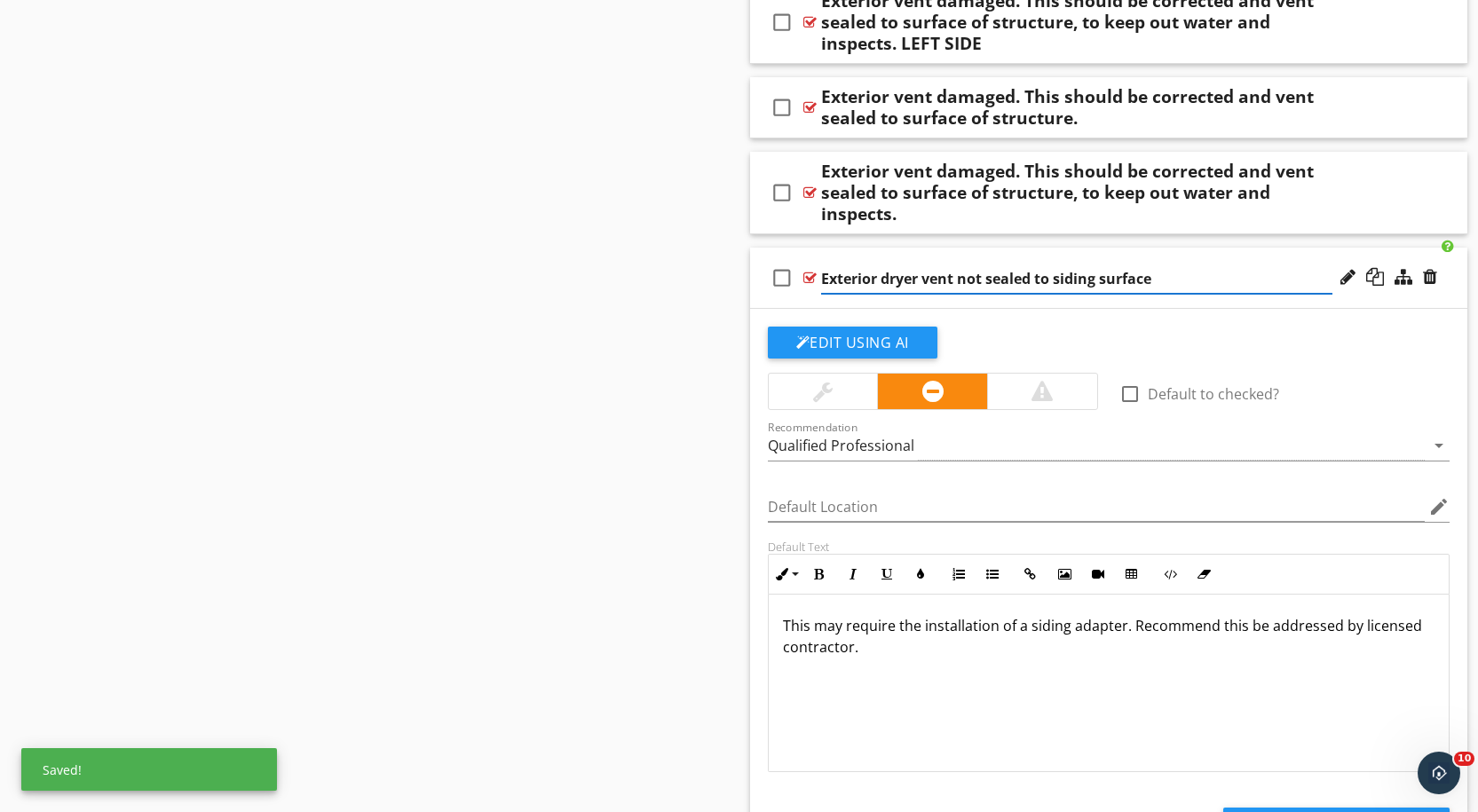
click at [1161, 264] on input "Exterior dryer vent not sealed to siding surface" at bounding box center [1076, 278] width 511 height 29
type input "Exterior dryer vent not sealed to siding surface."
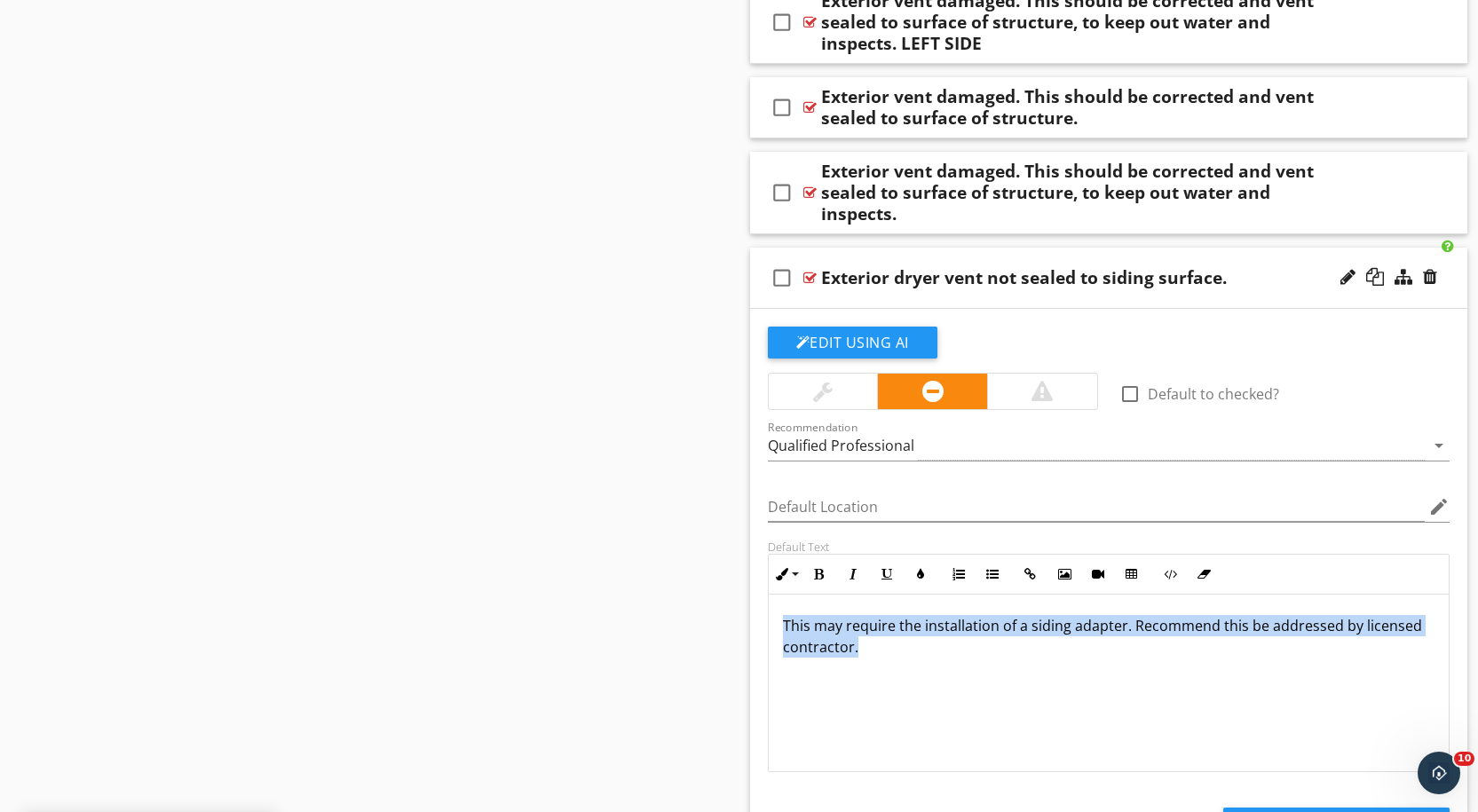
drag, startPoint x: 1130, startPoint y: 616, endPoint x: 894, endPoint y: 638, distance: 237.1
click at [809, 615] on p "This may require the installation of a siding adapter. Recommend this be addres…" at bounding box center [1109, 636] width 652 height 43
click at [905, 645] on div "This may require the installation of a siding adapter. Recommend this be addres…" at bounding box center [1109, 683] width 681 height 178
drag, startPoint x: 1129, startPoint y: 609, endPoint x: 762, endPoint y: 604, distance: 366.6
click at [762, 604] on div "Default Text Inline Style XLarge Large Normal Small Light Small/Light Bold Ital…" at bounding box center [1109, 656] width 704 height 233
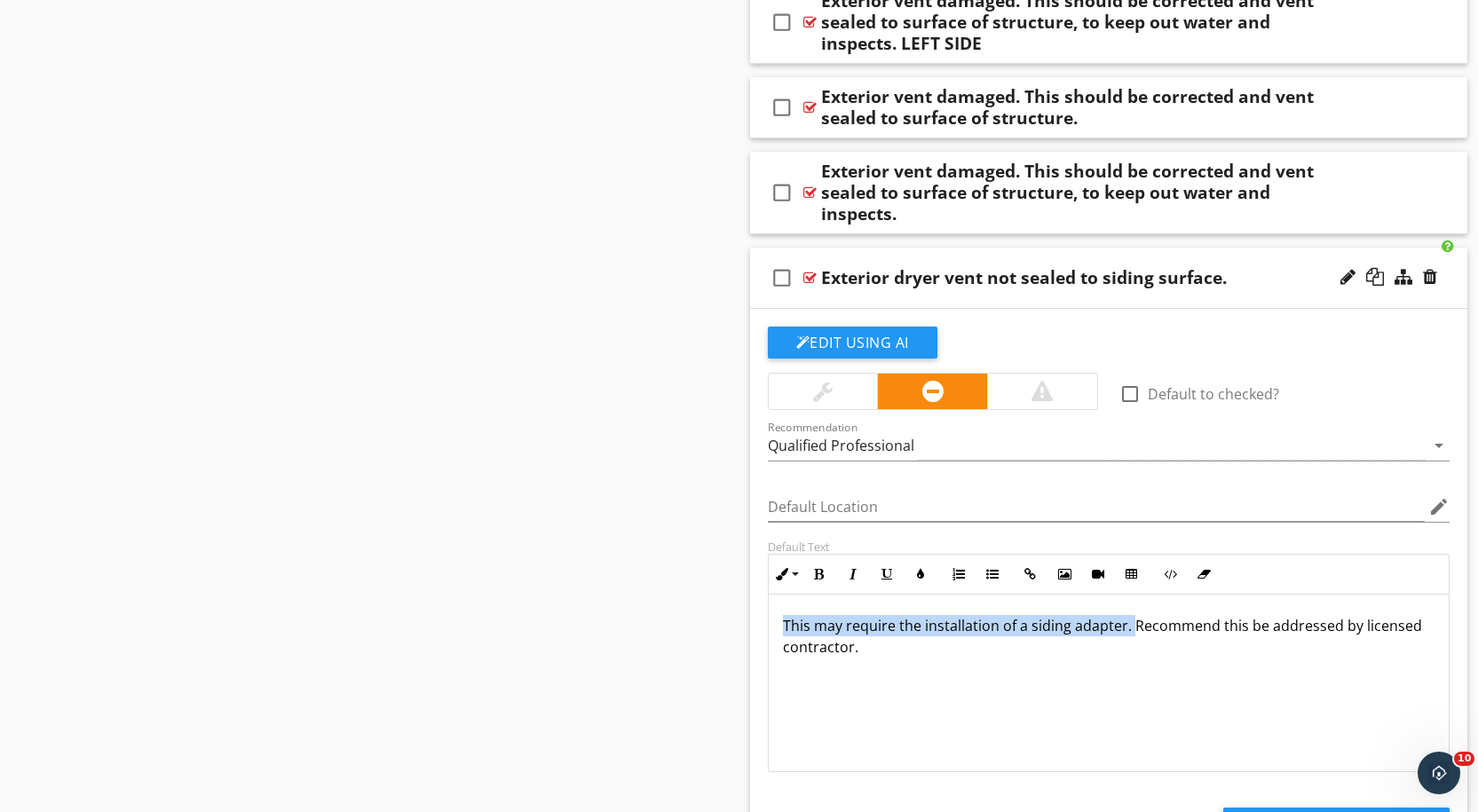
copy p "This may require the installation of a siding adapter."
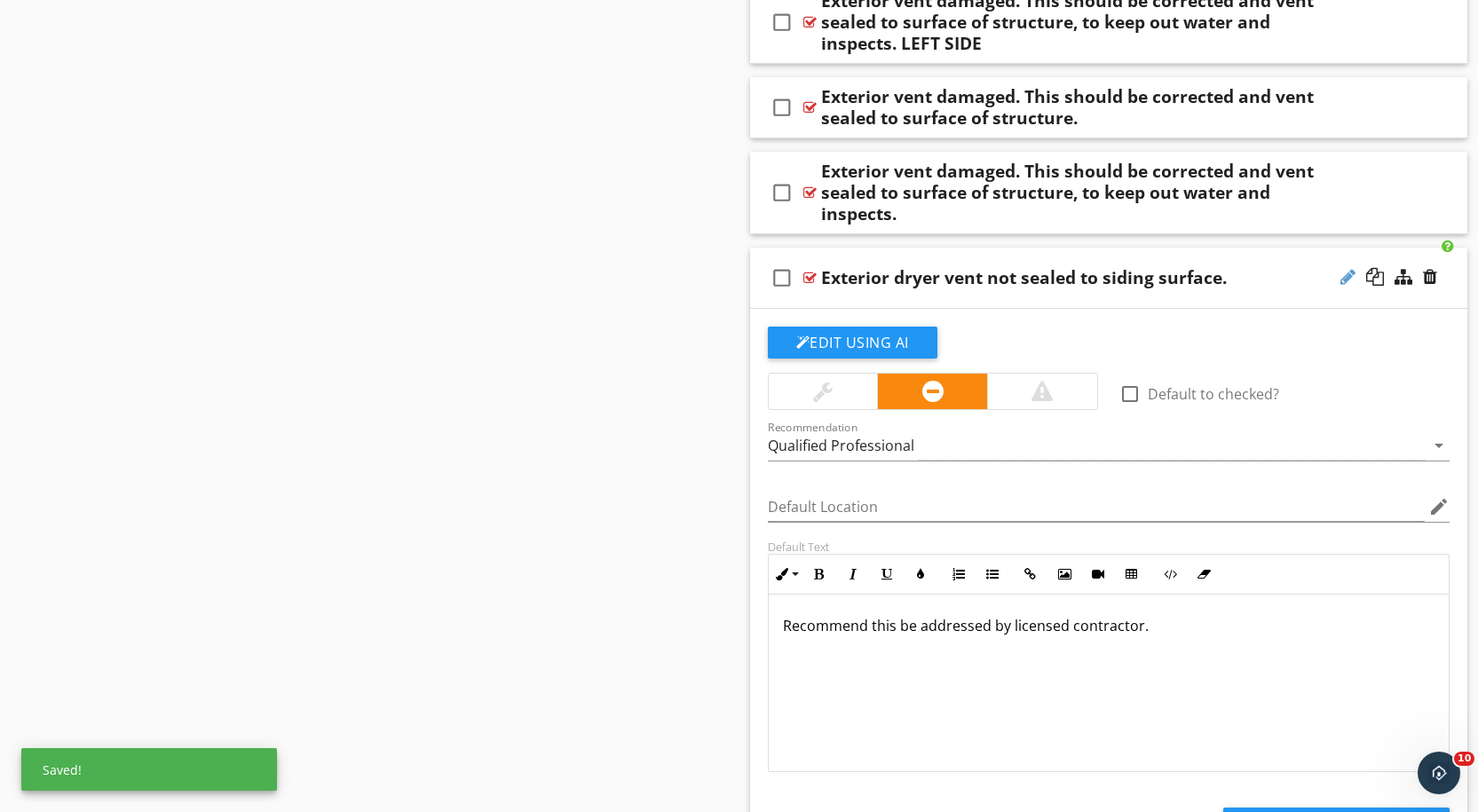
click at [1351, 268] on div at bounding box center [1347, 277] width 15 height 18
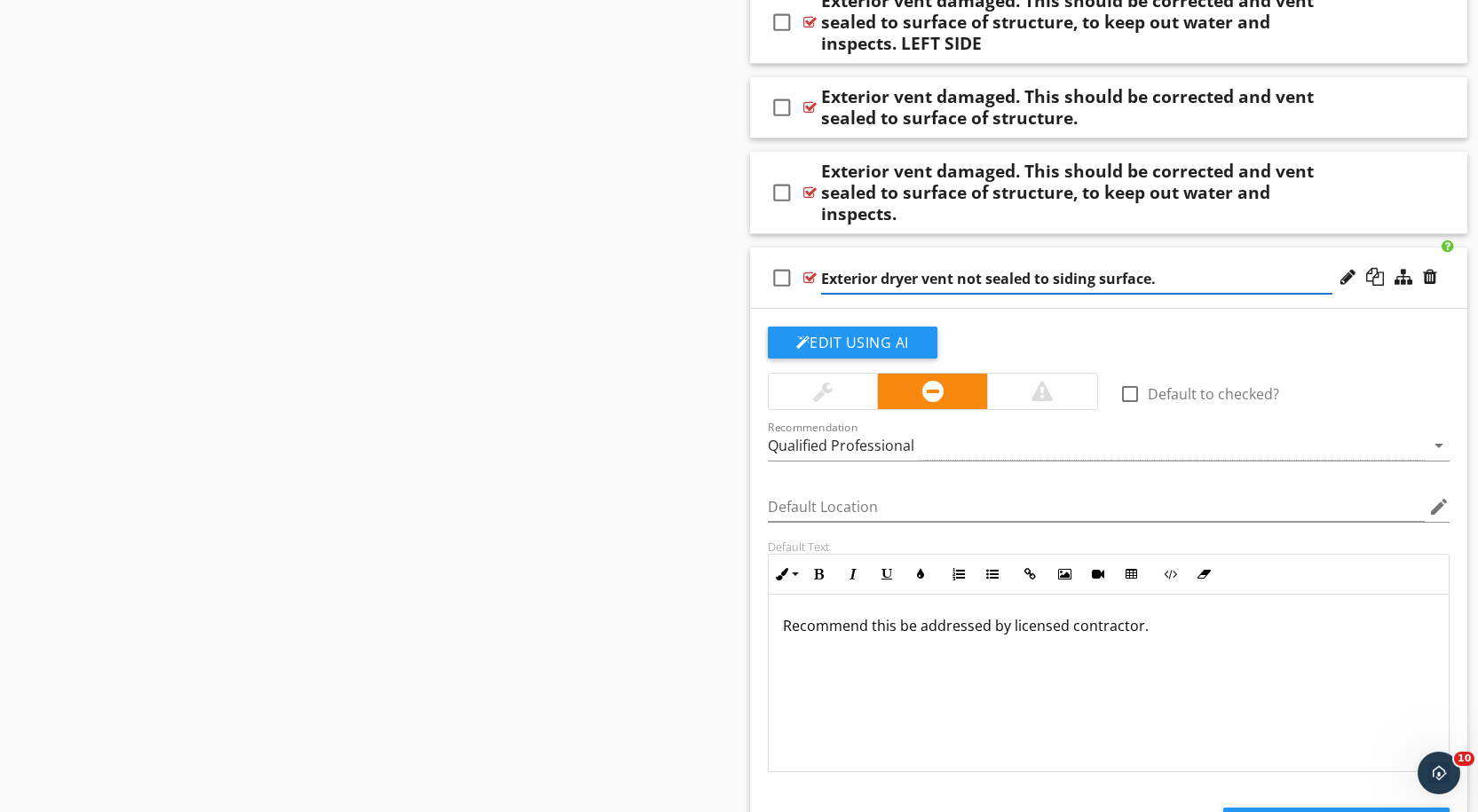
paste input "This may require the installation of a siding adapter."
type input "Exterior dryer vent not sealed to siding surface. This may require the installa…"
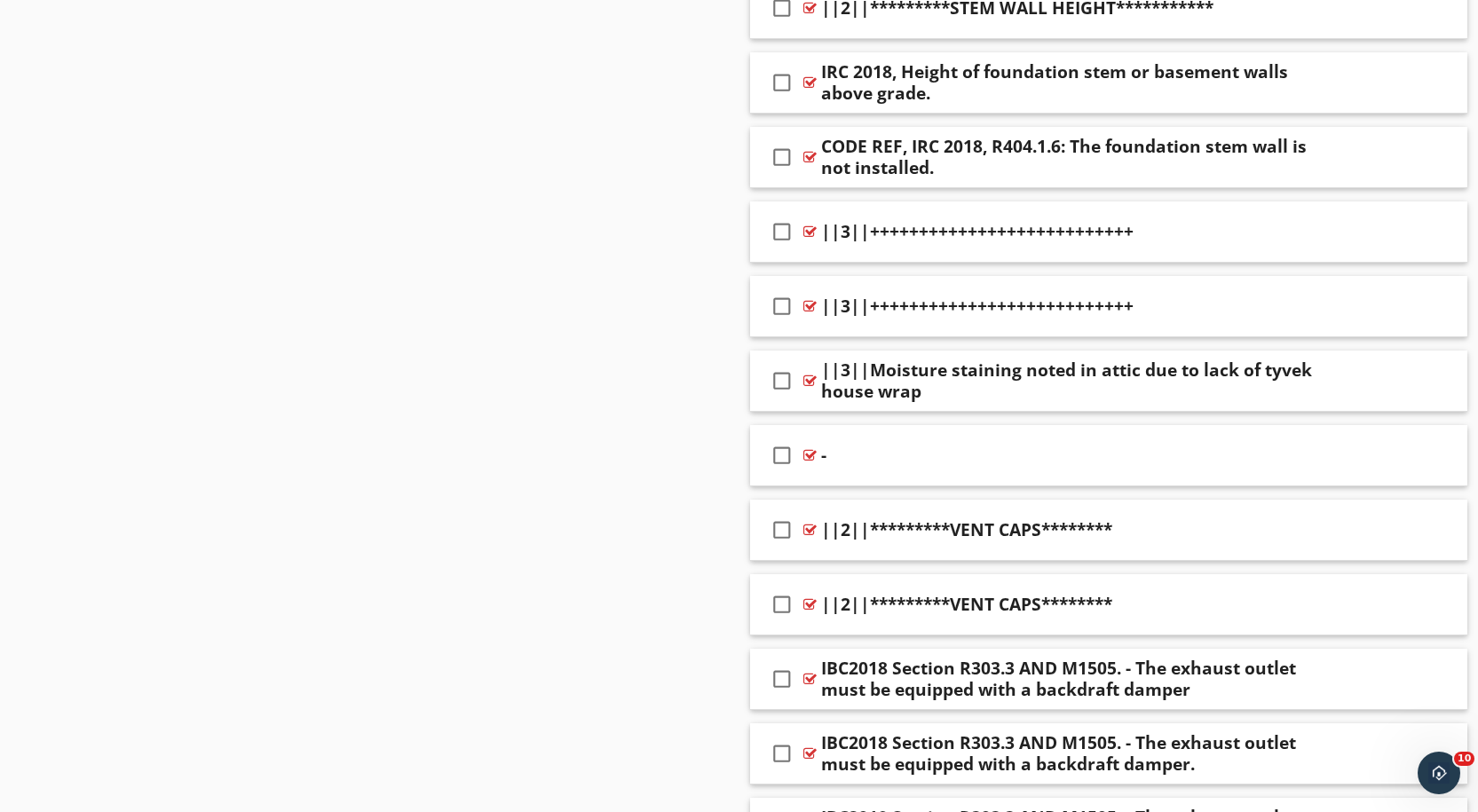
scroll to position [11005, 0]
click at [812, 375] on div at bounding box center [809, 382] width 13 height 14
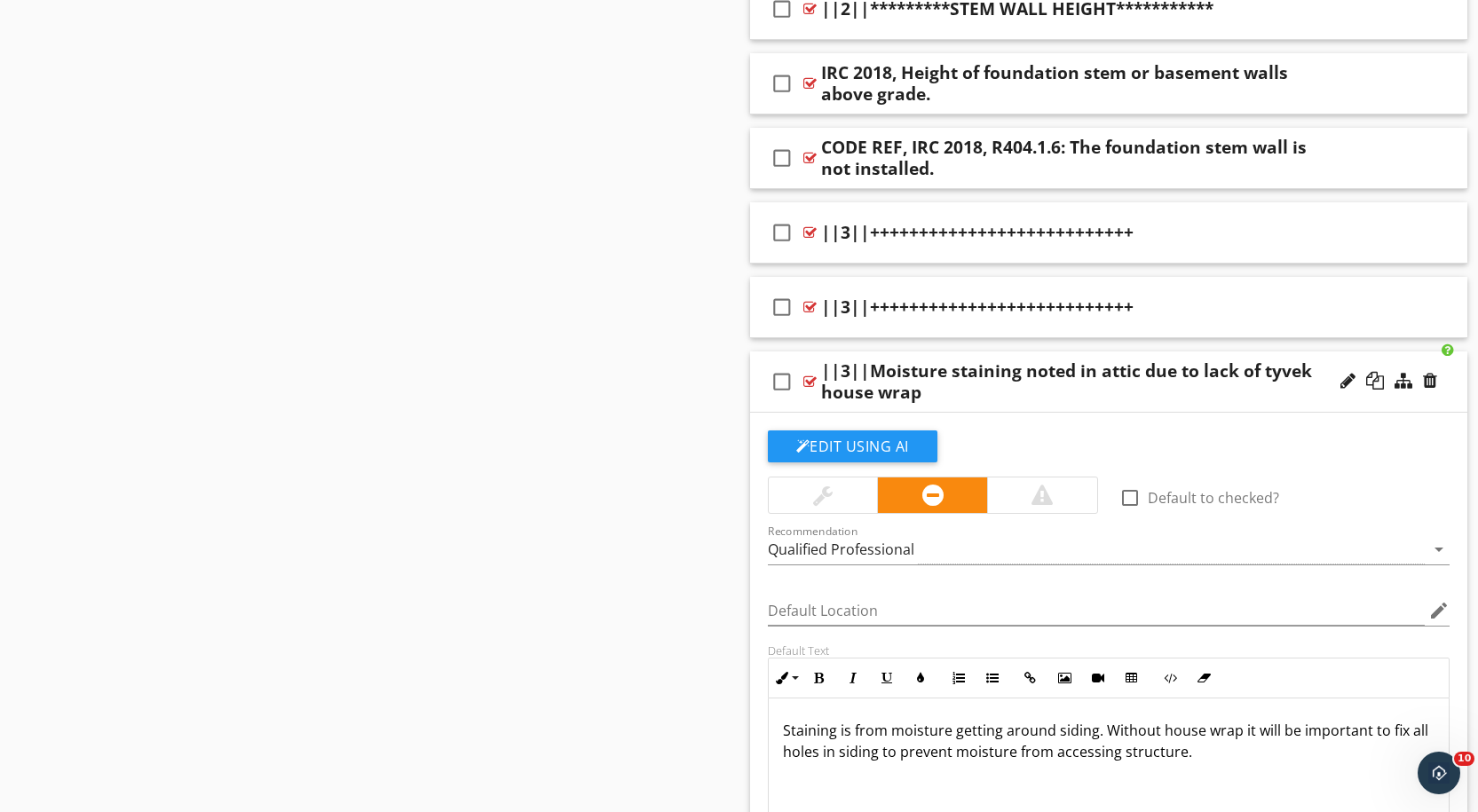
click at [809, 375] on div at bounding box center [809, 382] width 13 height 14
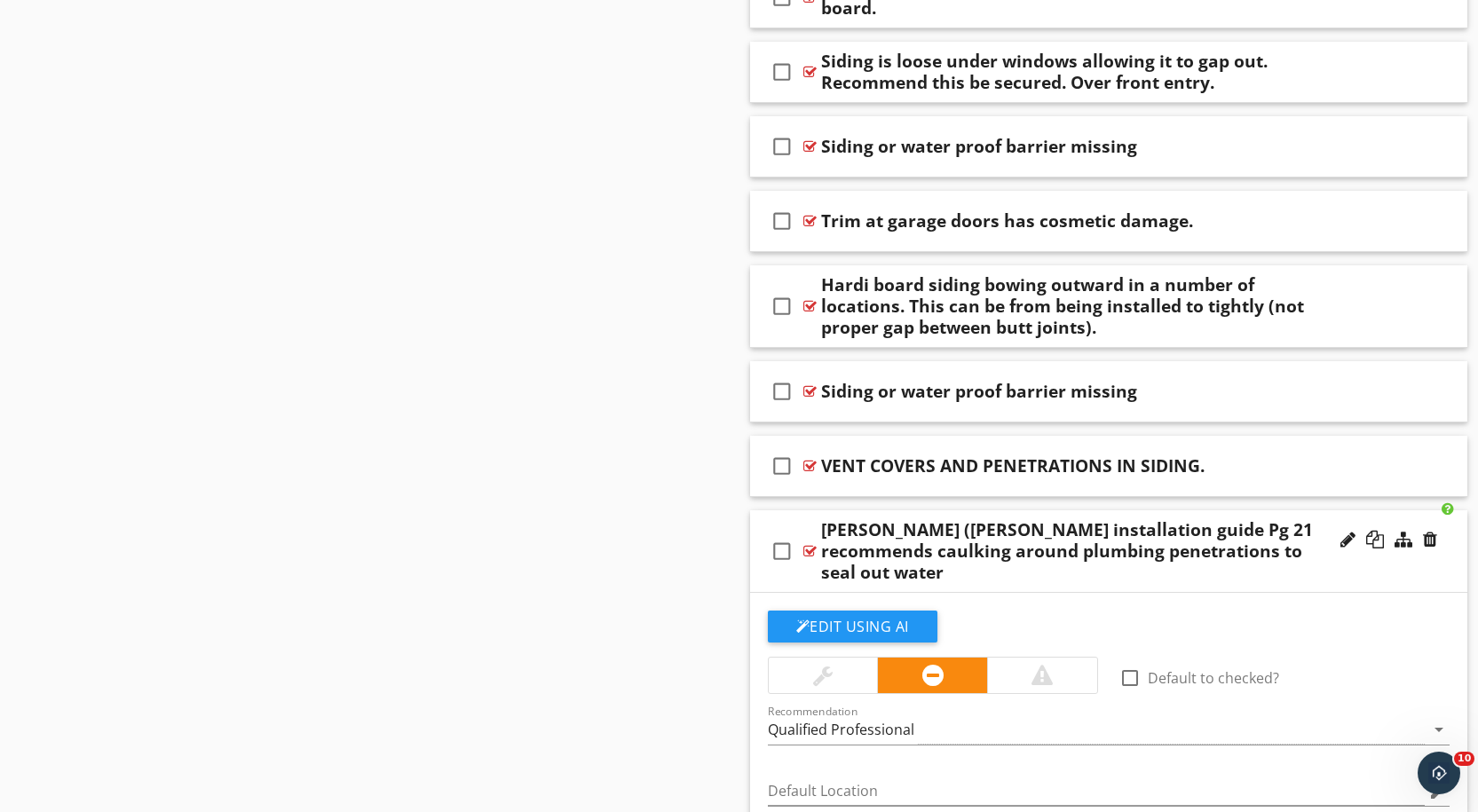
scroll to position [5201, 0]
click at [780, 470] on icon "check_box_outline_blank" at bounding box center [782, 465] width 28 height 43
click at [1378, 461] on div at bounding box center [1375, 464] width 18 height 18
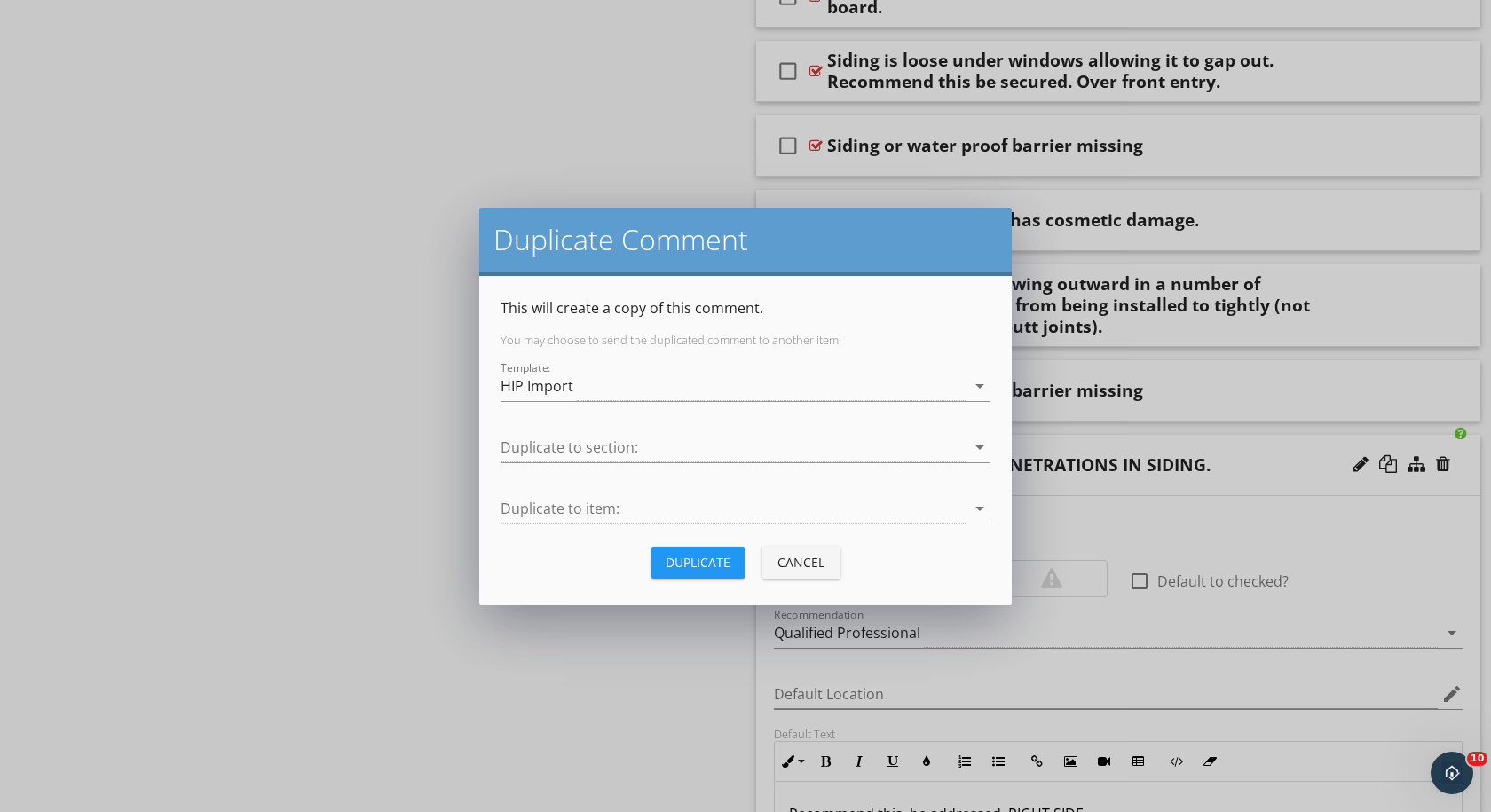
click at [679, 564] on div "Duplicate" at bounding box center [698, 562] width 65 height 19
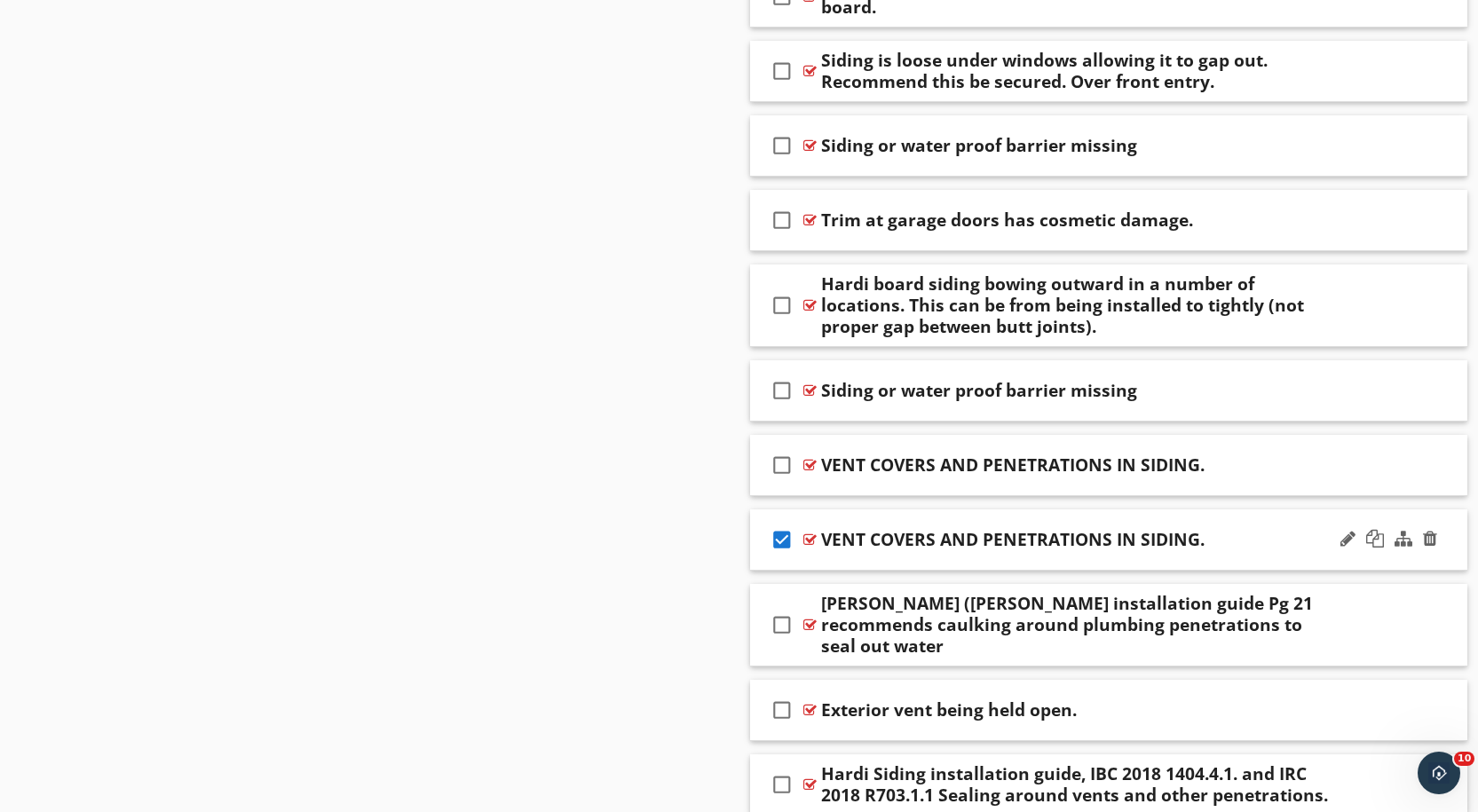
click at [810, 537] on div at bounding box center [809, 540] width 13 height 14
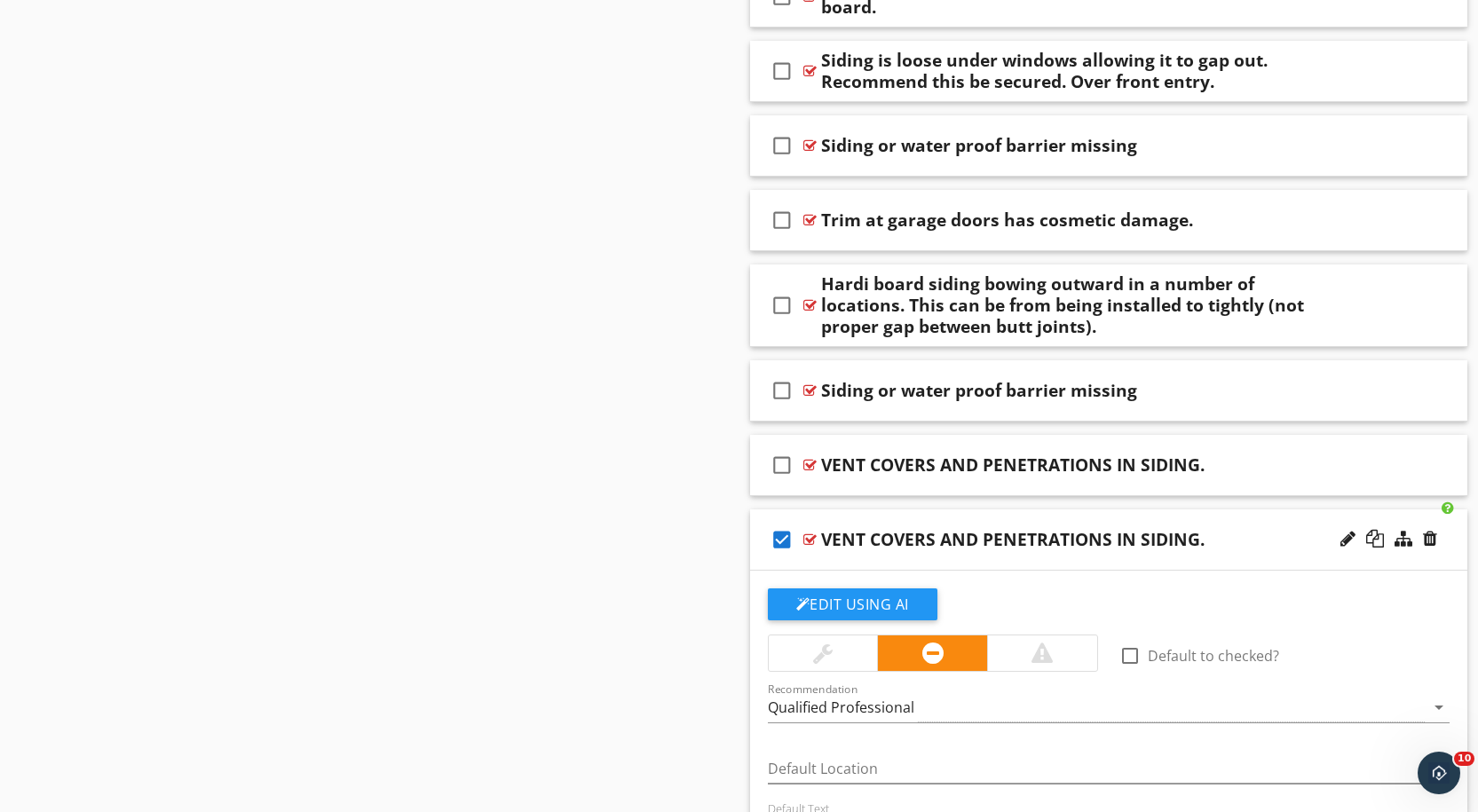
click at [774, 539] on icon "check_box" at bounding box center [782, 539] width 28 height 43
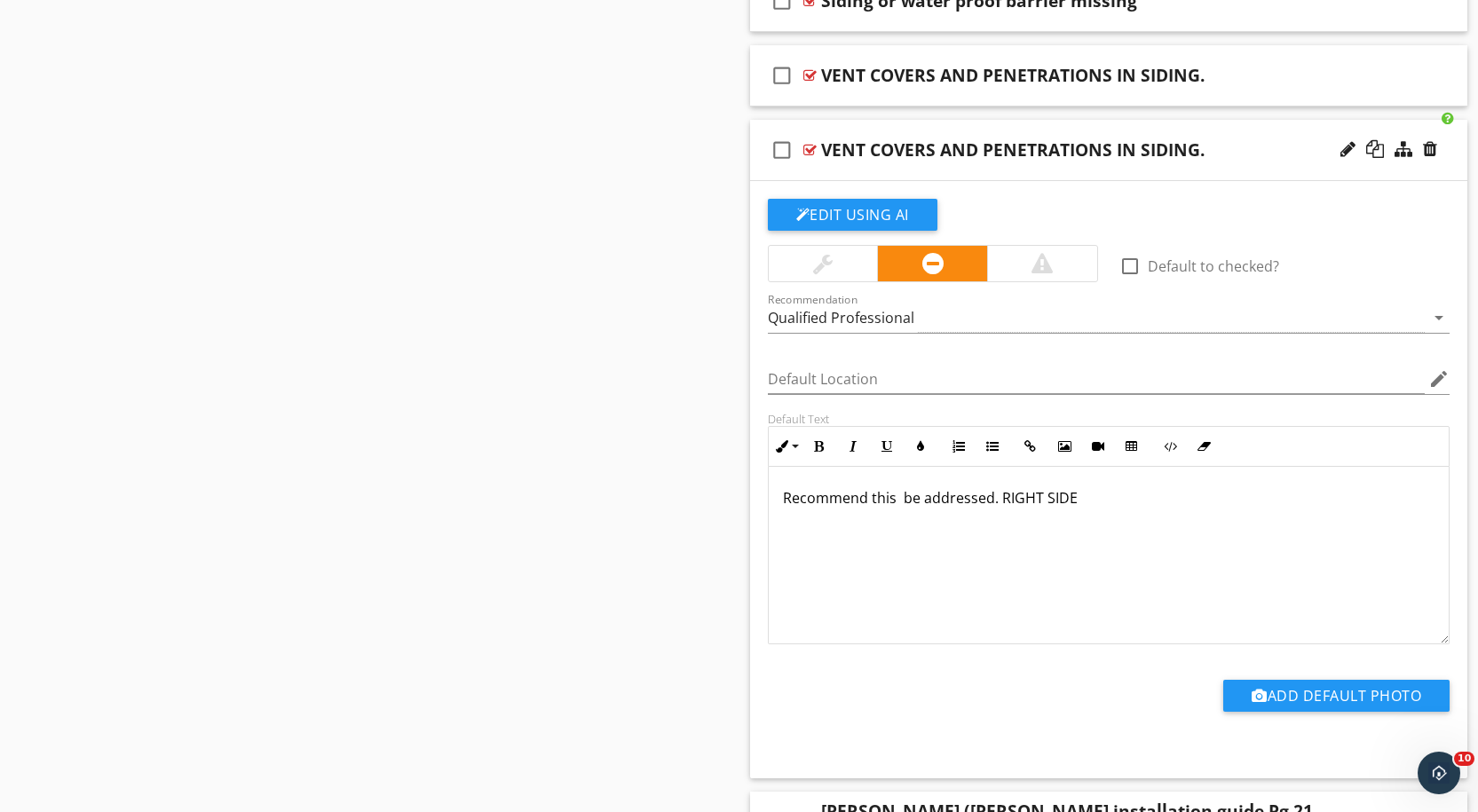
scroll to position [0, 0]
drag, startPoint x: 1103, startPoint y: 504, endPoint x: 722, endPoint y: 470, distance: 382.3
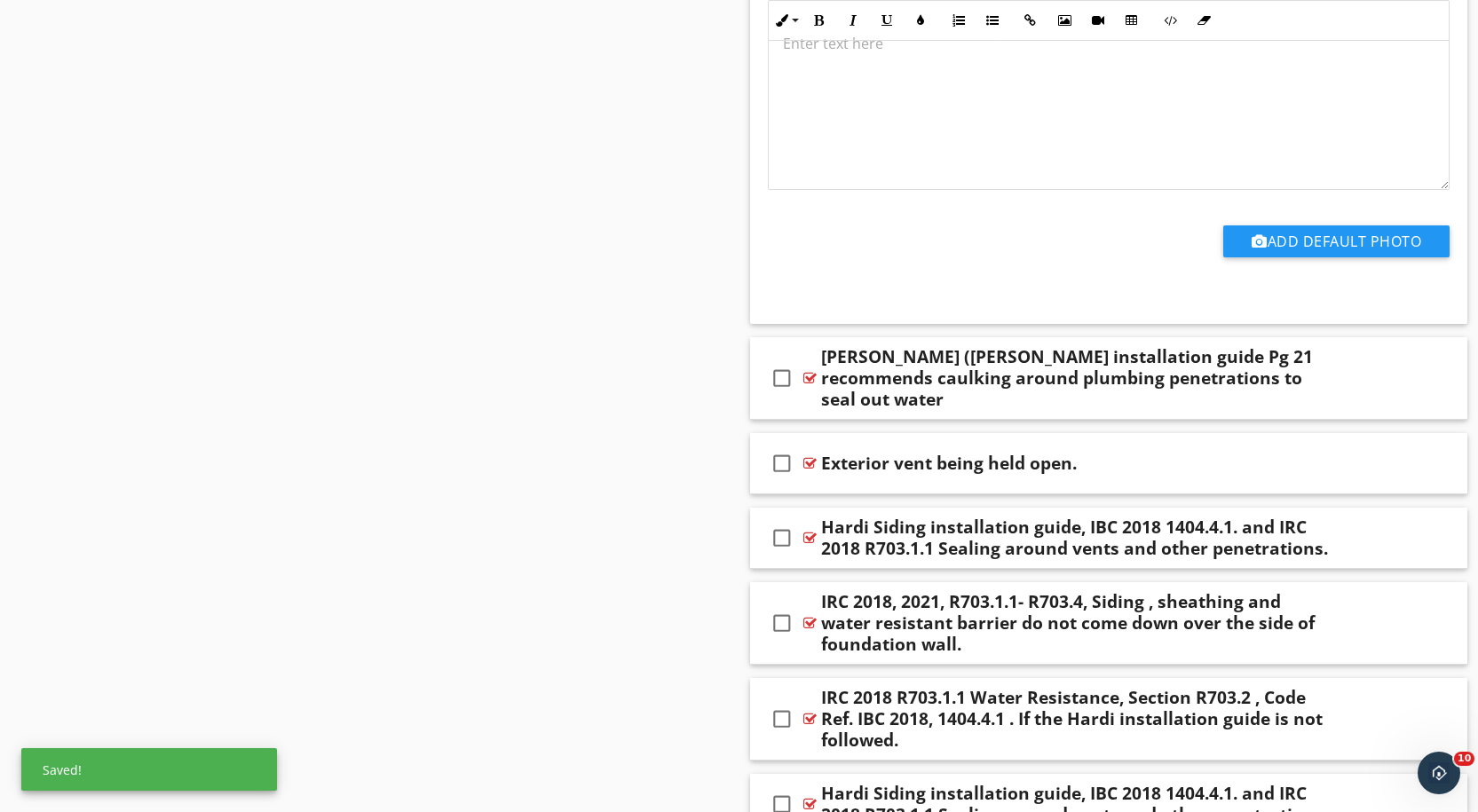
scroll to position [6046, 0]
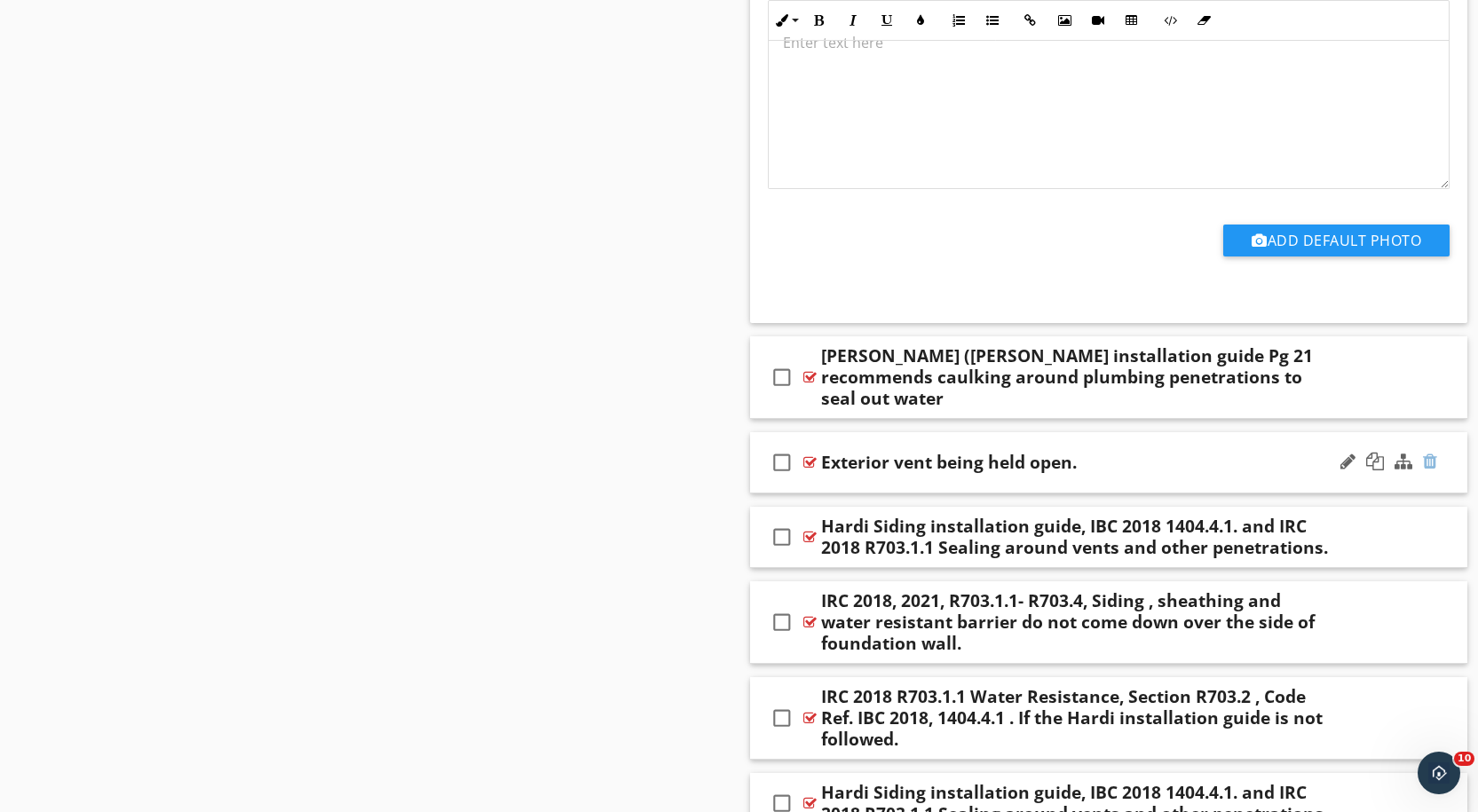
click at [1433, 465] on div at bounding box center [1430, 462] width 14 height 18
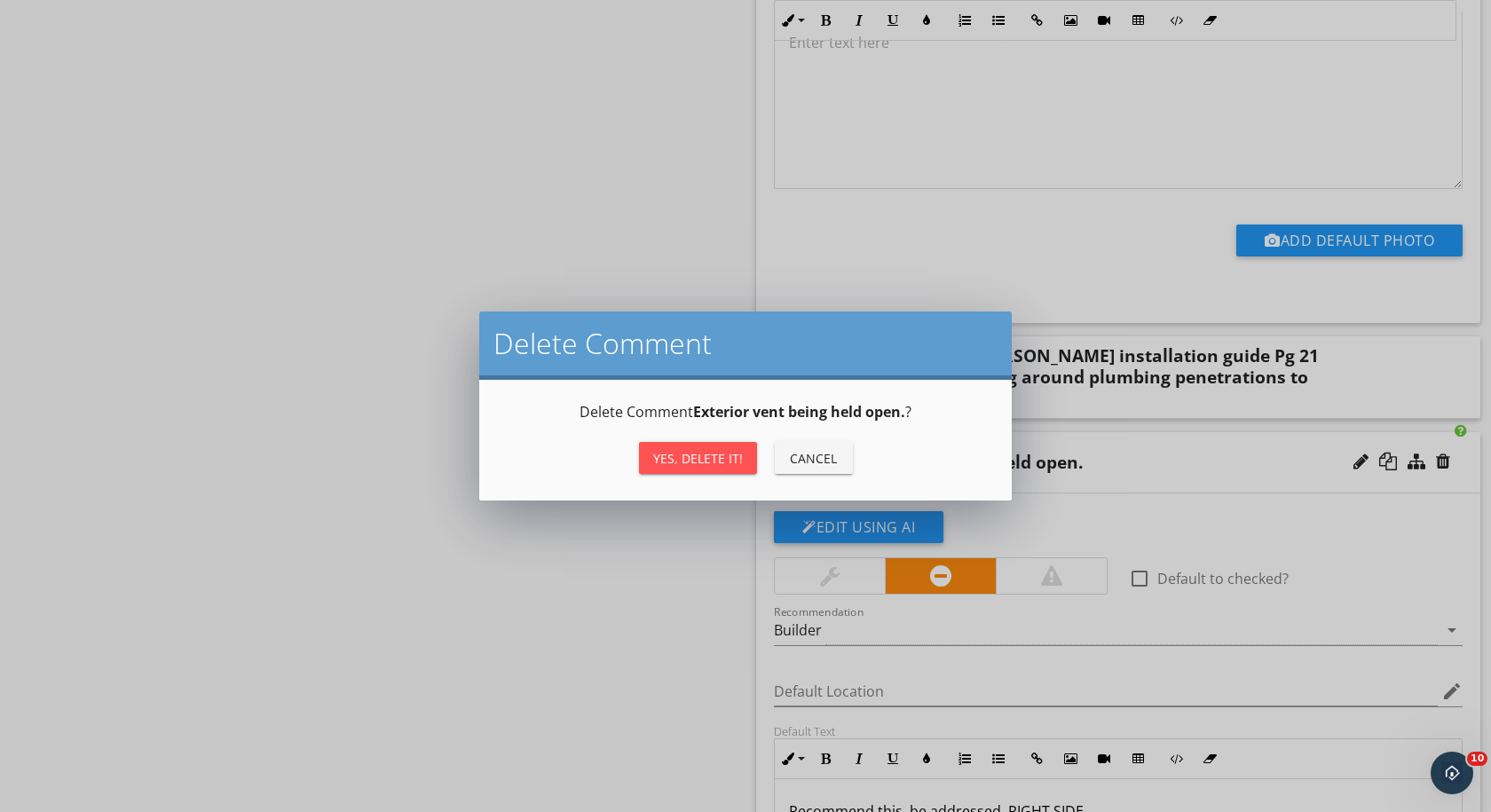
click at [708, 458] on div "Yes, Delete it!" at bounding box center [698, 458] width 90 height 19
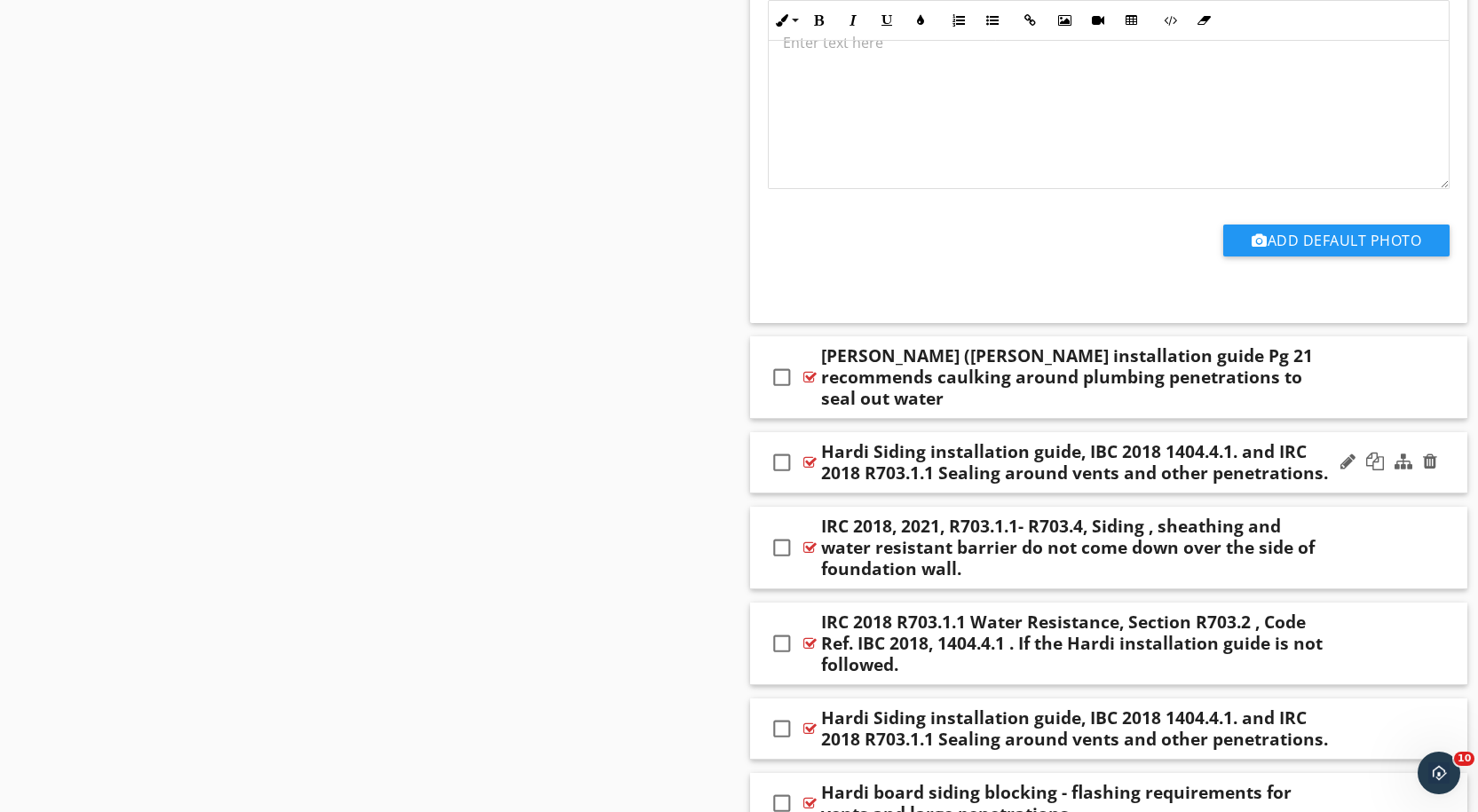
click at [811, 458] on div at bounding box center [809, 462] width 13 height 14
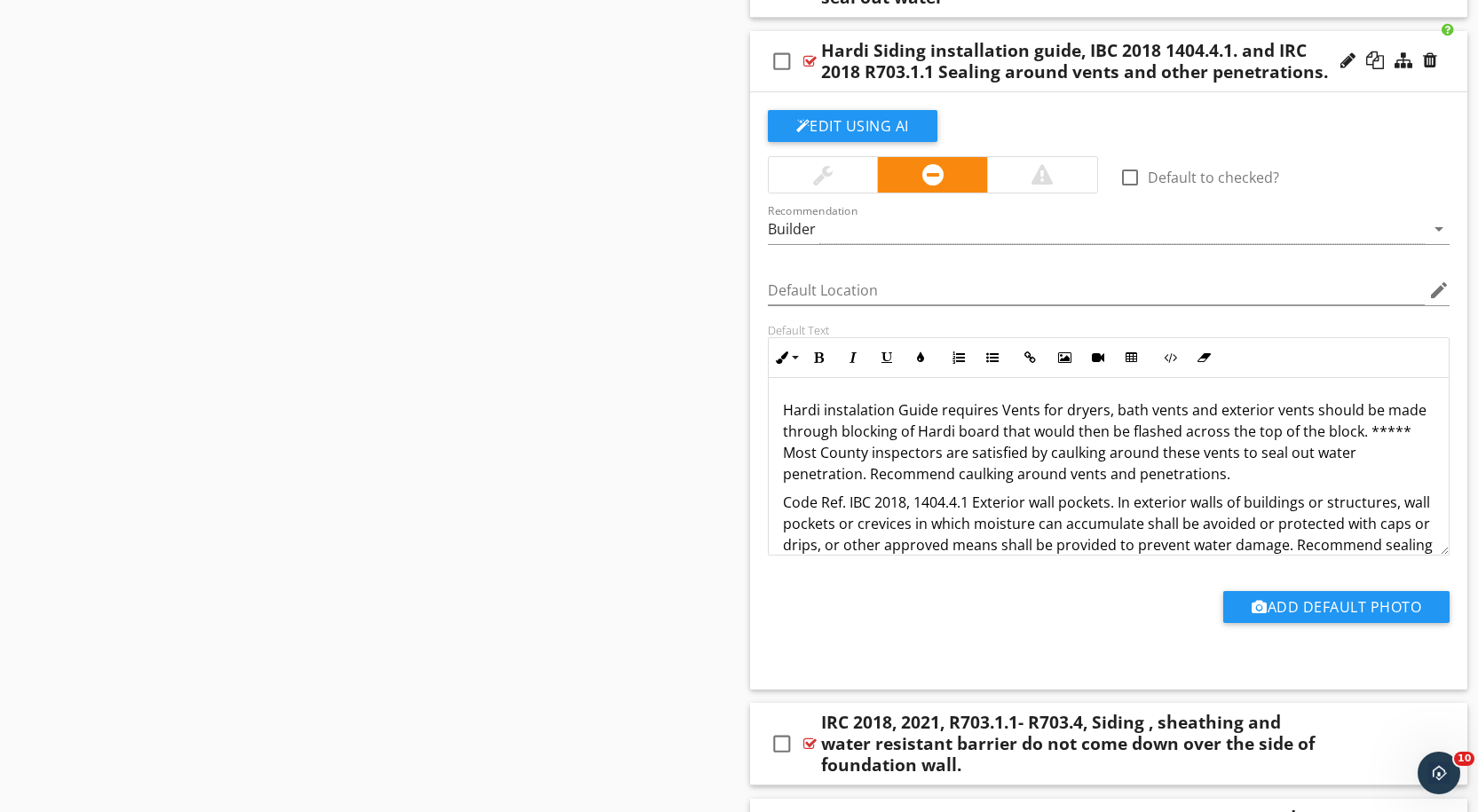
scroll to position [43, 0]
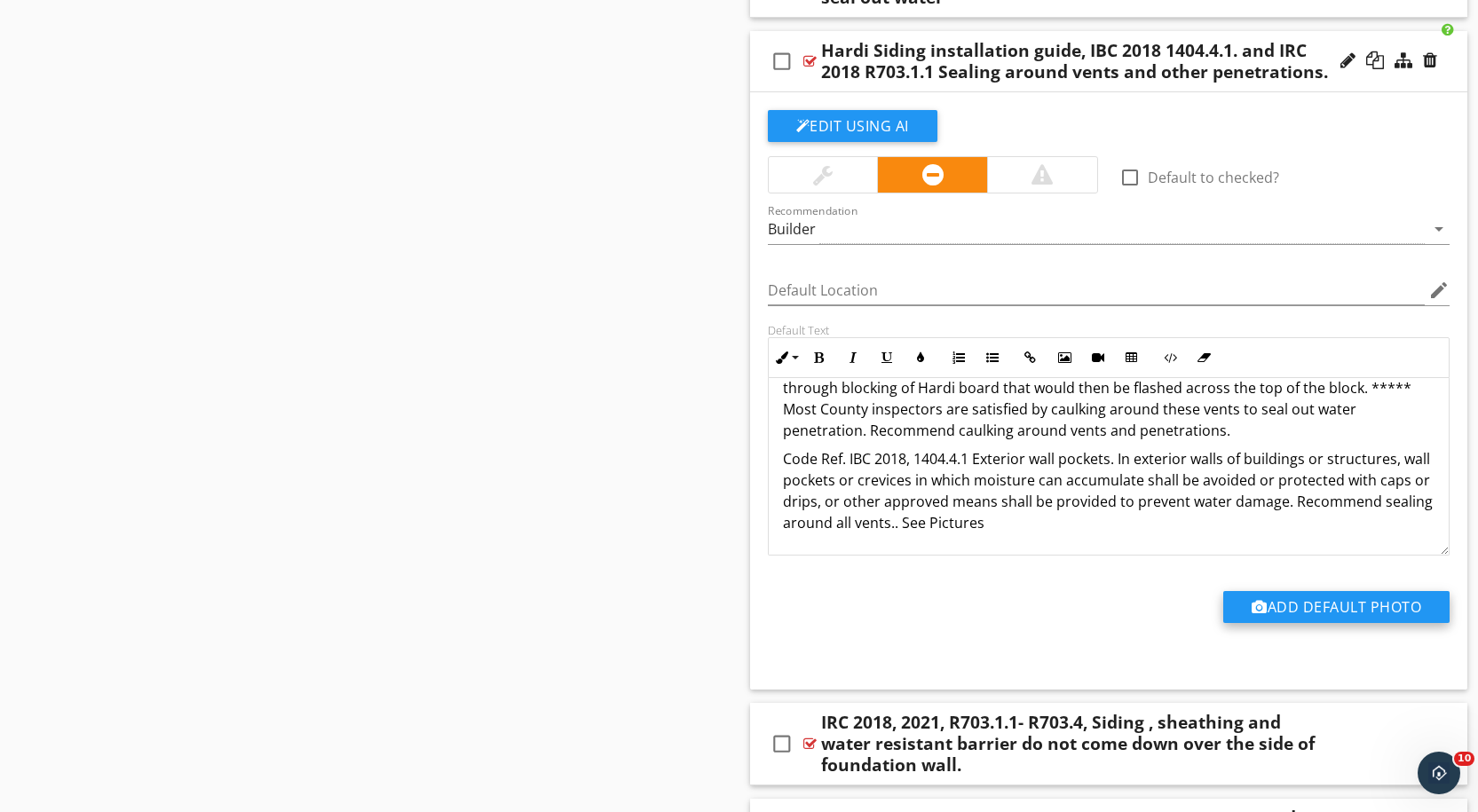
click at [1323, 605] on button "Add Default Photo" at bounding box center [1336, 607] width 226 height 32
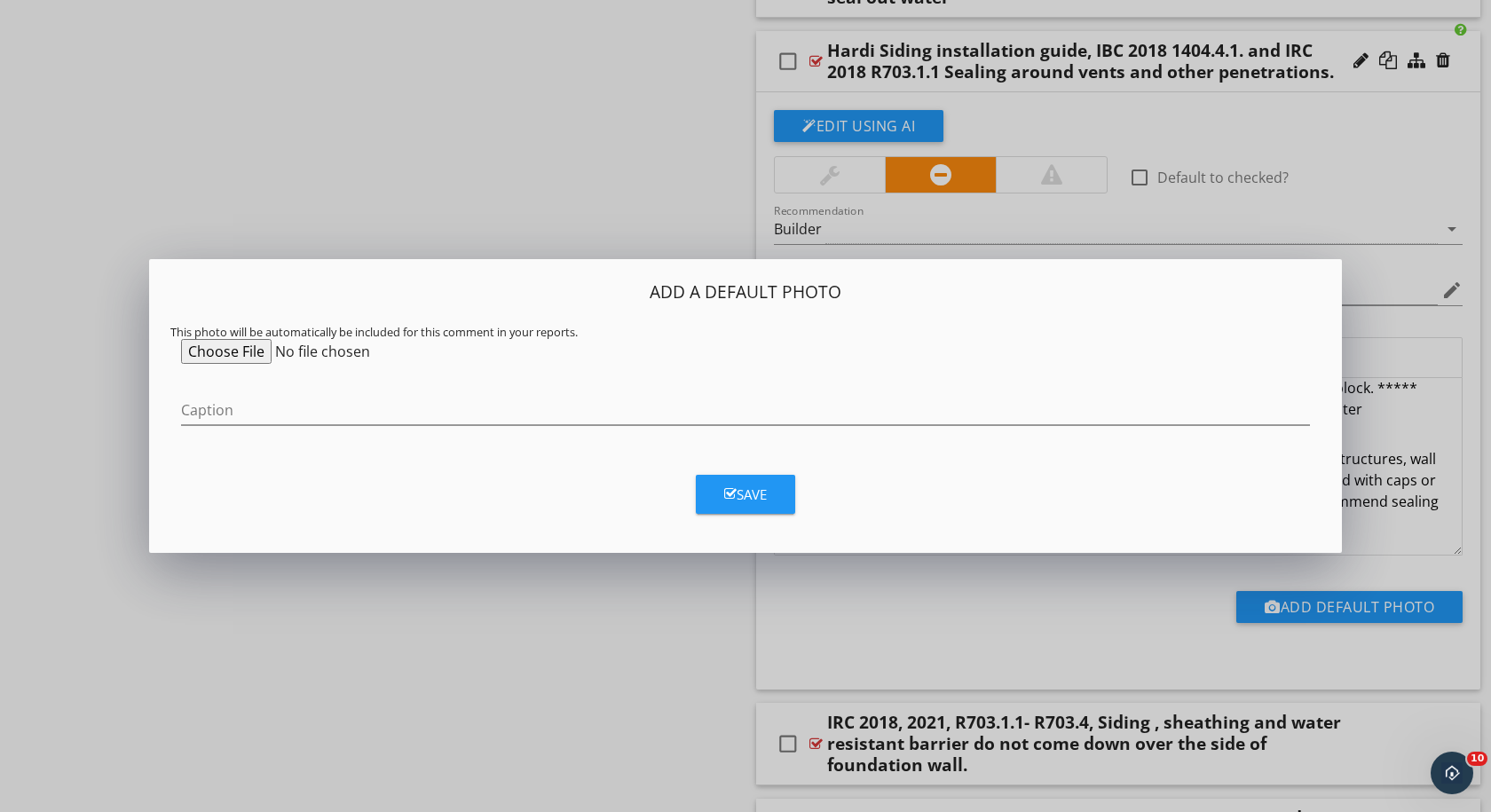
click at [218, 348] on input "file" at bounding box center [317, 351] width 272 height 25
click at [228, 349] on input "file" at bounding box center [317, 351] width 272 height 25
type input "C:\fakepath\vent Blocks.jpg"
click at [739, 493] on div "Save" at bounding box center [745, 495] width 43 height 20
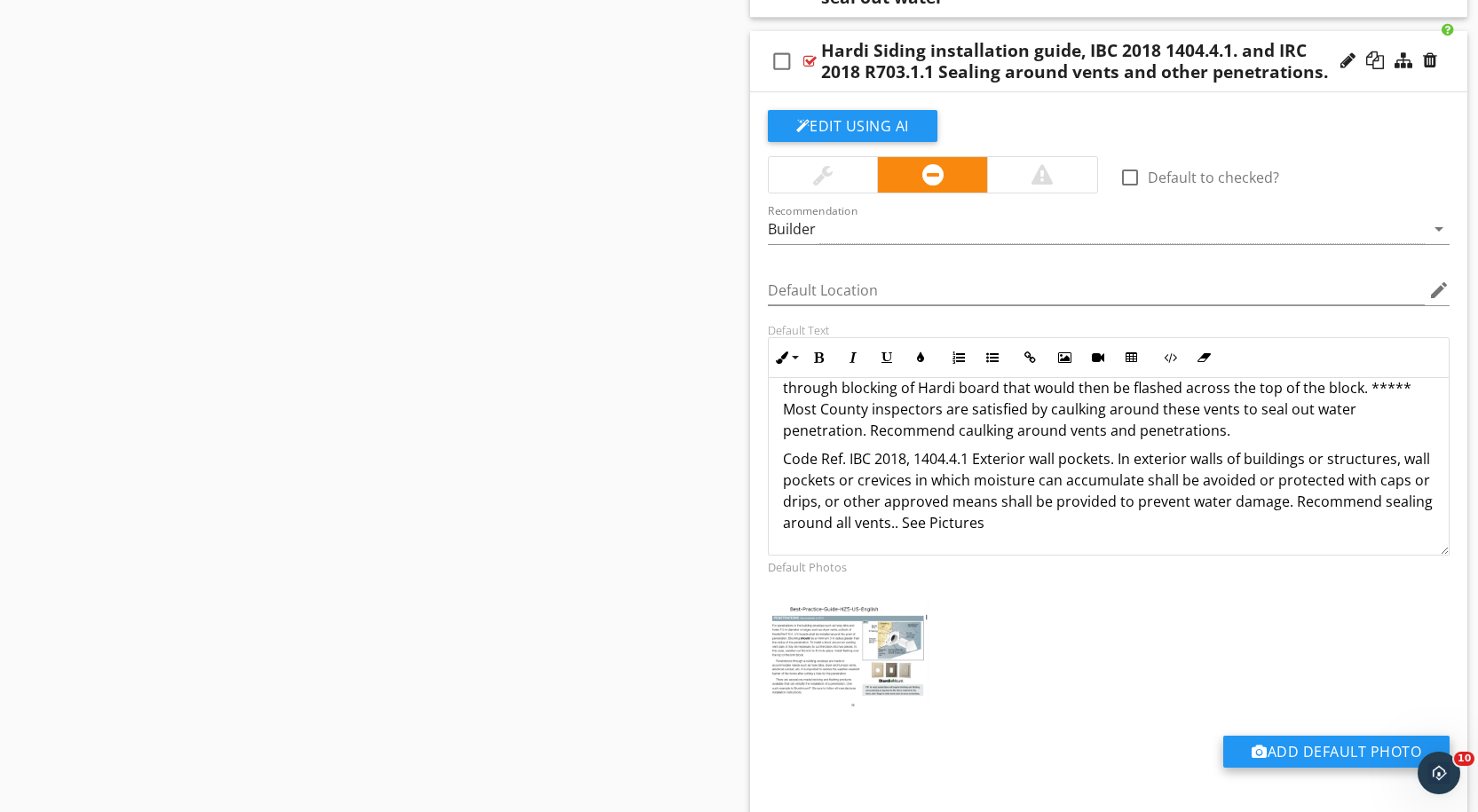
click at [1314, 752] on button "Add Default Photo" at bounding box center [1336, 752] width 226 height 32
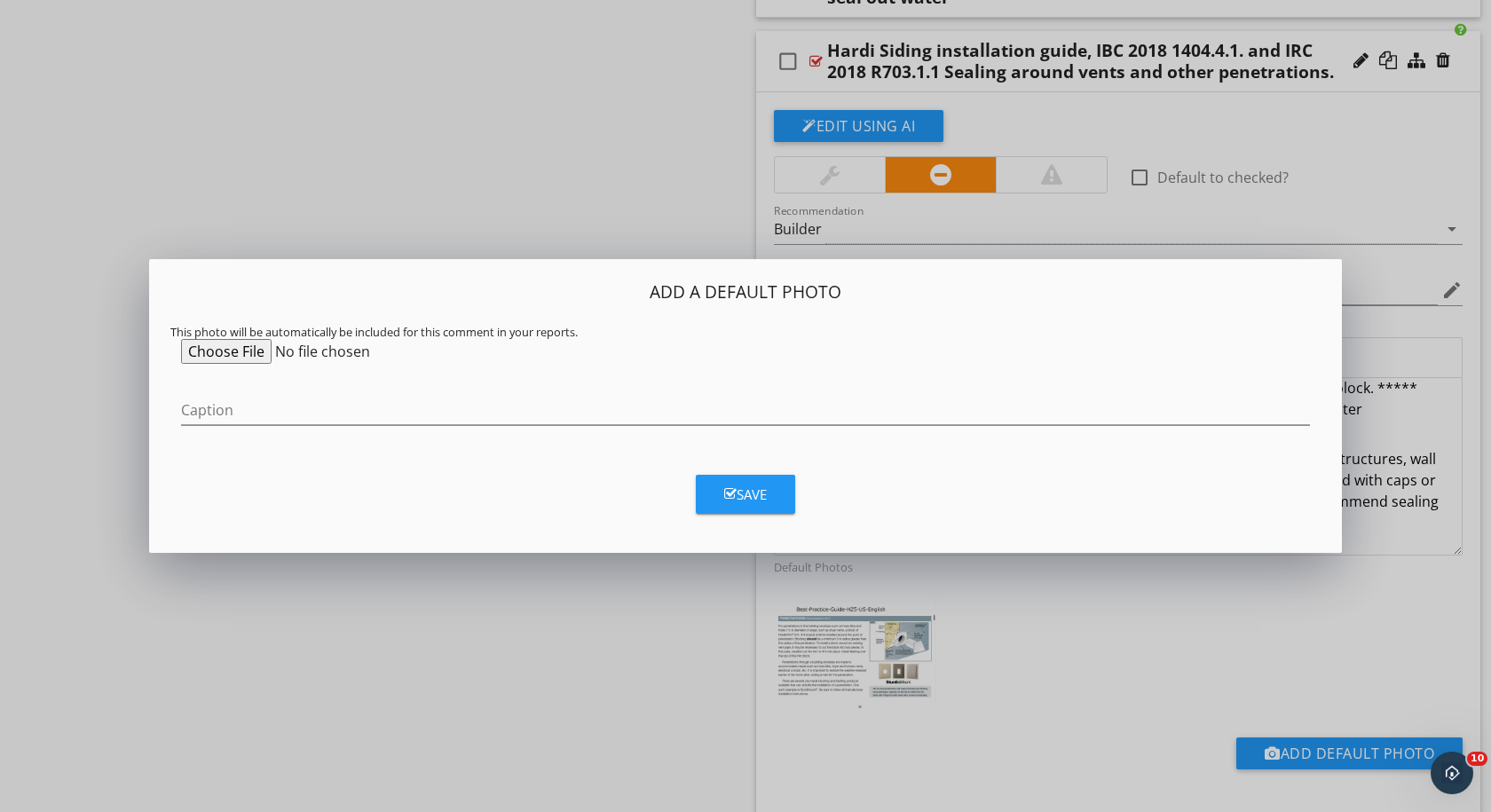
click at [211, 350] on input "file" at bounding box center [317, 351] width 272 height 25
type input "C:\fakepath\HardiPicsVent.jpeg"
click at [744, 498] on div "Save" at bounding box center [745, 495] width 43 height 20
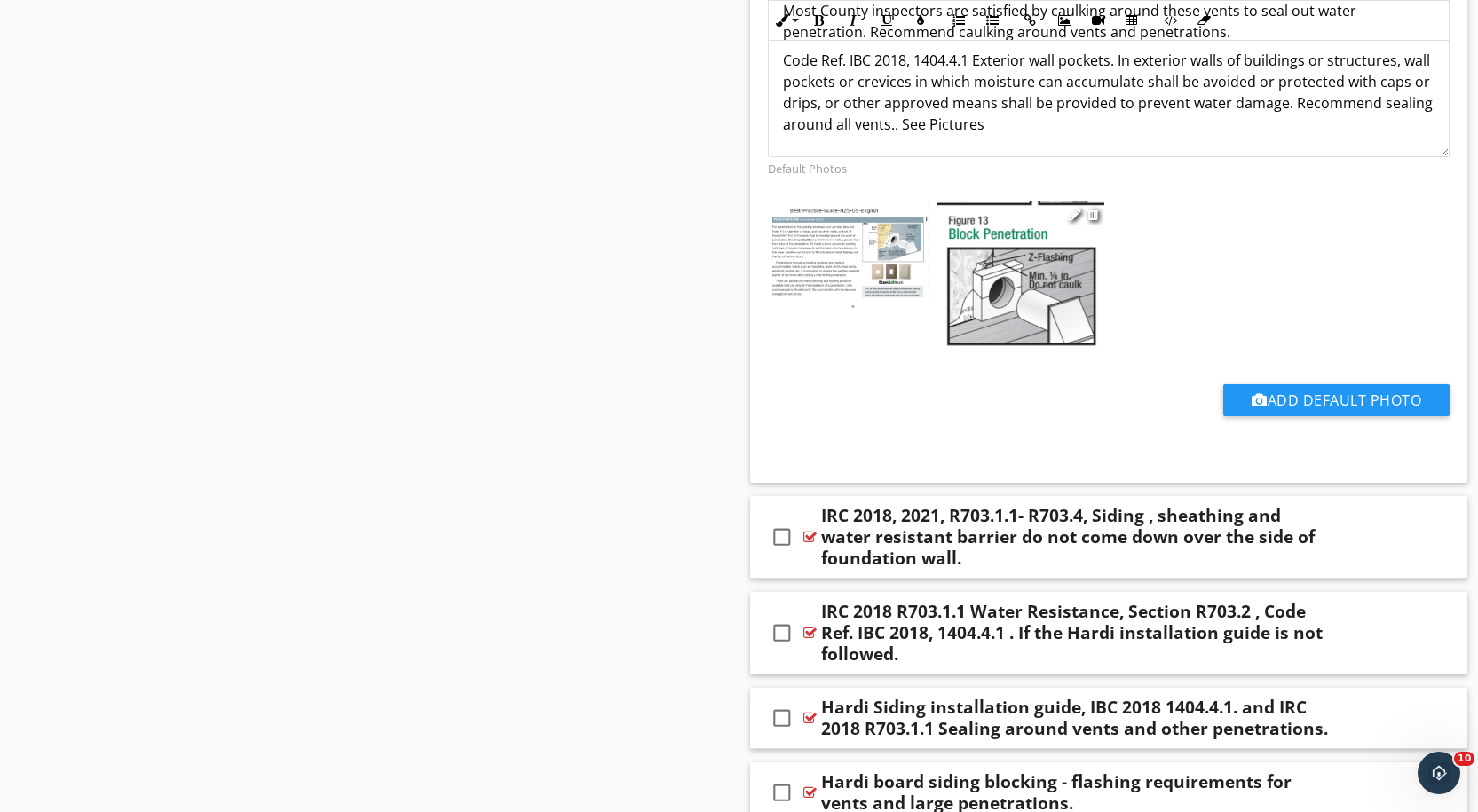
scroll to position [6847, 0]
click at [813, 633] on div at bounding box center [809, 632] width 13 height 14
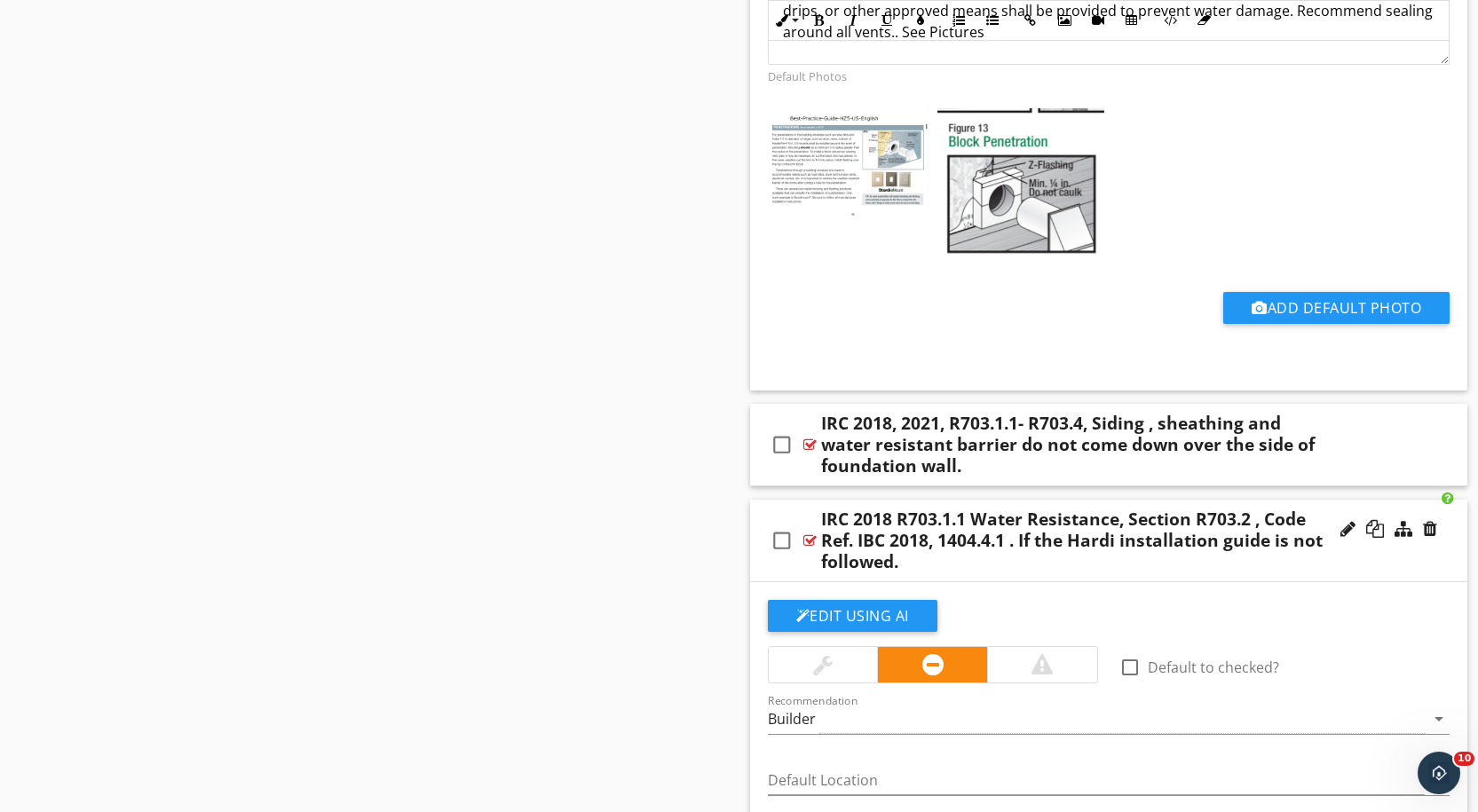
scroll to position [6937, 0]
click at [810, 535] on div at bounding box center [809, 541] width 13 height 14
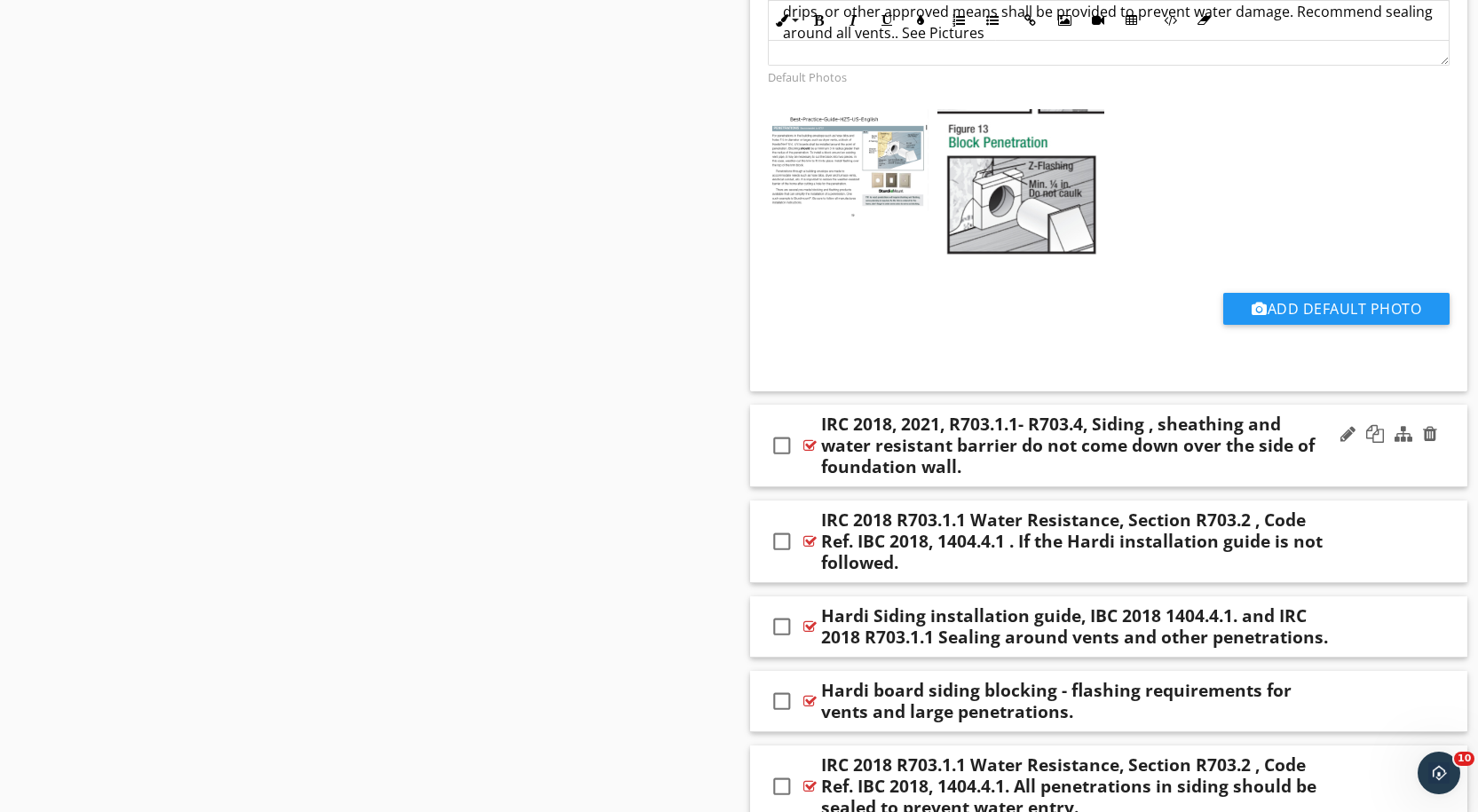
click at [810, 443] on div at bounding box center [809, 445] width 13 height 14
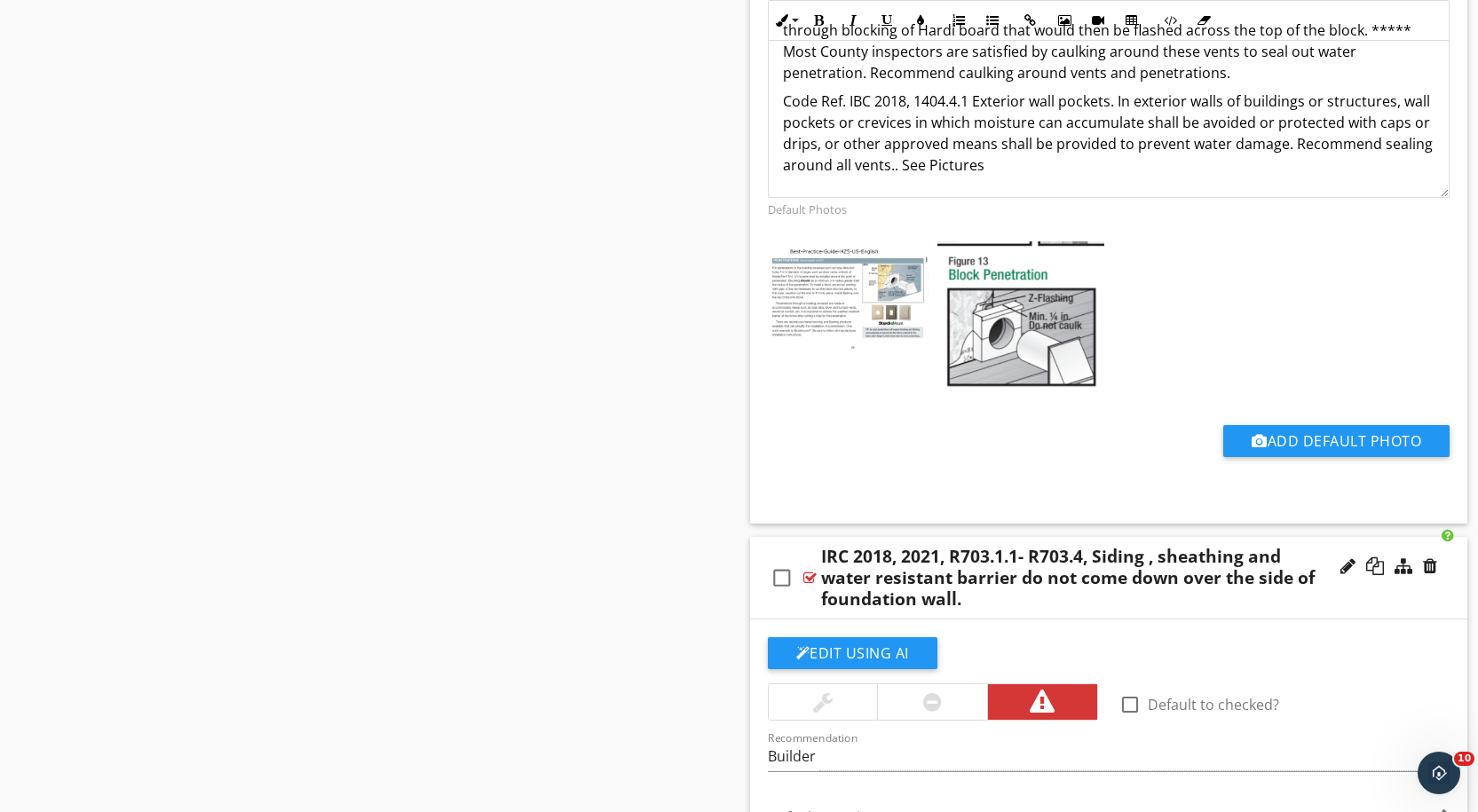
scroll to position [6804, 0]
click at [809, 575] on div at bounding box center [809, 579] width 13 height 14
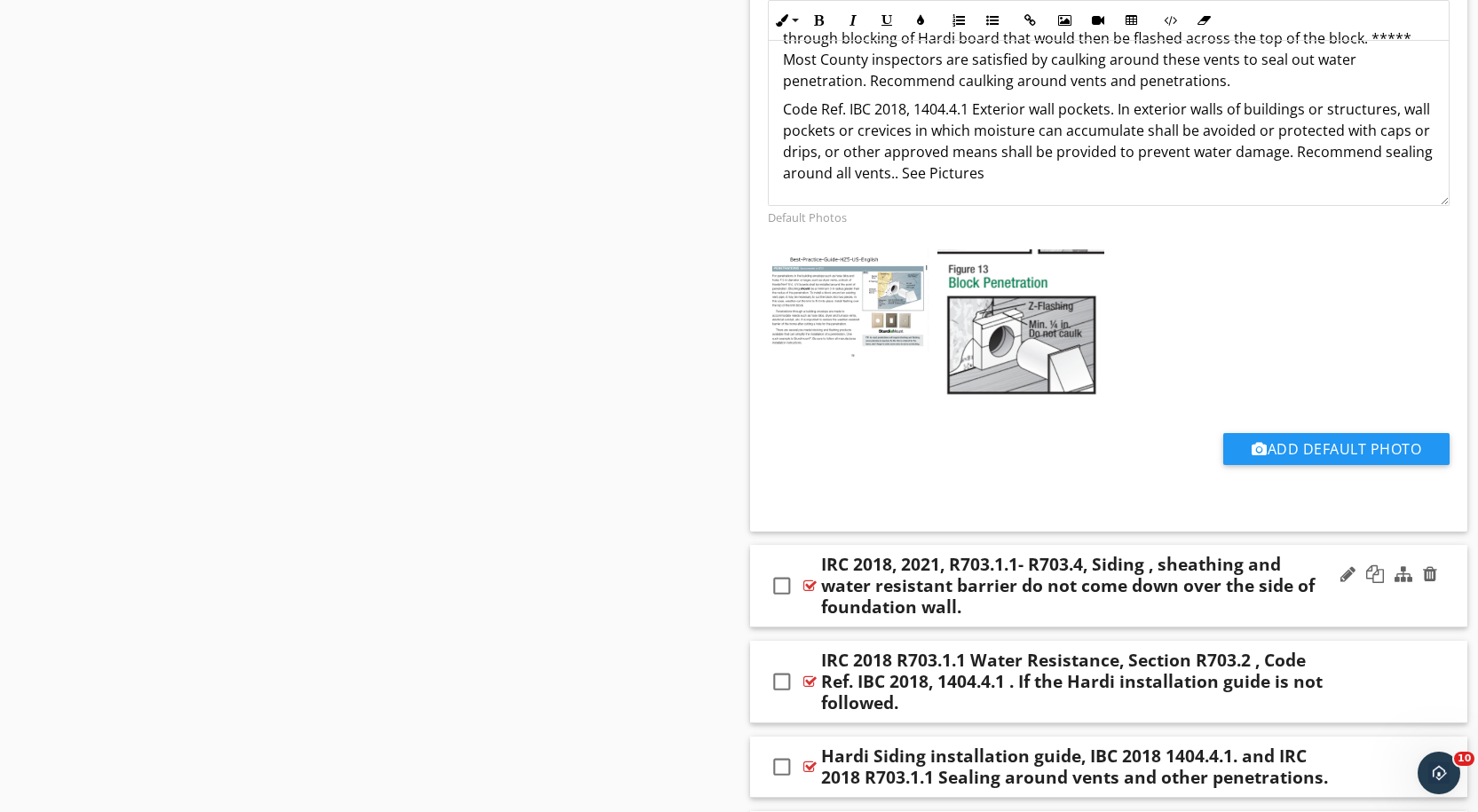
scroll to position [6796, 0]
click at [776, 597] on icon "check_box_outline_blank" at bounding box center [782, 586] width 28 height 43
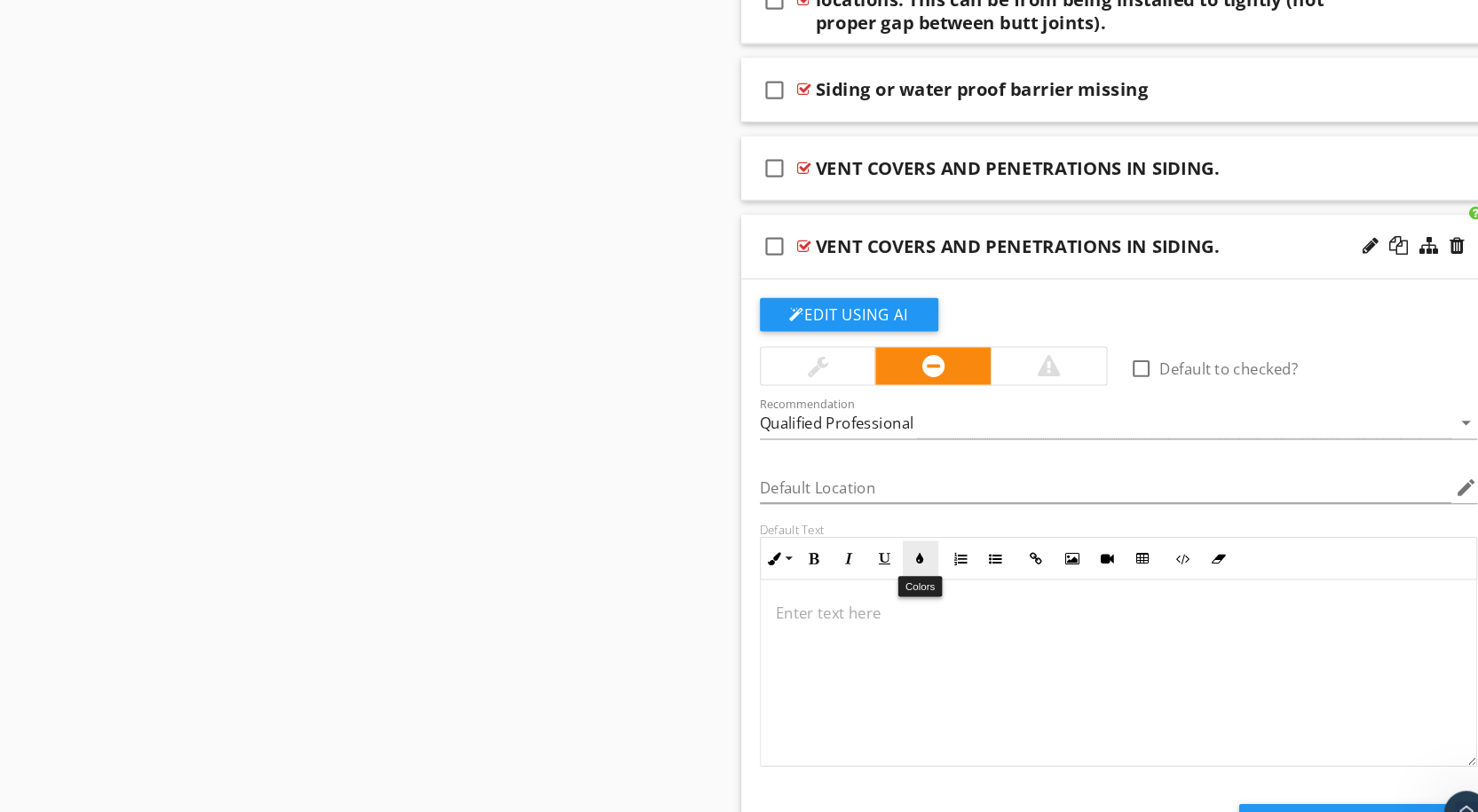
scroll to position [5496, 0]
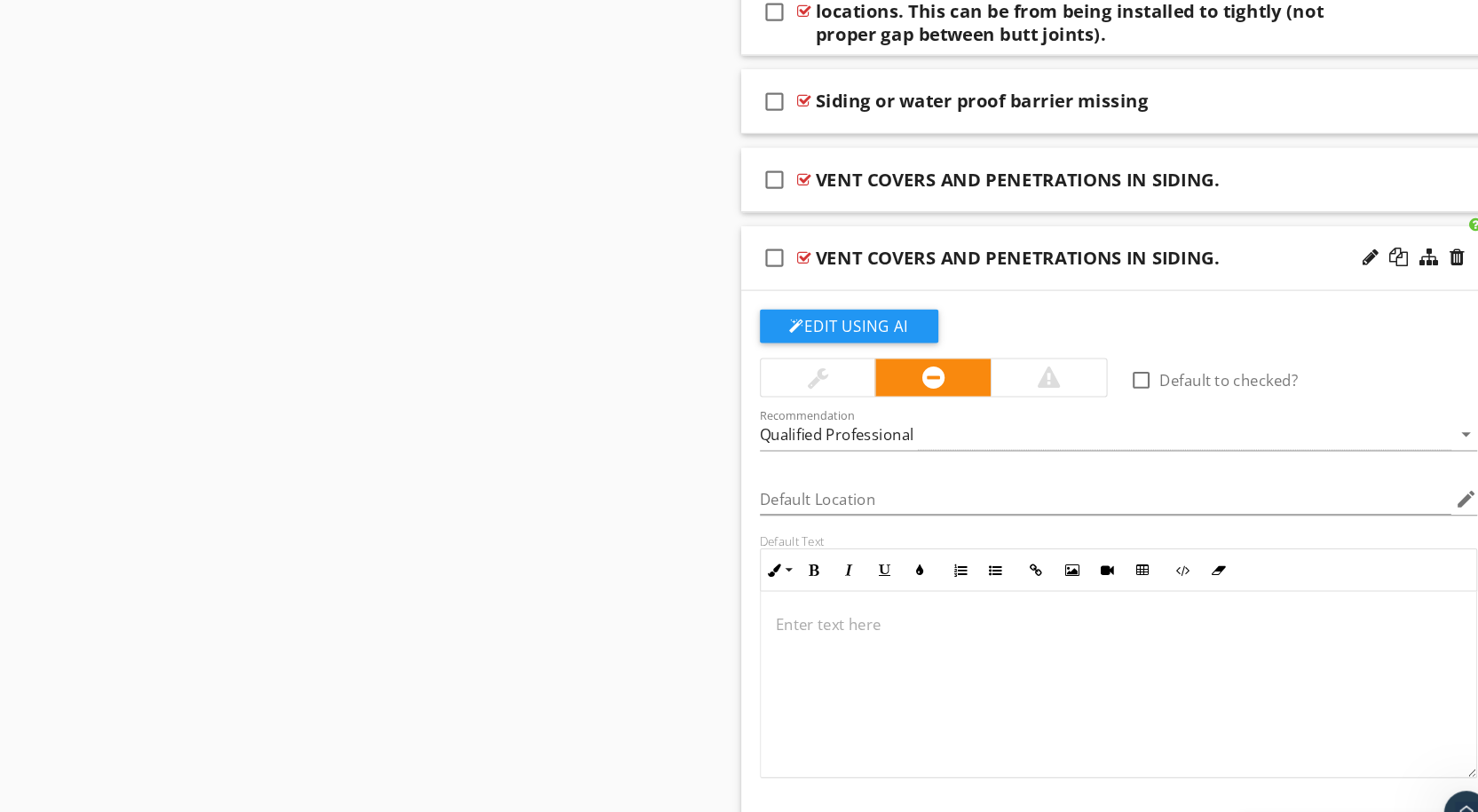
click at [804, 242] on div at bounding box center [809, 245] width 13 height 14
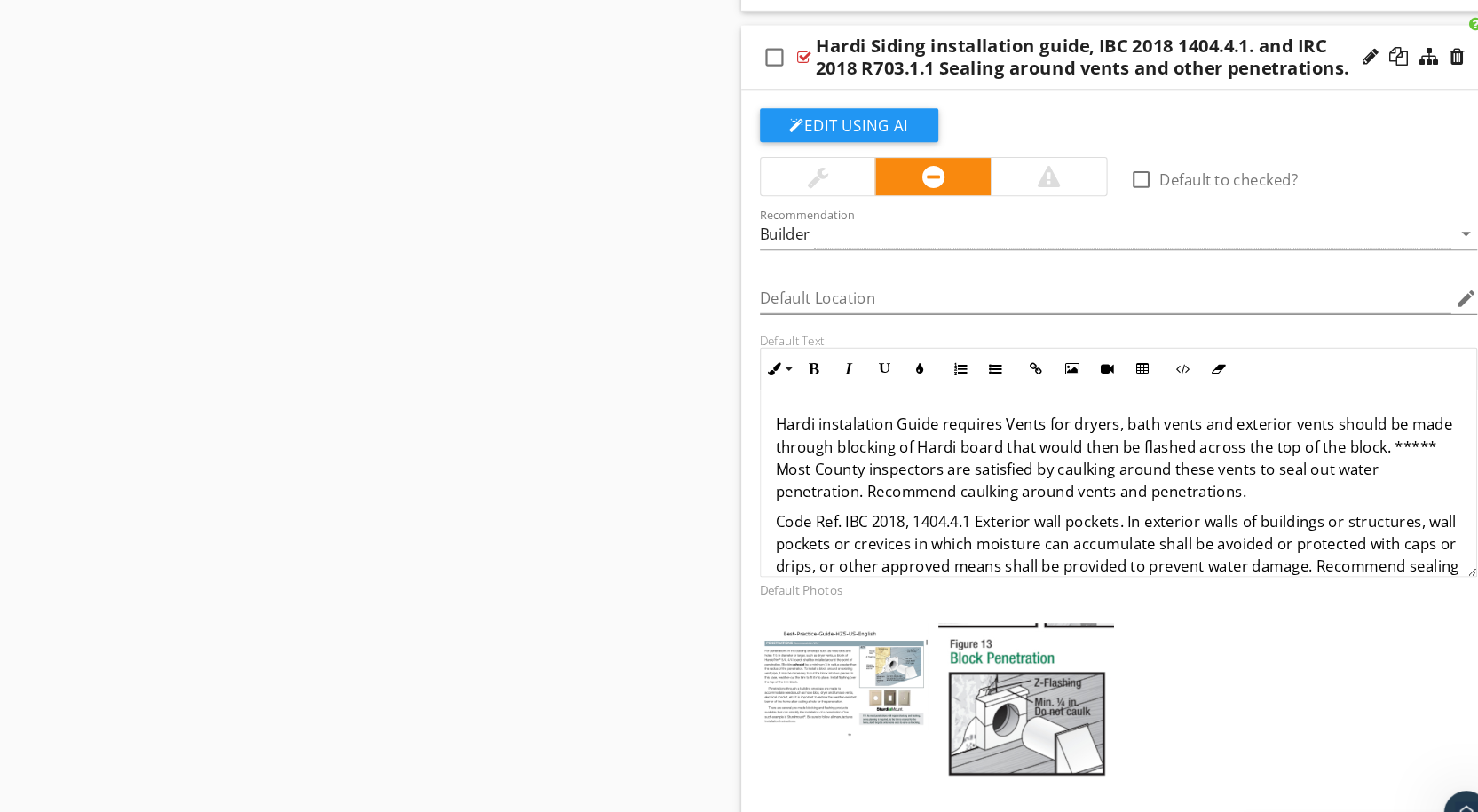
scroll to position [5949, 0]
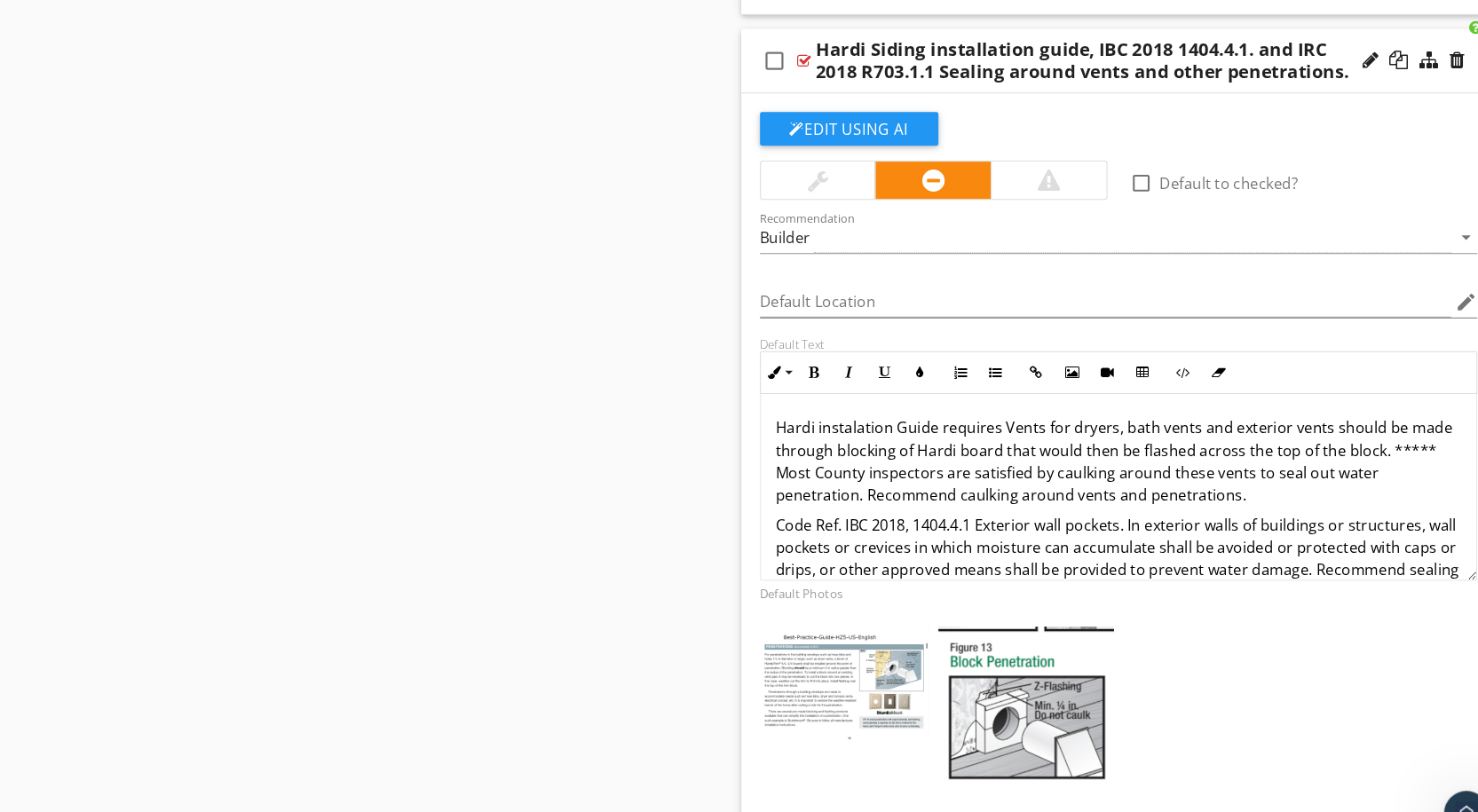
click at [810, 58] on div at bounding box center [809, 58] width 13 height 14
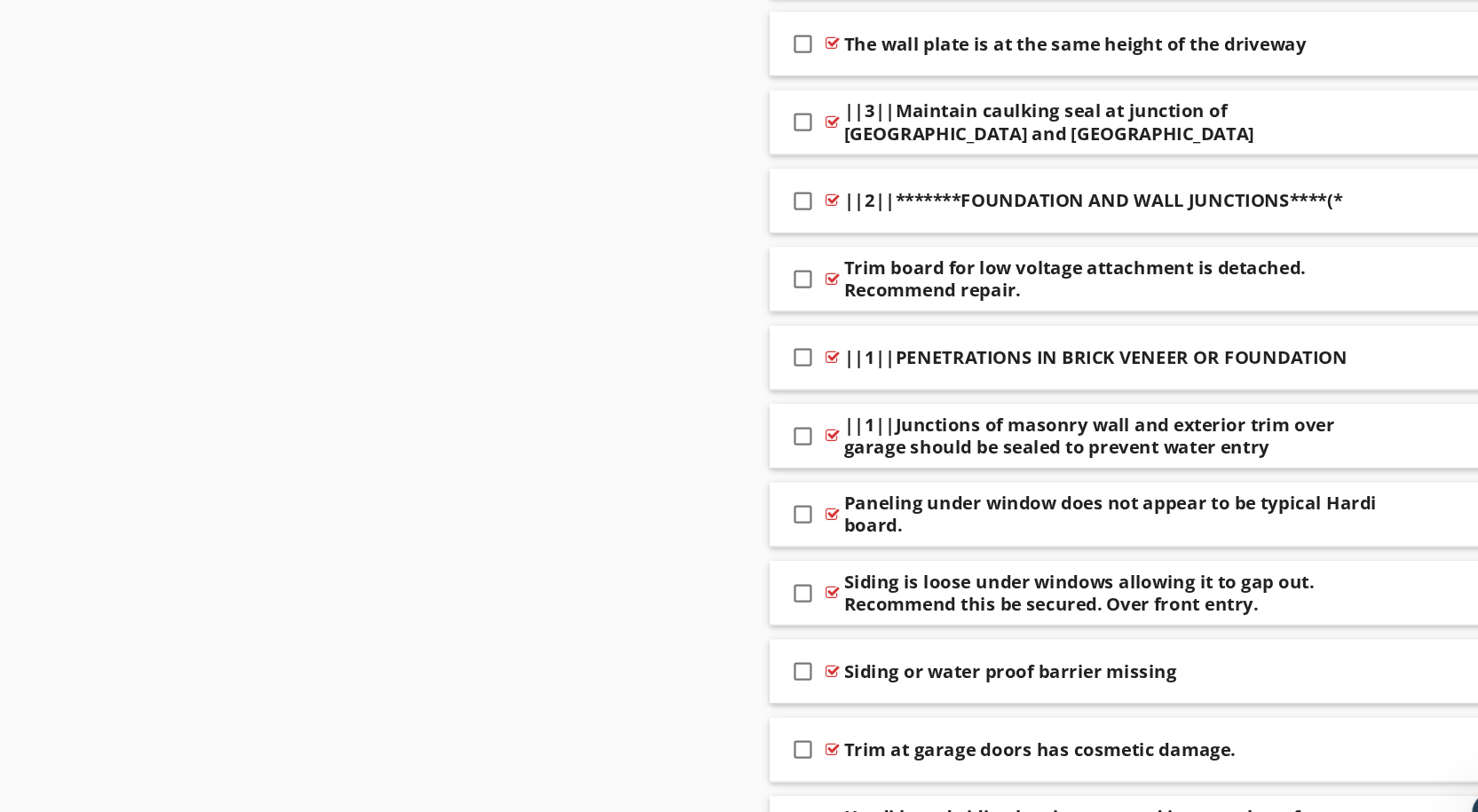
scroll to position [4794, 0]
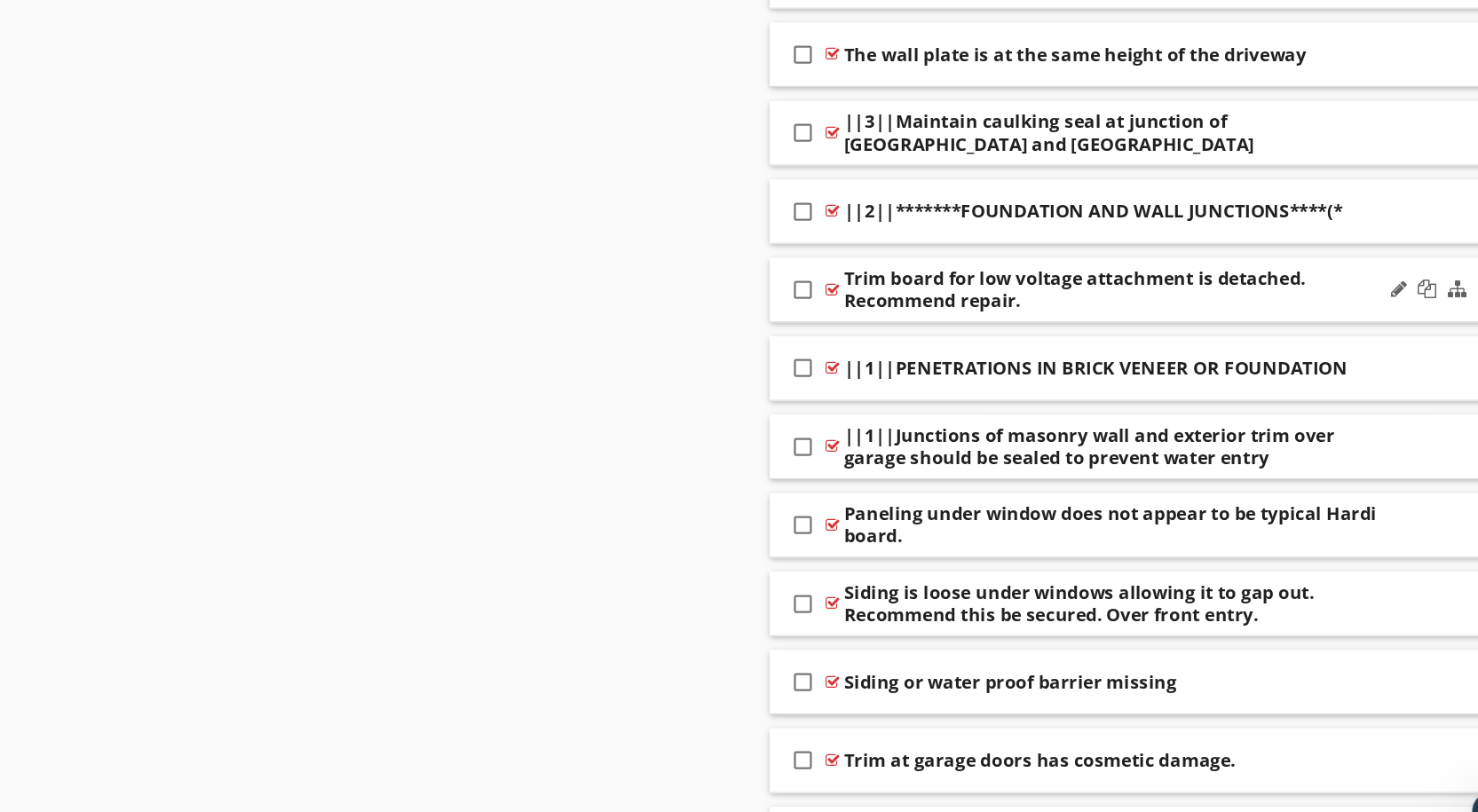
click at [810, 272] on div at bounding box center [809, 276] width 13 height 14
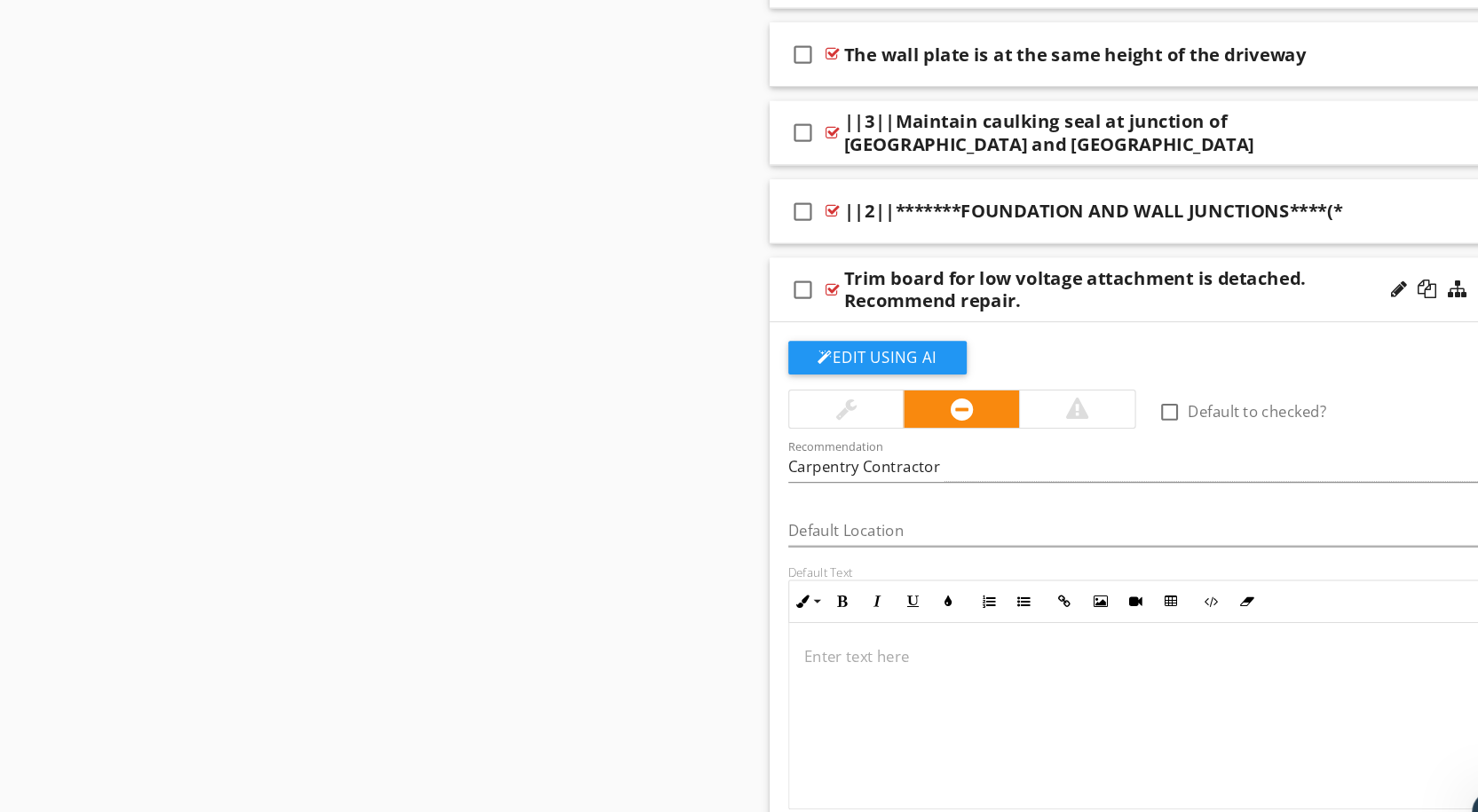
click at [779, 272] on icon "check_box_outline_blank" at bounding box center [782, 276] width 28 height 43
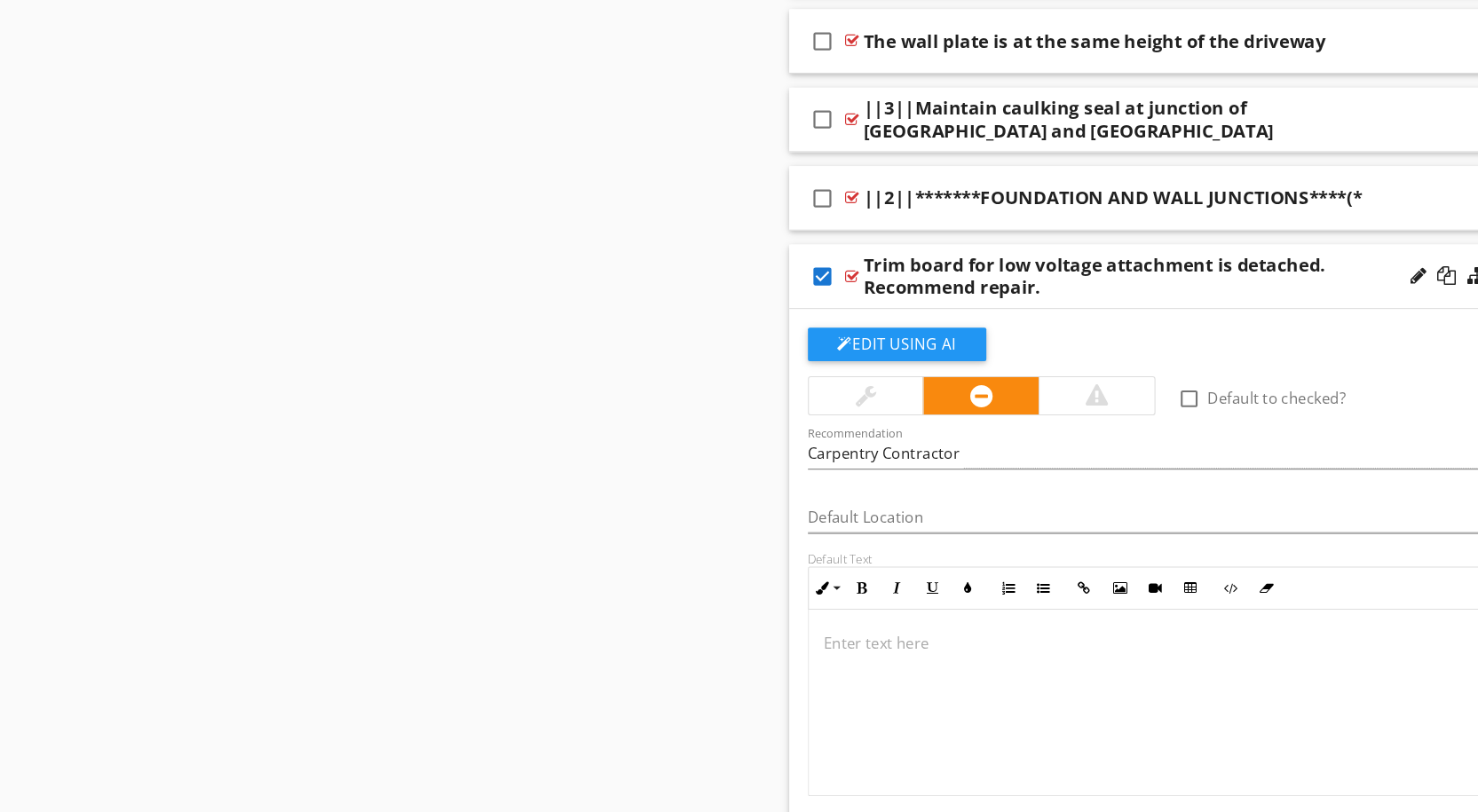
scroll to position [4801, 0]
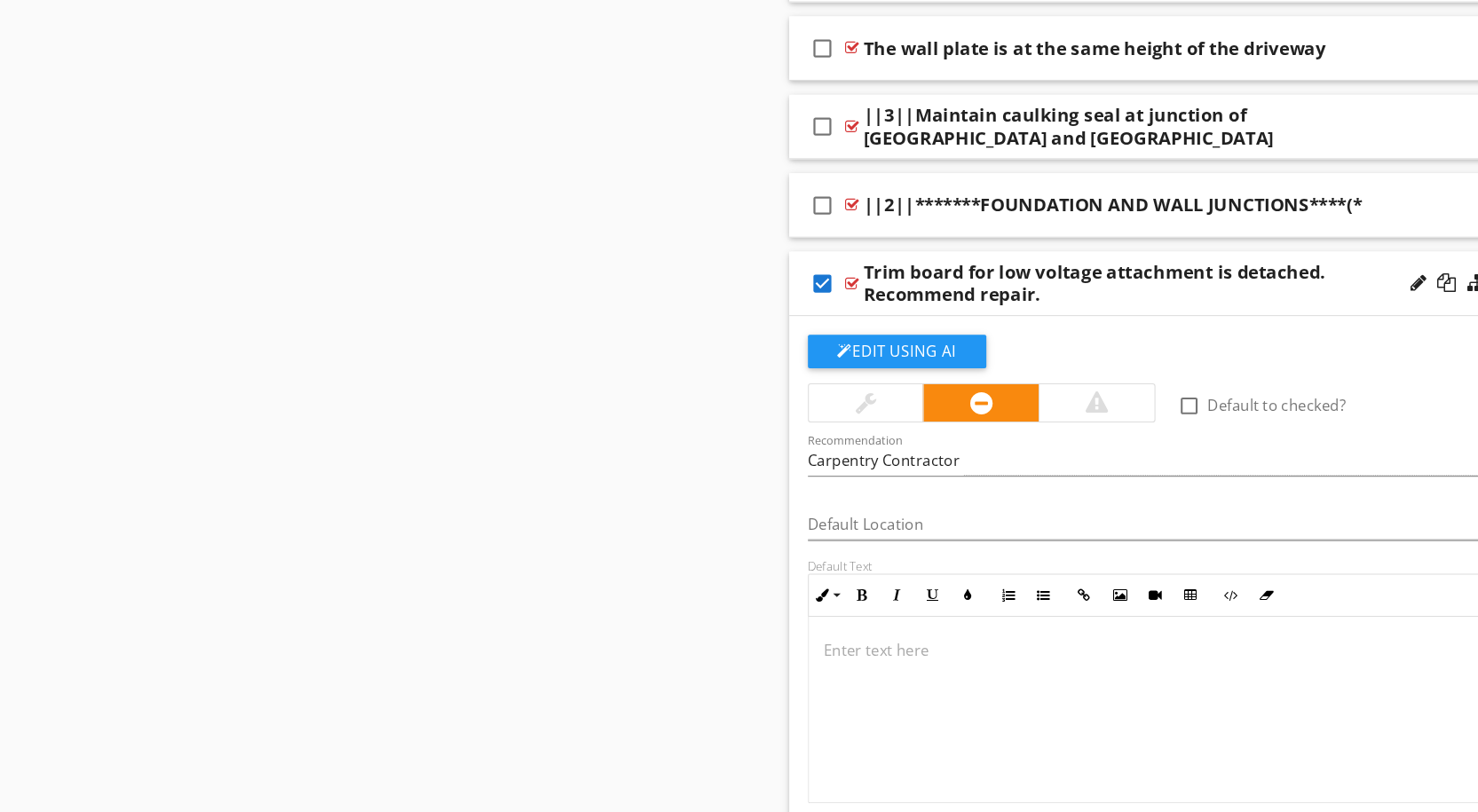
click at [781, 270] on icon "check_box" at bounding box center [782, 269] width 28 height 43
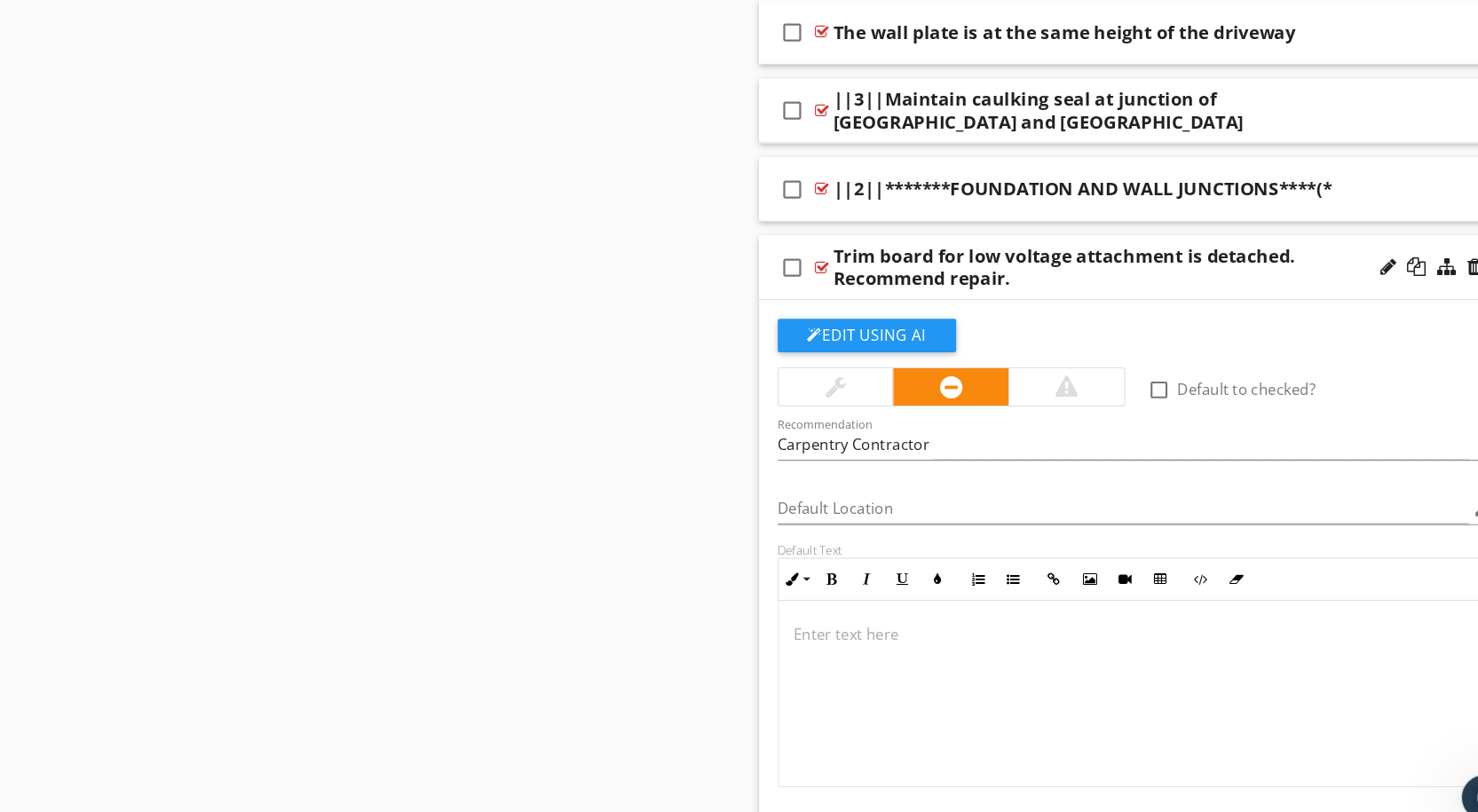
click at [809, 266] on div at bounding box center [809, 269] width 13 height 14
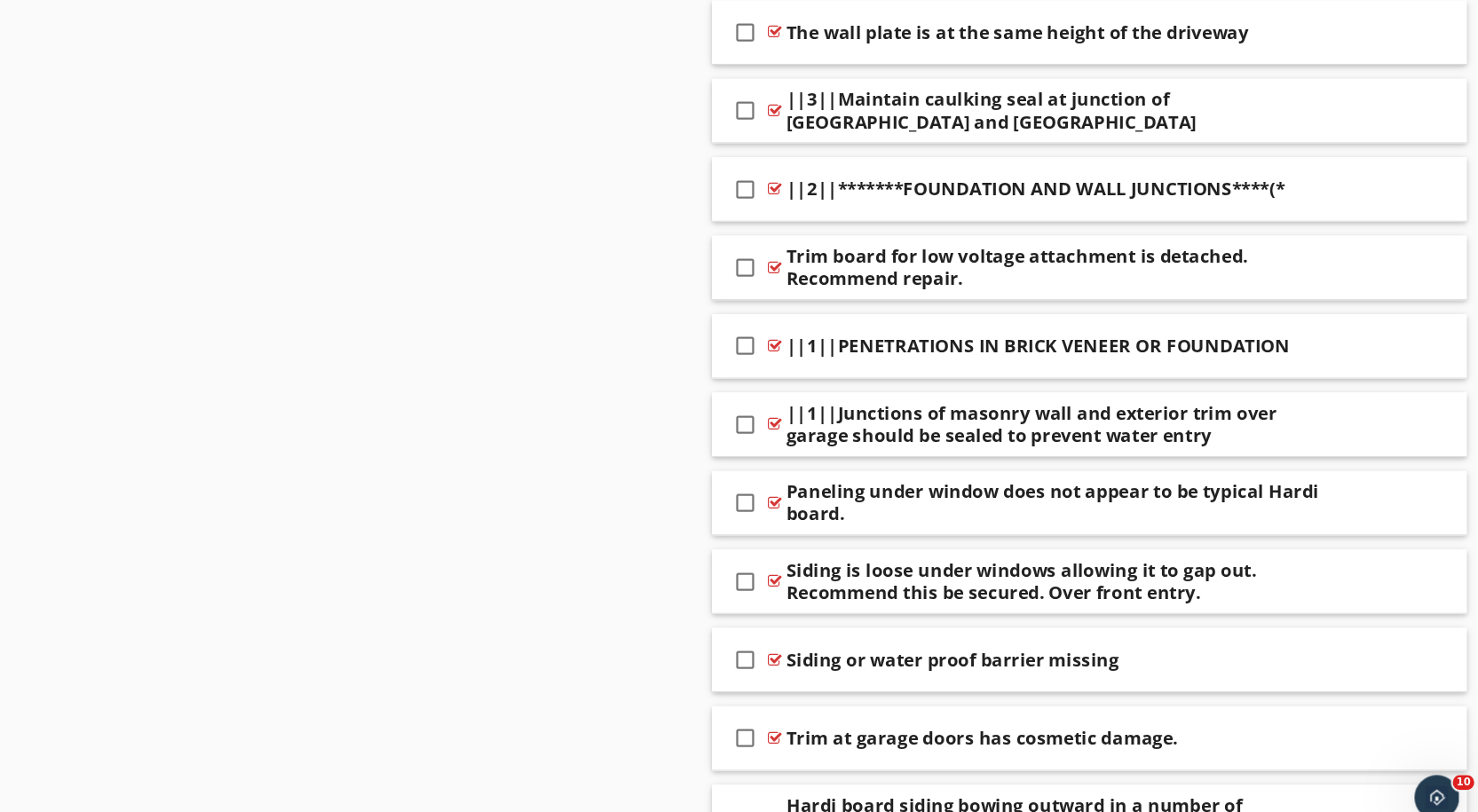
click at [1426, 271] on div at bounding box center [1430, 268] width 14 height 18
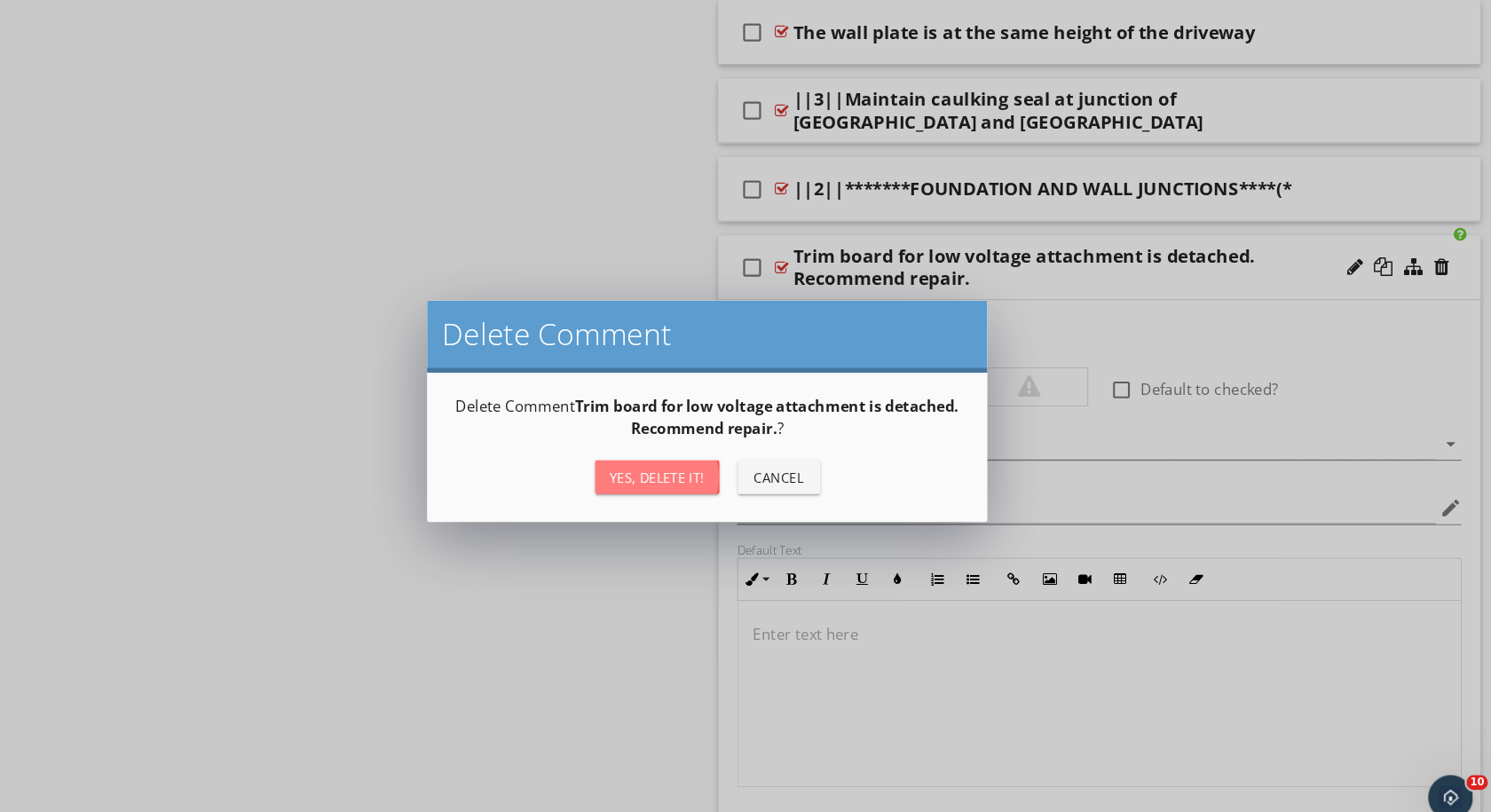
click at [697, 470] on div "Yes, Delete it!" at bounding box center [698, 469] width 90 height 19
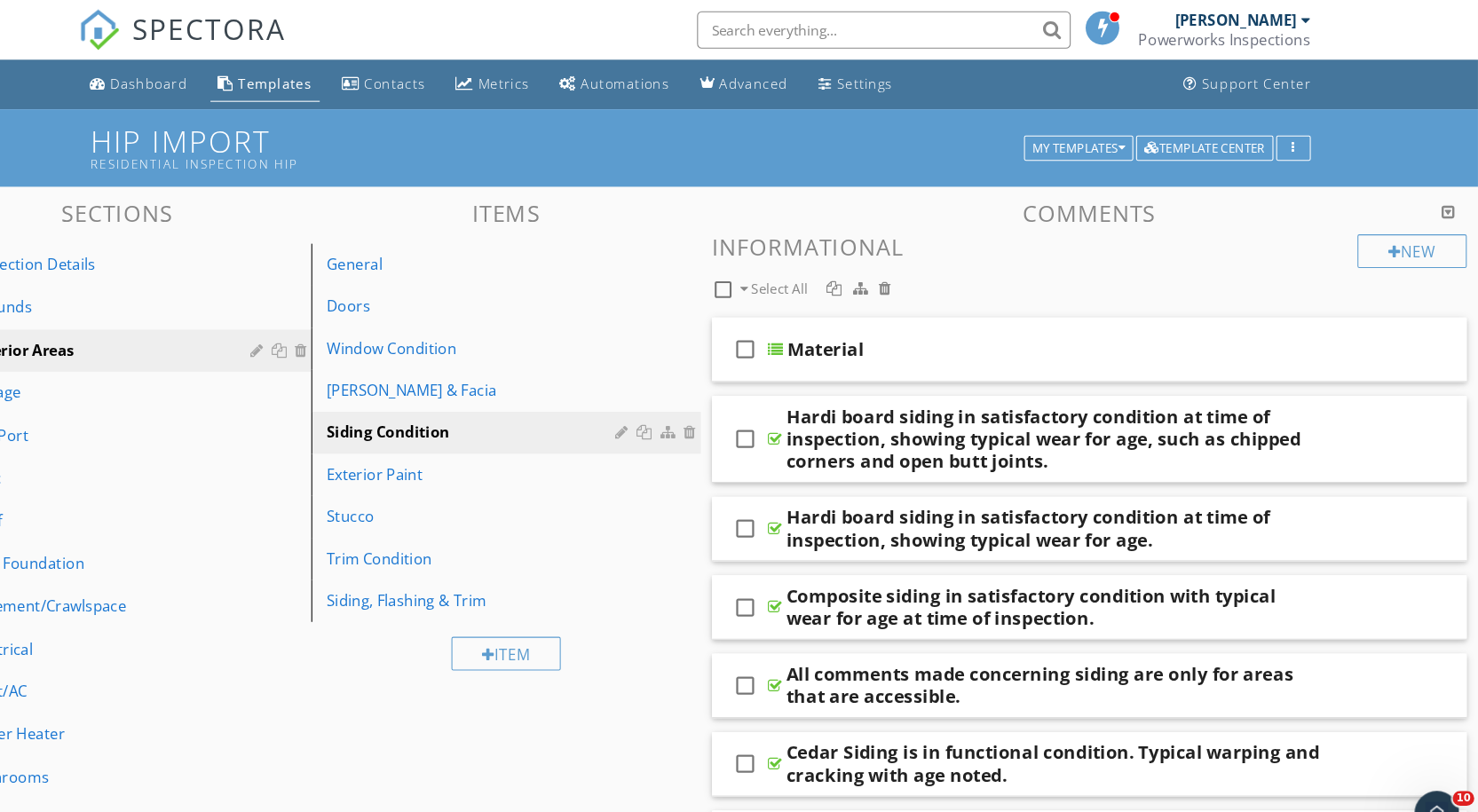
scroll to position [0, 0]
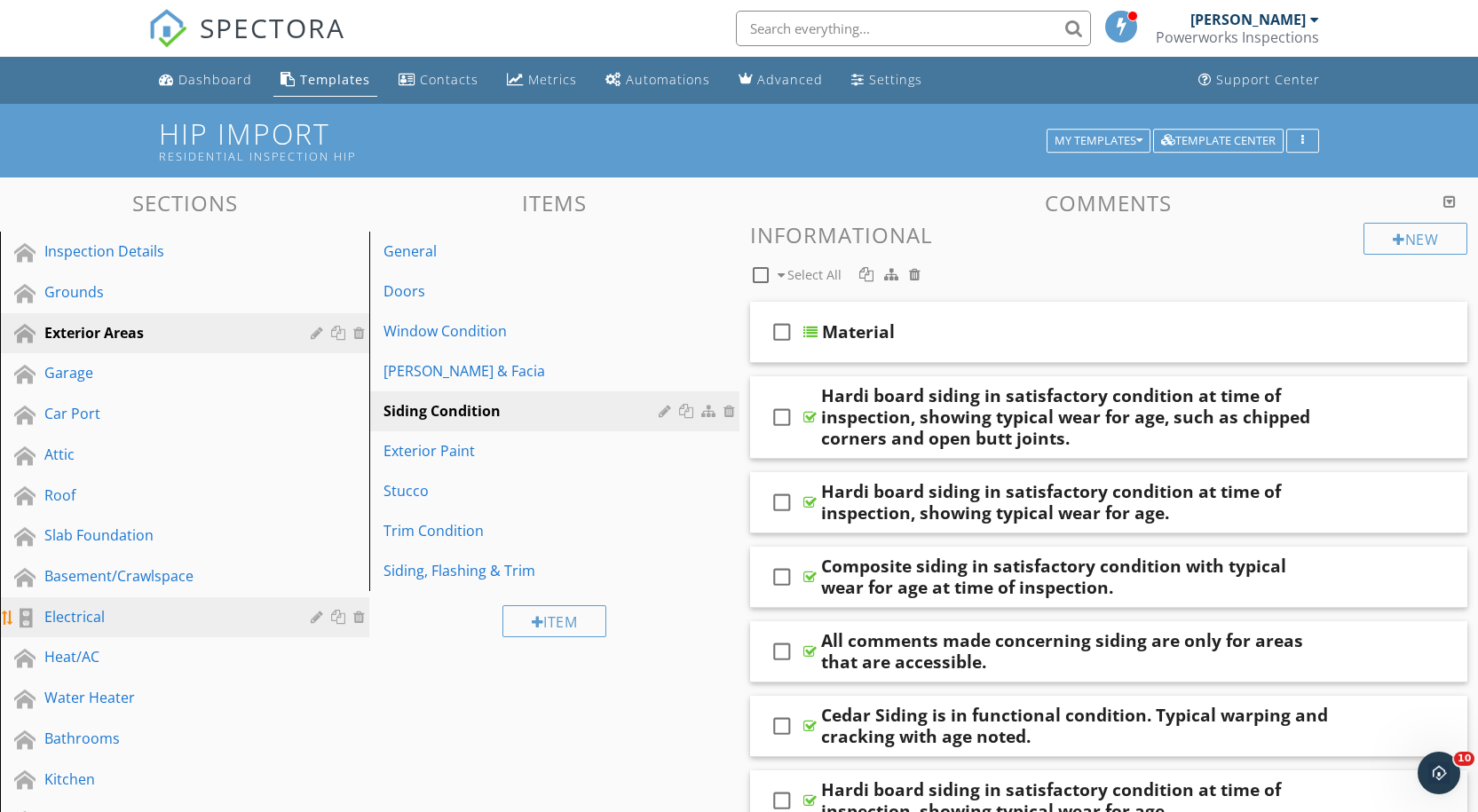
click at [68, 612] on div "Electrical" at bounding box center [164, 616] width 241 height 21
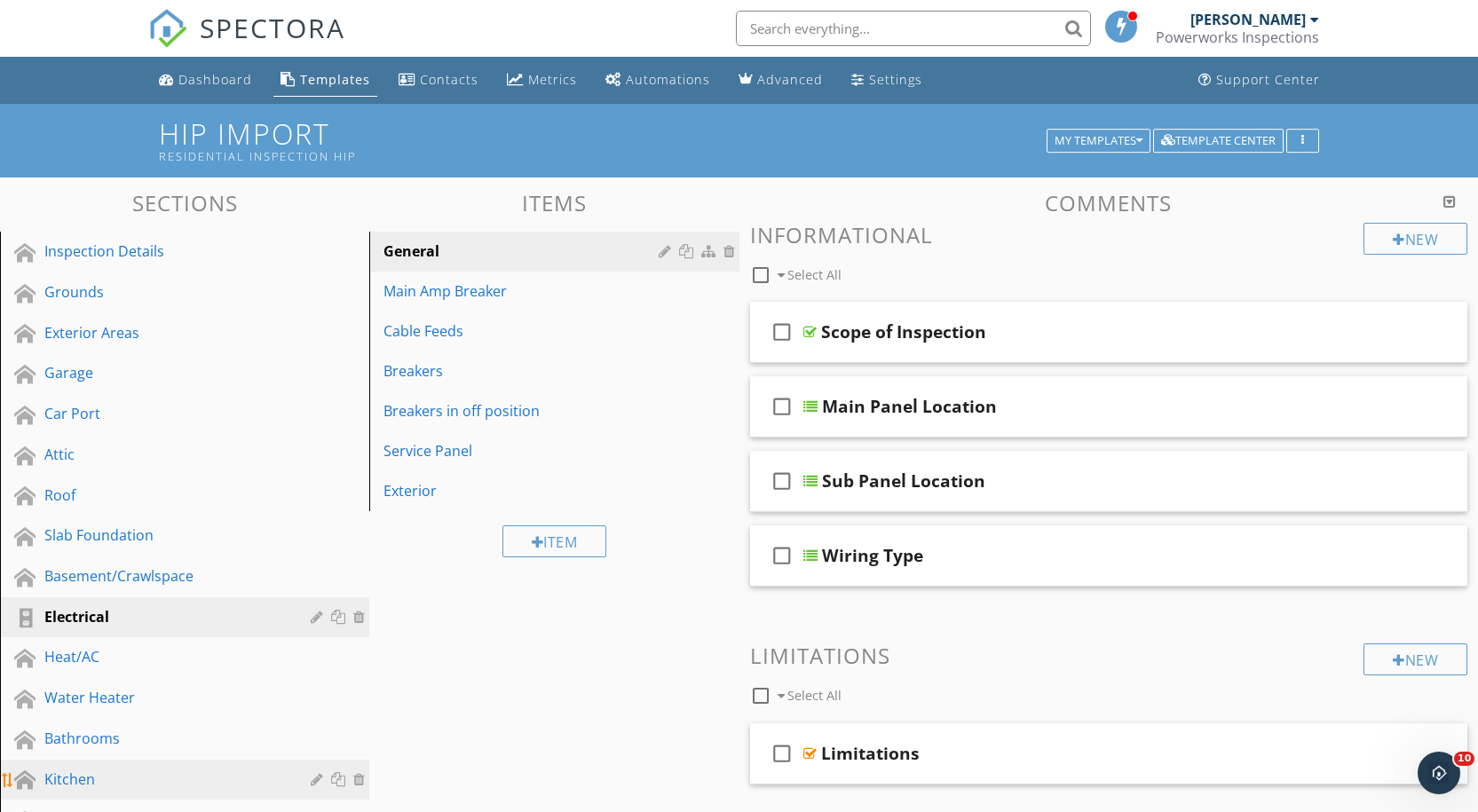
click at [75, 777] on div "Kitchen" at bounding box center [164, 779] width 241 height 21
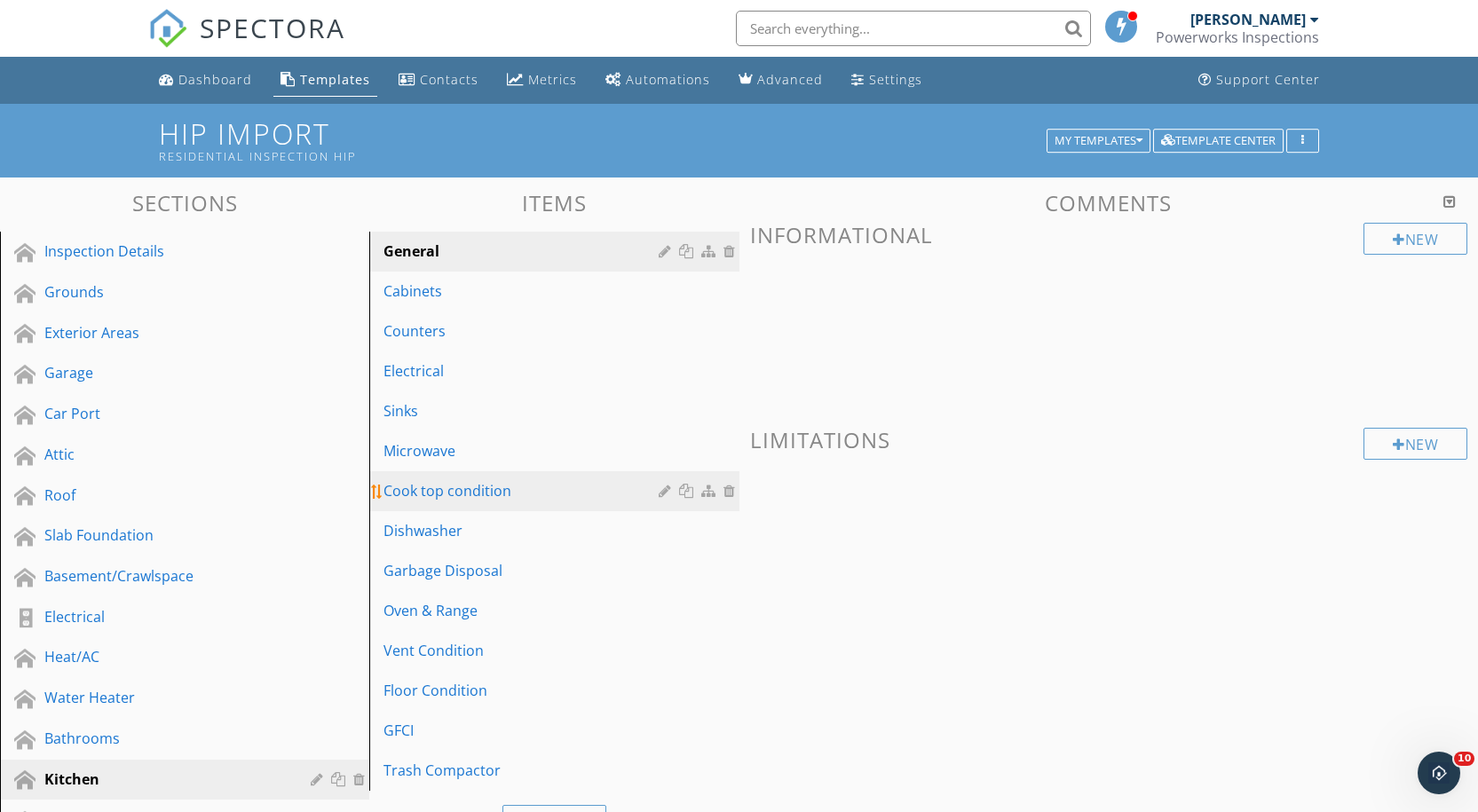
click at [454, 493] on div "Cook top condition" at bounding box center [523, 490] width 280 height 21
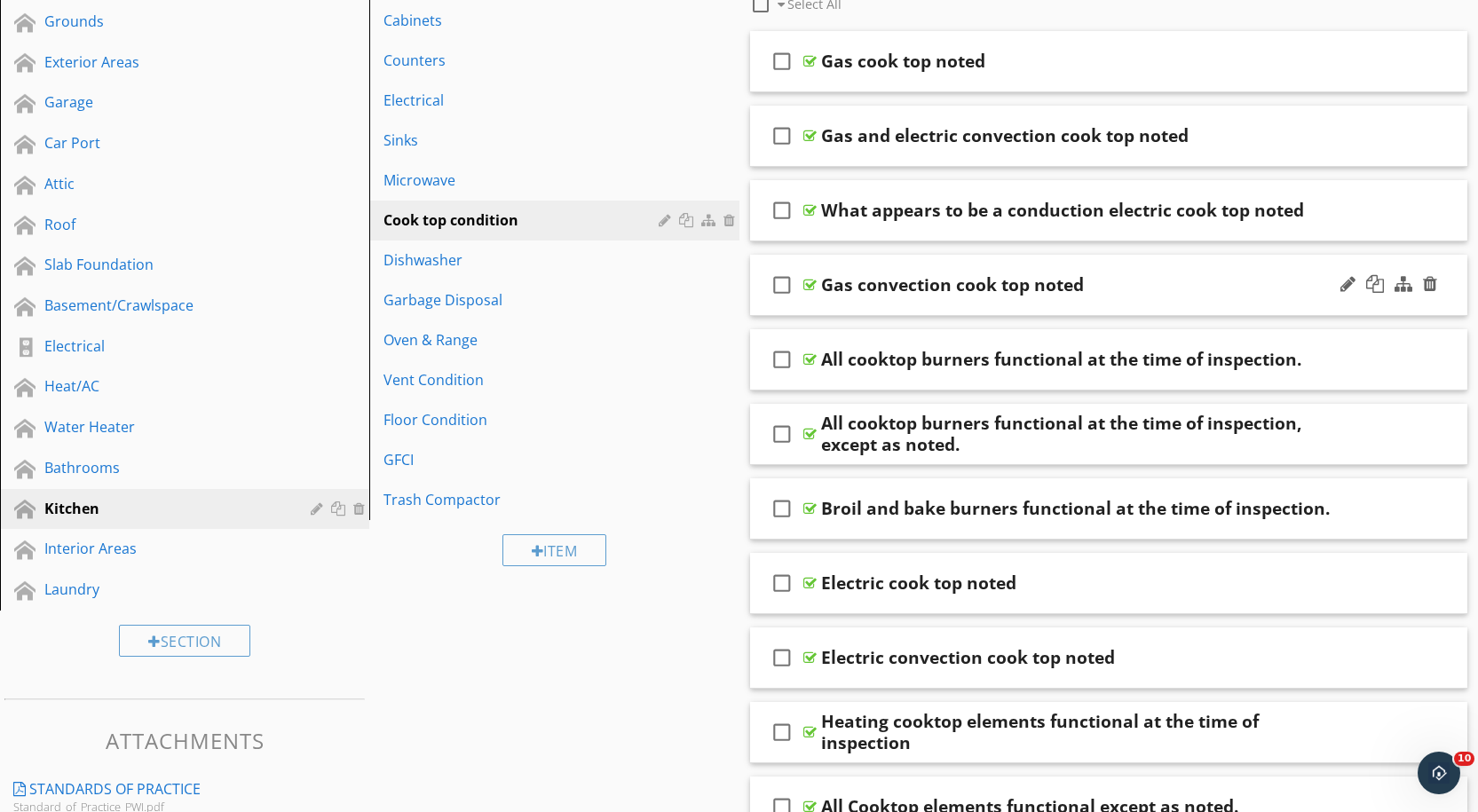
scroll to position [270, 0]
drag, startPoint x: 934, startPoint y: 276, endPoint x: 909, endPoint y: 138, distance: 140.7
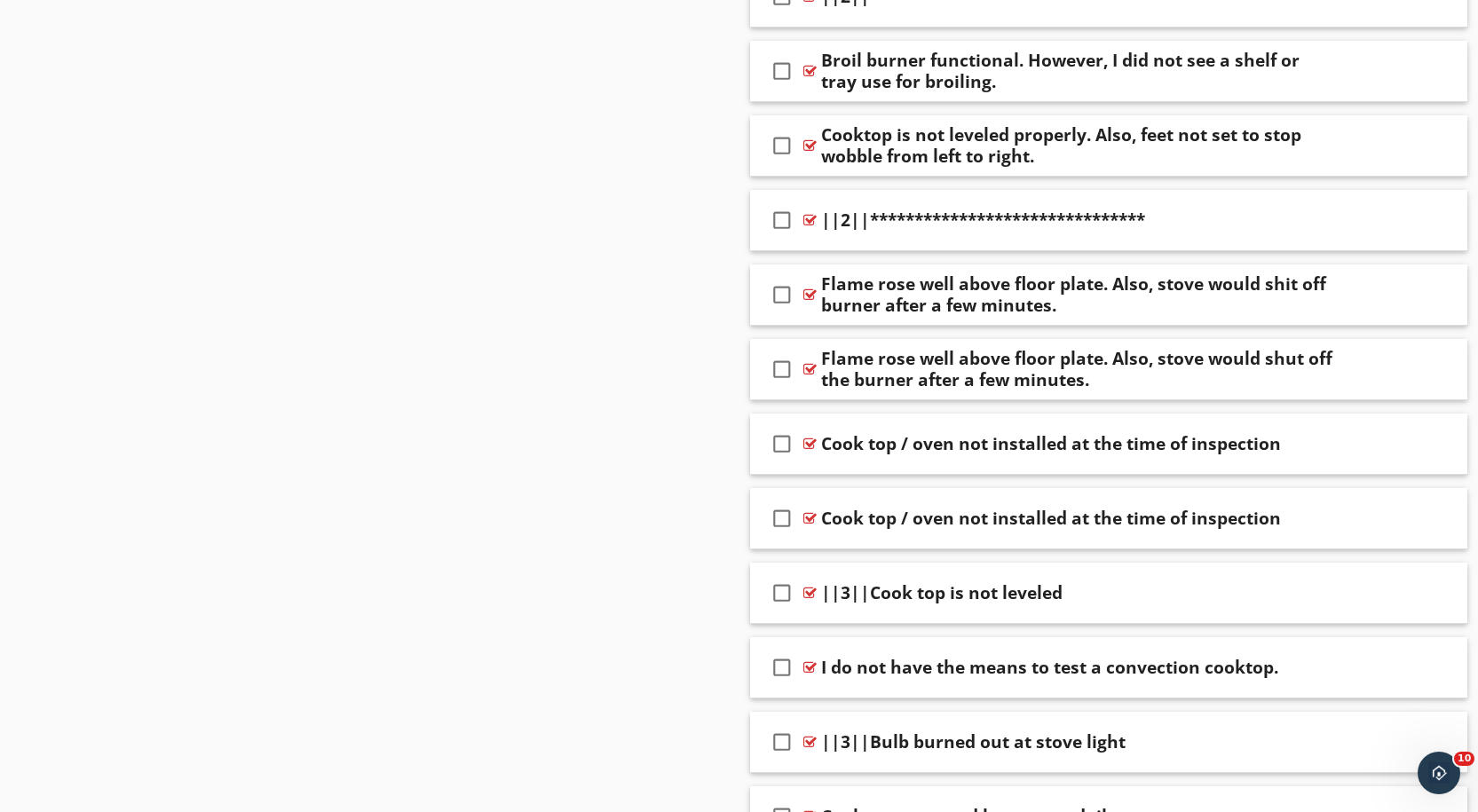
scroll to position [2395, 0]
